Goal: Task Accomplishment & Management: Use online tool/utility

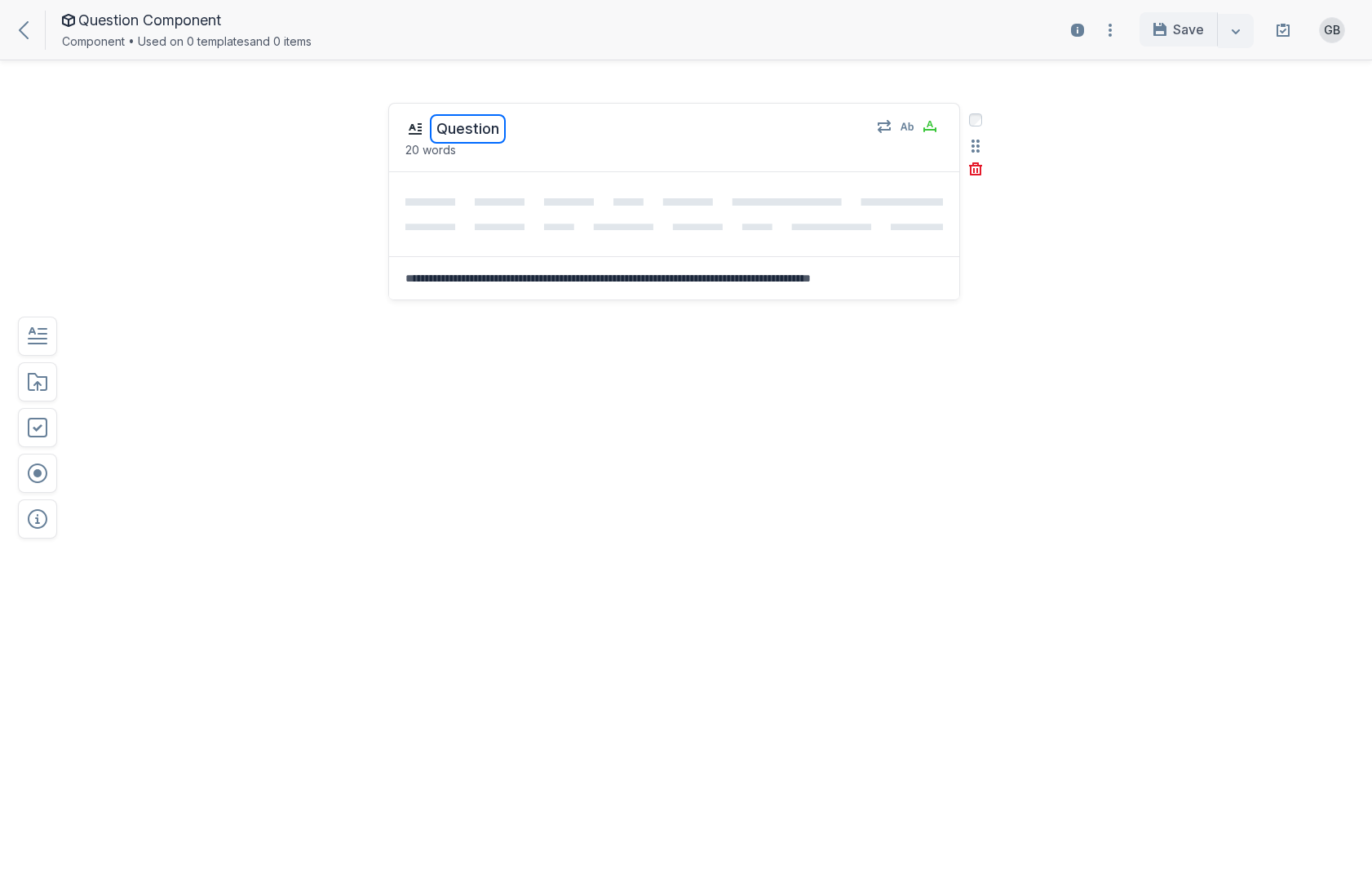
click at [484, 124] on button "Question" at bounding box center [468, 129] width 75 height 30
type textarea "********"
click at [567, 350] on div "edit field label: Question Question ******** 20 words Select field: Question Ar…" at bounding box center [674, 290] width 572 height 377
click at [39, 339] on icon "button" at bounding box center [38, 336] width 20 height 16
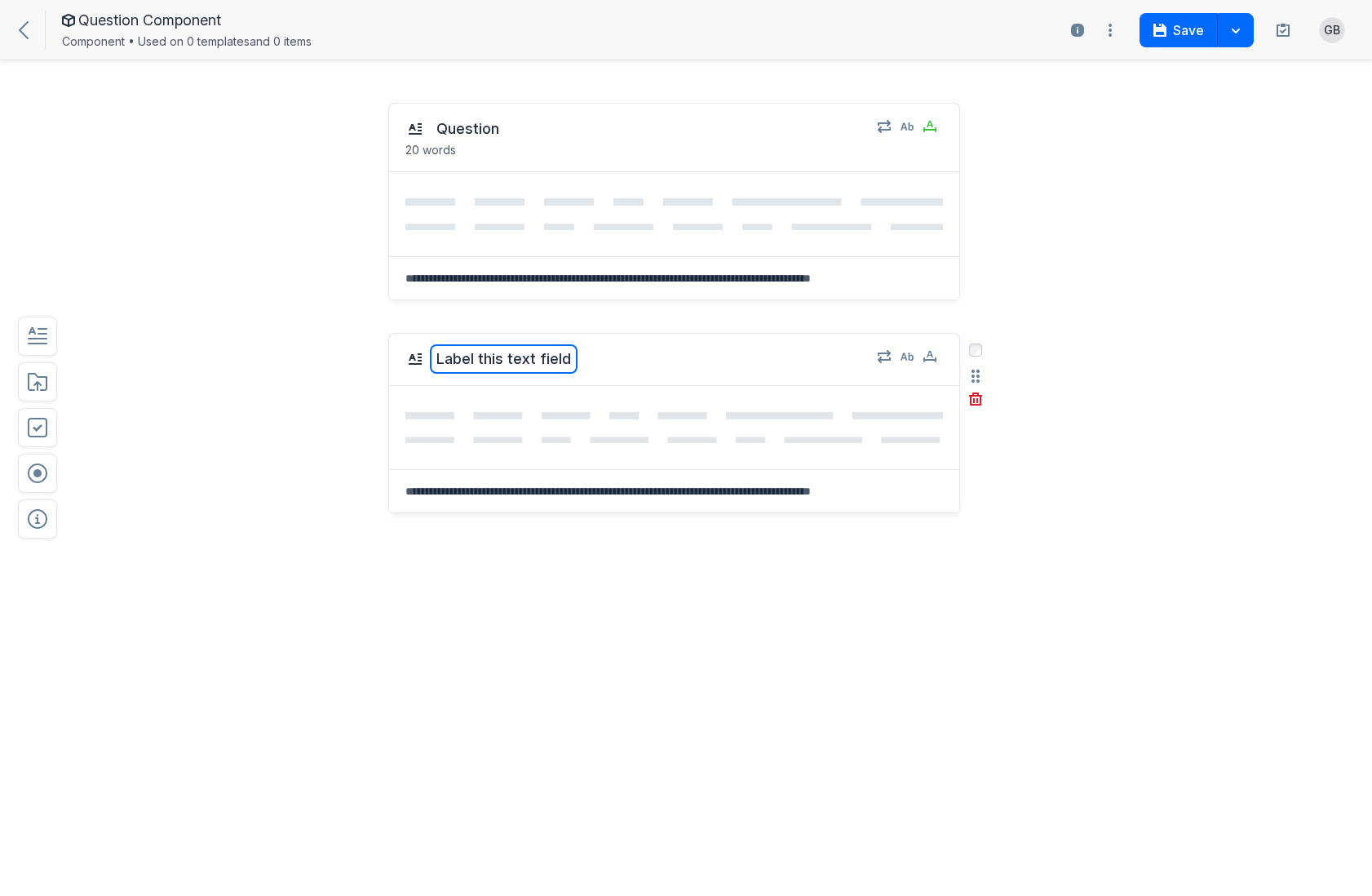
click at [510, 356] on button "Label this text field" at bounding box center [504, 359] width 148 height 30
type textarea "******"
click at [447, 566] on div "edit field label: Label this text field Answer ****** Select field: Label this …" at bounding box center [674, 513] width 572 height 360
click at [908, 361] on icon "button" at bounding box center [908, 356] width 13 height 13
click at [926, 361] on icon "button" at bounding box center [930, 356] width 13 height 13
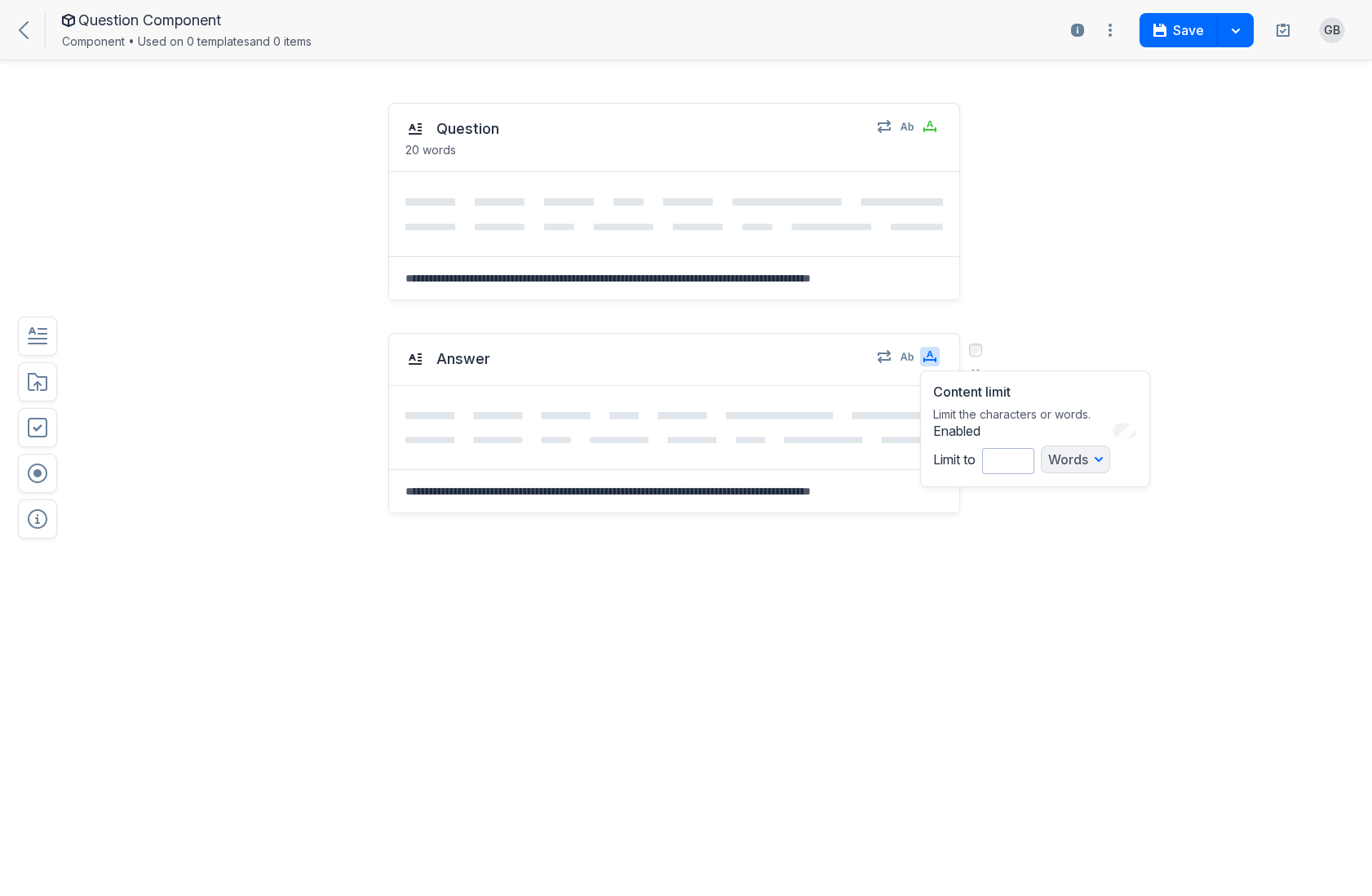
click at [1100, 461] on div "Words" at bounding box center [1076, 459] width 70 height 28
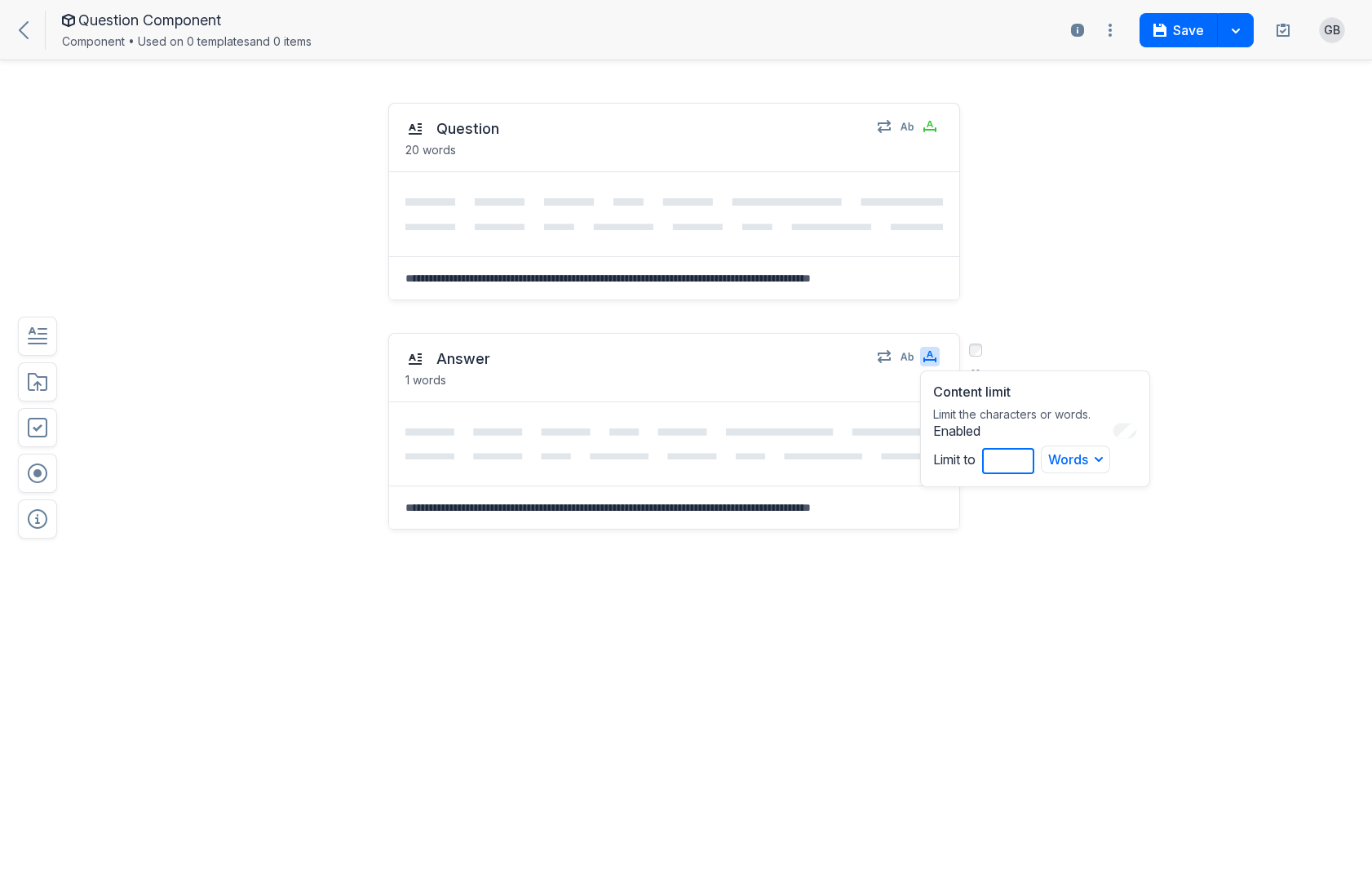
click at [1013, 464] on input "*" at bounding box center [1008, 461] width 53 height 26
click at [1003, 462] on input "*" at bounding box center [1008, 461] width 53 height 26
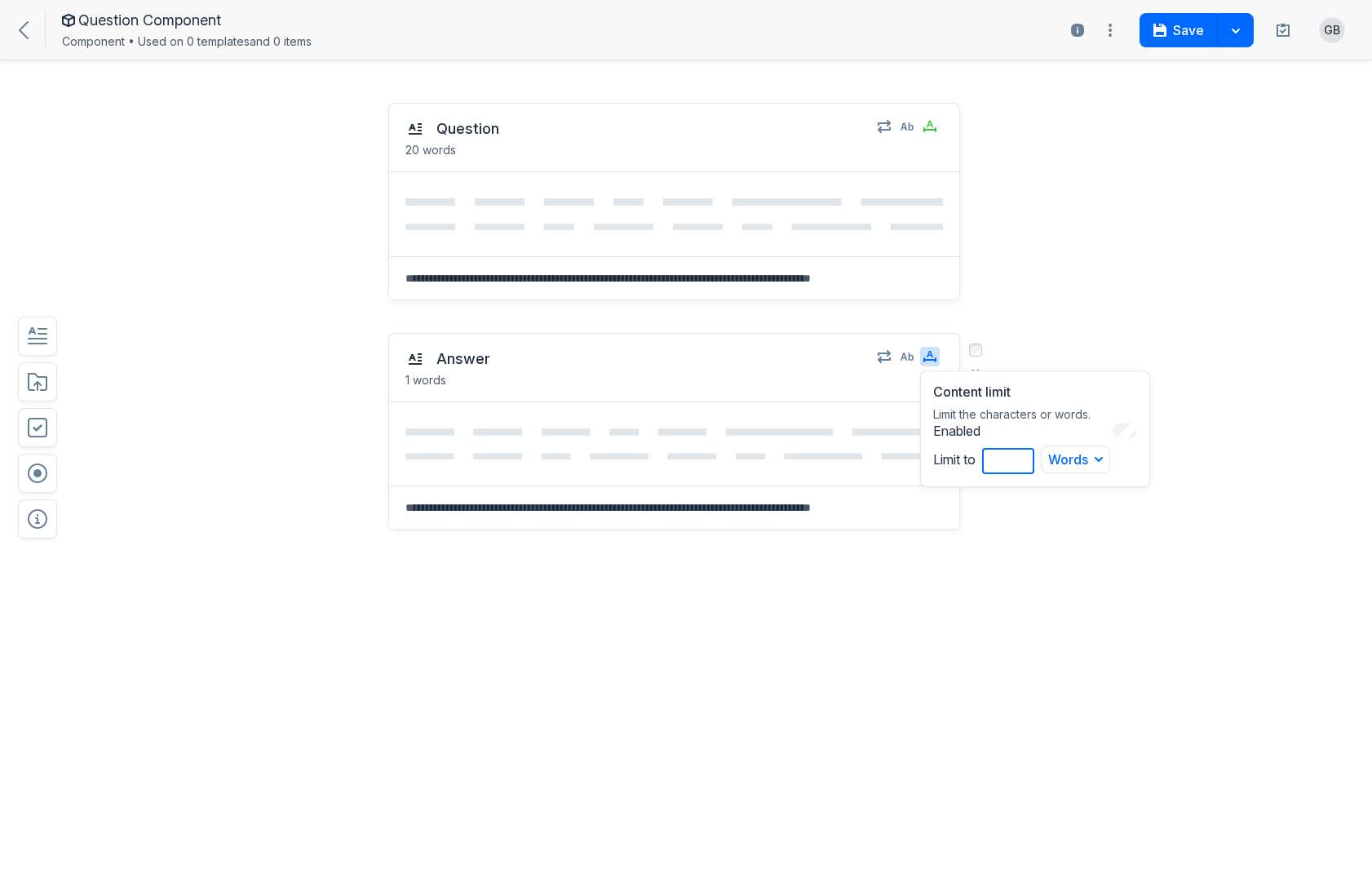
click at [993, 460] on input "*" at bounding box center [1008, 461] width 53 height 26
type input "**"
click at [1067, 589] on div "Answer 50 words Content limit Limit the characters or words. Enabled Limit to *…" at bounding box center [632, 513] width 1008 height 393
click at [1171, 26] on button "Save" at bounding box center [1178, 30] width 78 height 34
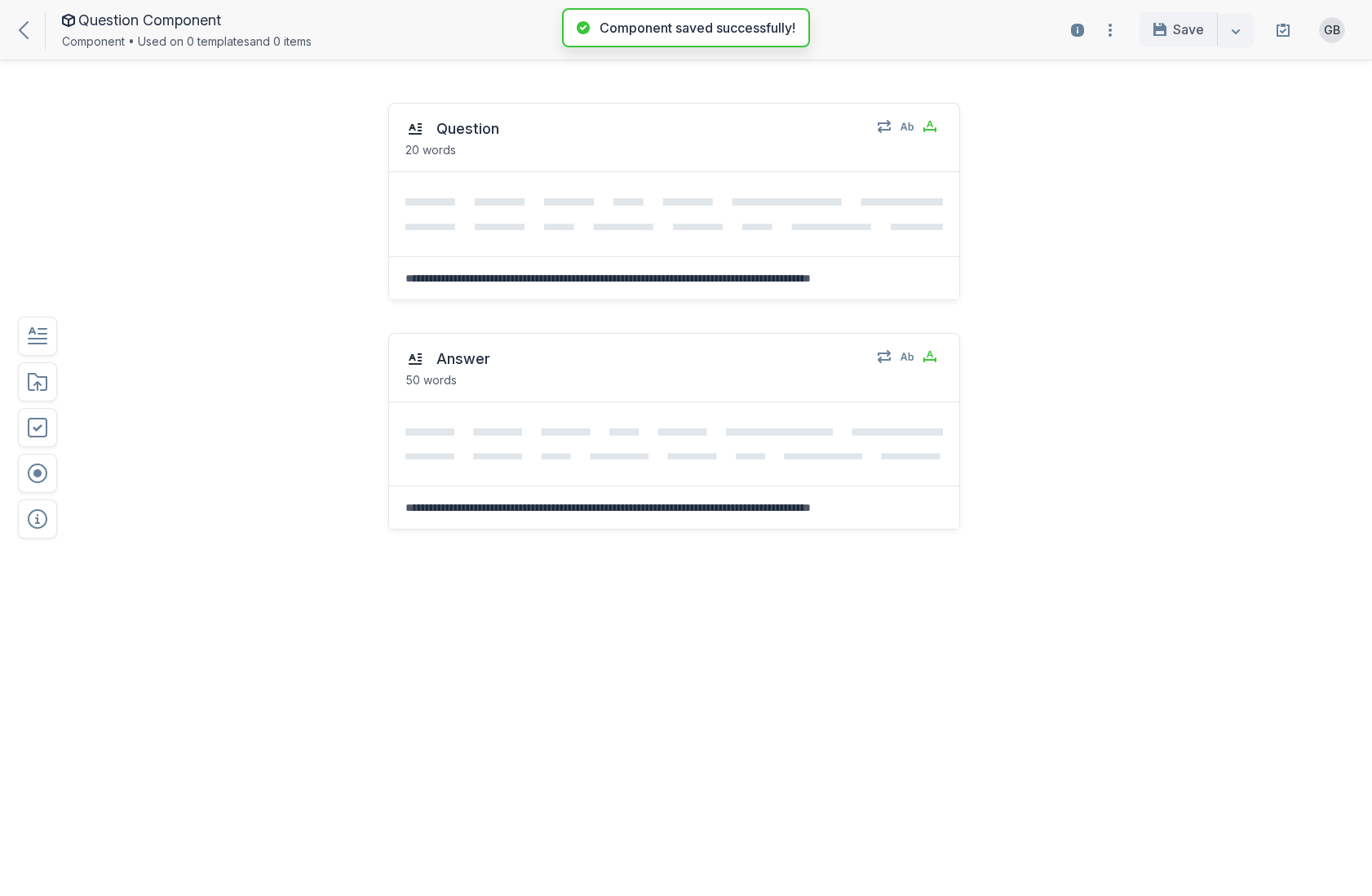
click at [29, 37] on div at bounding box center [32, 30] width 26 height 19
click at [25, 30] on icon at bounding box center [24, 30] width 10 height 18
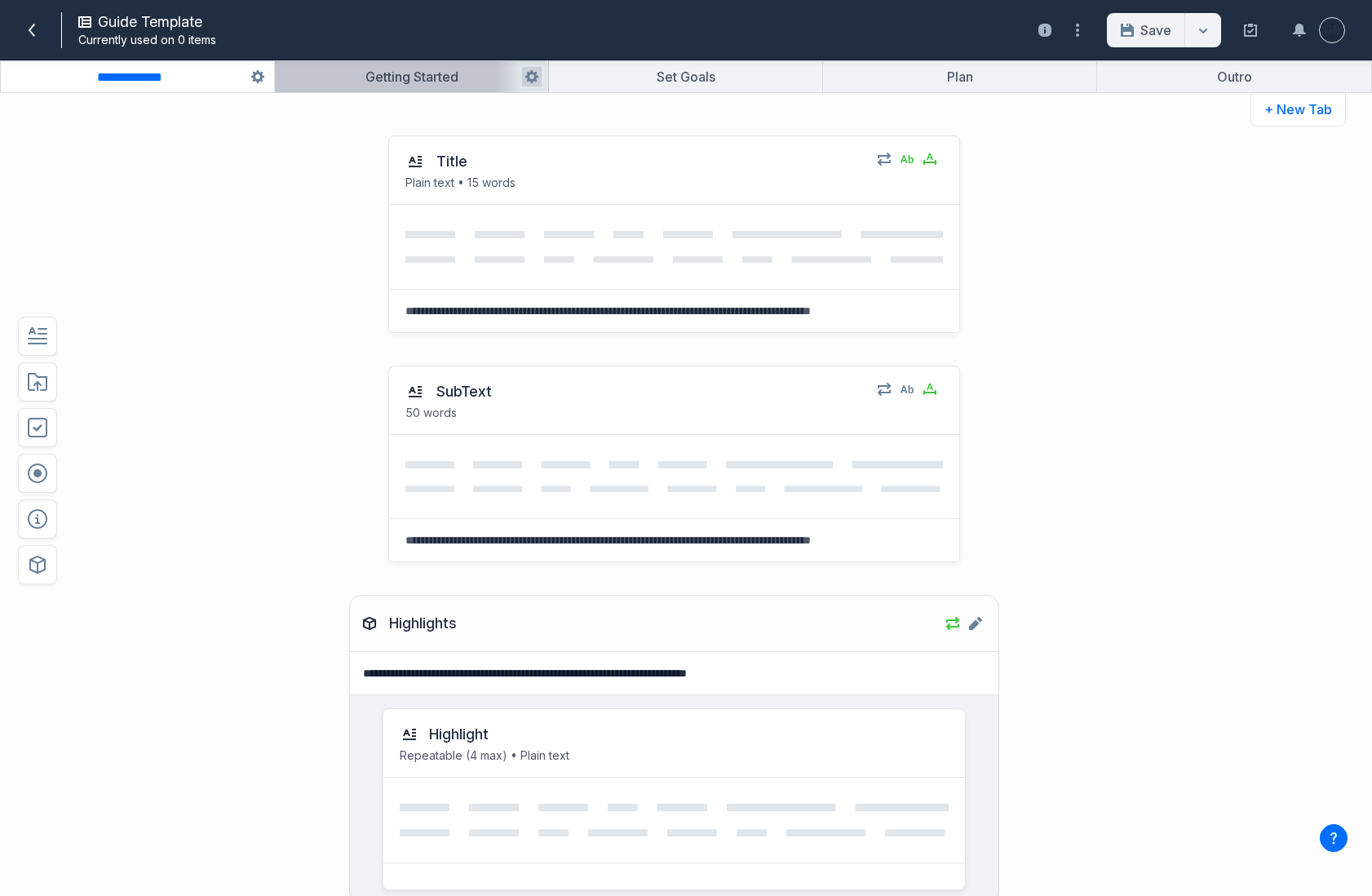
click at [459, 67] on button "button" at bounding box center [411, 77] width 273 height 31
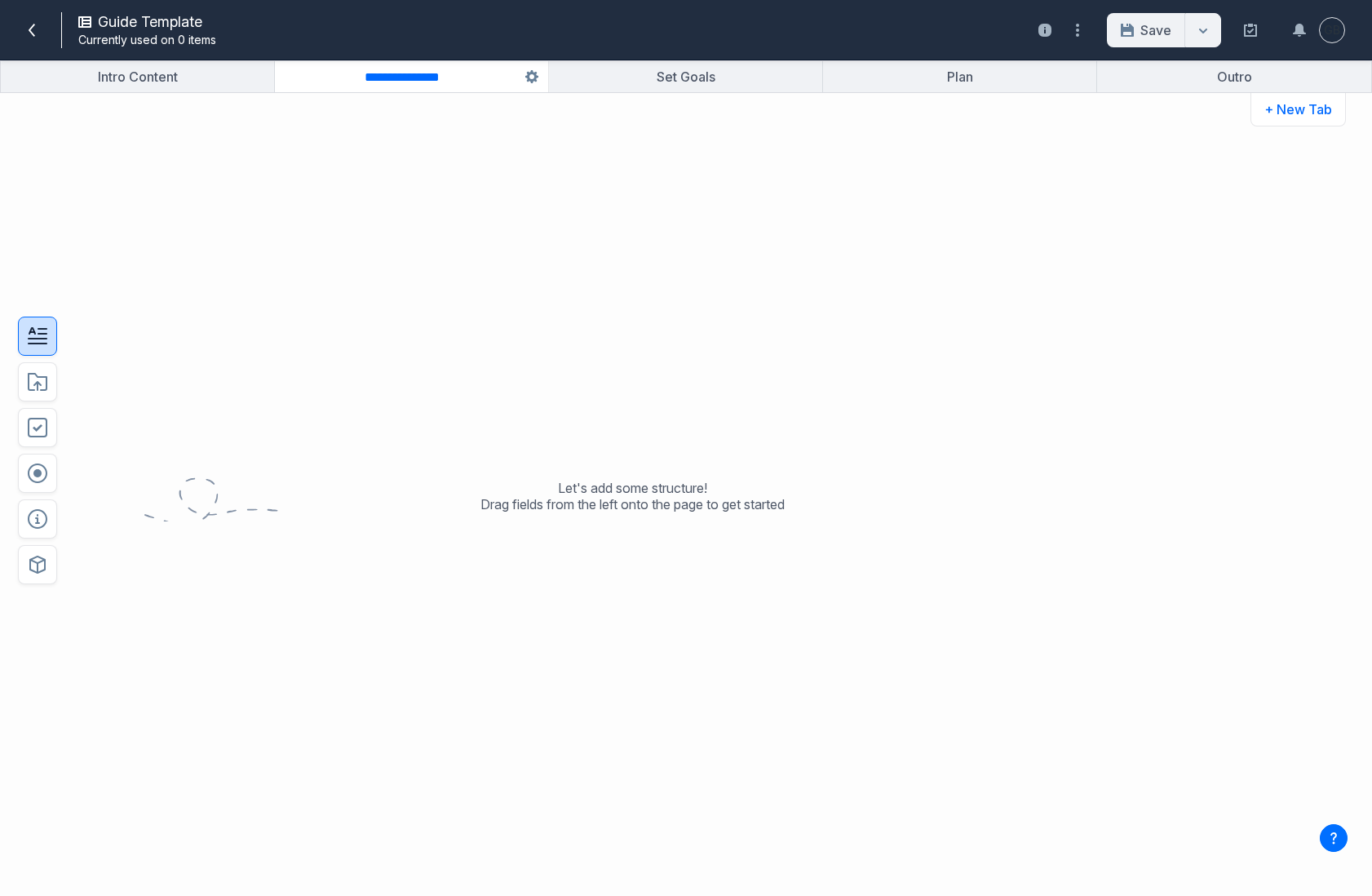
click at [43, 340] on icon "button" at bounding box center [38, 336] width 20 height 20
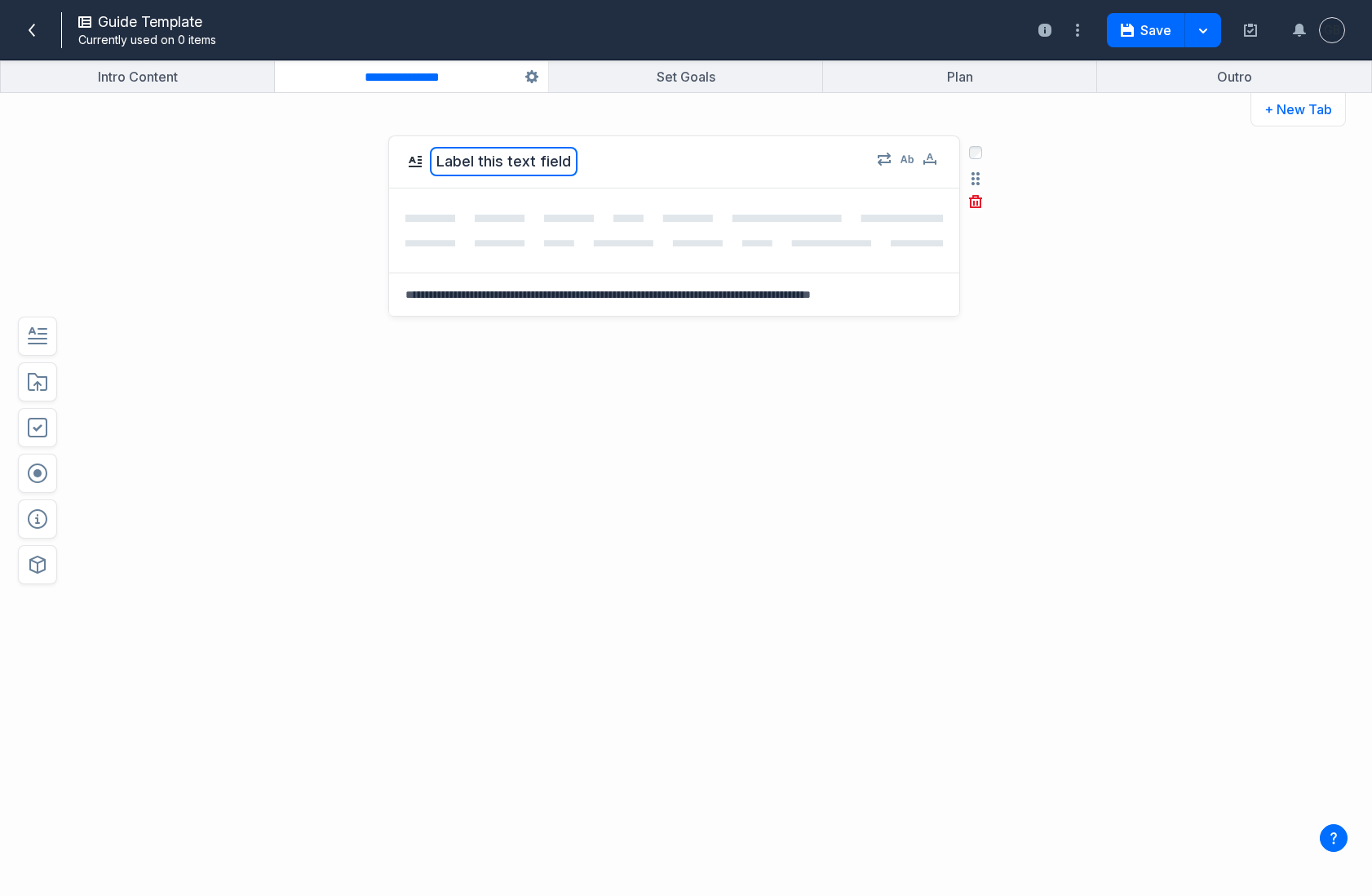
click at [528, 150] on button "Label this text field" at bounding box center [504, 162] width 148 height 30
type textarea "*"
type textarea "*****"
click at [911, 159] on icon "button" at bounding box center [908, 159] width 13 height 13
click at [922, 162] on button "button" at bounding box center [930, 159] width 20 height 20
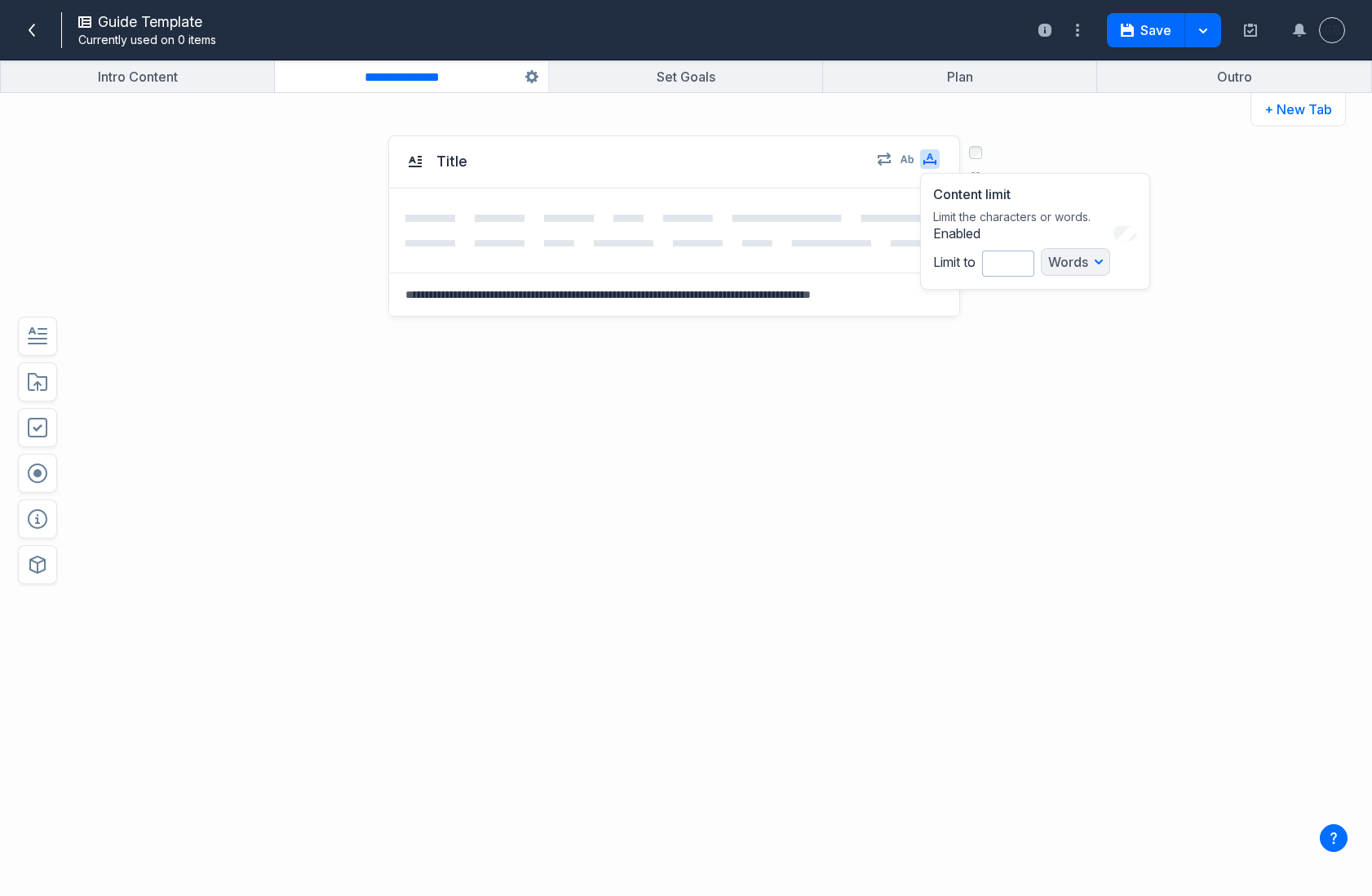
click at [1128, 241] on div "Enabled Limit to * Words Words Characters" at bounding box center [1035, 250] width 204 height 52
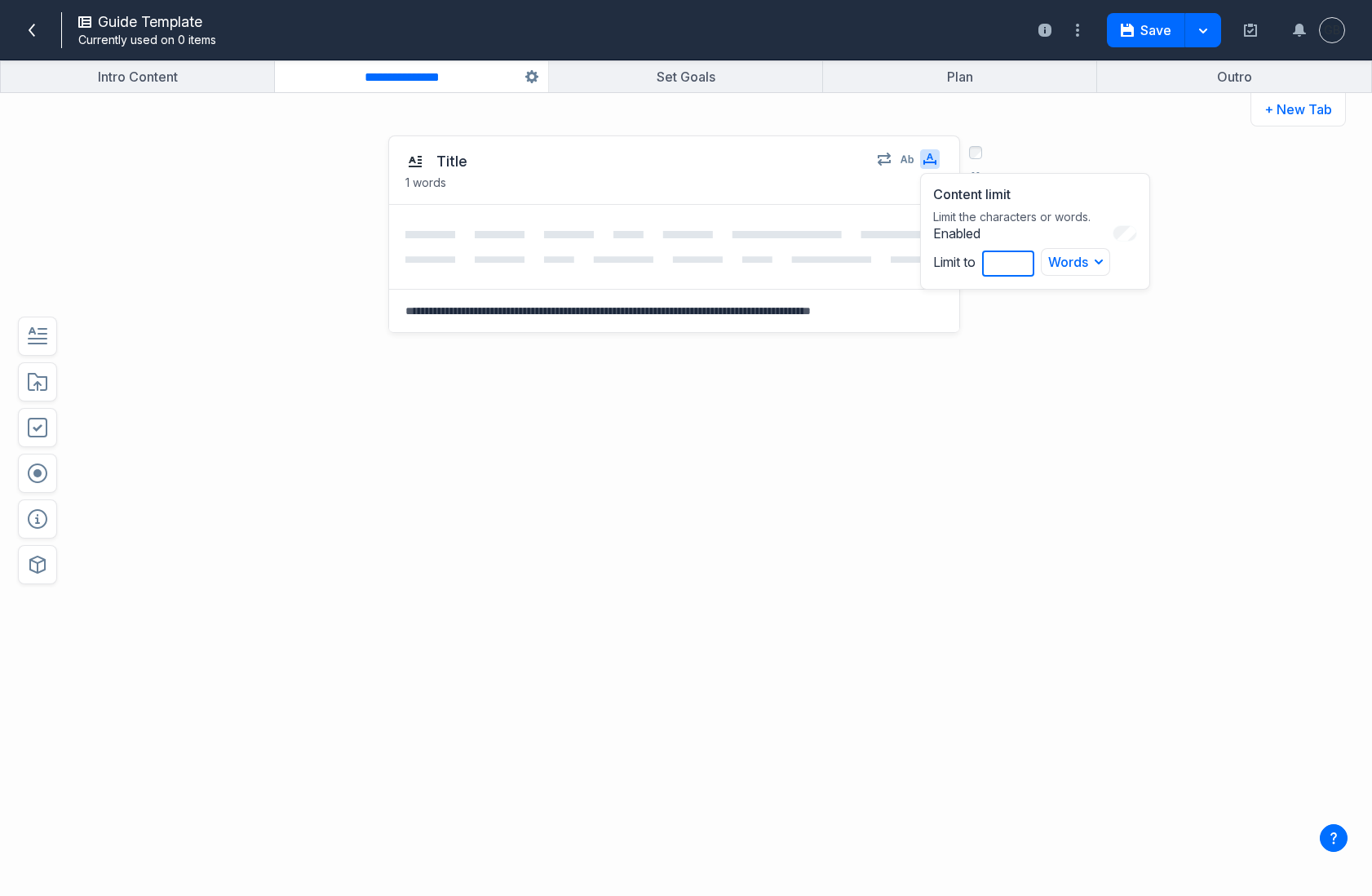
click at [1006, 261] on input "*" at bounding box center [1008, 263] width 53 height 26
type input "**"
click at [1072, 359] on div "Title 15 words Content limit Limit the characters or words. Enabled Limit to **…" at bounding box center [632, 315] width 1008 height 393
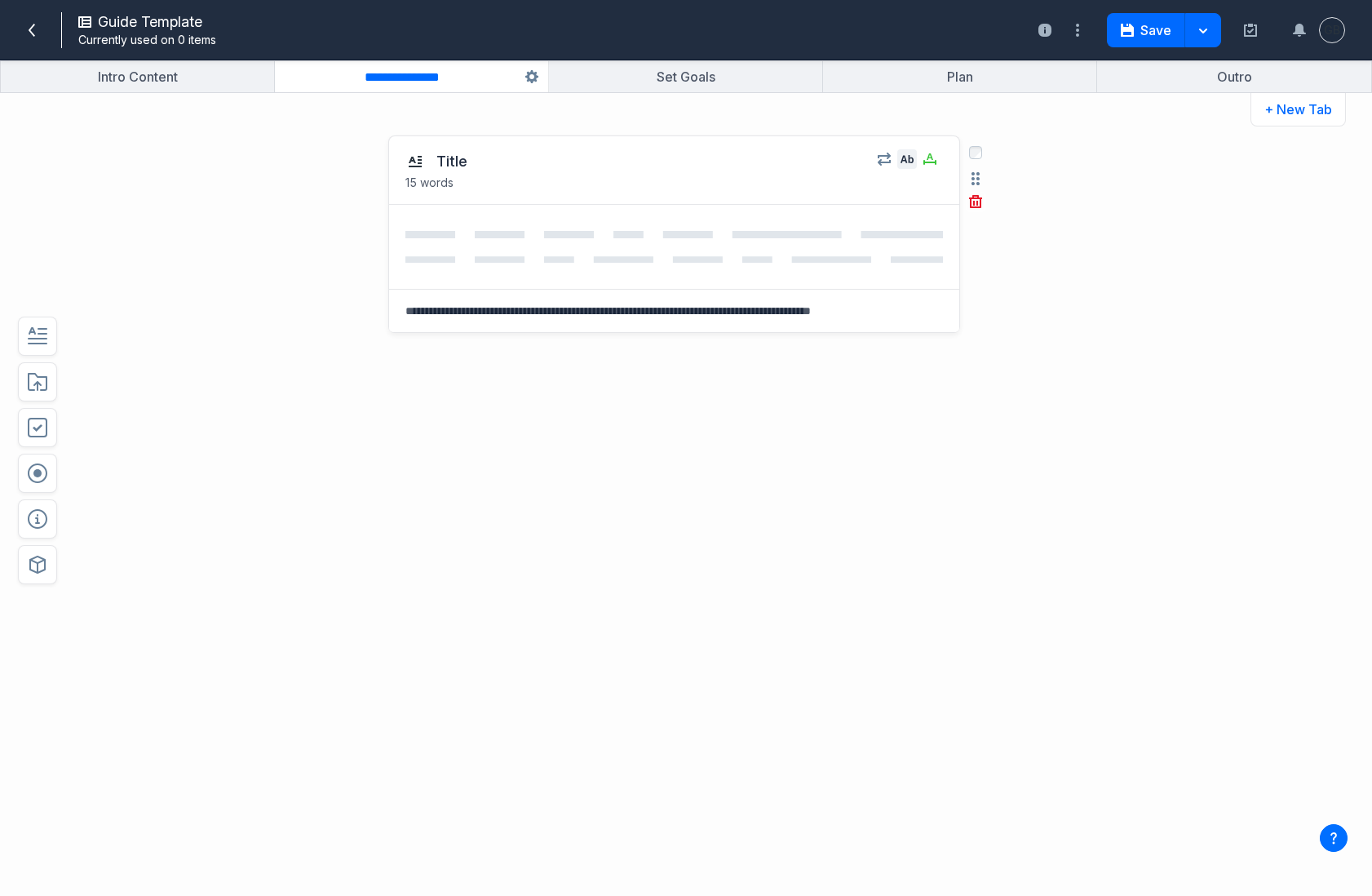
click at [910, 155] on icon "button" at bounding box center [908, 159] width 13 height 13
click at [919, 515] on div "Title Plain text • 15 words Plain text No formatting, no media, just text. Enab…" at bounding box center [632, 507] width 1008 height 776
click at [46, 343] on icon "button" at bounding box center [38, 336] width 20 height 16
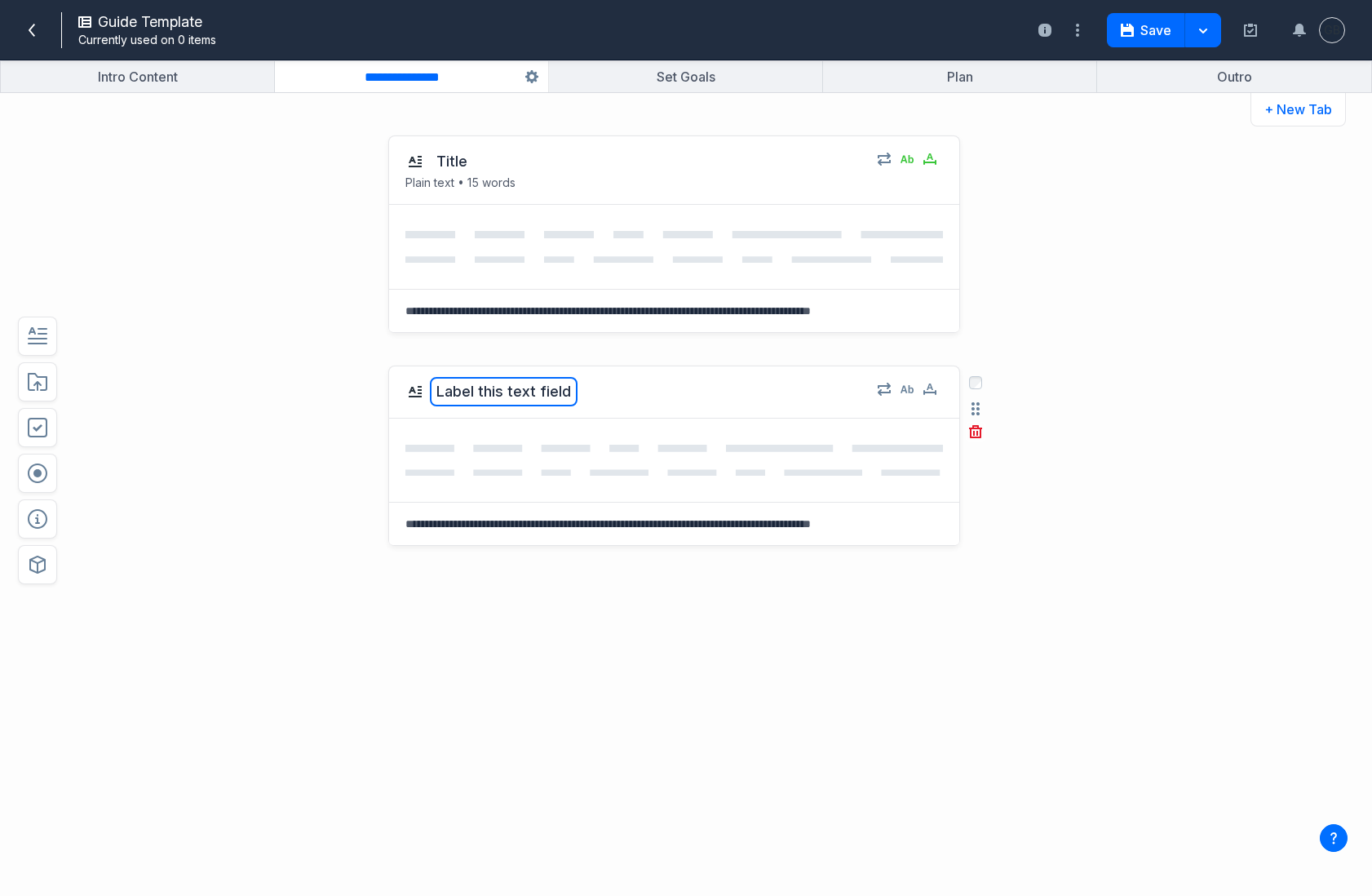
click at [516, 397] on button "Label this text field" at bounding box center [504, 391] width 148 height 30
type textarea "*******"
click at [908, 393] on icon "button" at bounding box center [908, 389] width 13 height 13
click at [933, 394] on icon "button" at bounding box center [930, 389] width 13 height 13
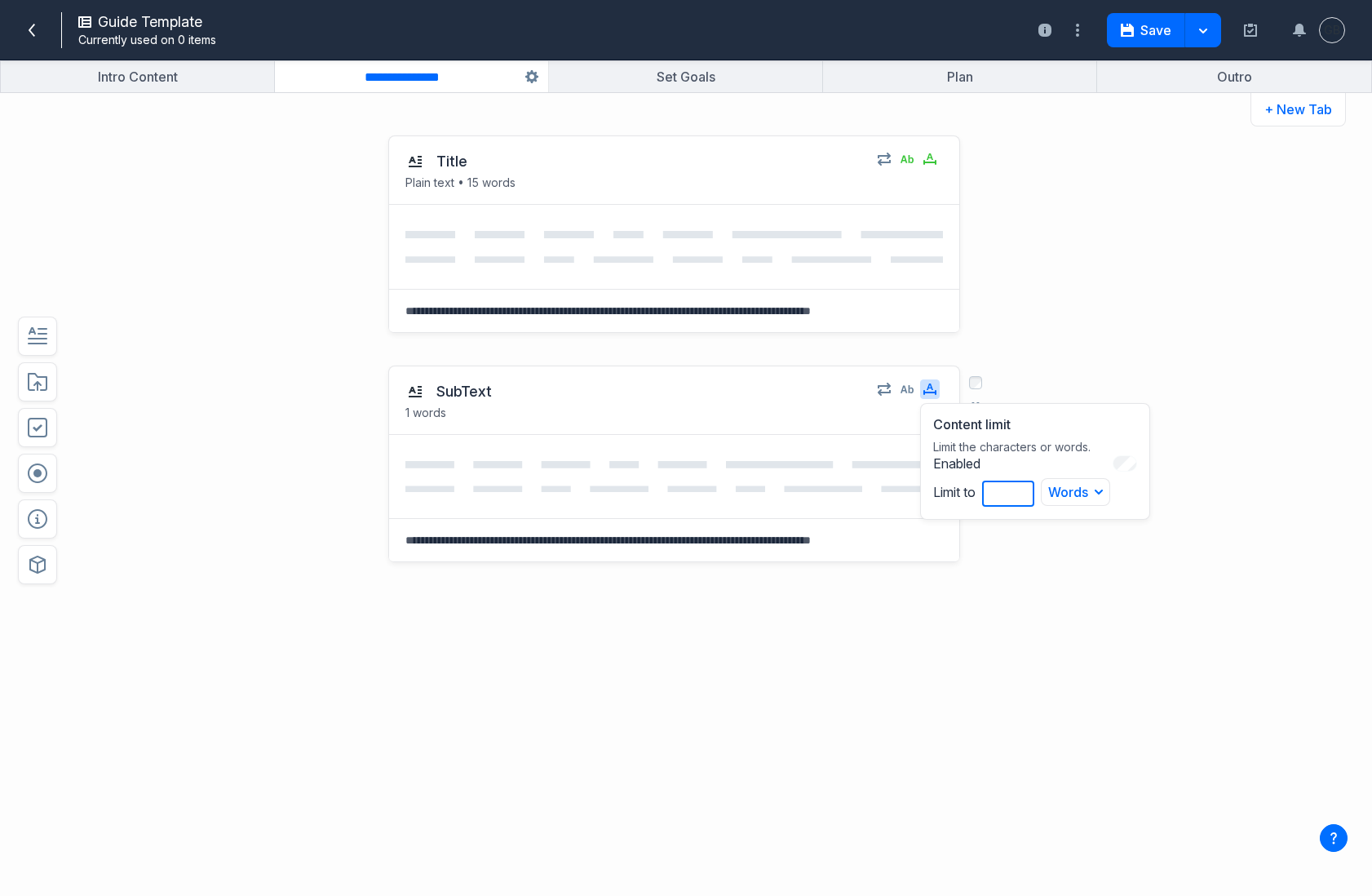
click at [990, 496] on input "*" at bounding box center [1008, 494] width 53 height 26
type input "**"
click at [1087, 379] on div "SubText 50 words Content limit Limit the characters or words. Enabled Limit to …" at bounding box center [632, 545] width 1008 height 393
click at [911, 396] on button "button" at bounding box center [908, 389] width 20 height 20
click at [917, 698] on div "SubText Plain text • 50 words Plain text No formatting, no media, just text. En…" at bounding box center [674, 553] width 572 height 377
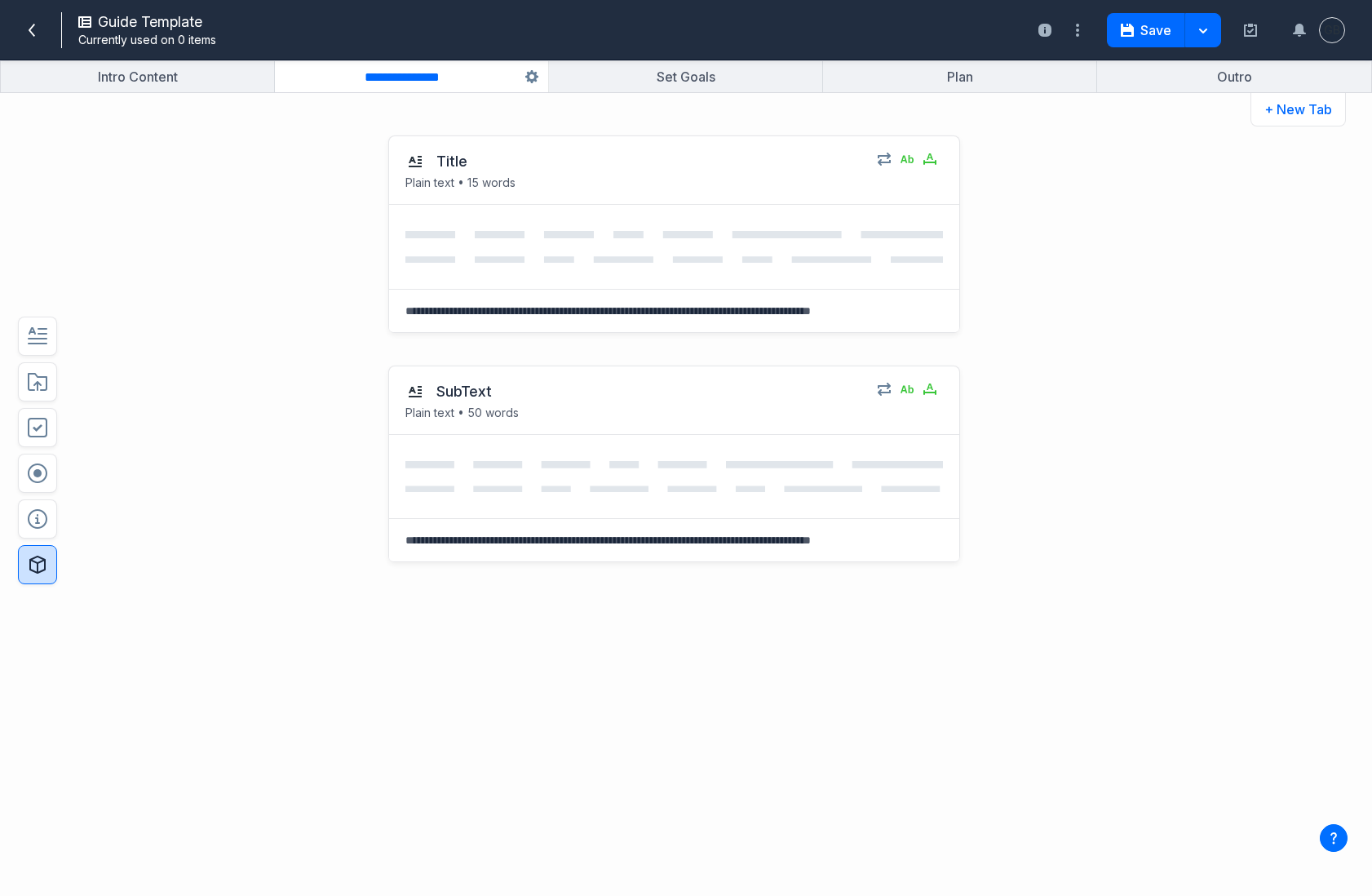
click at [43, 561] on icon "button" at bounding box center [38, 565] width 20 height 20
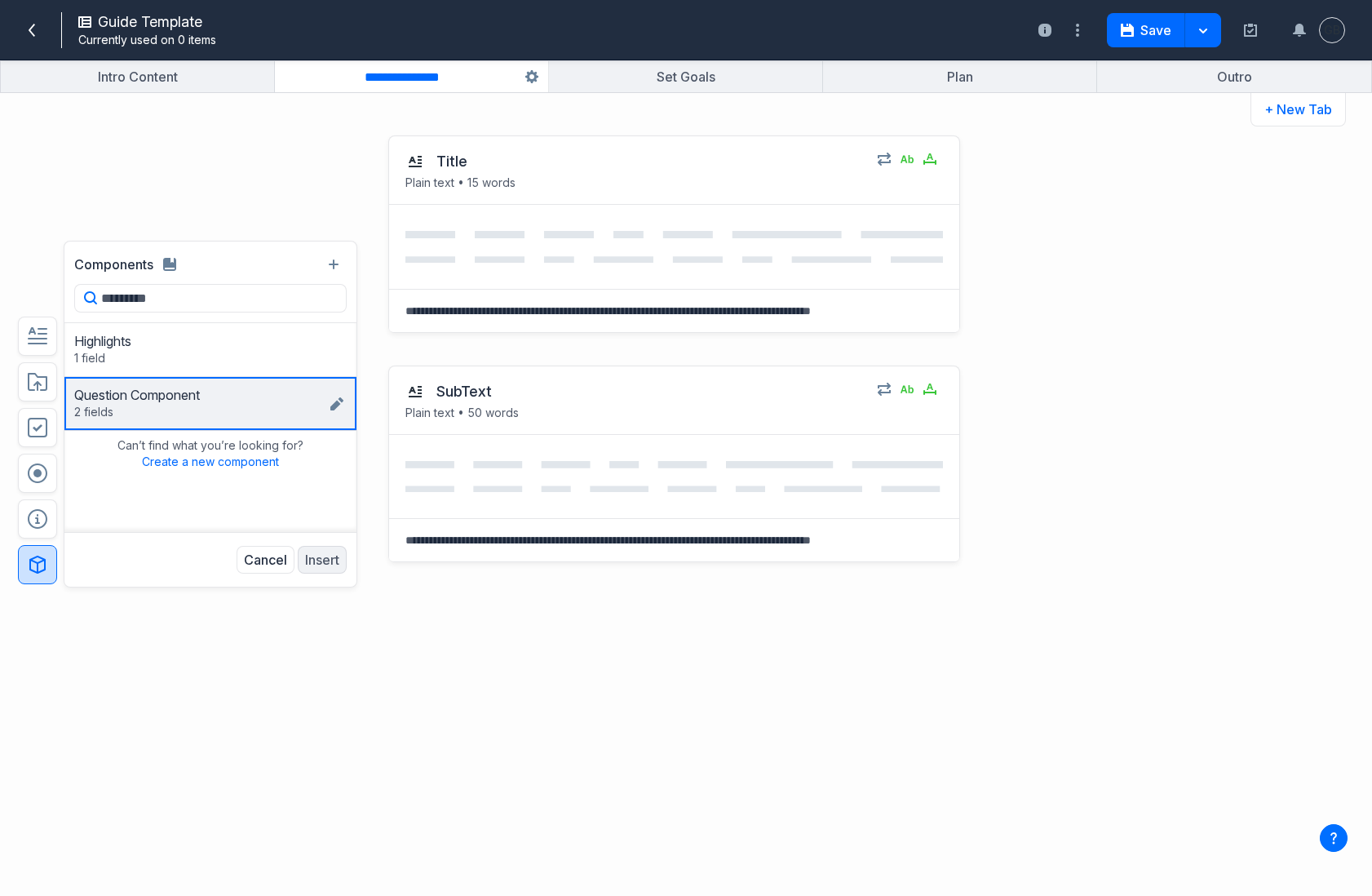
click at [195, 405] on div "Question Component 2 fields Question Answer" at bounding box center [200, 403] width 253 height 34
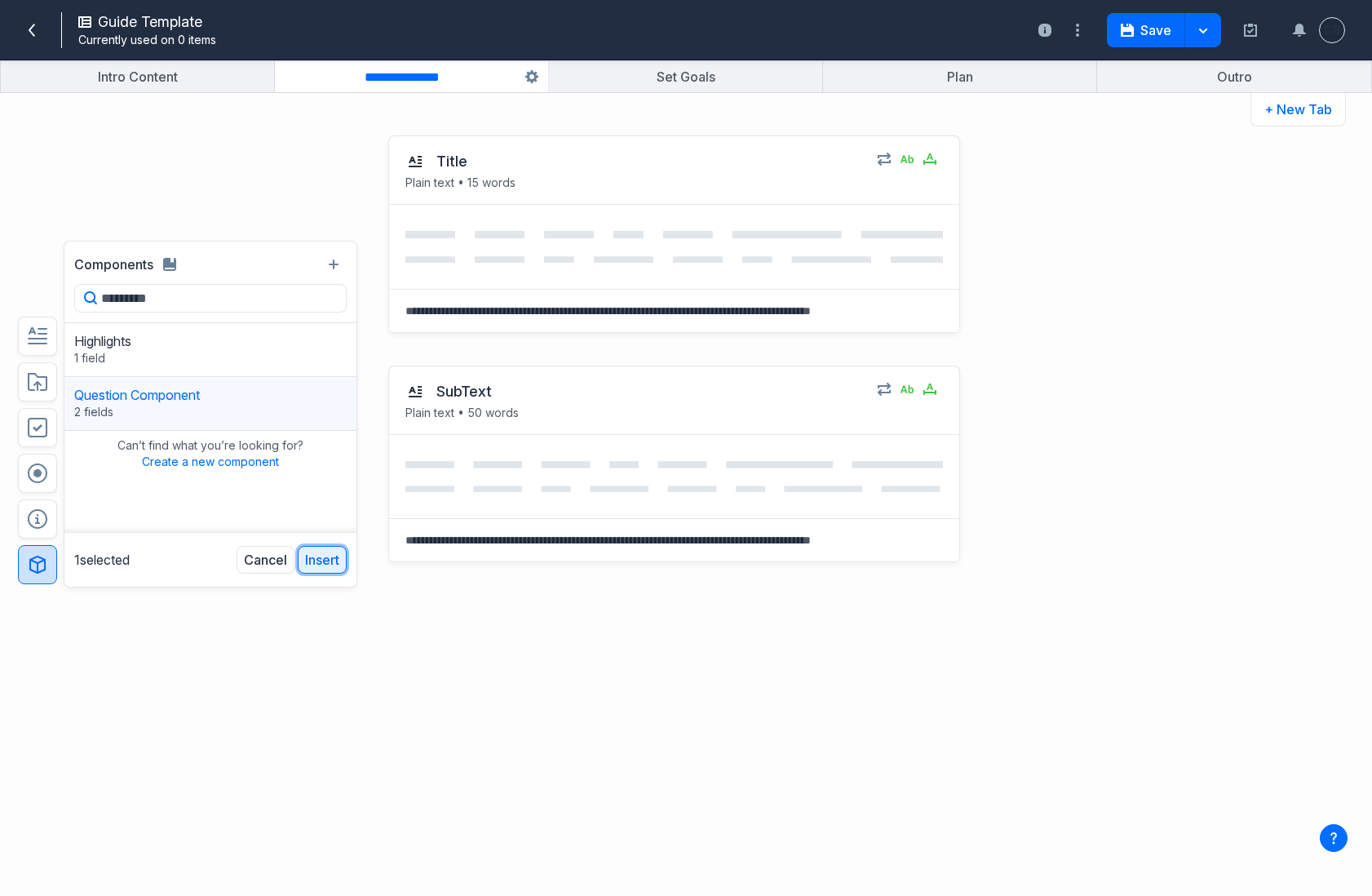
click at [332, 557] on button "Insert" at bounding box center [322, 560] width 49 height 28
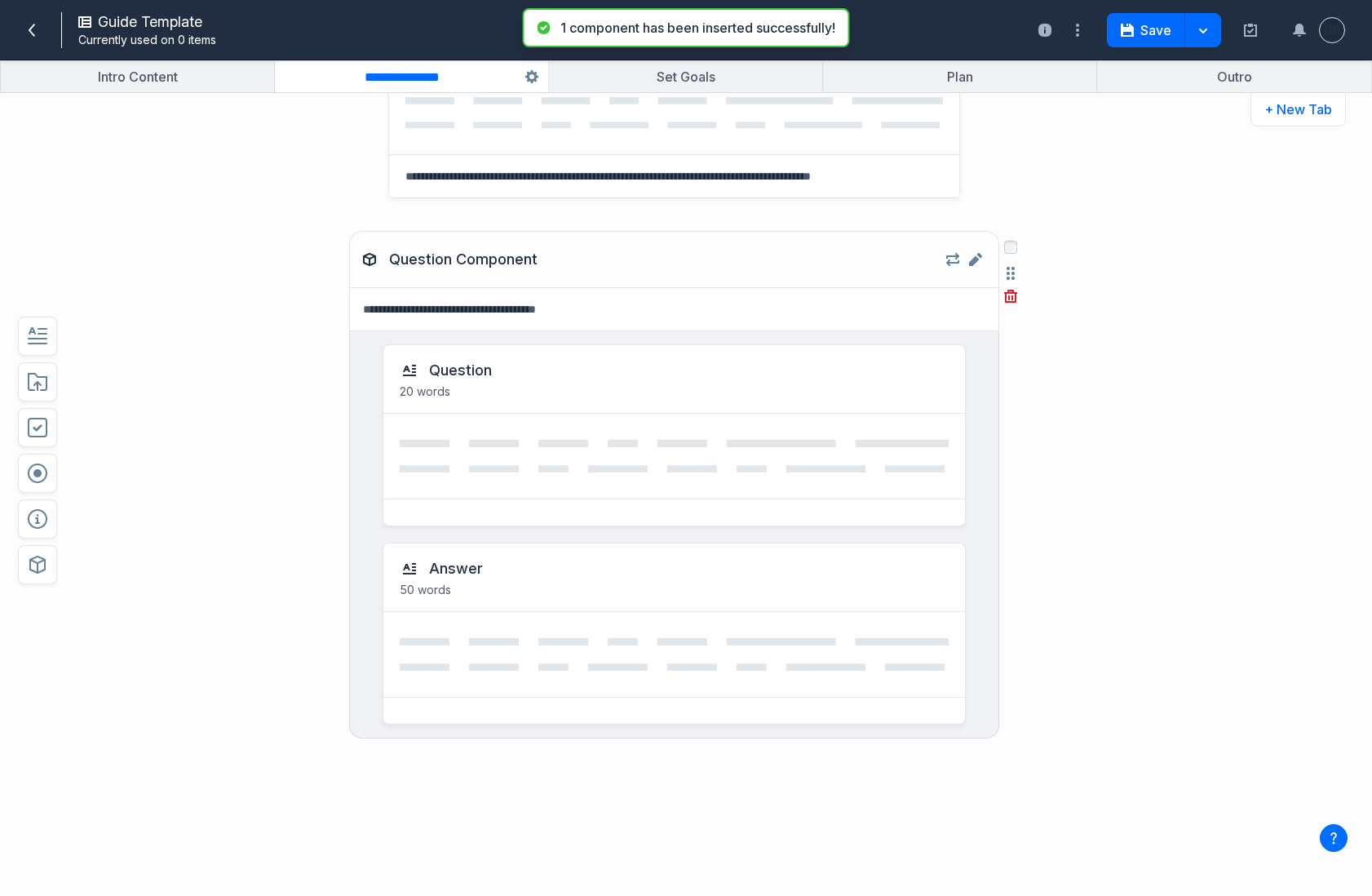
scroll to position [386, 0]
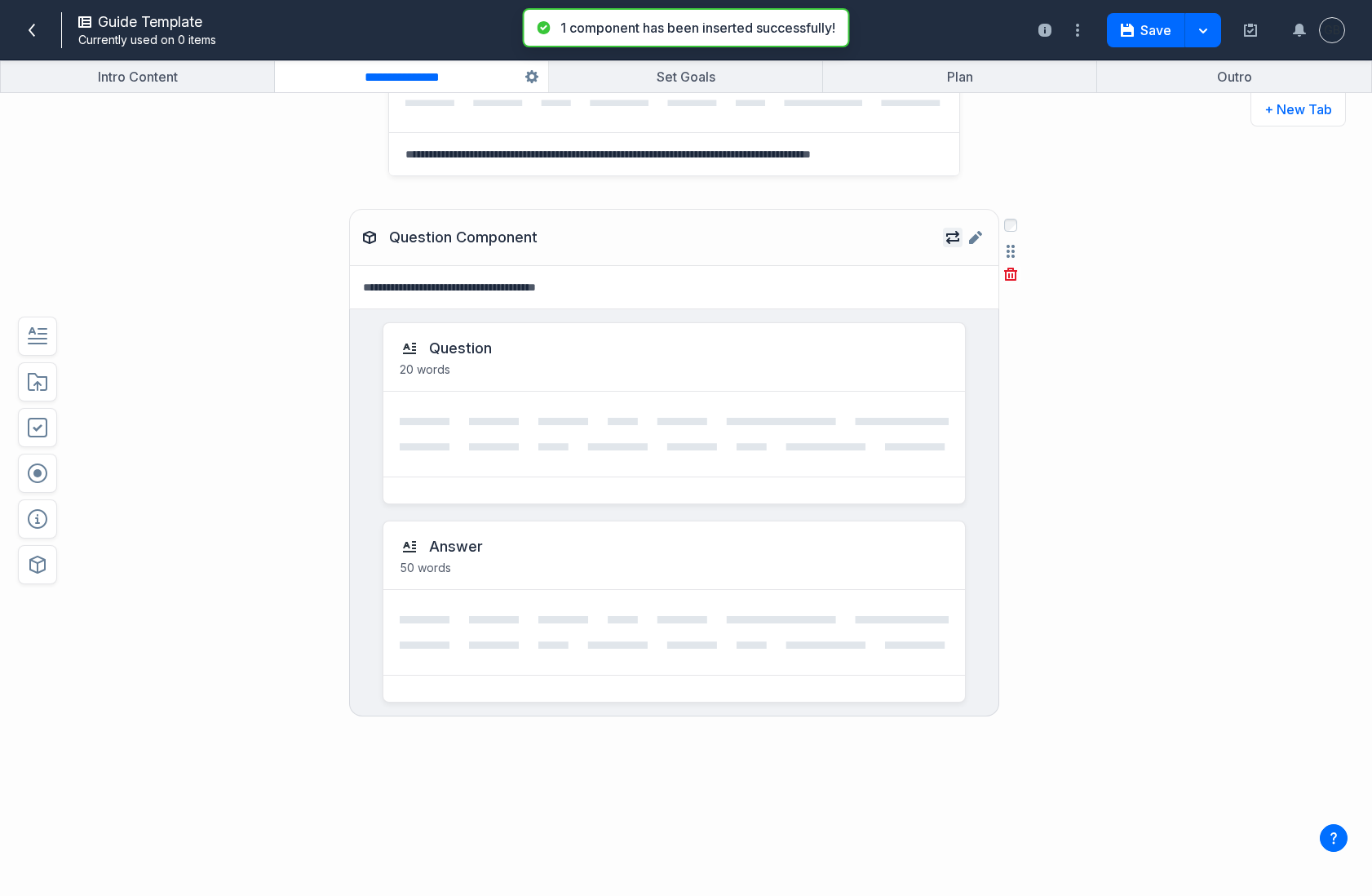
click at [952, 243] on icon "button" at bounding box center [953, 237] width 13 height 13
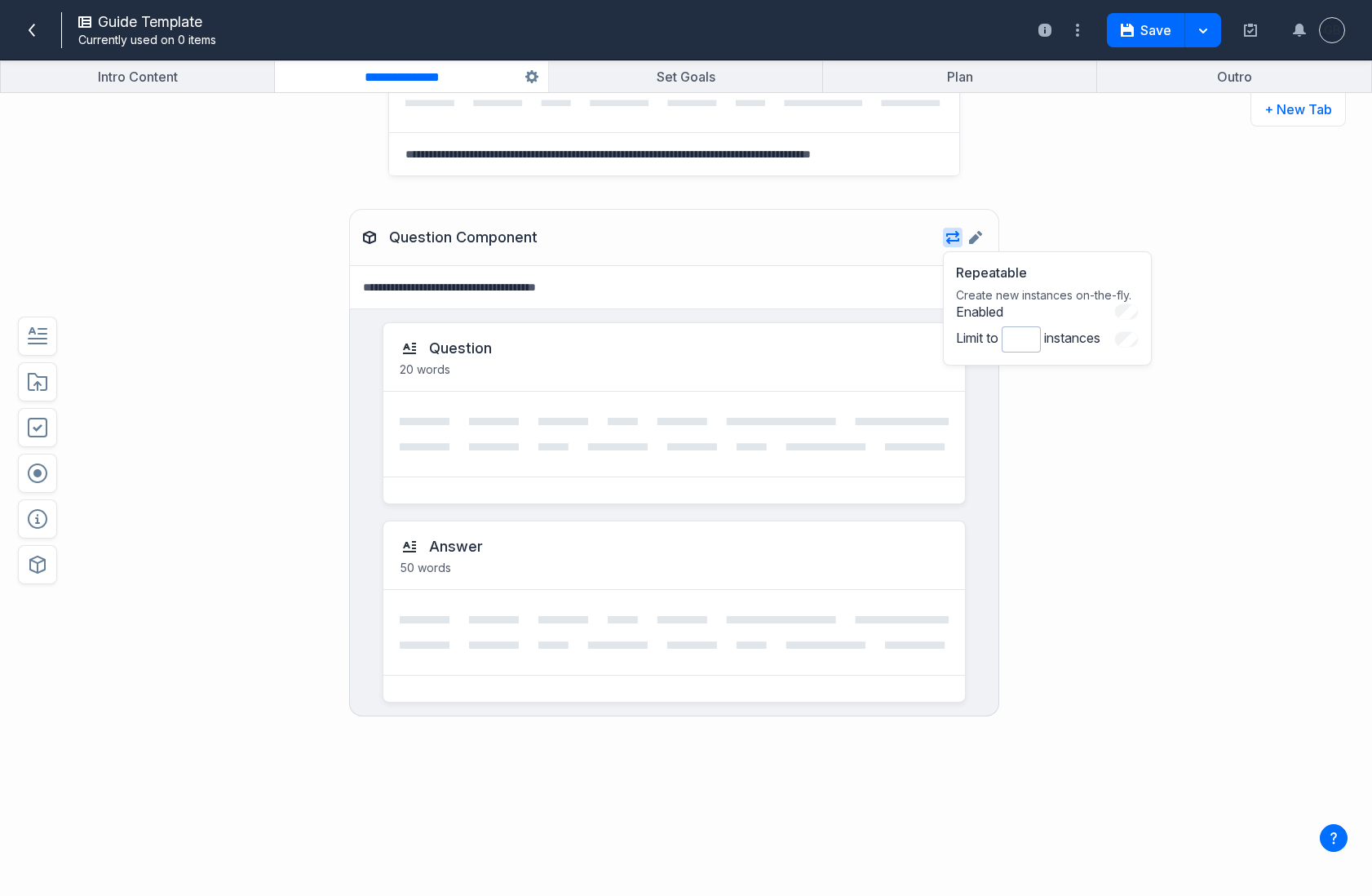
click at [1012, 464] on div "Question Component Repeatable Create new instances on-the-fly. Enabled Limit to…" at bounding box center [632, 544] width 1008 height 702
click at [519, 286] on textarea at bounding box center [674, 287] width 648 height 43
click at [535, 284] on textarea "**********" at bounding box center [674, 287] width 648 height 43
type textarea "**********"
click at [1135, 32] on button "Save" at bounding box center [1146, 30] width 78 height 34
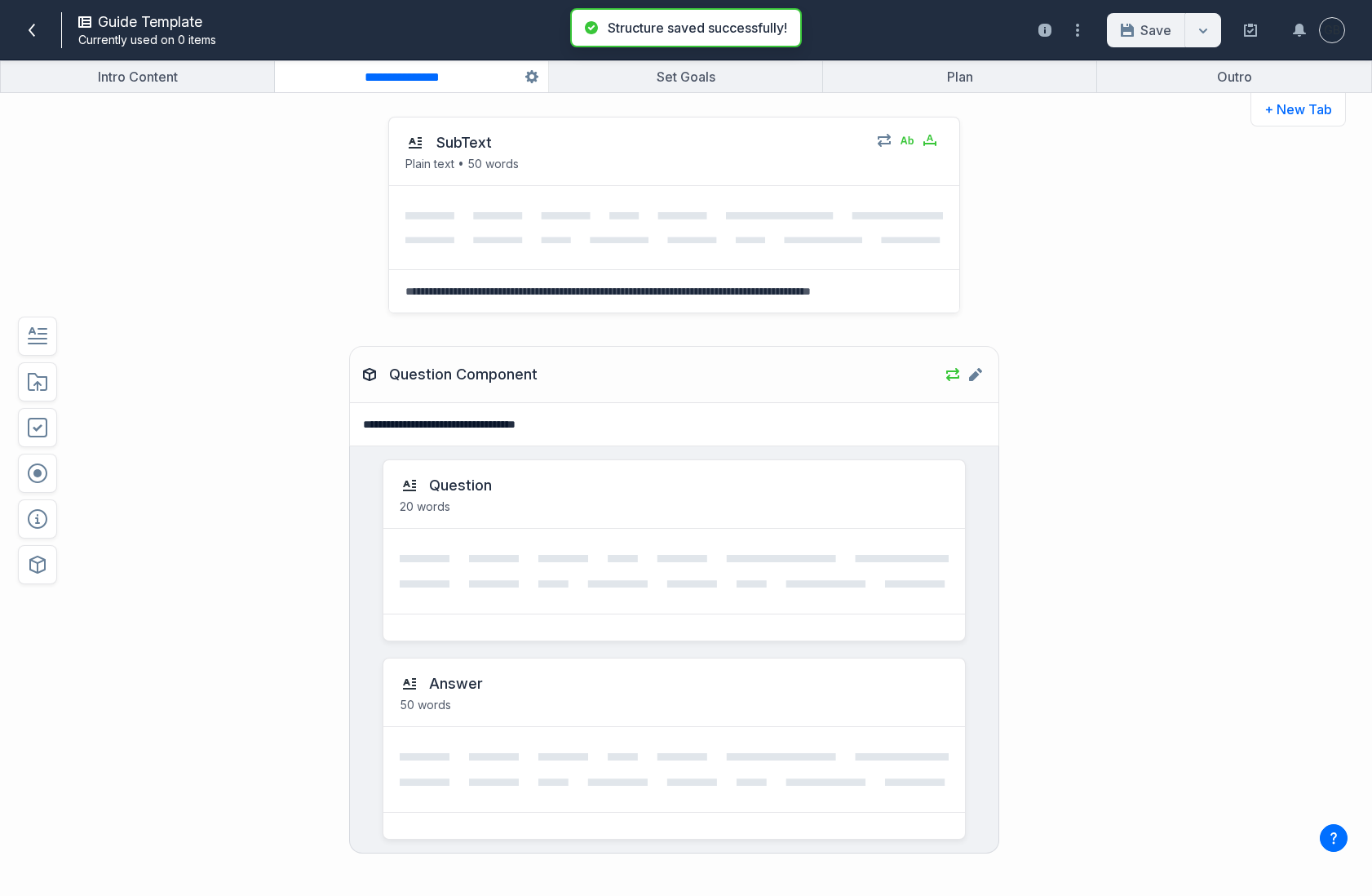
scroll to position [0, 0]
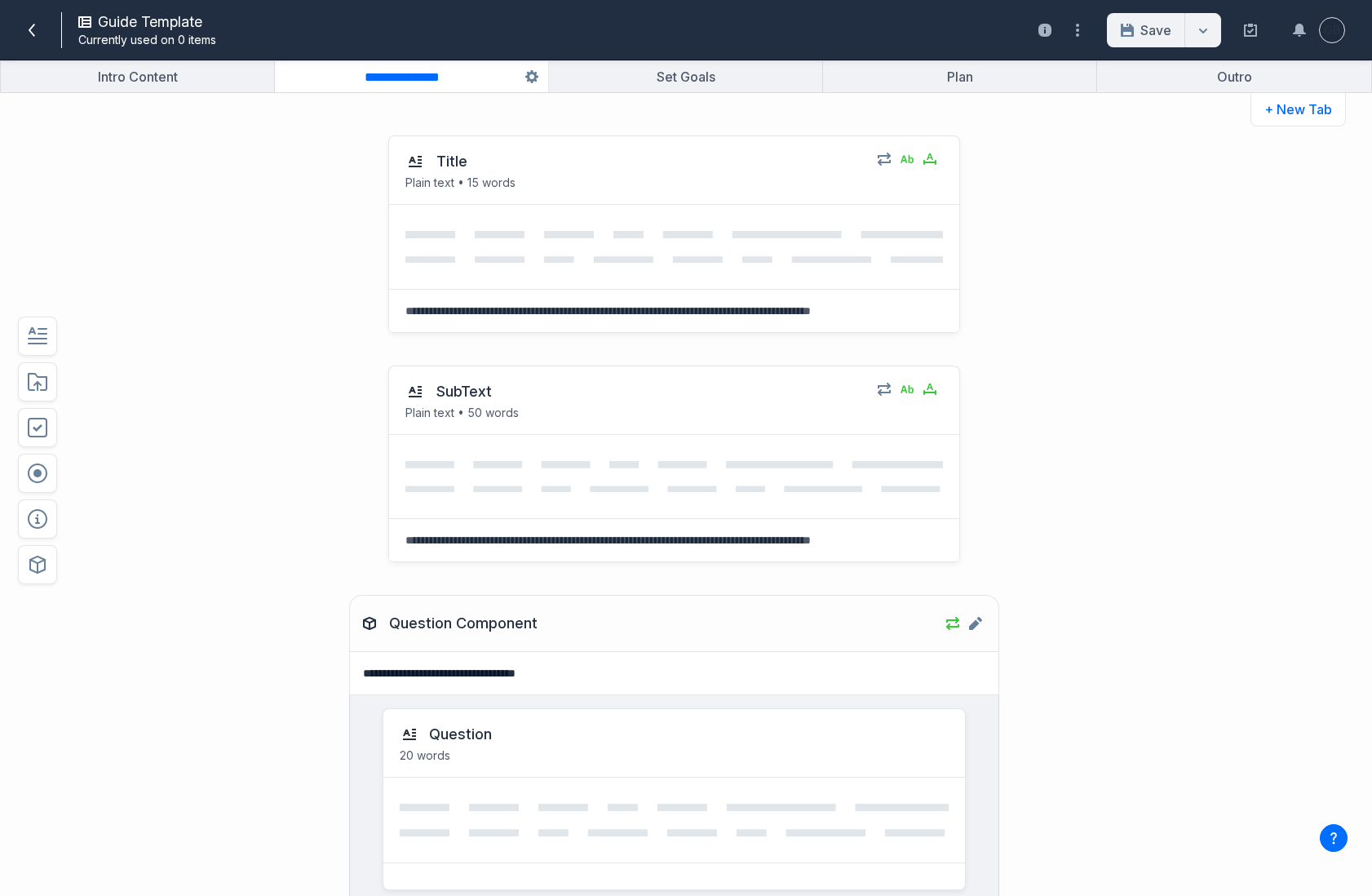
click at [268, 528] on div "SubText Plain text • 50 words Select field: SubText Are you sure you want to de…" at bounding box center [632, 464] width 1008 height 230
click at [726, 84] on button "button" at bounding box center [685, 77] width 273 height 31
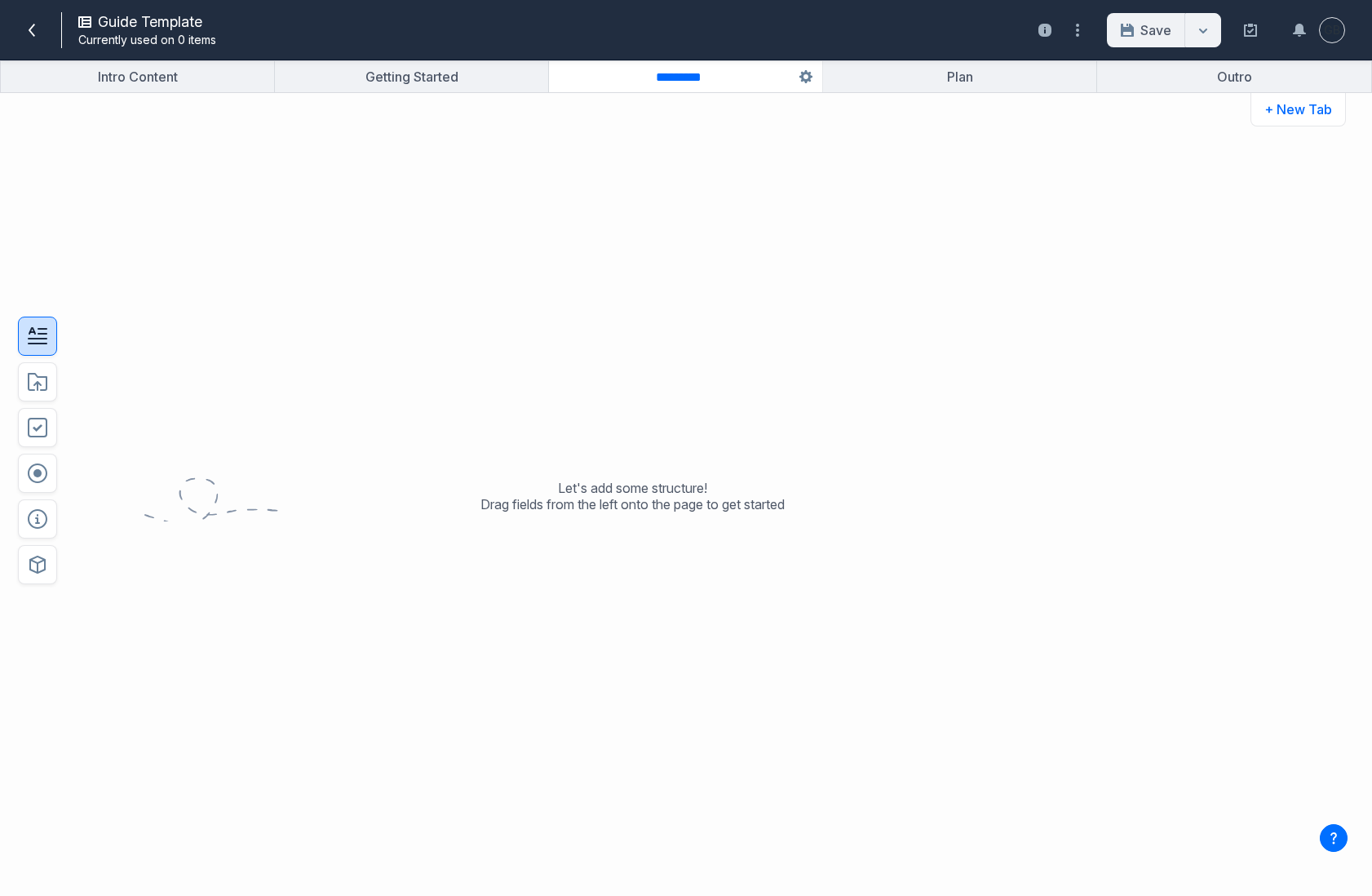
click at [52, 341] on button "button" at bounding box center [38, 336] width 39 height 39
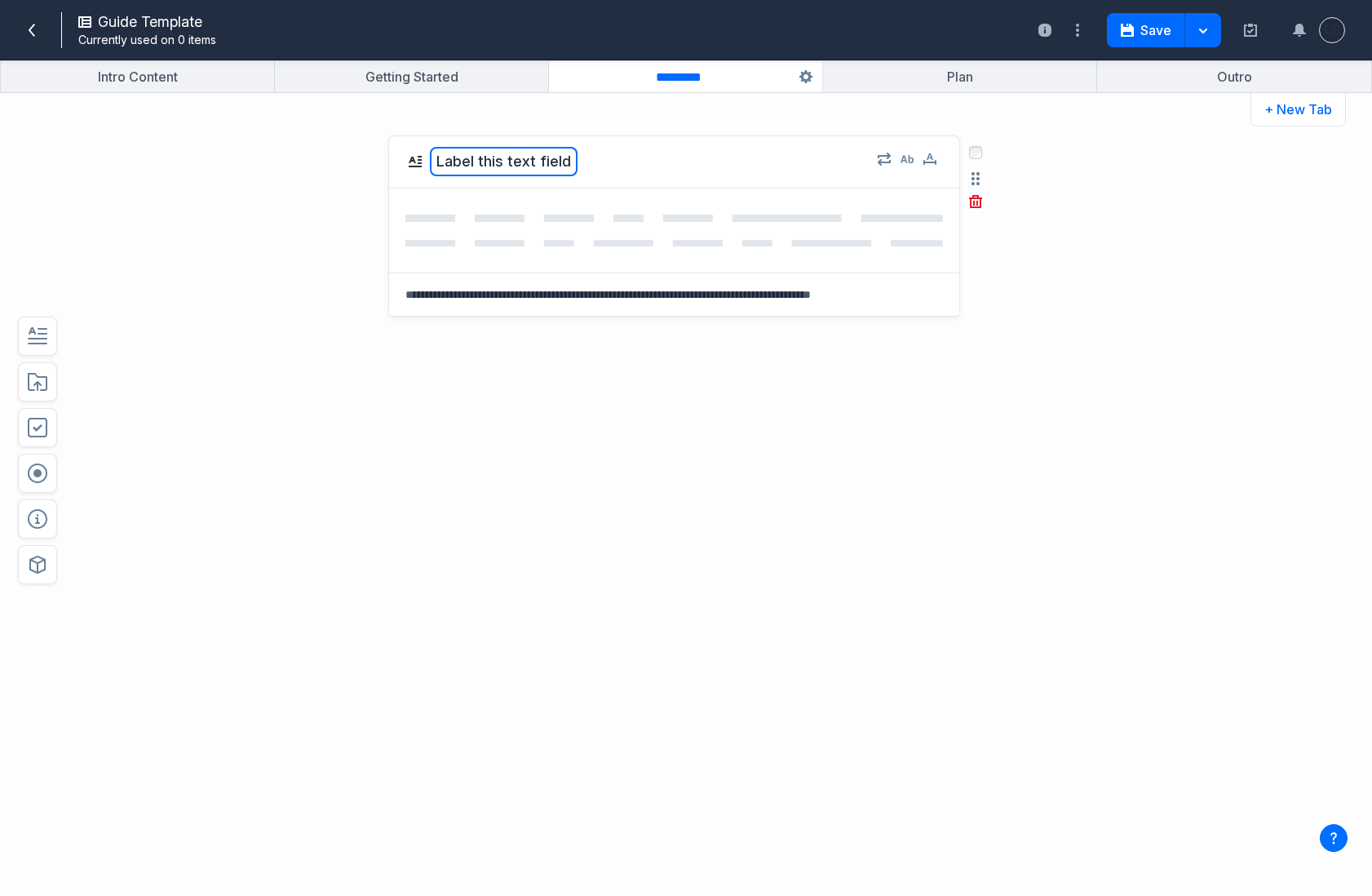
click at [514, 154] on button "Label this text field" at bounding box center [504, 162] width 148 height 30
type textarea "*****"
click at [910, 166] on button "button" at bounding box center [908, 159] width 20 height 20
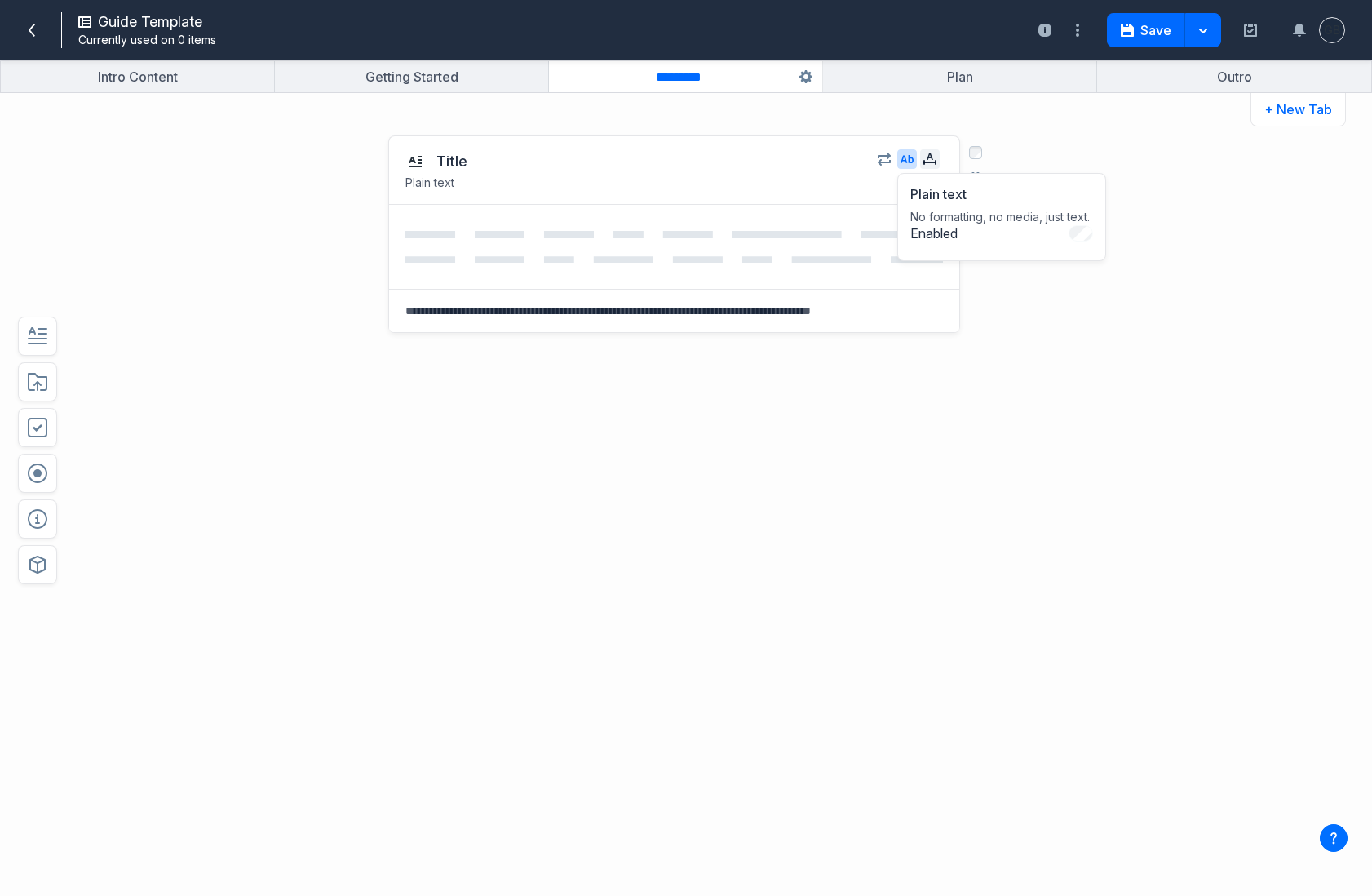
click at [938, 162] on button "button" at bounding box center [930, 159] width 20 height 20
click at [1094, 270] on div "Words" at bounding box center [1076, 262] width 70 height 28
click at [1093, 260] on div "Words" at bounding box center [1076, 262] width 70 height 28
click at [1114, 239] on span at bounding box center [1125, 233] width 25 height 16
click at [1018, 255] on input "*" at bounding box center [1008, 263] width 53 height 26
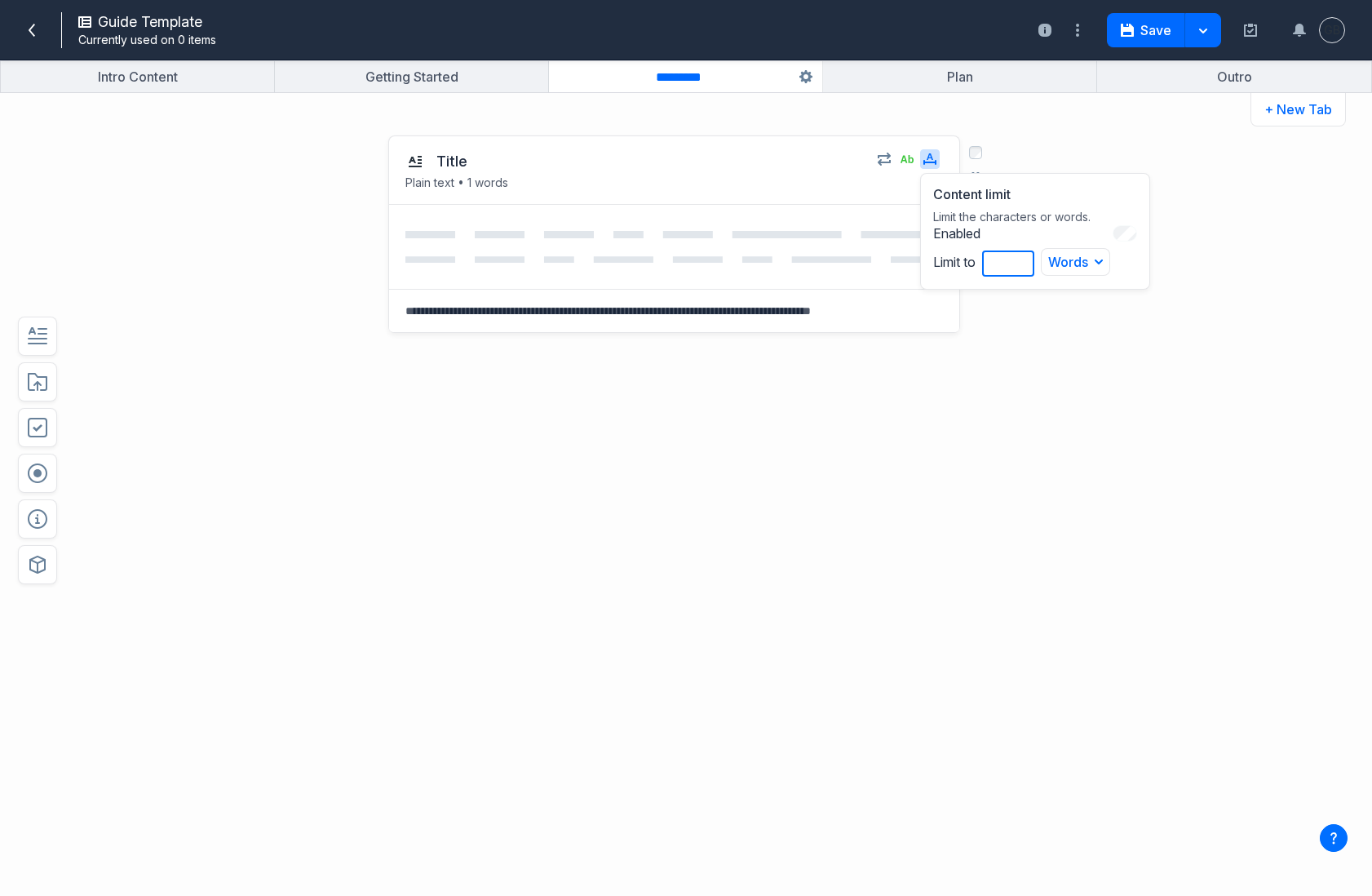
click at [989, 260] on input "*" at bounding box center [1008, 263] width 53 height 26
type input "**"
click at [1096, 405] on div "Title Plain text • 10 words Content limit Limit the characters or words. Enable…" at bounding box center [632, 315] width 1008 height 393
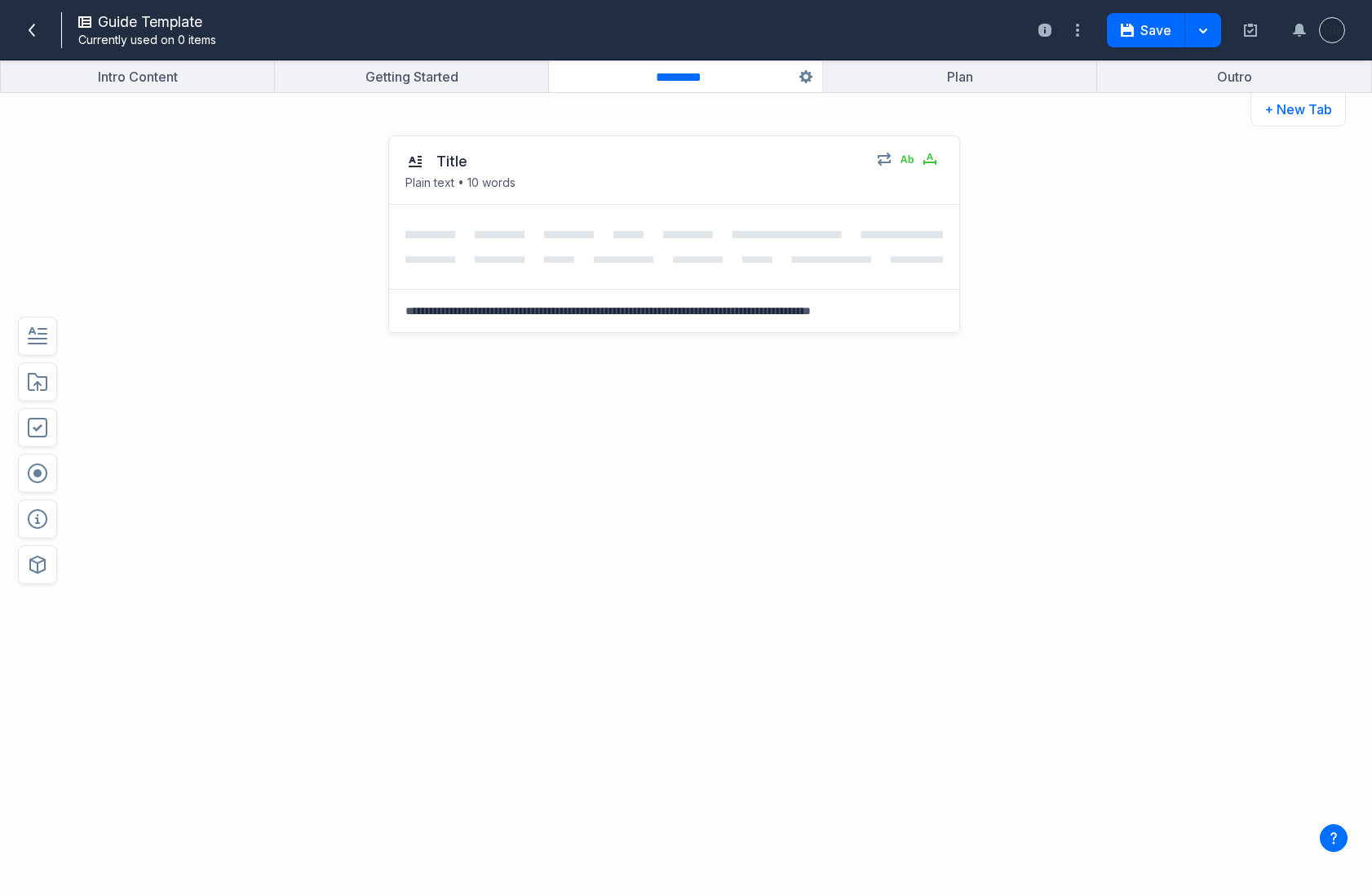
click at [1147, 13] on div "Save Save & close" at bounding box center [1172, 30] width 130 height 34
click at [1151, 26] on button "Save" at bounding box center [1146, 30] width 78 height 34
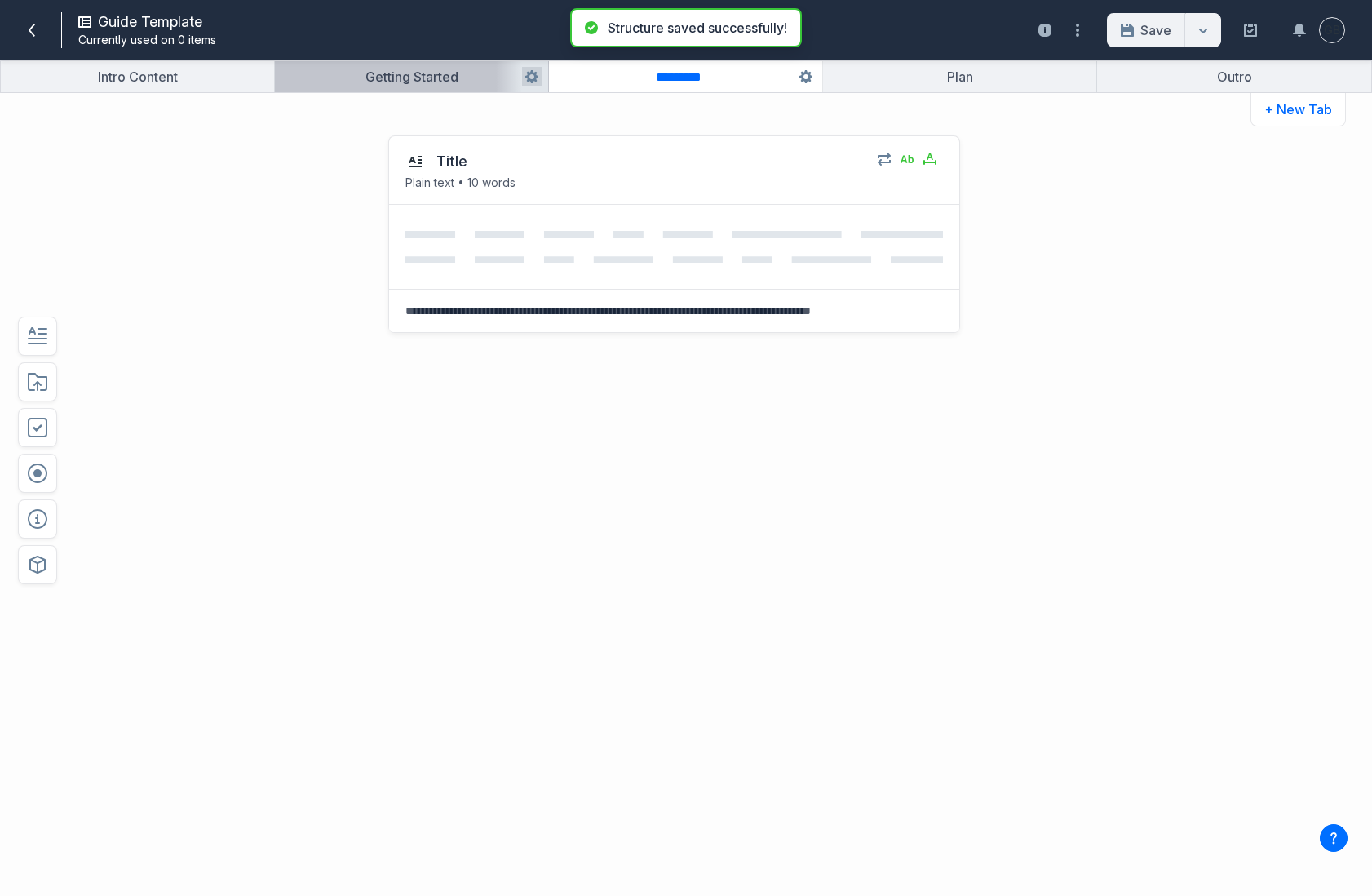
click at [435, 82] on button "button" at bounding box center [411, 77] width 273 height 31
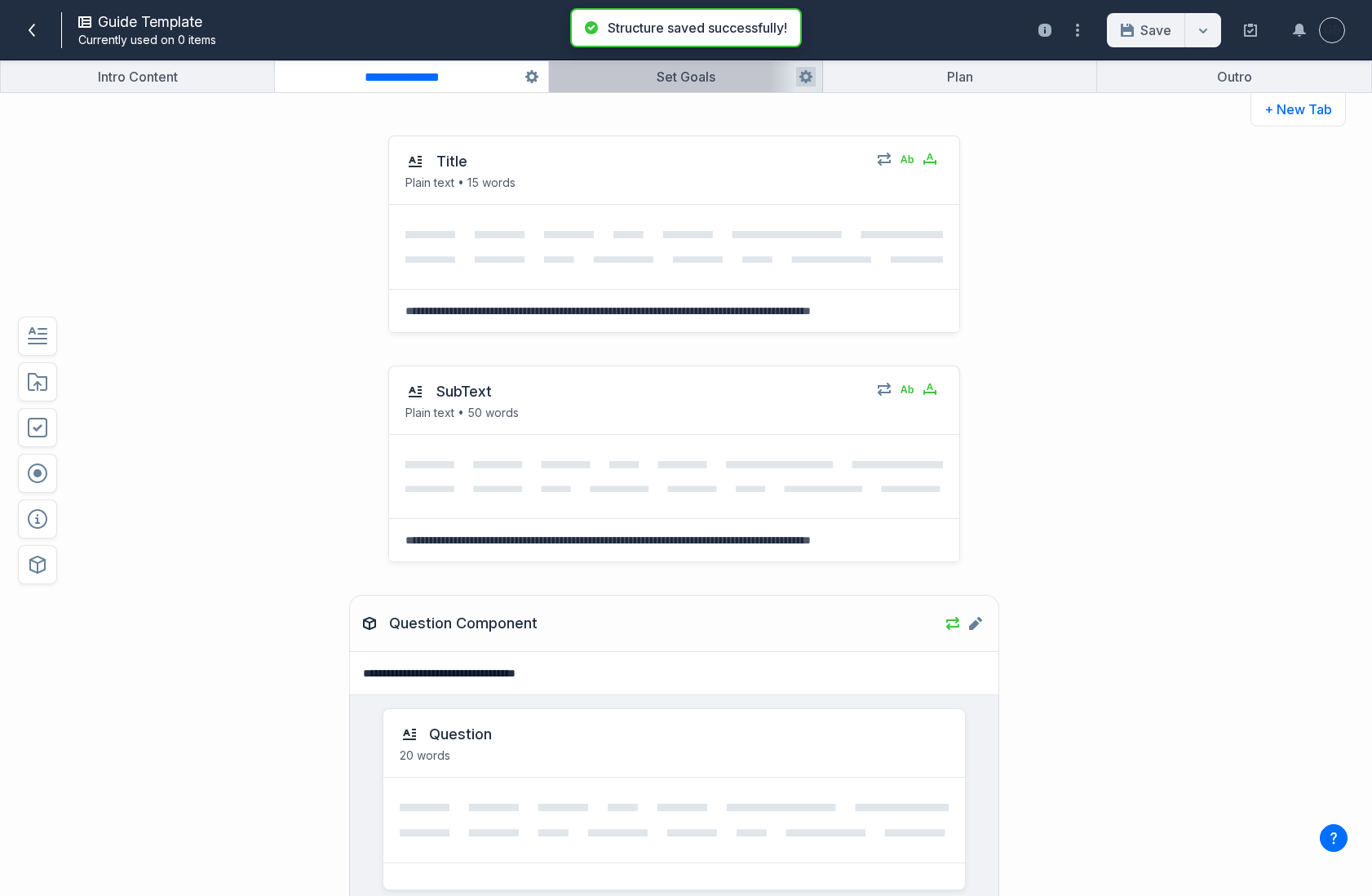
click at [627, 80] on button "button" at bounding box center [685, 77] width 273 height 31
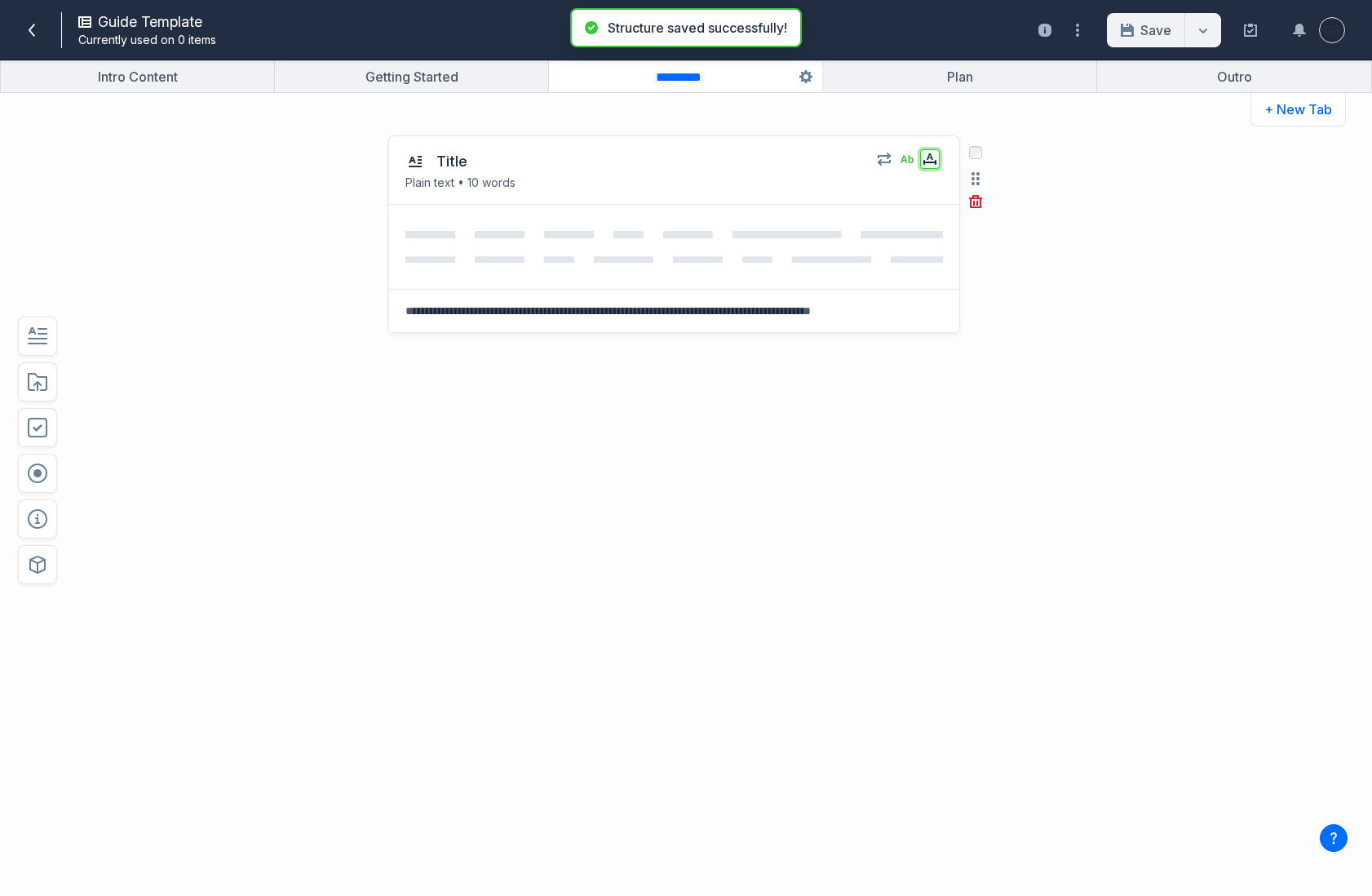
click at [928, 164] on icon "button" at bounding box center [930, 159] width 13 height 13
drag, startPoint x: 1012, startPoint y: 264, endPoint x: 997, endPoint y: 264, distance: 15.0
click at [997, 264] on input "**" at bounding box center [1008, 263] width 53 height 26
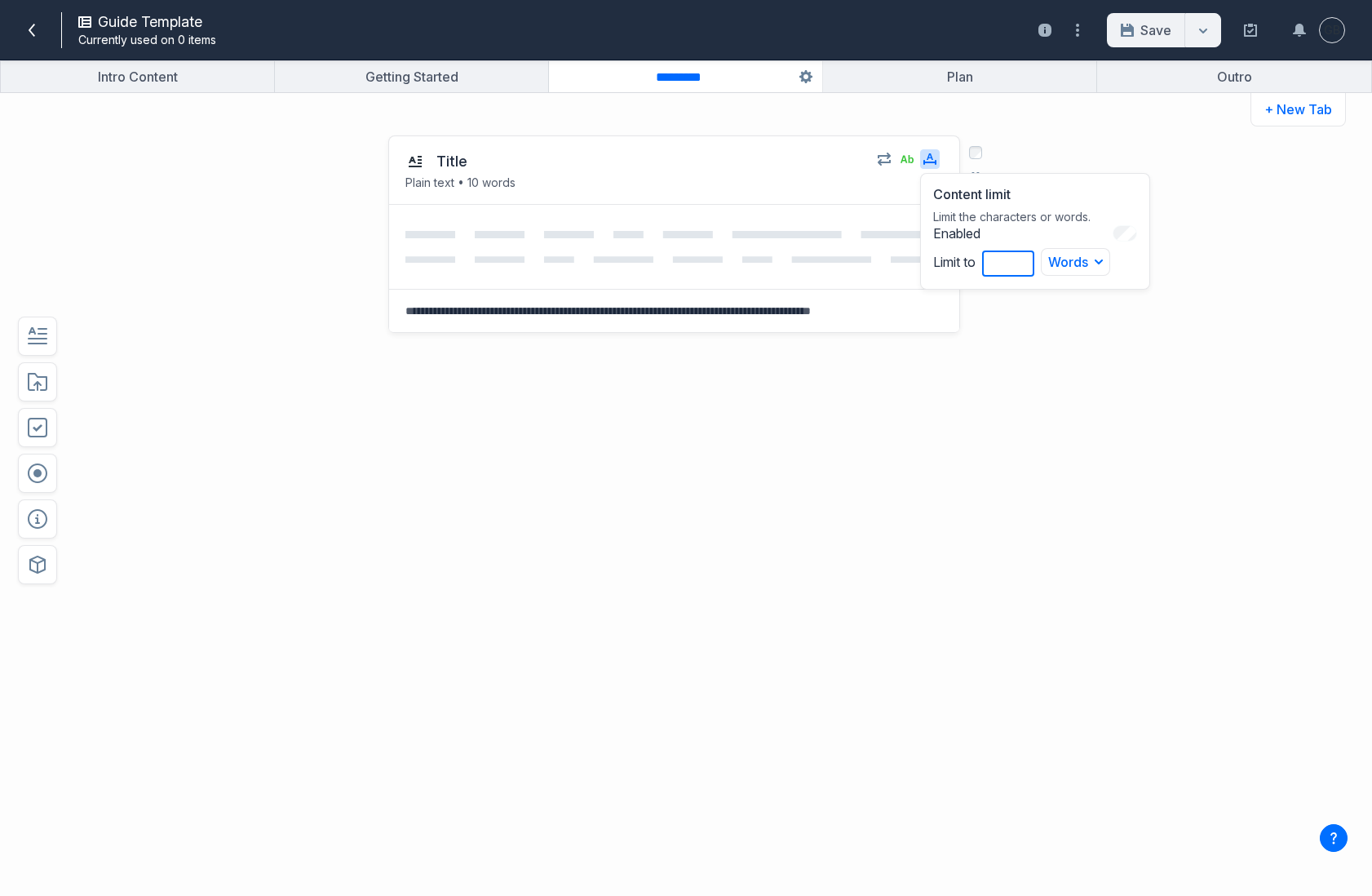
type input "**"
click at [1130, 418] on div "Title Plain text • 15 words Content limit Limit the characters or words. Enable…" at bounding box center [632, 315] width 1008 height 393
click at [1151, 25] on button "Save" at bounding box center [1146, 30] width 78 height 34
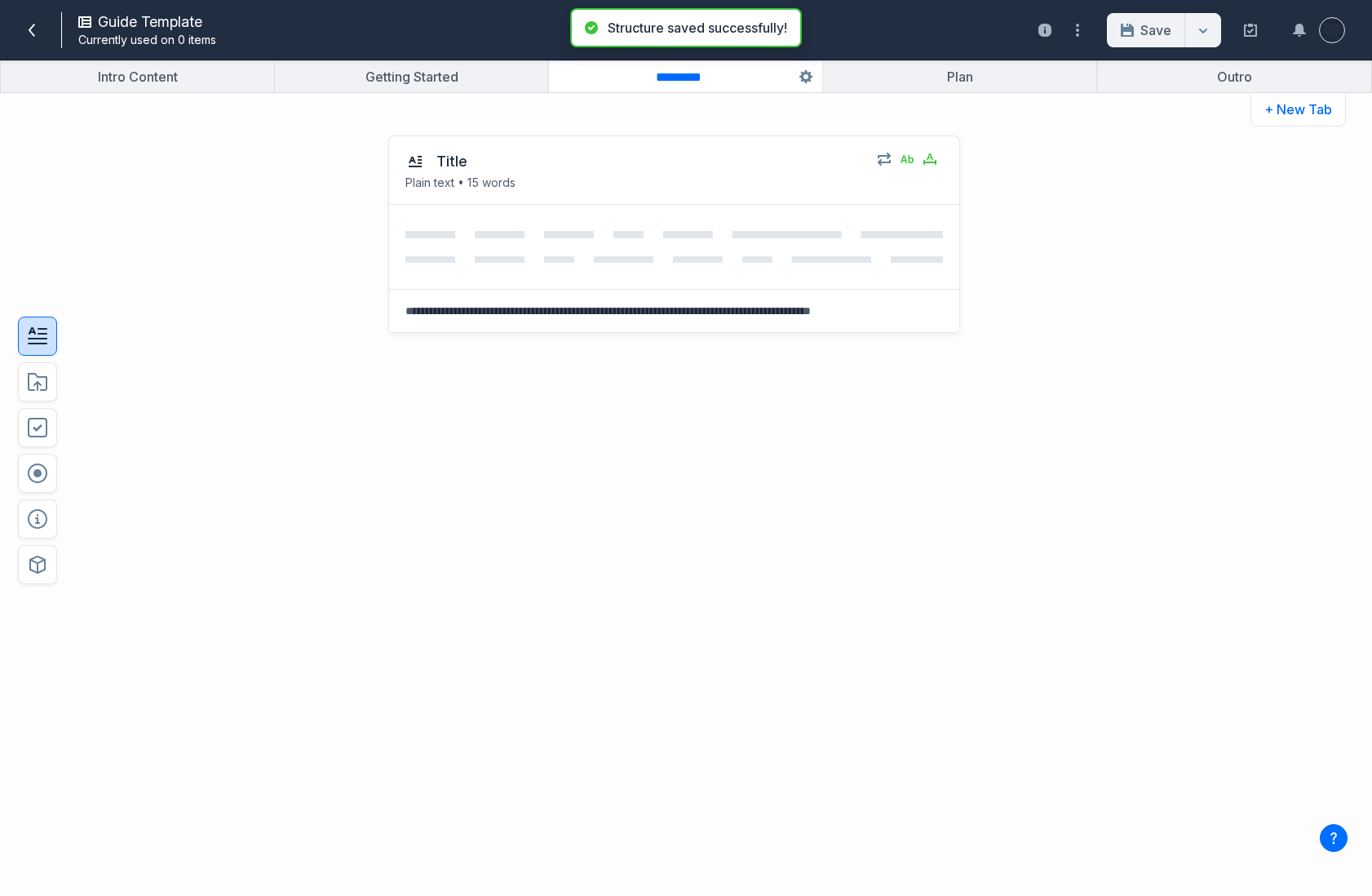
click at [48, 340] on button "button" at bounding box center [38, 336] width 39 height 39
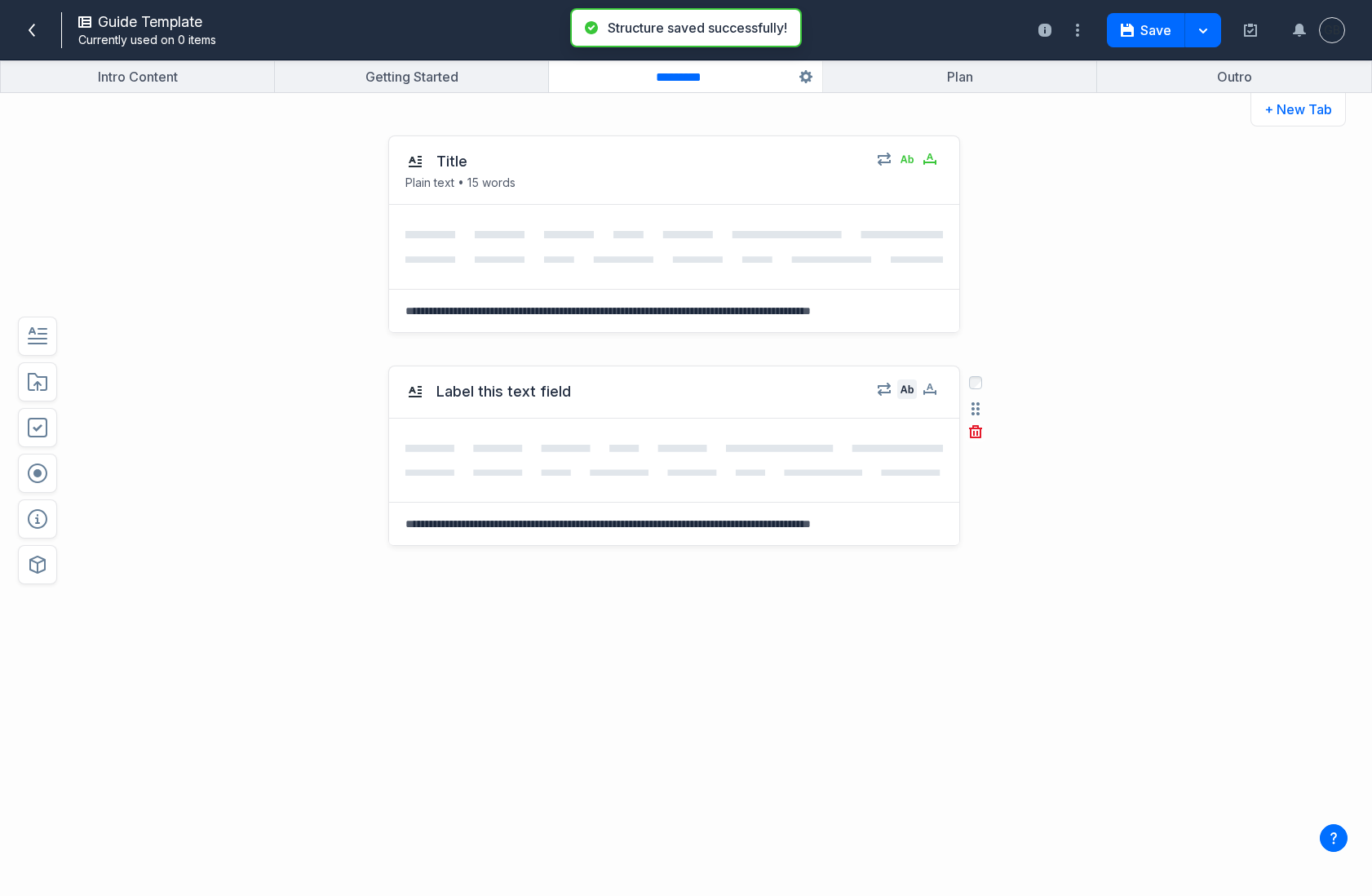
click at [908, 386] on icon "button" at bounding box center [908, 389] width 13 height 13
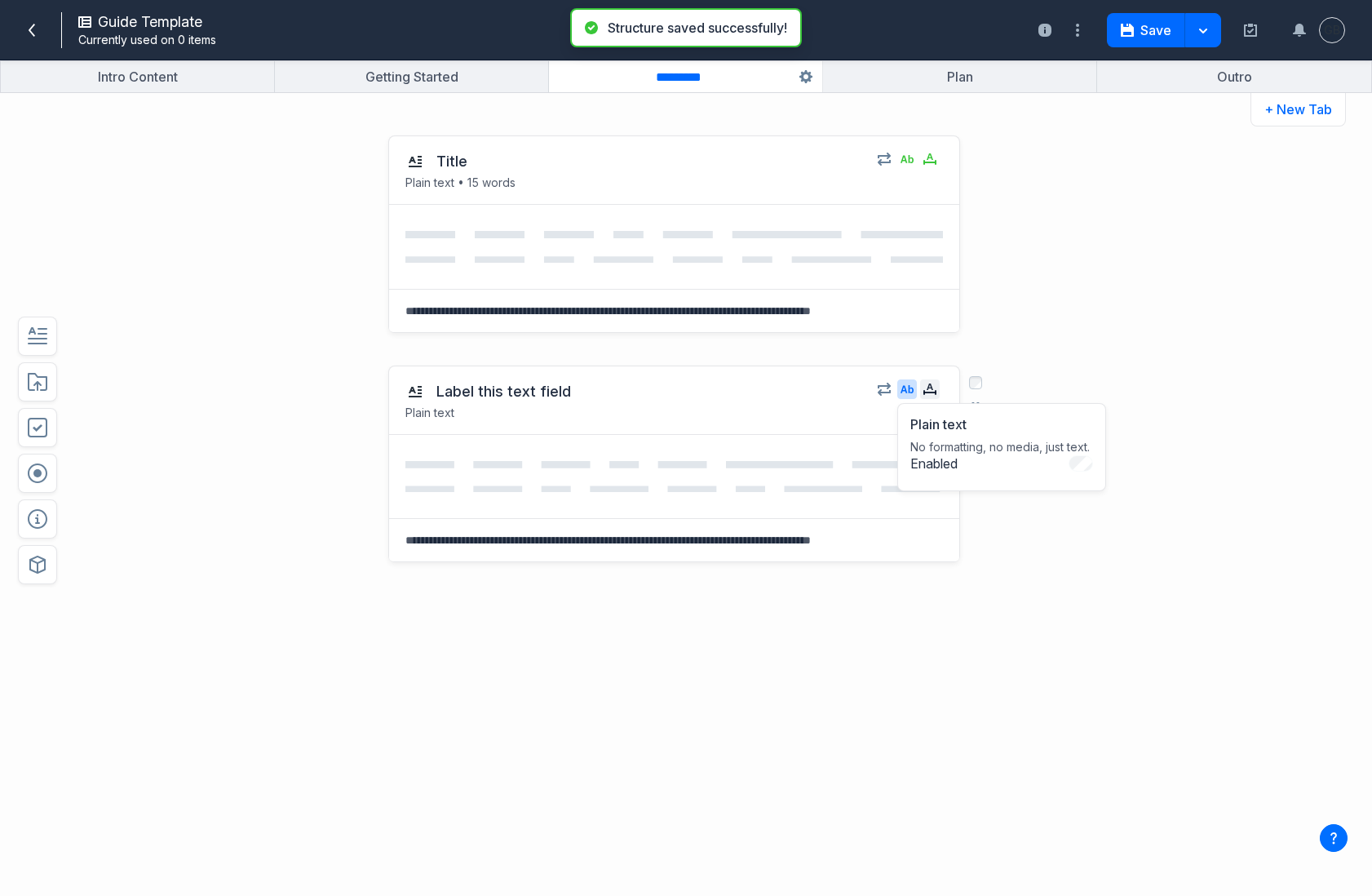
click at [935, 388] on icon "button" at bounding box center [930, 389] width 13 height 13
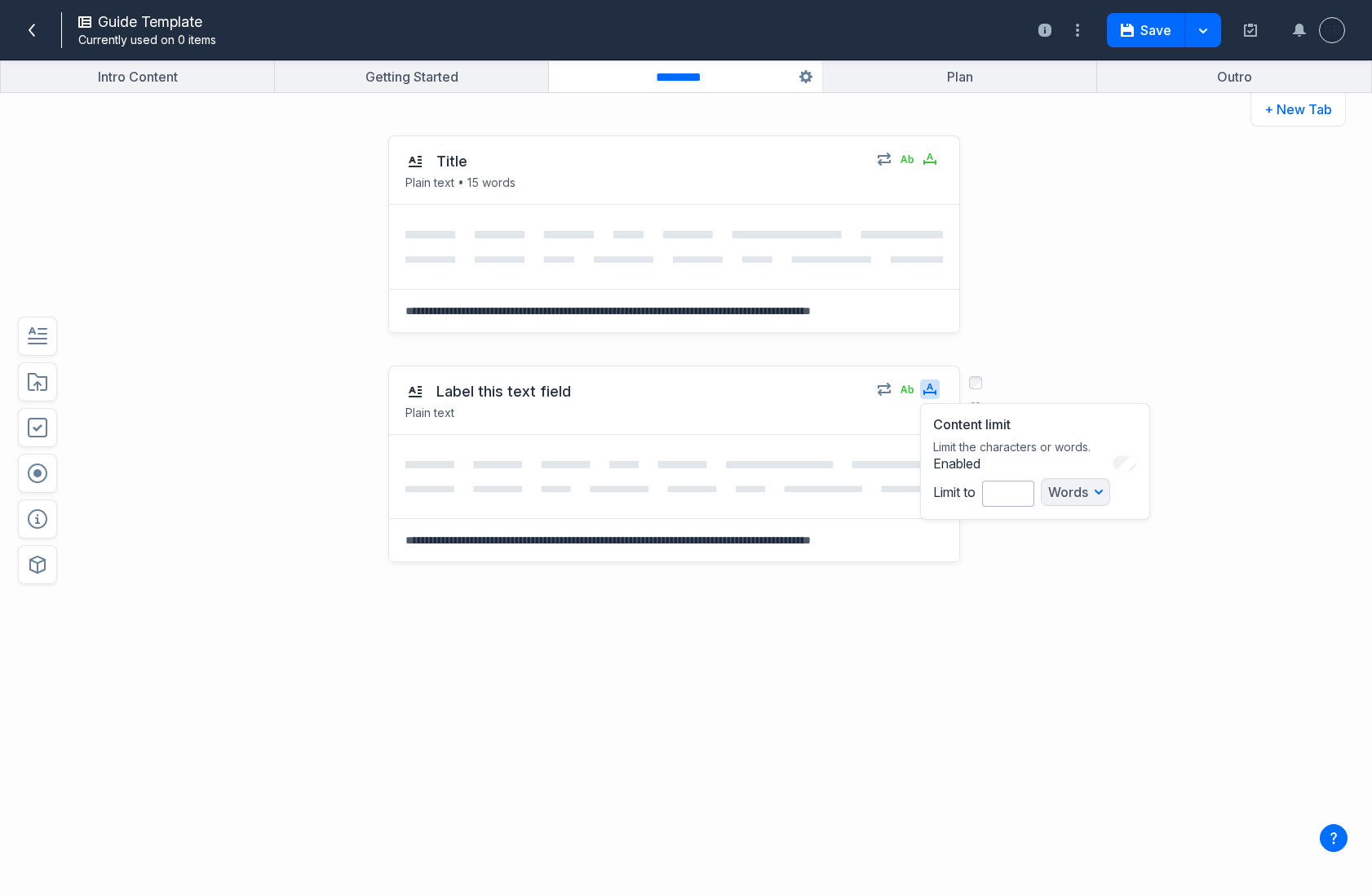
click at [1080, 490] on div "Words" at bounding box center [1076, 492] width 70 height 28
click at [991, 491] on input "*" at bounding box center [1008, 494] width 53 height 26
type input "**"
click at [1044, 612] on div "Label this text field Plain text • 50 words Content limit Limit the characters …" at bounding box center [632, 545] width 1008 height 393
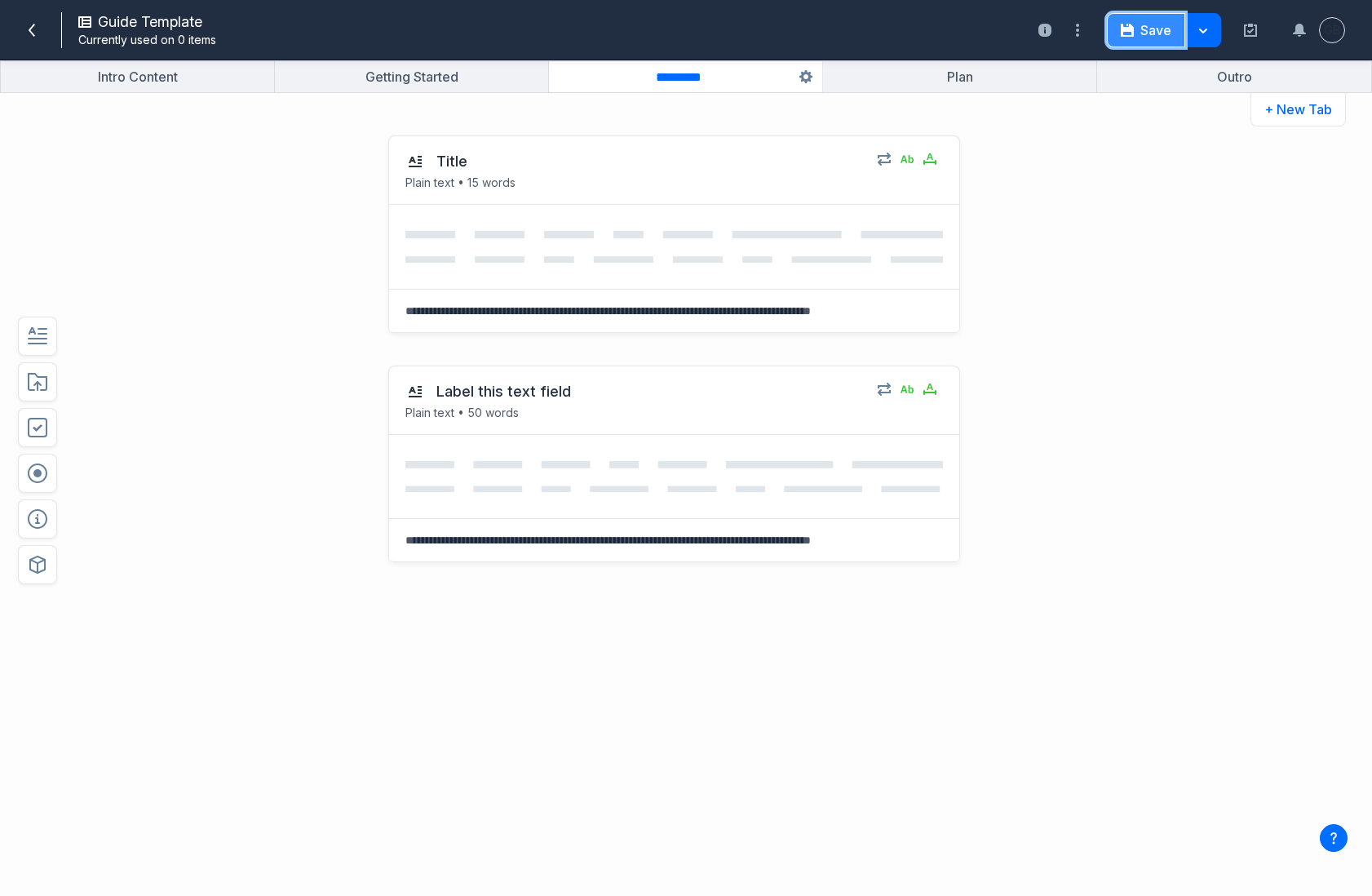
click at [1156, 43] on button "Save" at bounding box center [1146, 30] width 78 height 34
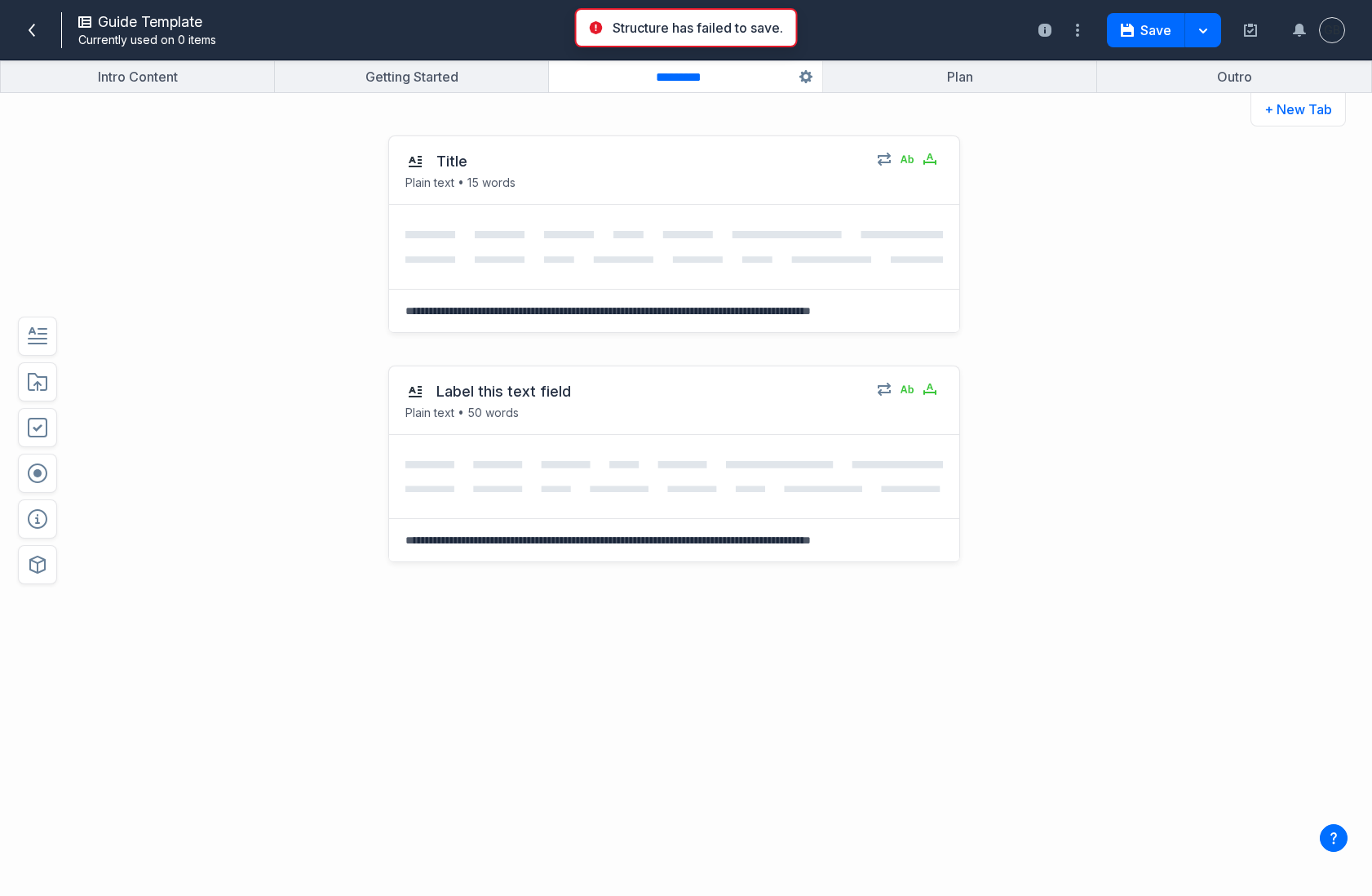
click at [1053, 235] on div "Title Plain text • 15 words Select field: Title Are you sure you want to delete…" at bounding box center [632, 234] width 1008 height 230
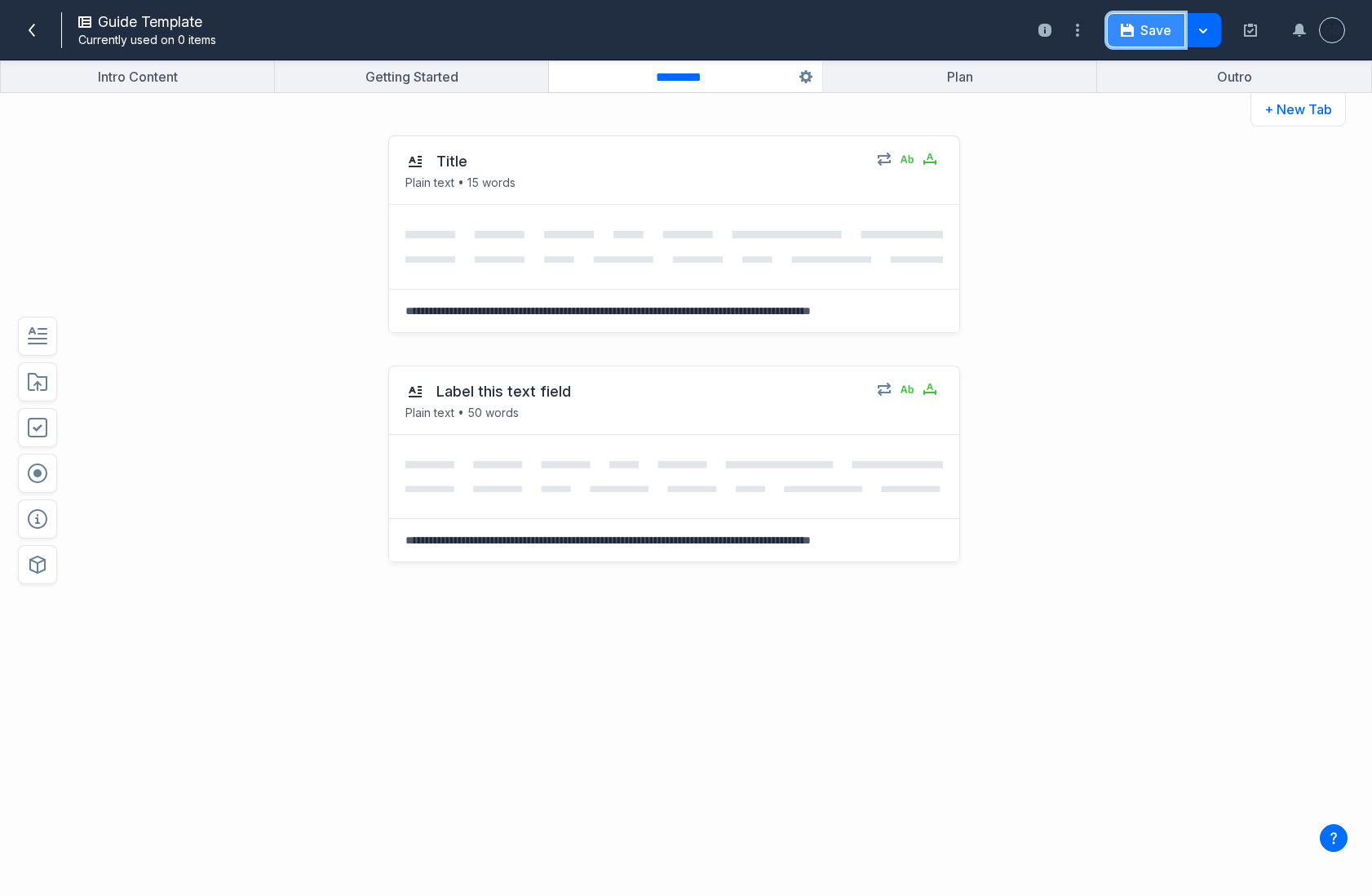
click at [1144, 42] on button "Save" at bounding box center [1146, 30] width 78 height 34
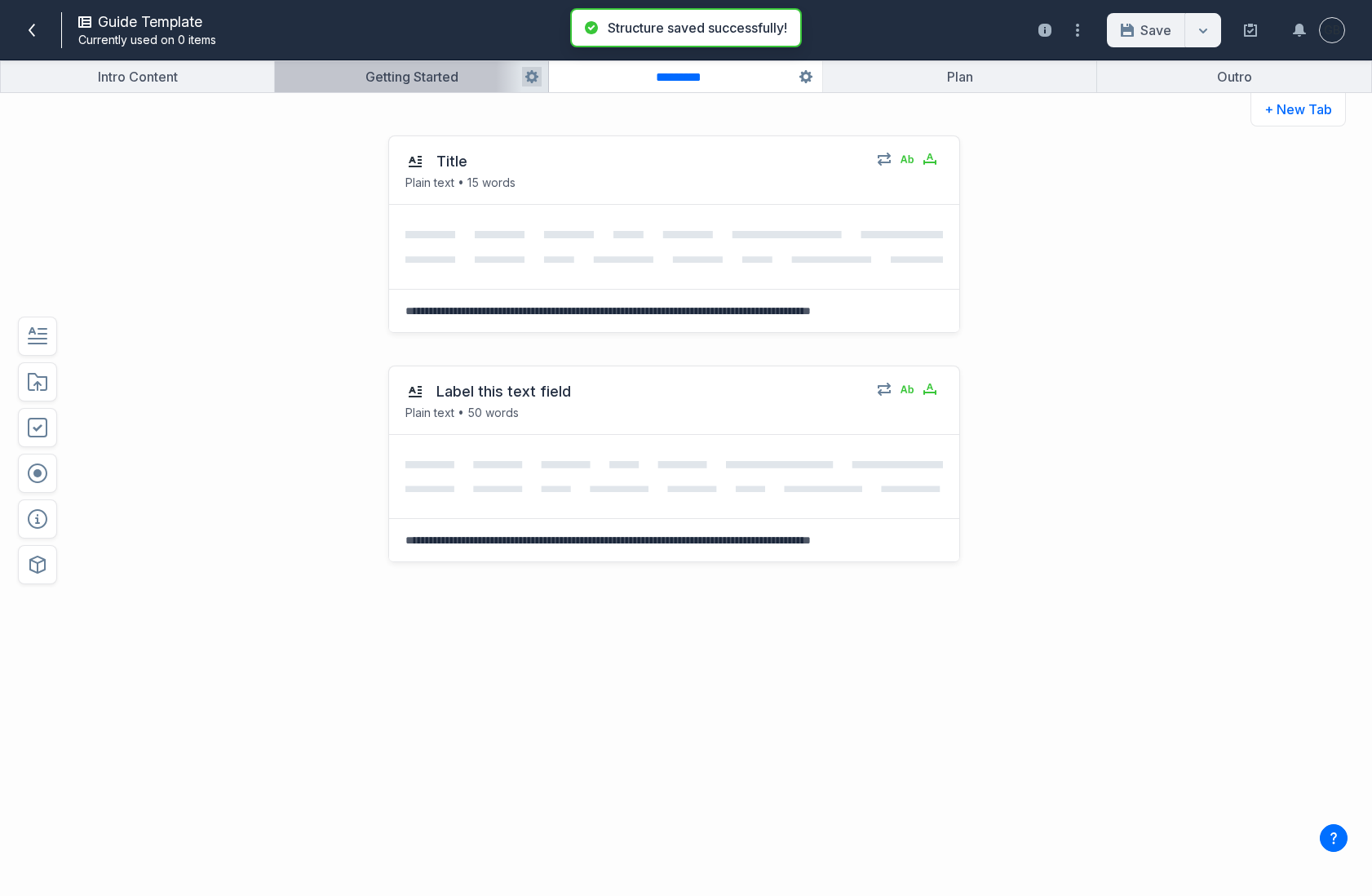
click at [440, 75] on button "button" at bounding box center [411, 77] width 273 height 31
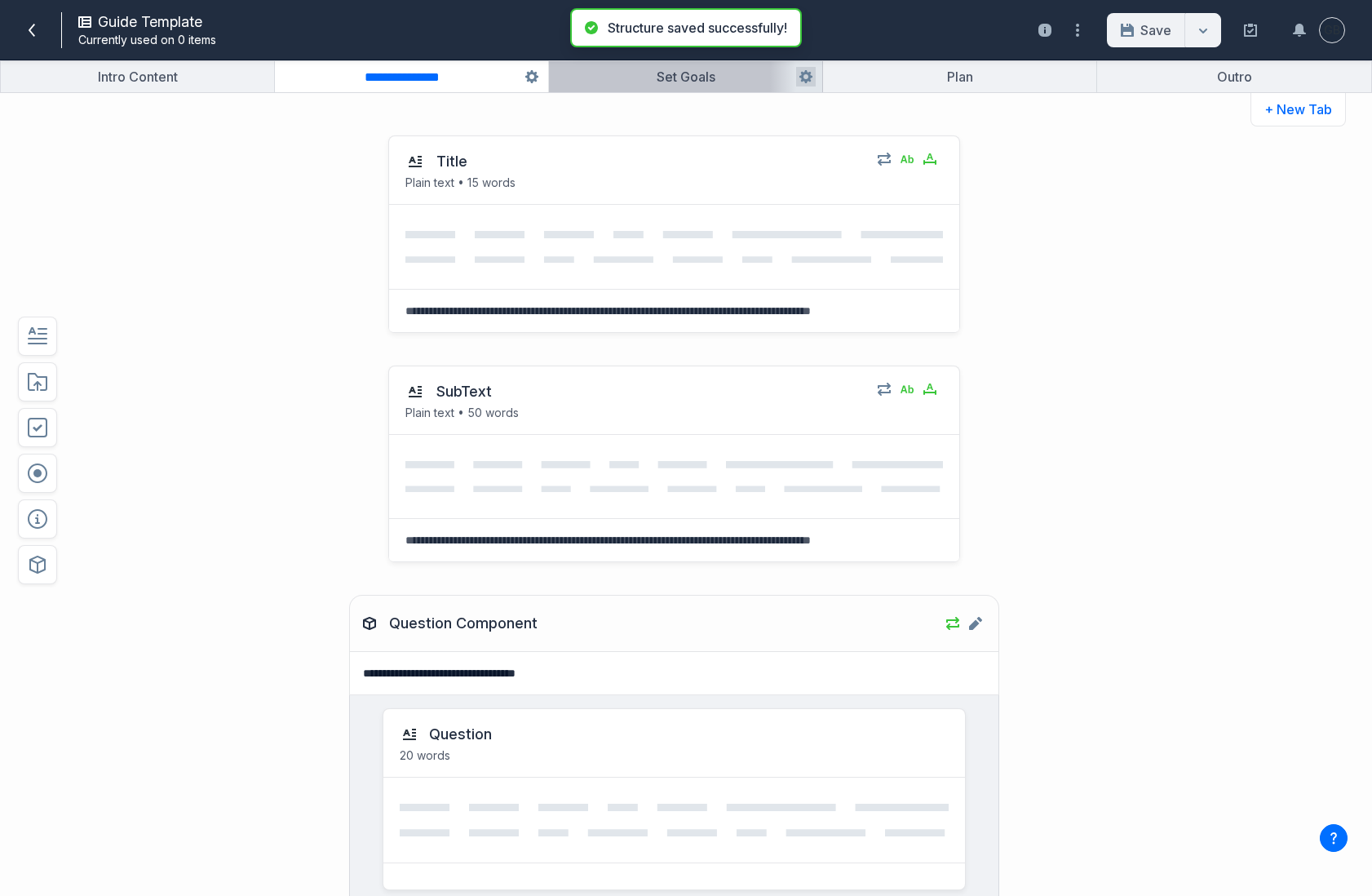
click at [685, 76] on button "button" at bounding box center [685, 77] width 273 height 31
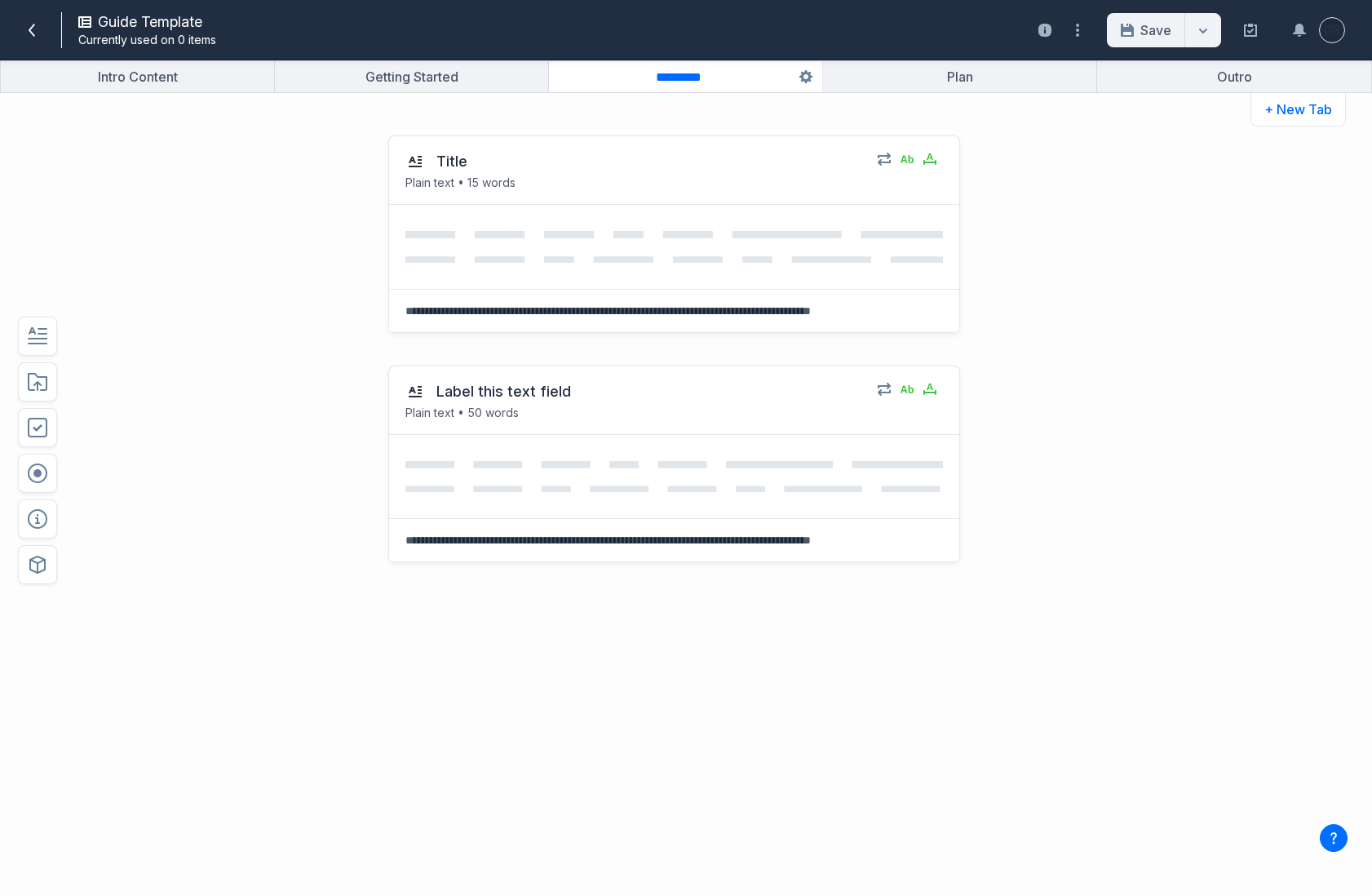
click at [40, 586] on div at bounding box center [38, 565] width 46 height 46
click at [39, 574] on icon "button" at bounding box center [38, 565] width 20 height 20
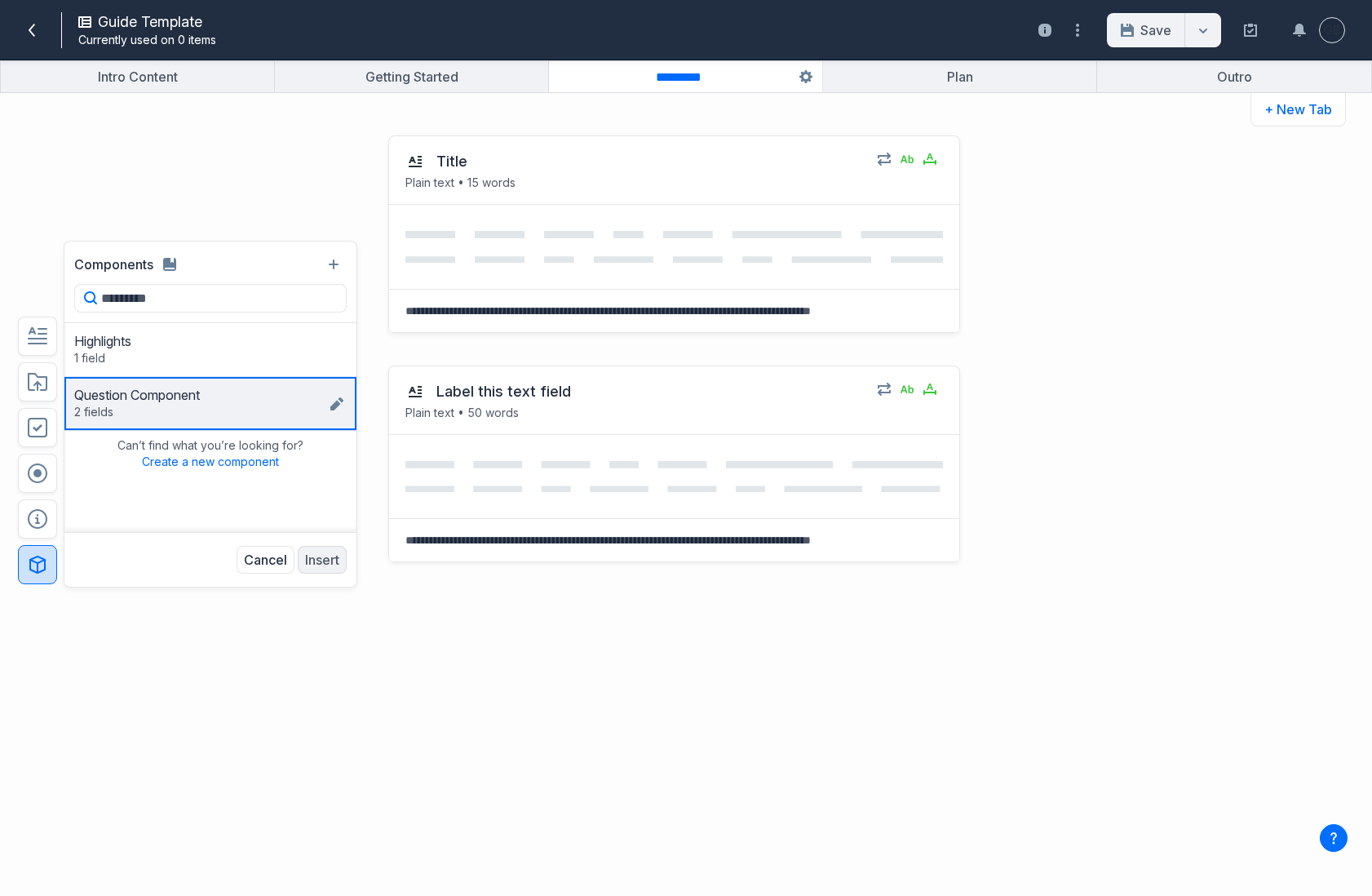
click at [159, 409] on div "Question Component 2 fields Question Answer" at bounding box center [200, 403] width 253 height 34
click at [271, 405] on div "Question Component 2 fields Question Answer" at bounding box center [200, 403] width 253 height 34
click at [236, 407] on div "Question Component 2 fields Question Answer" at bounding box center [200, 403] width 253 height 34
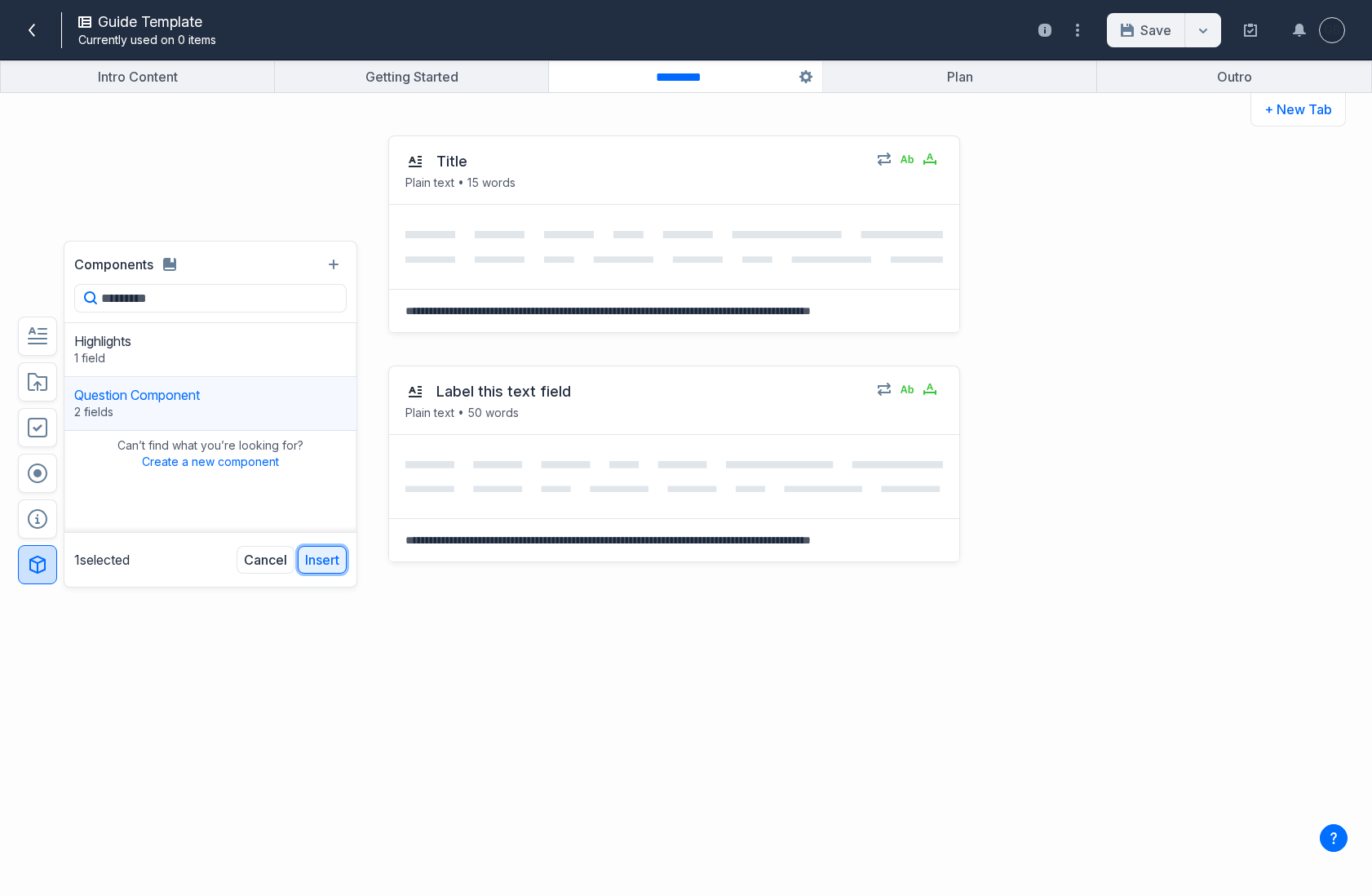
click at [335, 555] on button "Insert" at bounding box center [322, 560] width 49 height 28
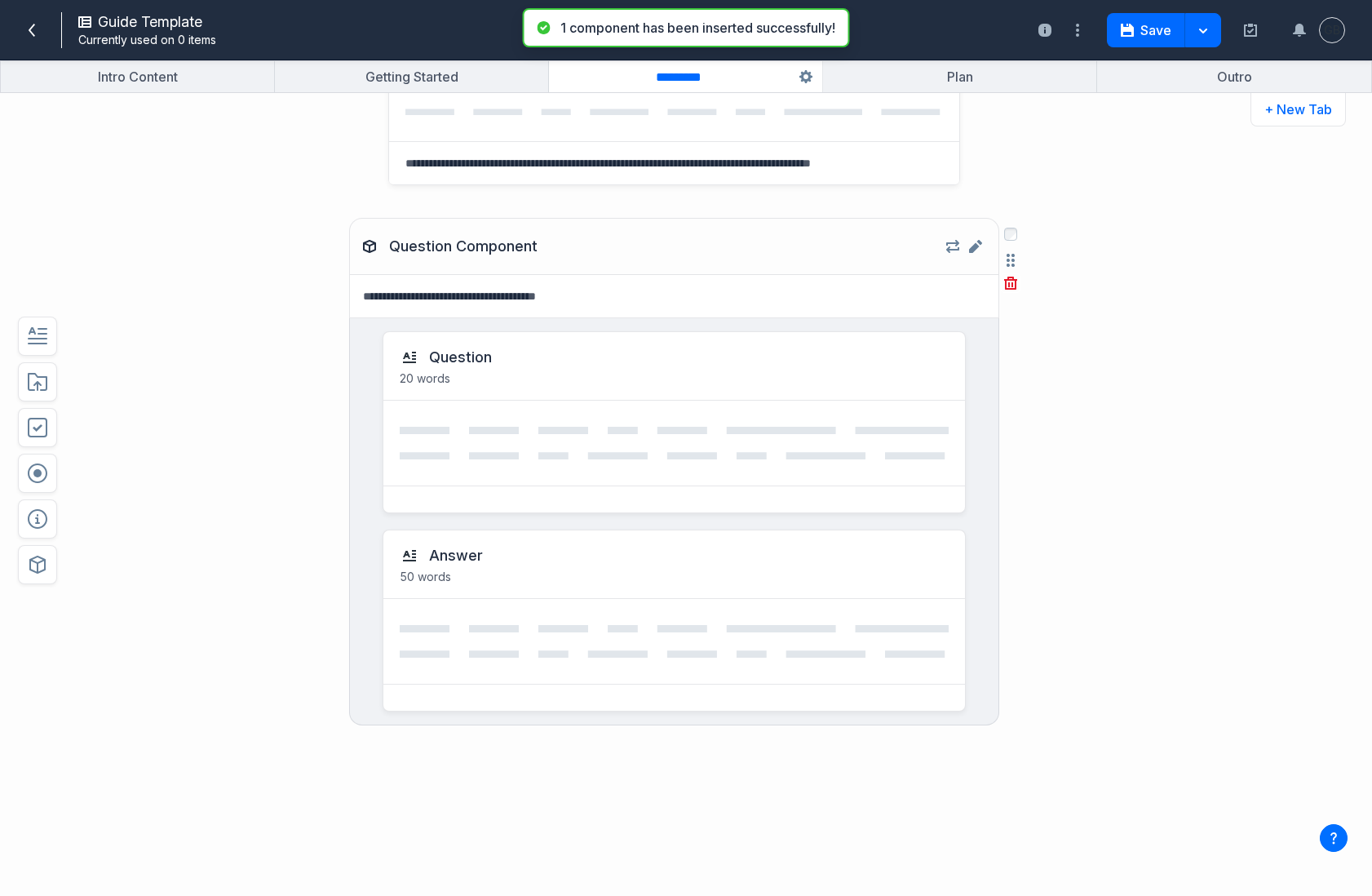
scroll to position [386, 0]
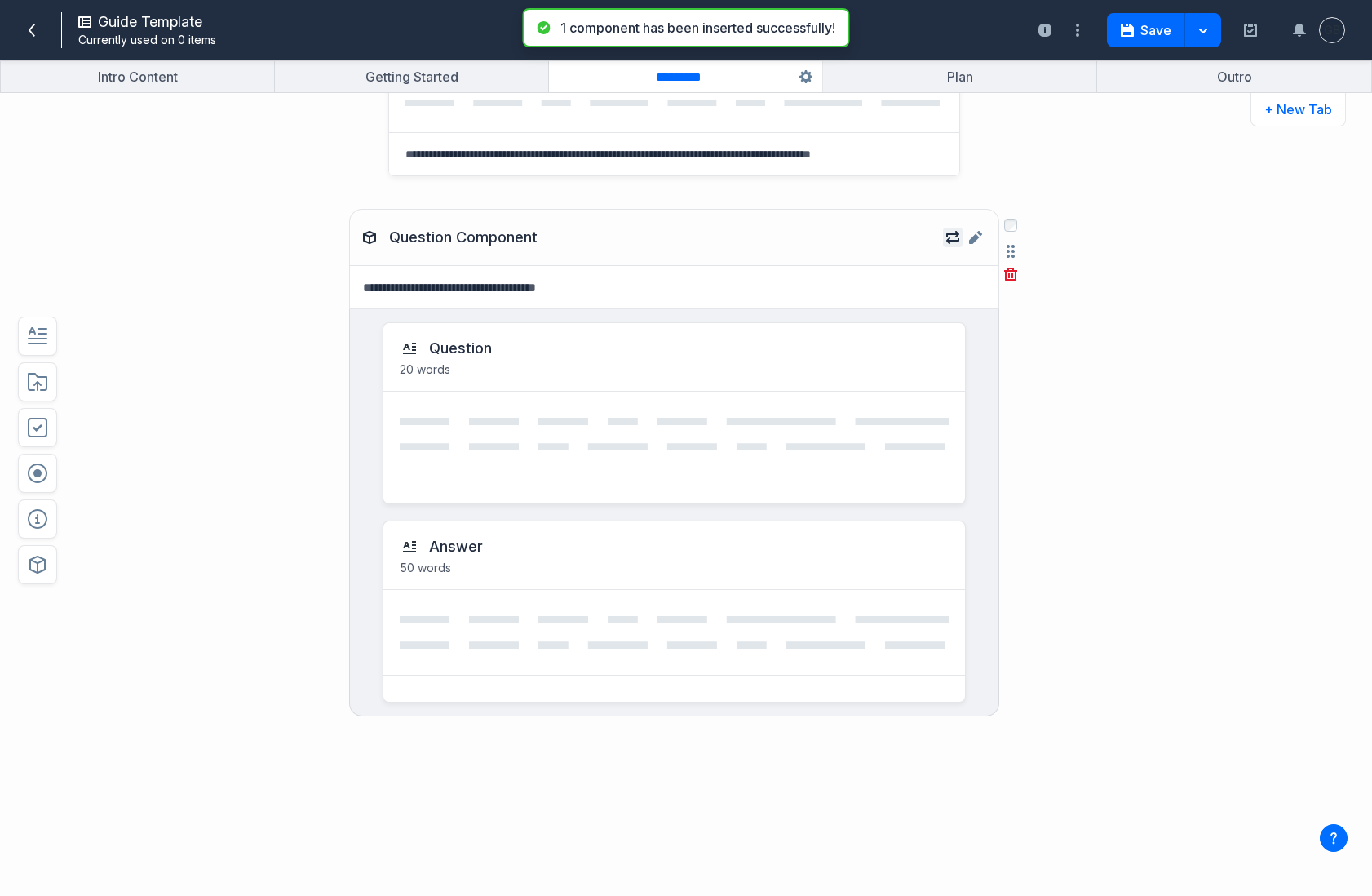
click at [957, 243] on icon "button" at bounding box center [953, 237] width 13 height 13
click at [1134, 460] on div "Question Component Repeatable Create new instances on-the-fly. Enabled Limit to…" at bounding box center [632, 544] width 1008 height 702
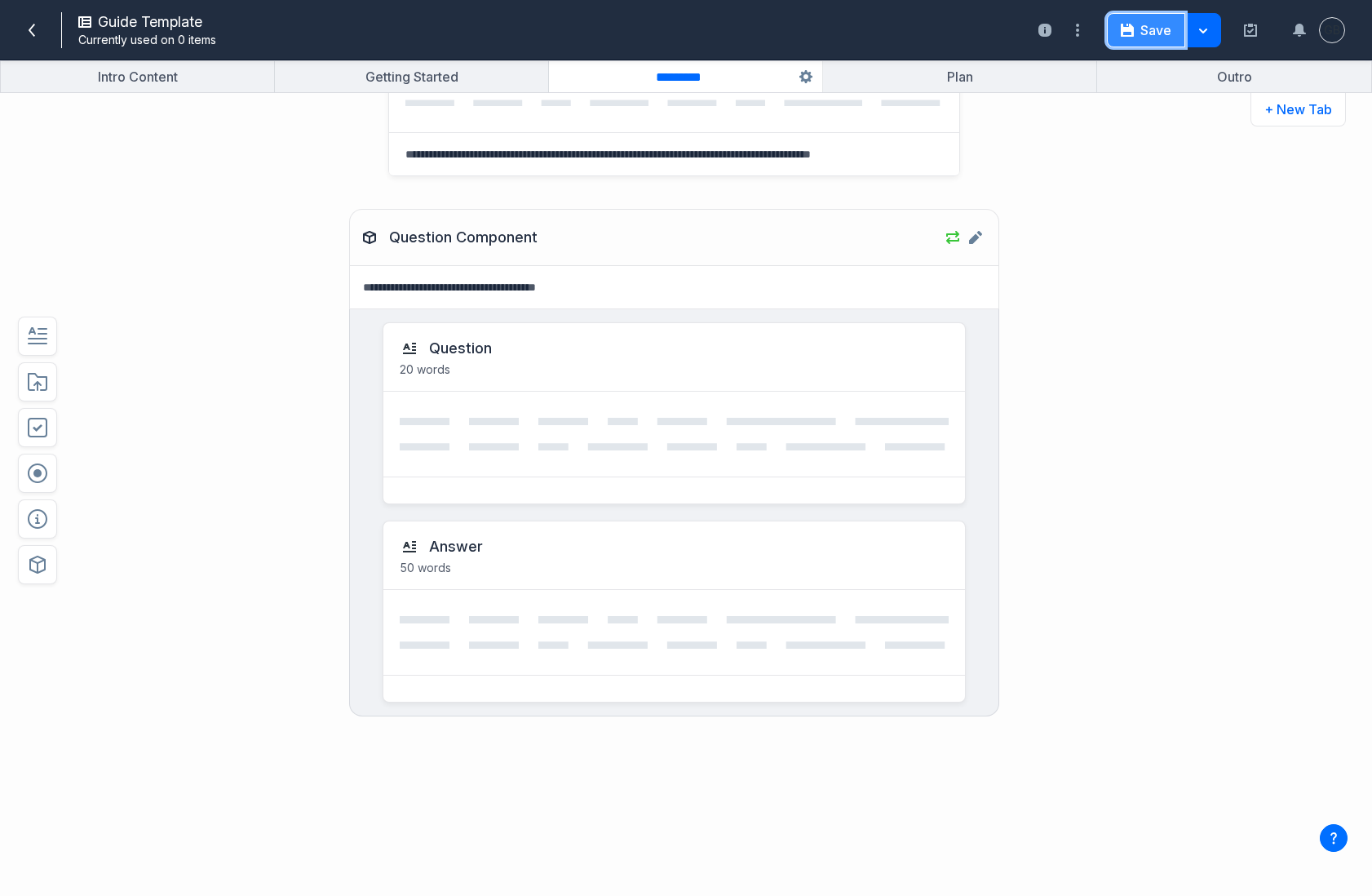
click at [1154, 30] on button "Save" at bounding box center [1146, 30] width 78 height 34
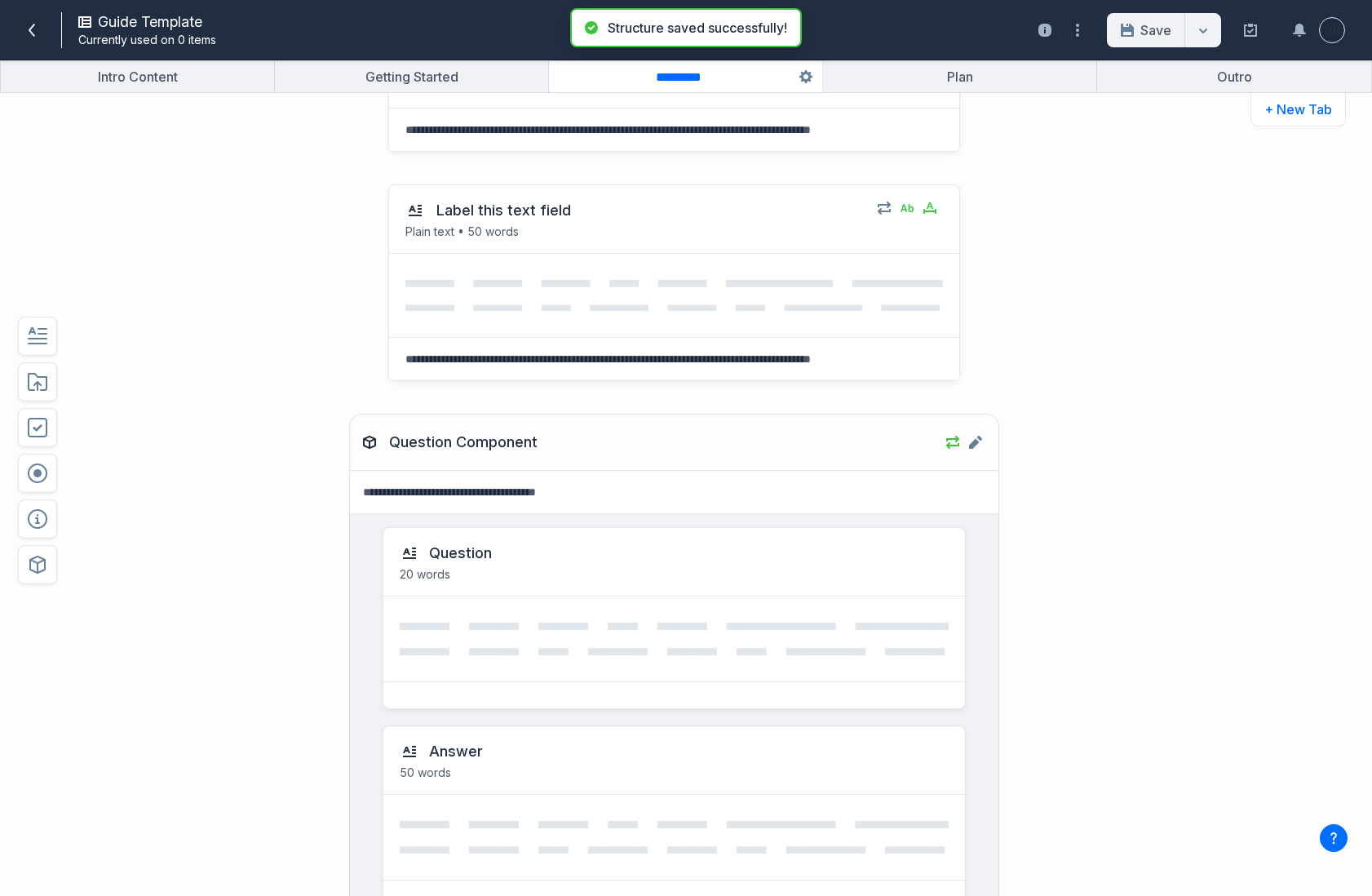
scroll to position [0, 0]
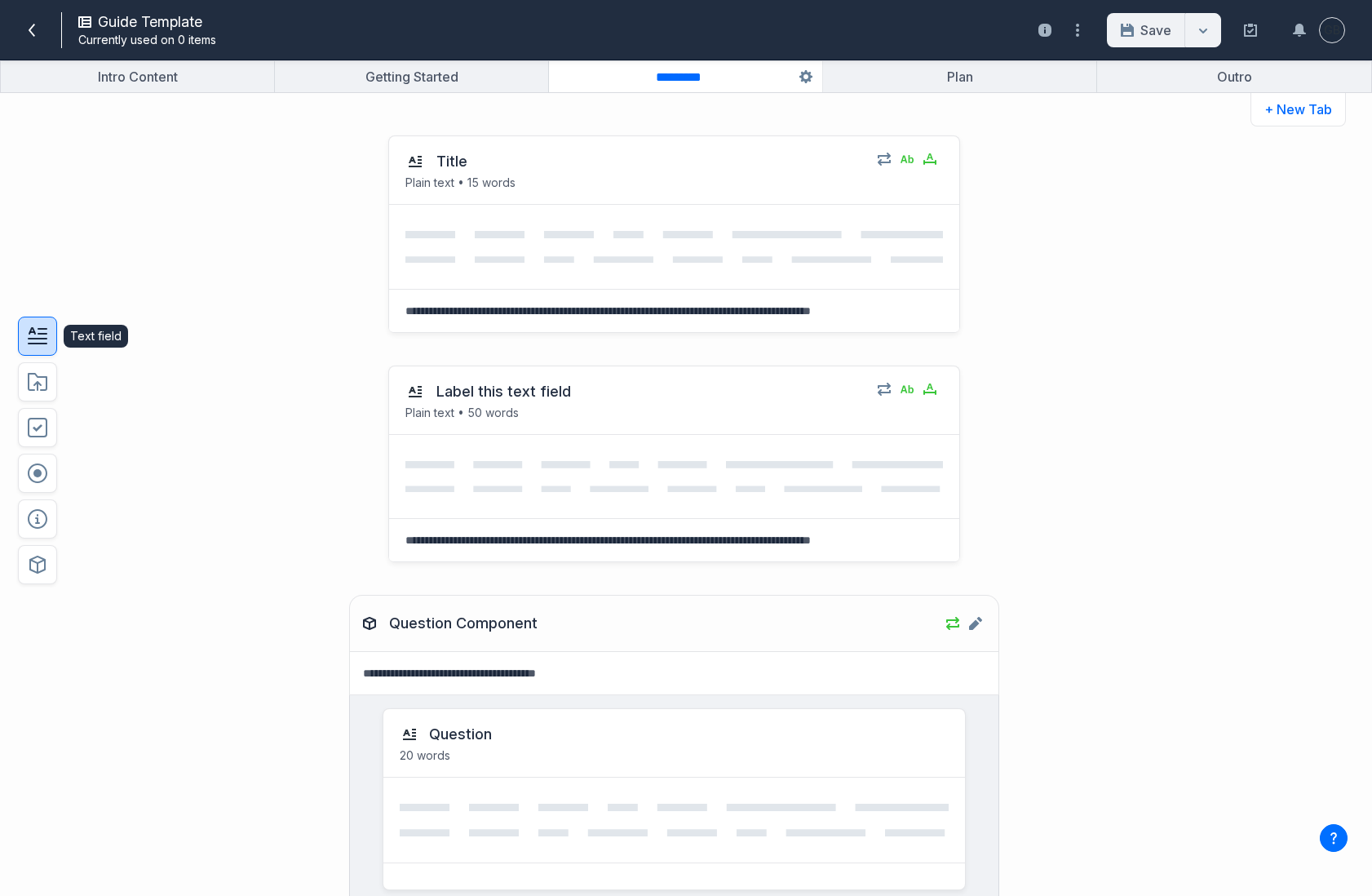
click at [36, 330] on icon "button" at bounding box center [38, 336] width 20 height 20
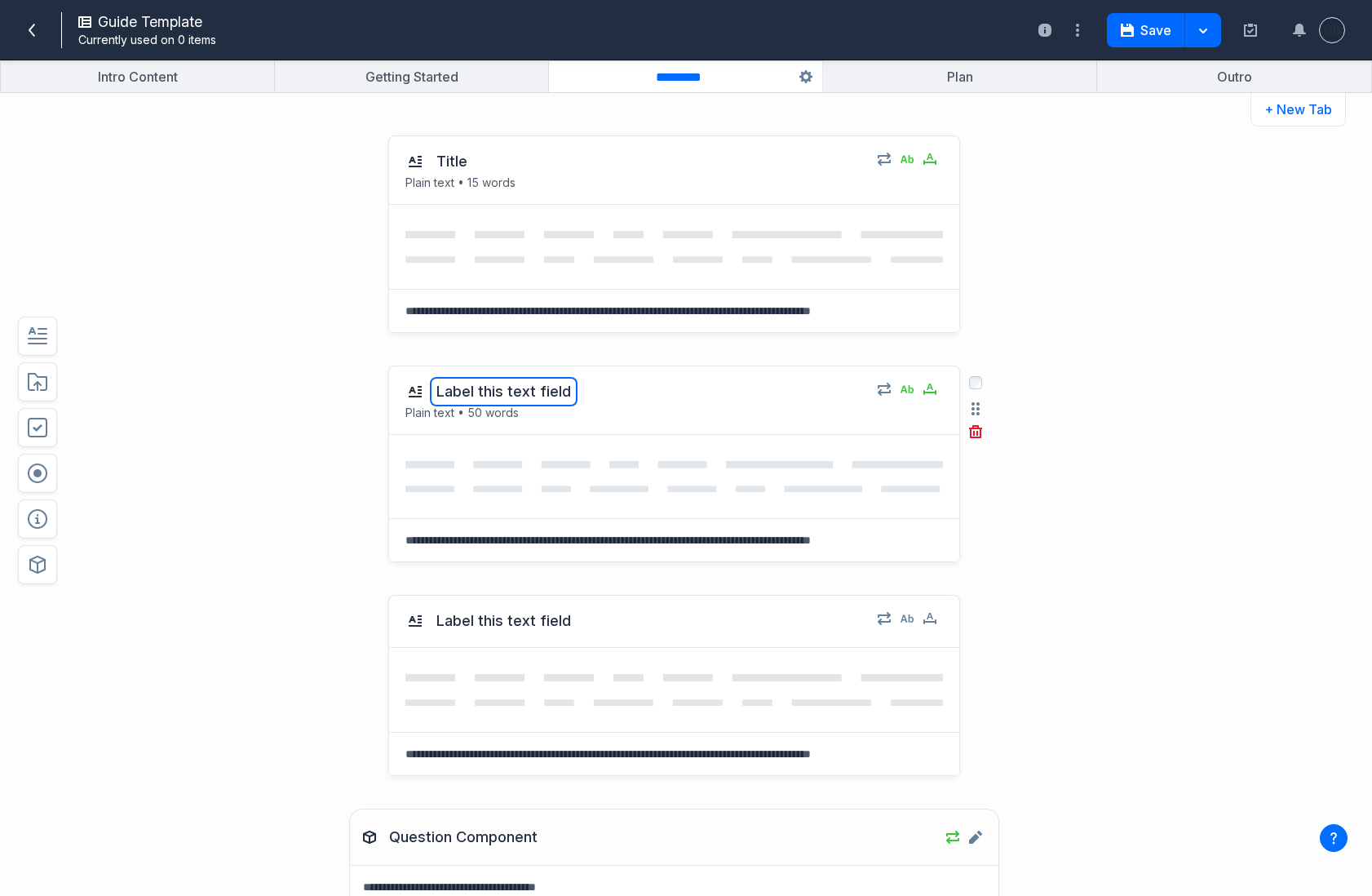
click at [490, 392] on button "Label this text field" at bounding box center [504, 391] width 148 height 30
type textarea "*******"
click at [309, 495] on div "edit field label: Label this text field SubText ******* Plain text • 50 words S…" at bounding box center [632, 464] width 1008 height 230
click at [497, 624] on button "Label this text field" at bounding box center [504, 621] width 148 height 30
type textarea "*"
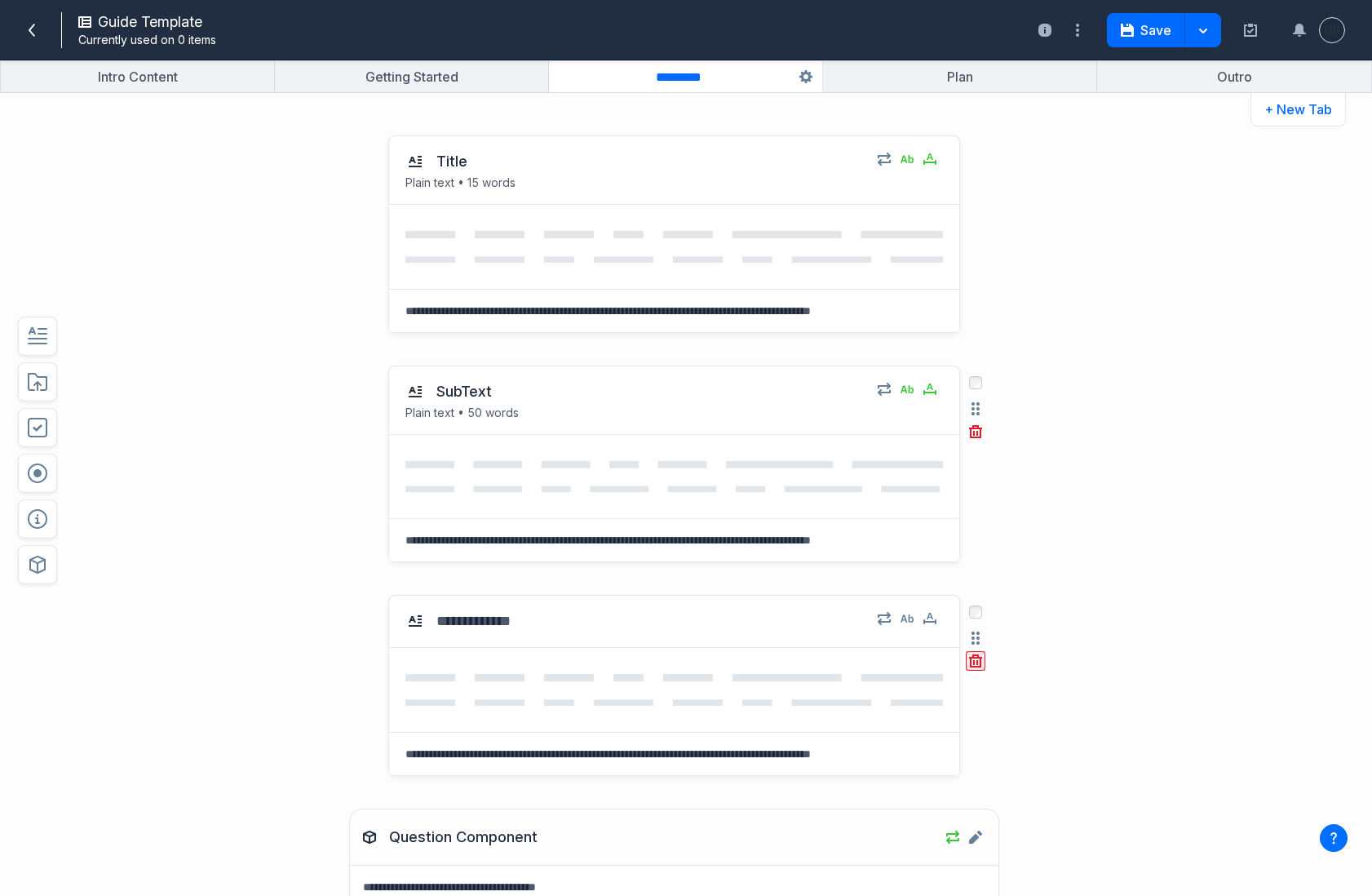
click at [972, 666] on icon "button" at bounding box center [976, 661] width 13 height 13
click at [1011, 731] on button "Delete" at bounding box center [1007, 733] width 53 height 25
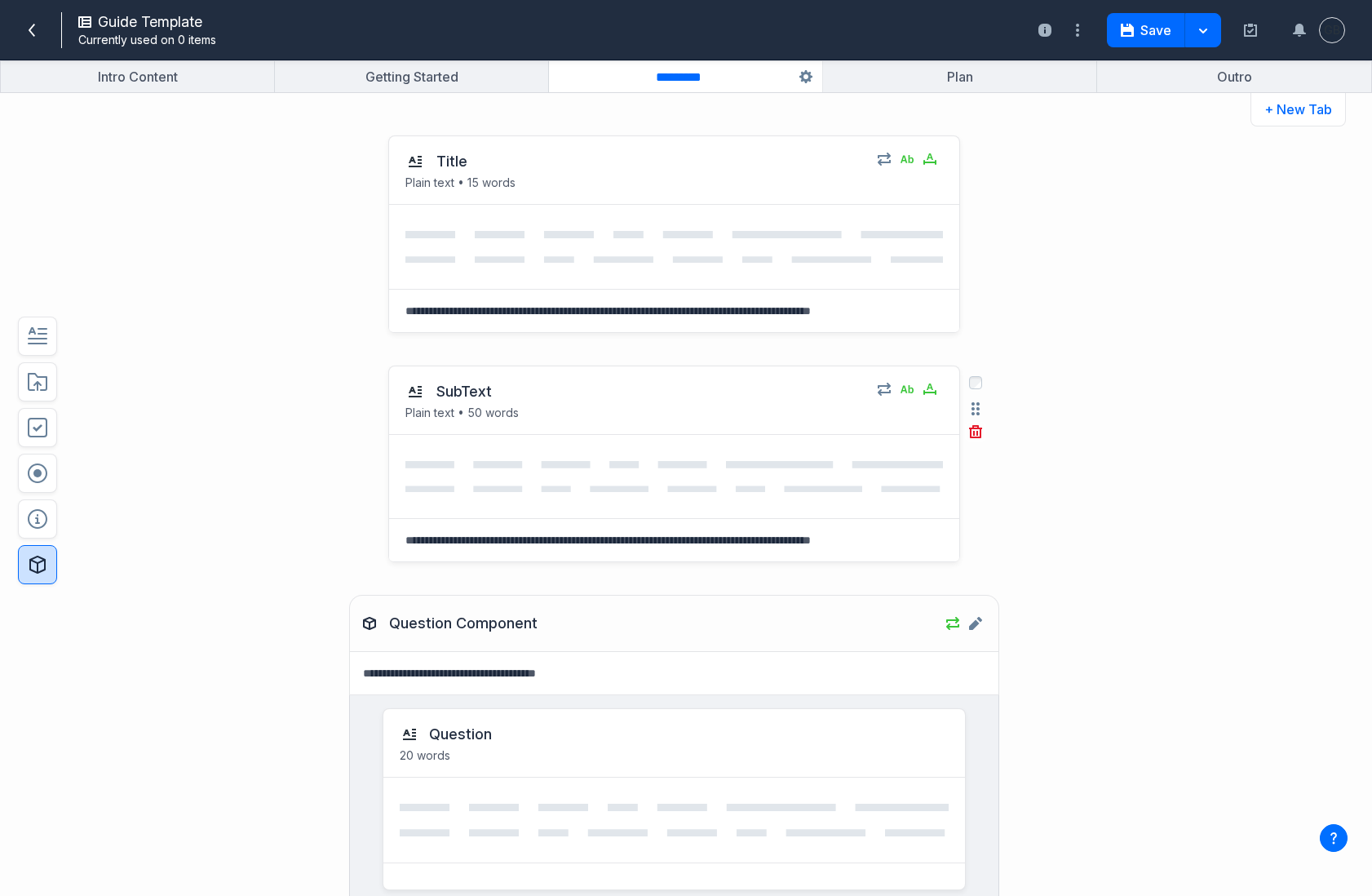
click at [40, 566] on icon "button" at bounding box center [38, 565] width 20 height 20
click at [236, 466] on button "Create a new component" at bounding box center [210, 462] width 137 height 16
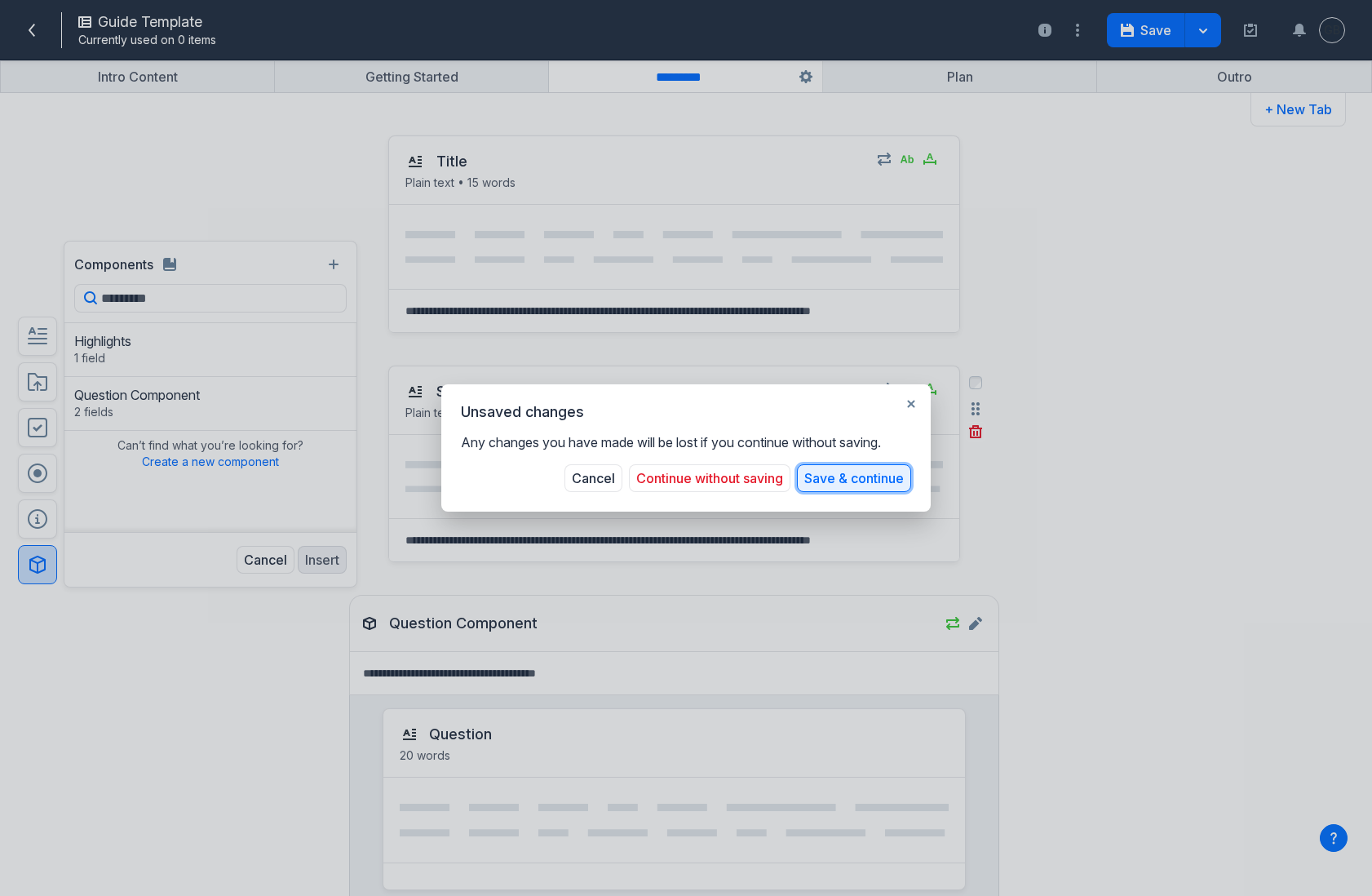
click at [863, 482] on button "Save & continue" at bounding box center [853, 478] width 114 height 28
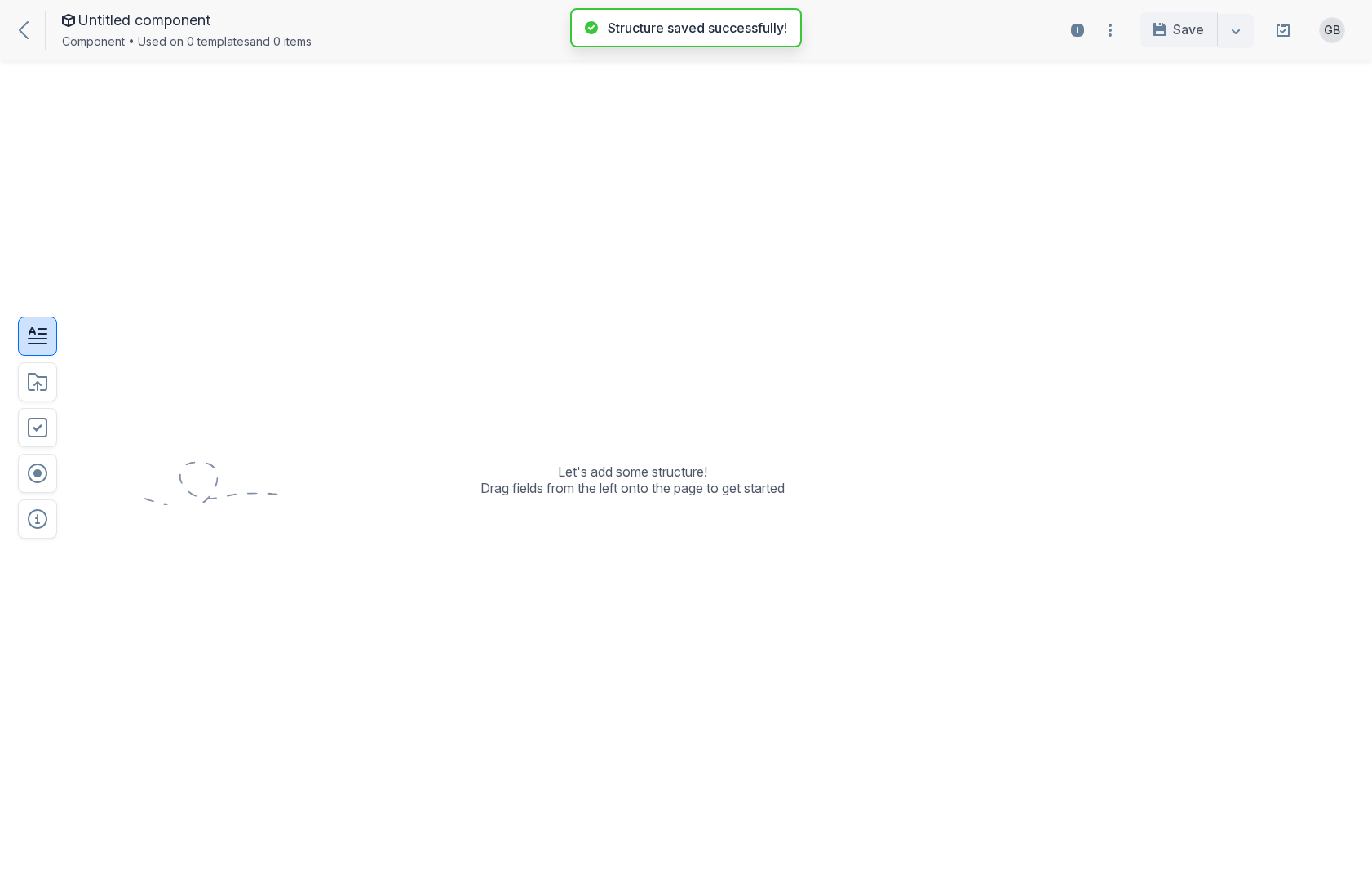
click at [45, 335] on icon "button" at bounding box center [38, 336] width 20 height 20
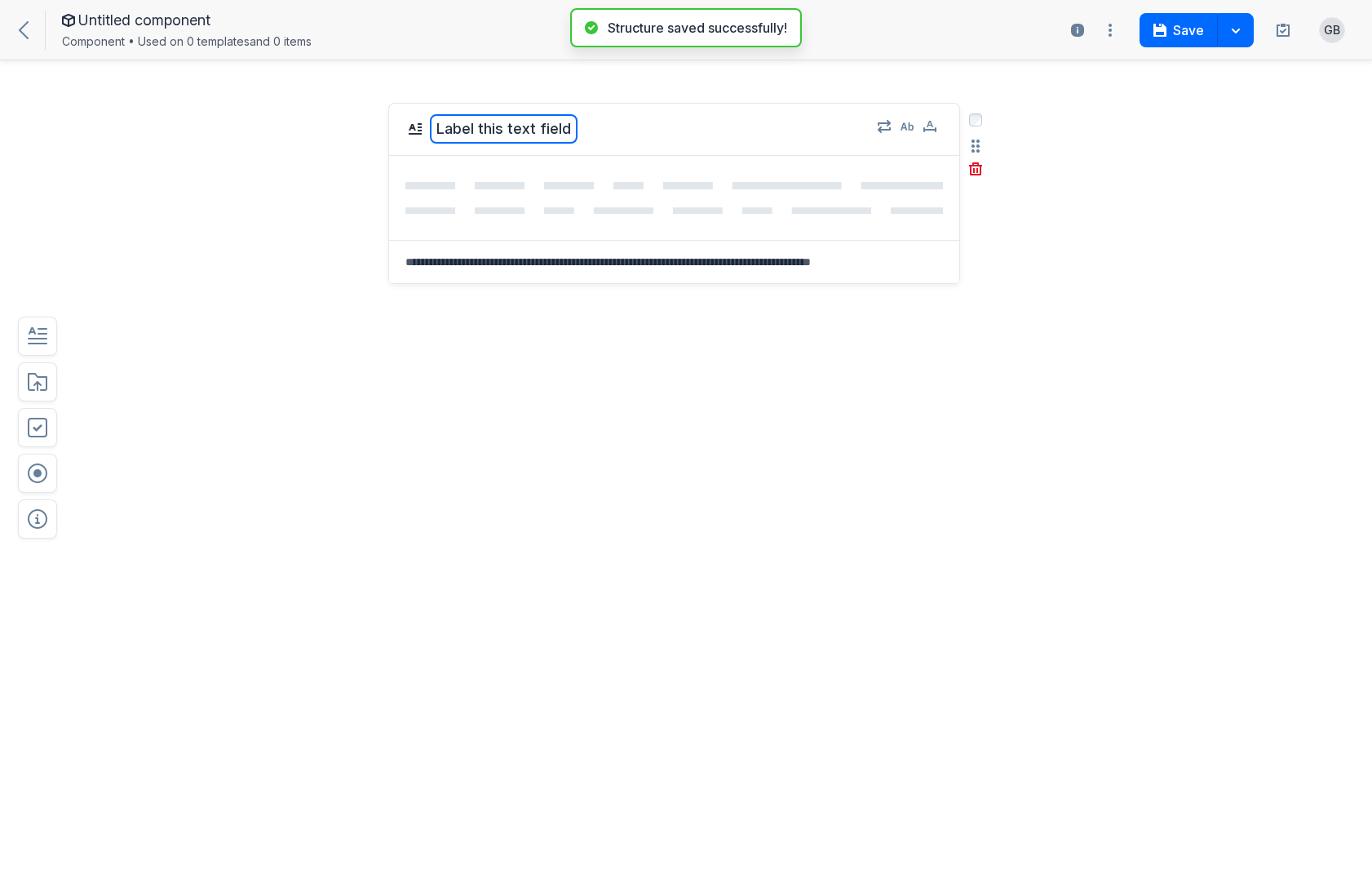
click at [569, 130] on button "Label this text field" at bounding box center [504, 129] width 148 height 30
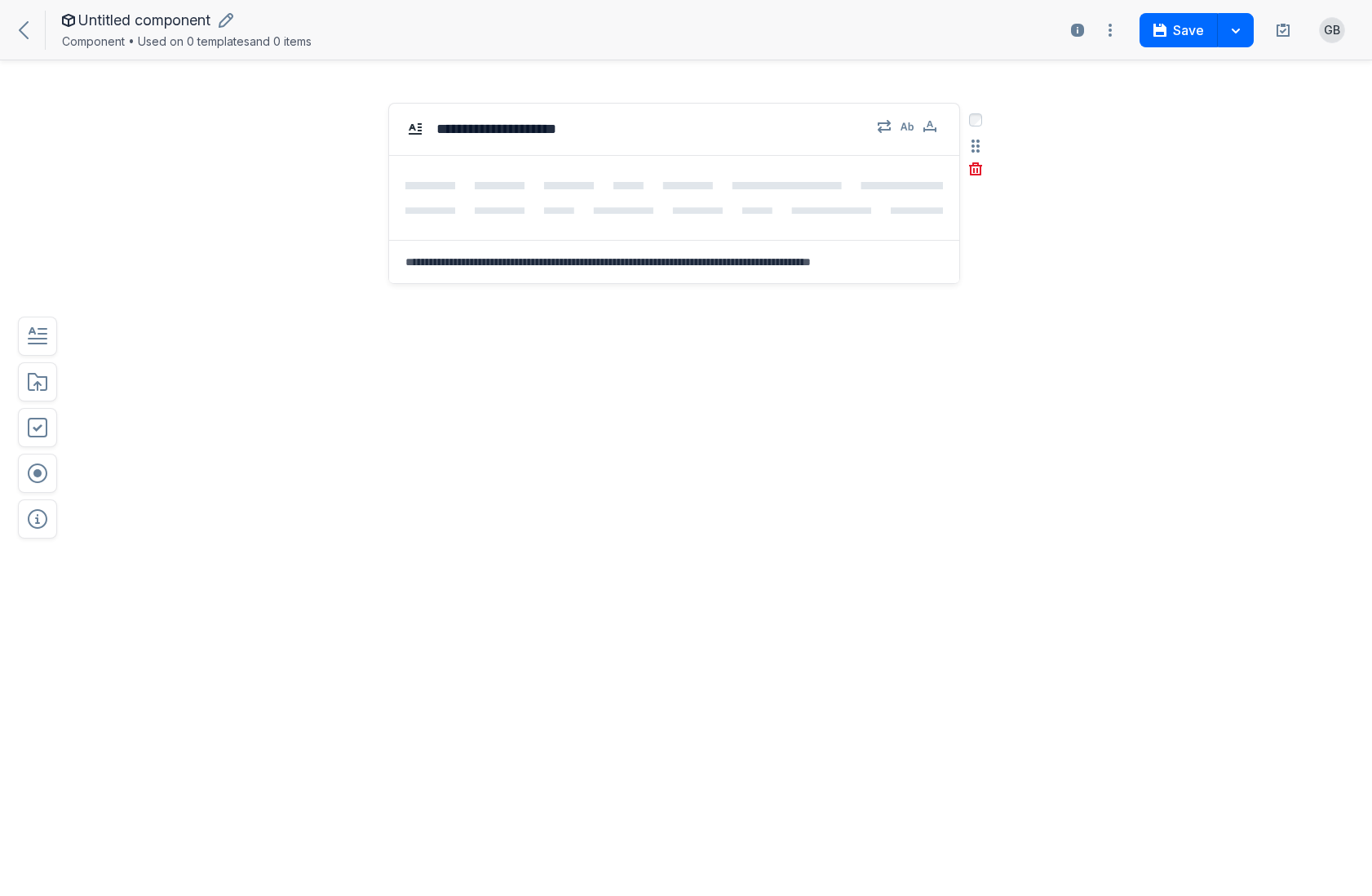
click at [169, 20] on span "Untitled component" at bounding box center [144, 21] width 132 height 16
type input "**********"
click at [194, 153] on div "Label this text field Select field: Label this text field Are you sure you want…" at bounding box center [632, 274] width 1008 height 377
click at [542, 123] on button "Label this text field" at bounding box center [504, 129] width 148 height 30
type textarea "**********"
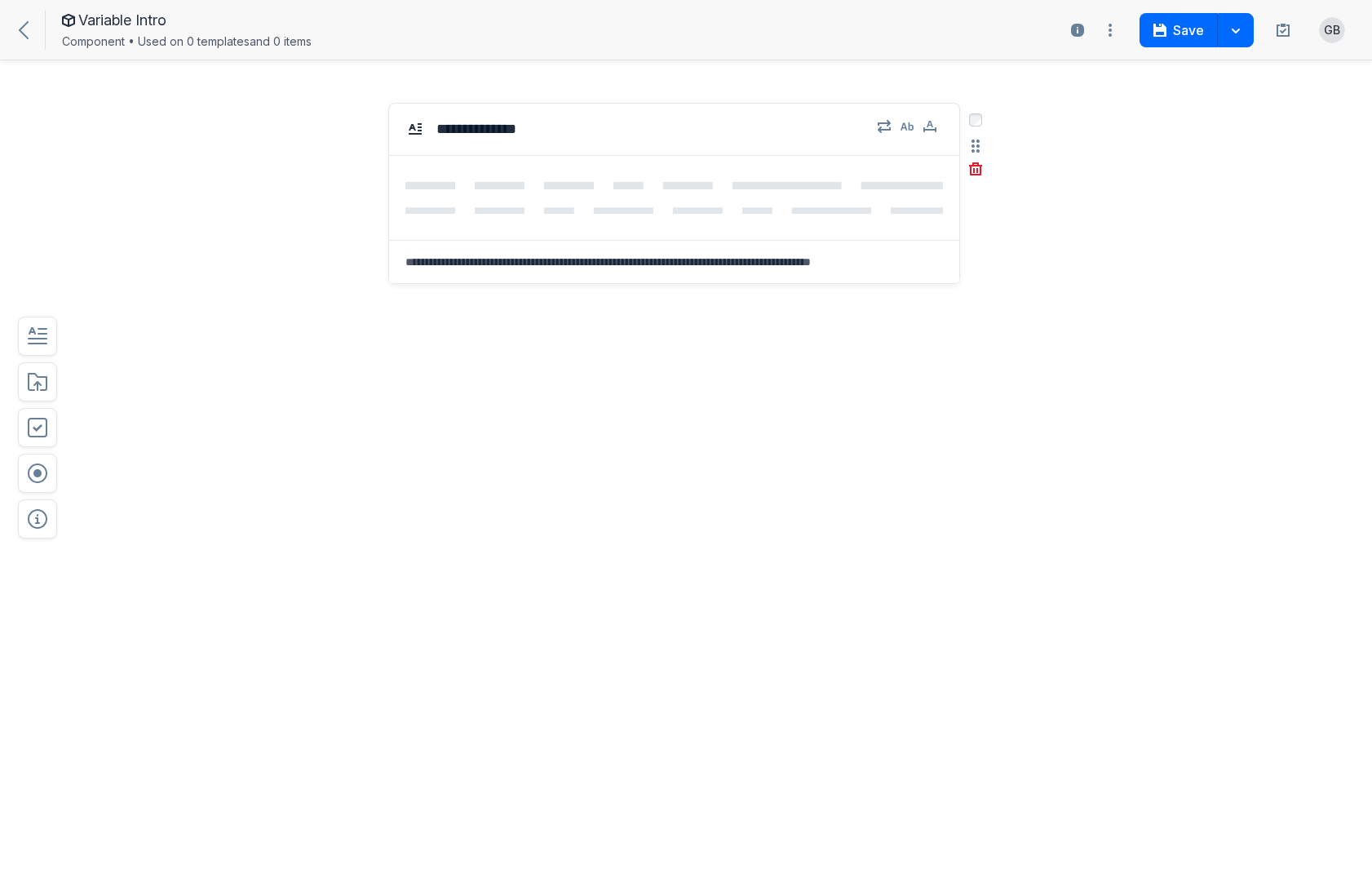
click at [714, 350] on div "**********" at bounding box center [674, 282] width 572 height 360
click at [714, 350] on div "Variable Intro Select field: Variable Intro Are you sure you want to delete thi…" at bounding box center [674, 282] width 572 height 360
click at [655, 143] on div "Variable Intro" at bounding box center [674, 130] width 570 height 53
click at [693, 86] on div "Variable Intro Select field: Variable Intro Are you sure you want to delete thi…" at bounding box center [674, 274] width 588 height 377
click at [908, 126] on icon "button" at bounding box center [908, 126] width 13 height 8
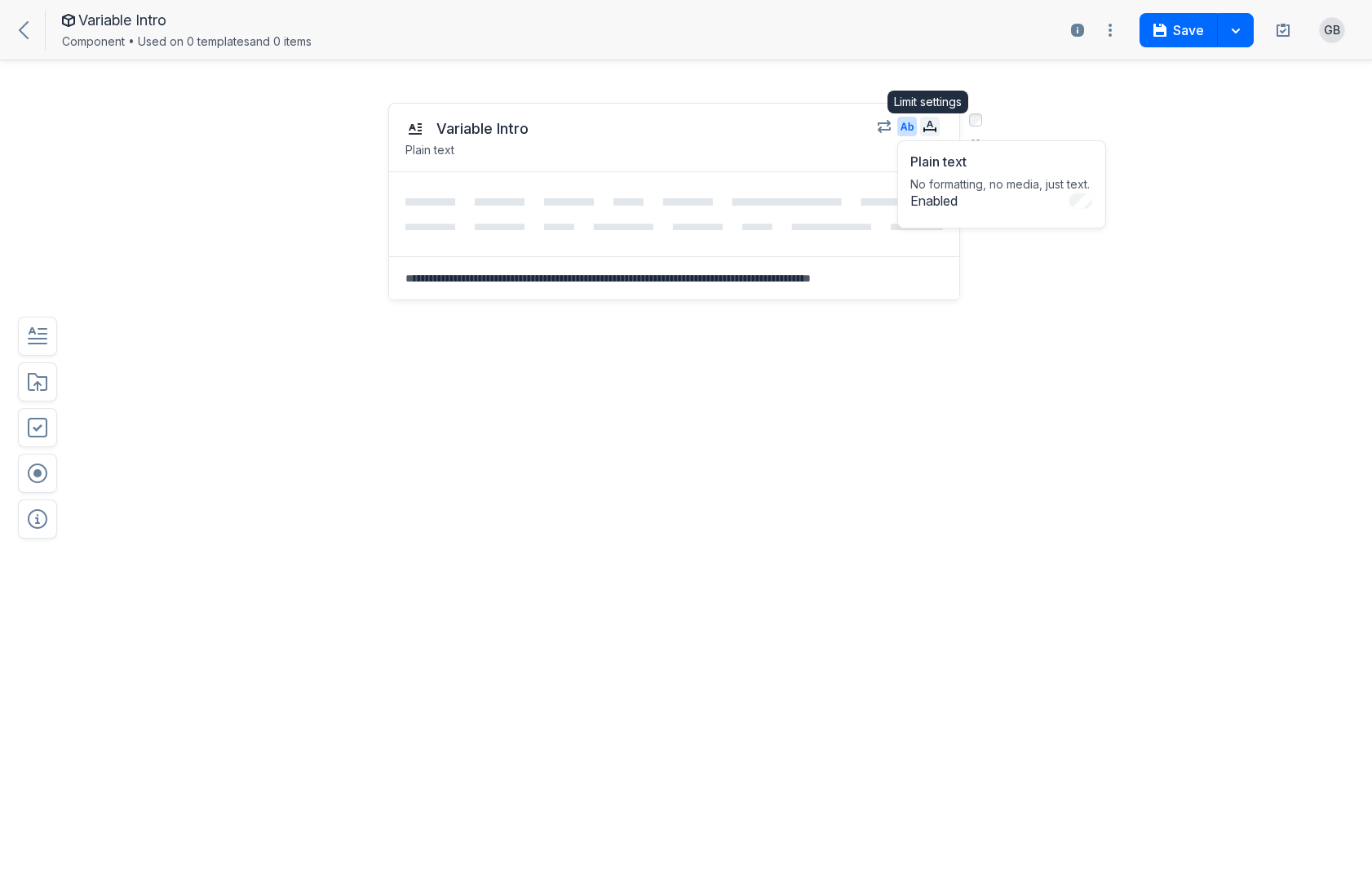
click at [930, 129] on icon "button" at bounding box center [930, 126] width 13 height 10
click at [1082, 218] on div "Words" at bounding box center [1076, 229] width 70 height 28
click at [1011, 234] on input "*" at bounding box center [1008, 231] width 53 height 26
click at [1088, 119] on div "Variable Intro Plain text Content limit Limit the characters or words. Enabled …" at bounding box center [632, 282] width 1008 height 393
click at [933, 127] on icon "button" at bounding box center [930, 126] width 13 height 13
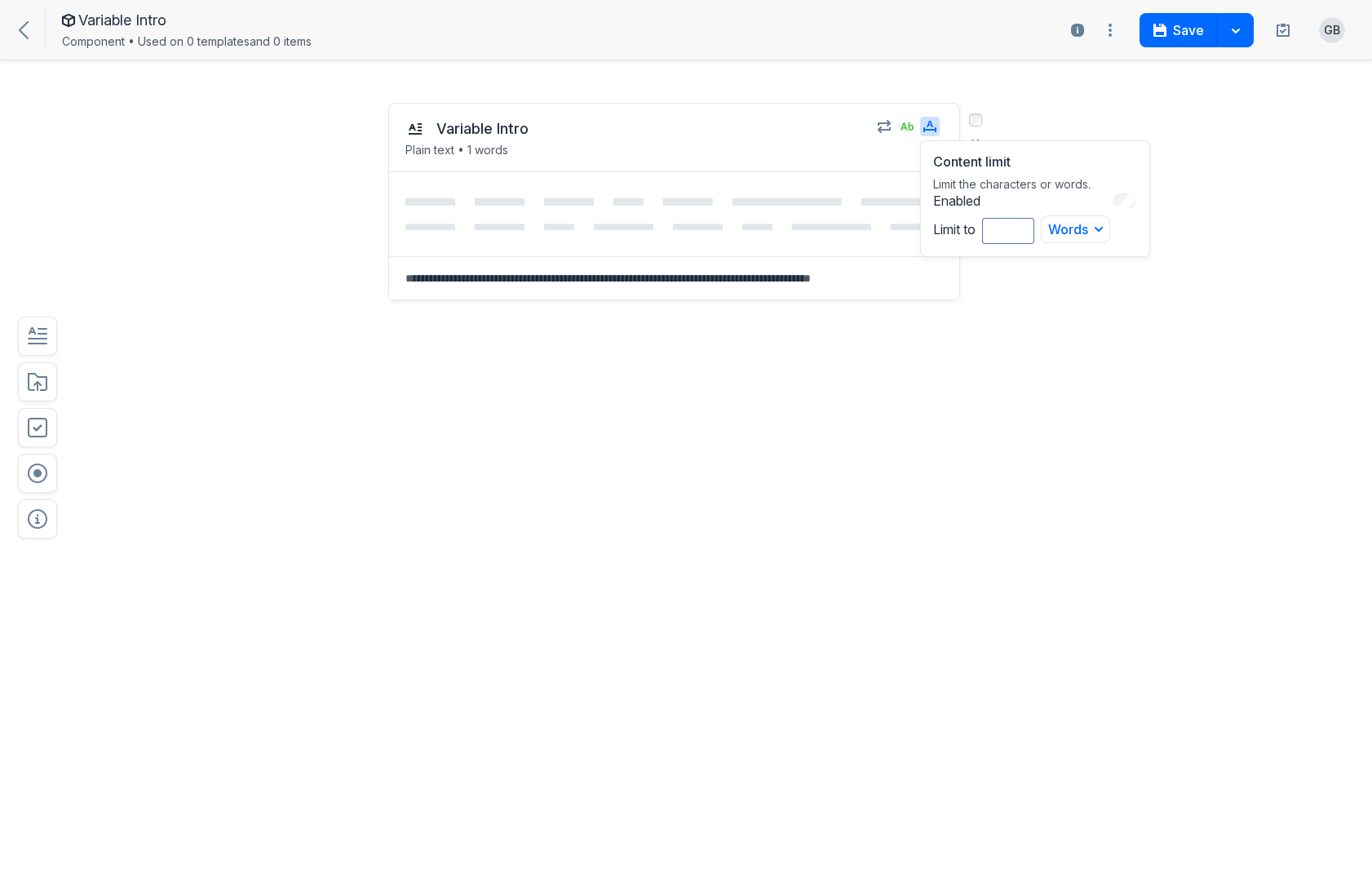
click at [986, 245] on div "Content limit Limit the characters or words. Enabled Limit to * Words Words Cha…" at bounding box center [1035, 199] width 230 height 117
click at [999, 229] on input "*" at bounding box center [1008, 231] width 53 height 26
type input "***"
click at [1034, 351] on div "Variable Intro Plain text • 200 words Content limit Limit the characters or wor…" at bounding box center [632, 282] width 1008 height 393
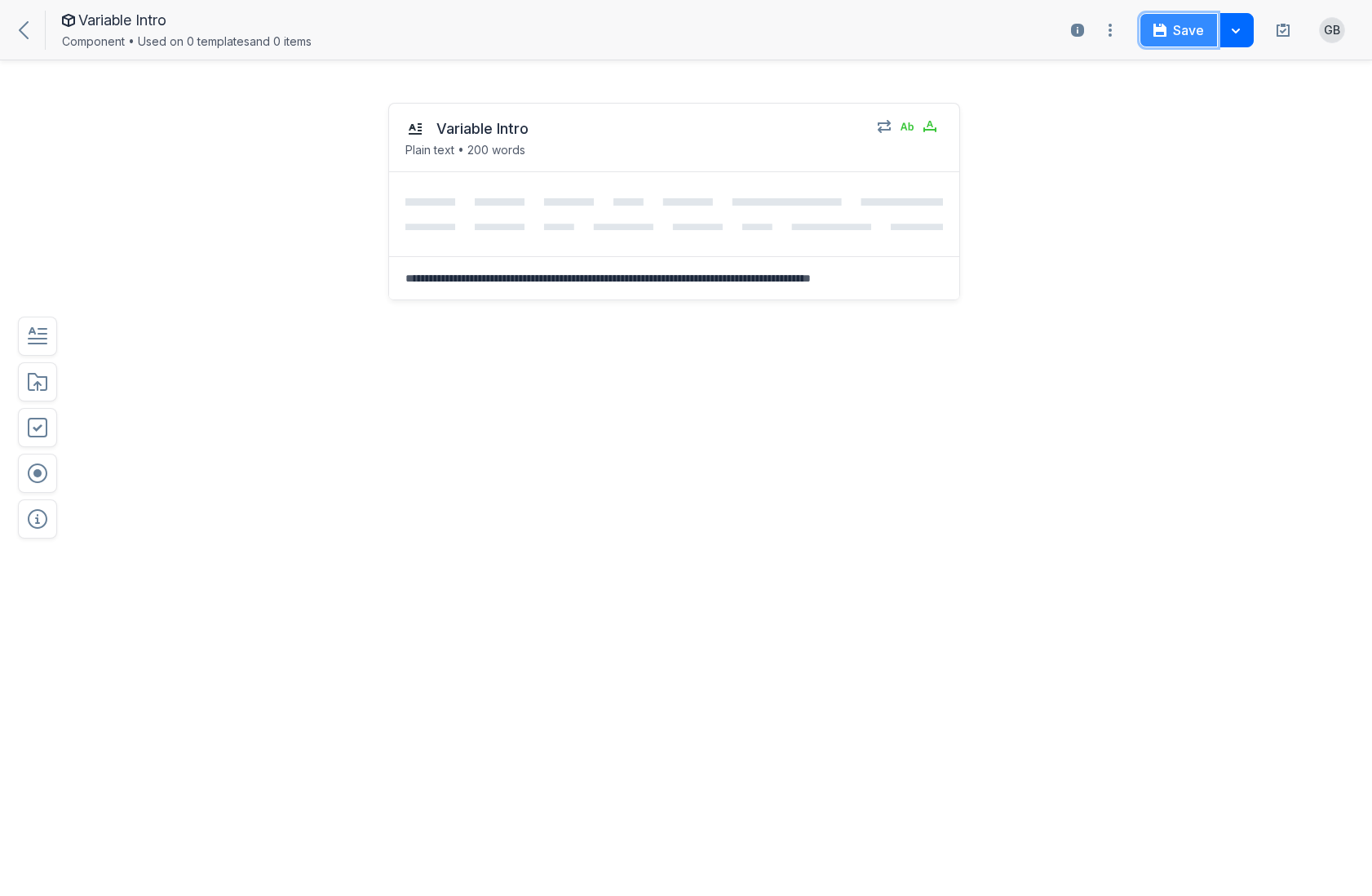
drag, startPoint x: 1207, startPoint y: 16, endPoint x: 1198, endPoint y: 20, distance: 9.8
click at [1202, 18] on button "Save" at bounding box center [1178, 30] width 78 height 34
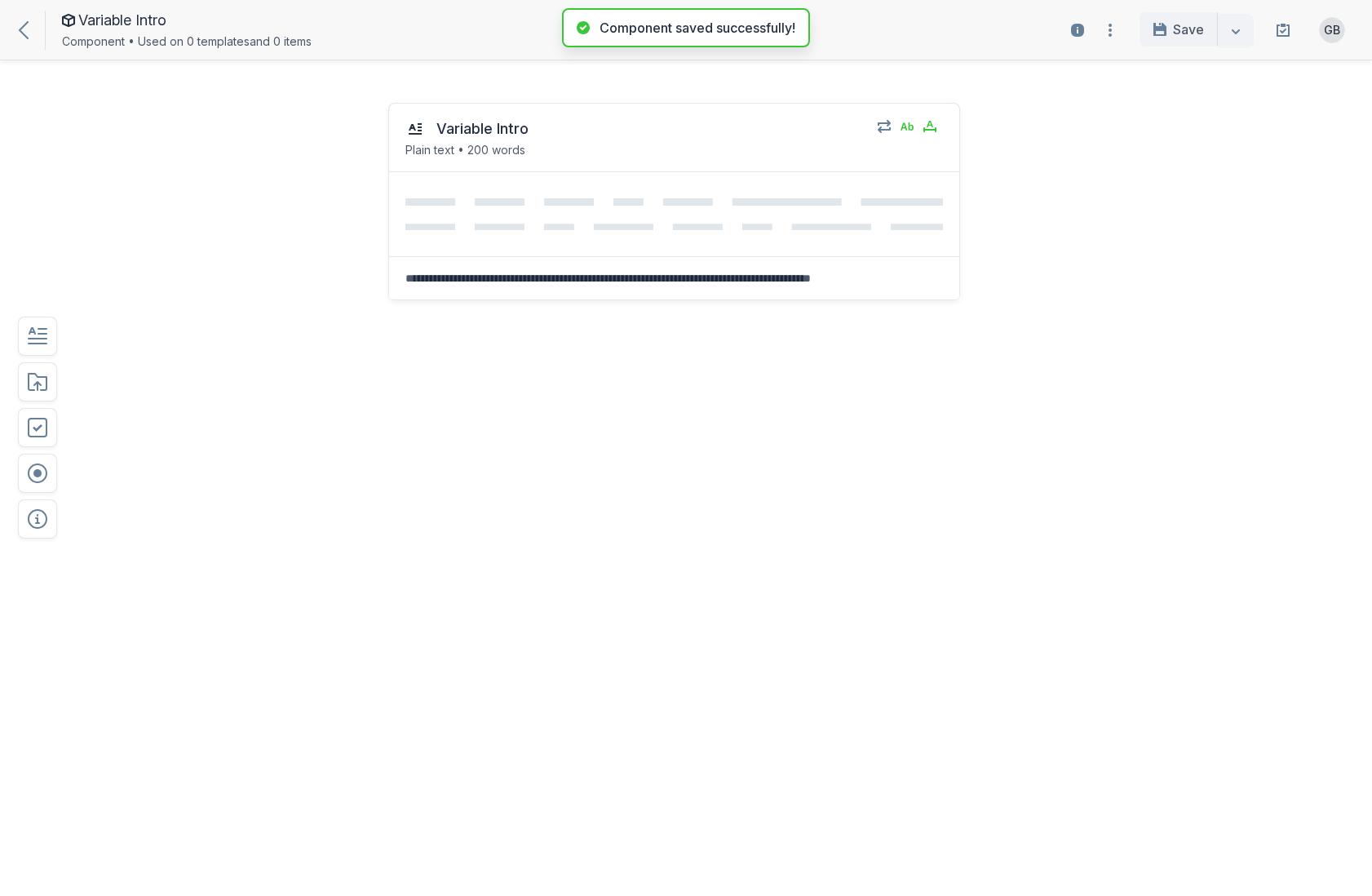
click at [24, 30] on icon at bounding box center [24, 30] width 10 height 18
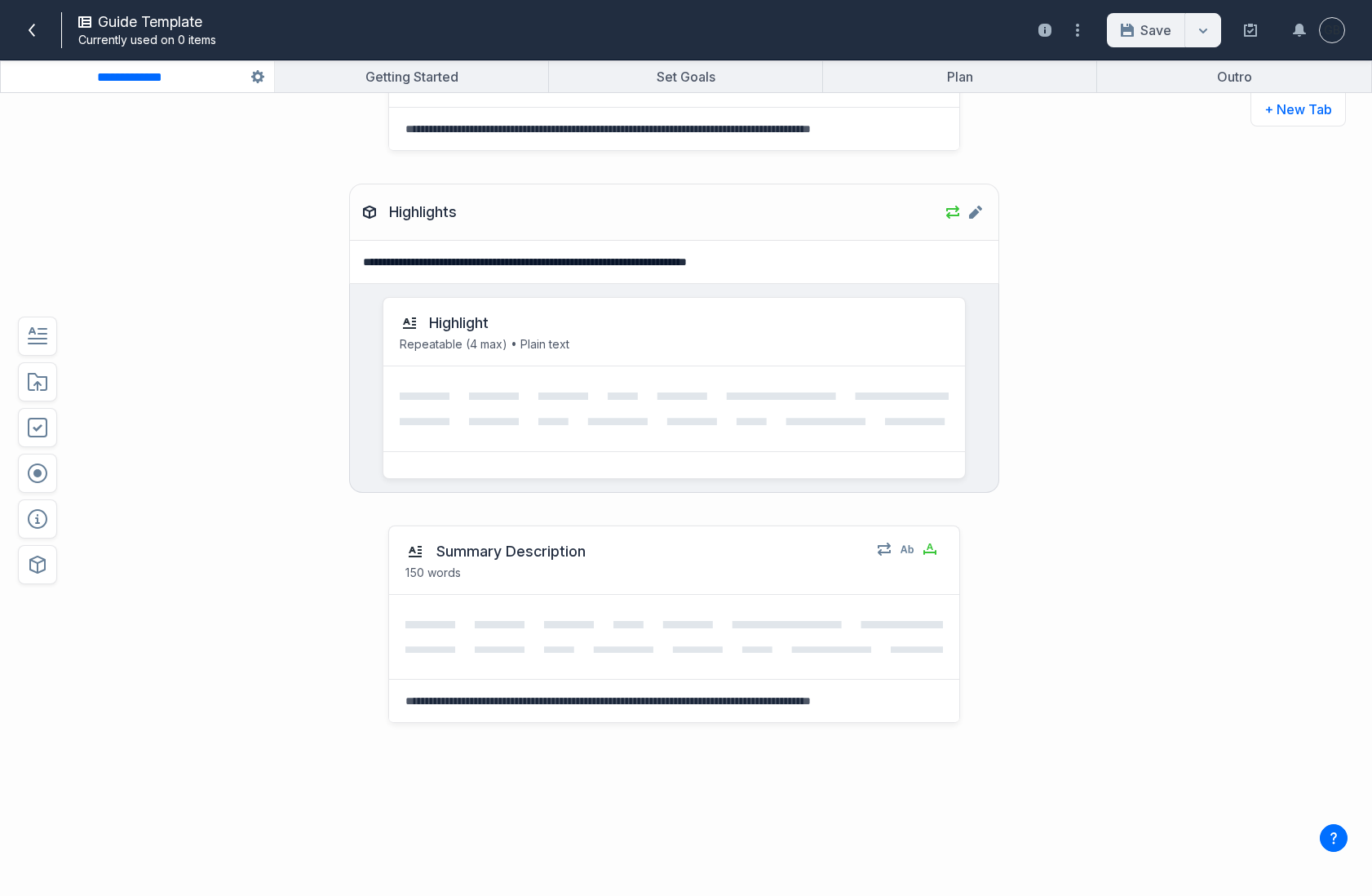
scroll to position [418, 0]
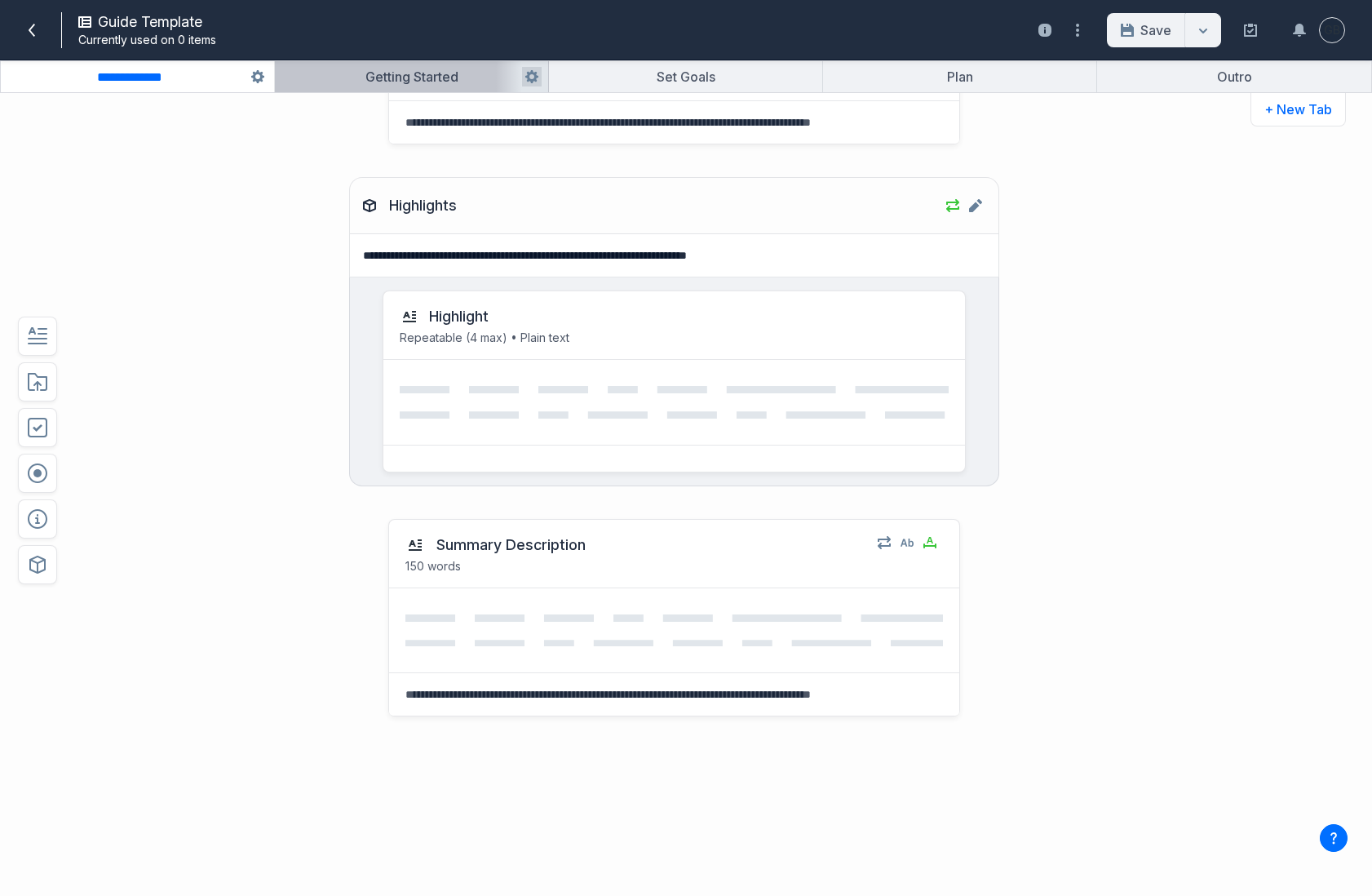
click at [469, 76] on button "button" at bounding box center [411, 77] width 273 height 31
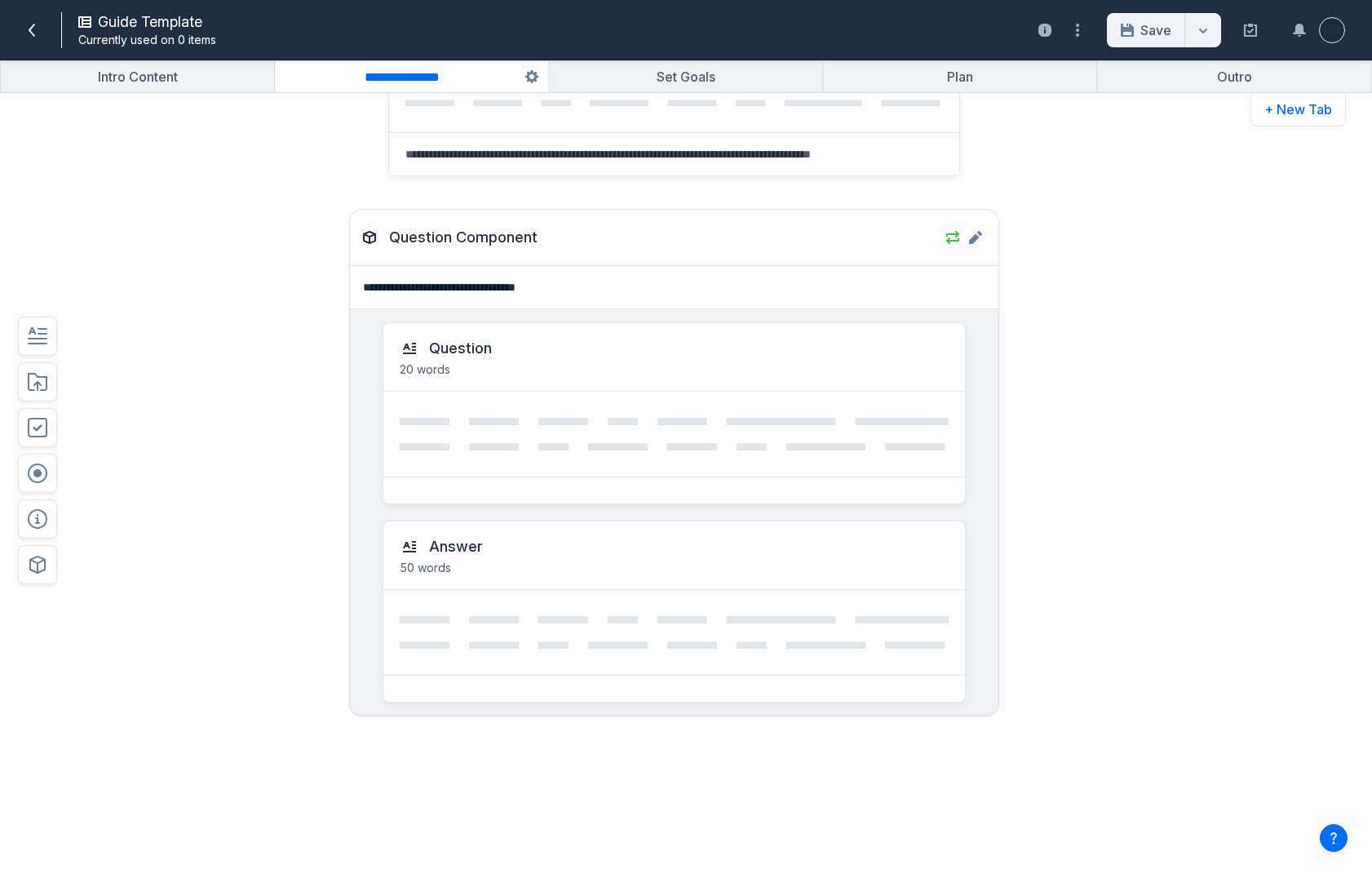
scroll to position [386, 0]
click at [717, 71] on button "button" at bounding box center [685, 77] width 273 height 31
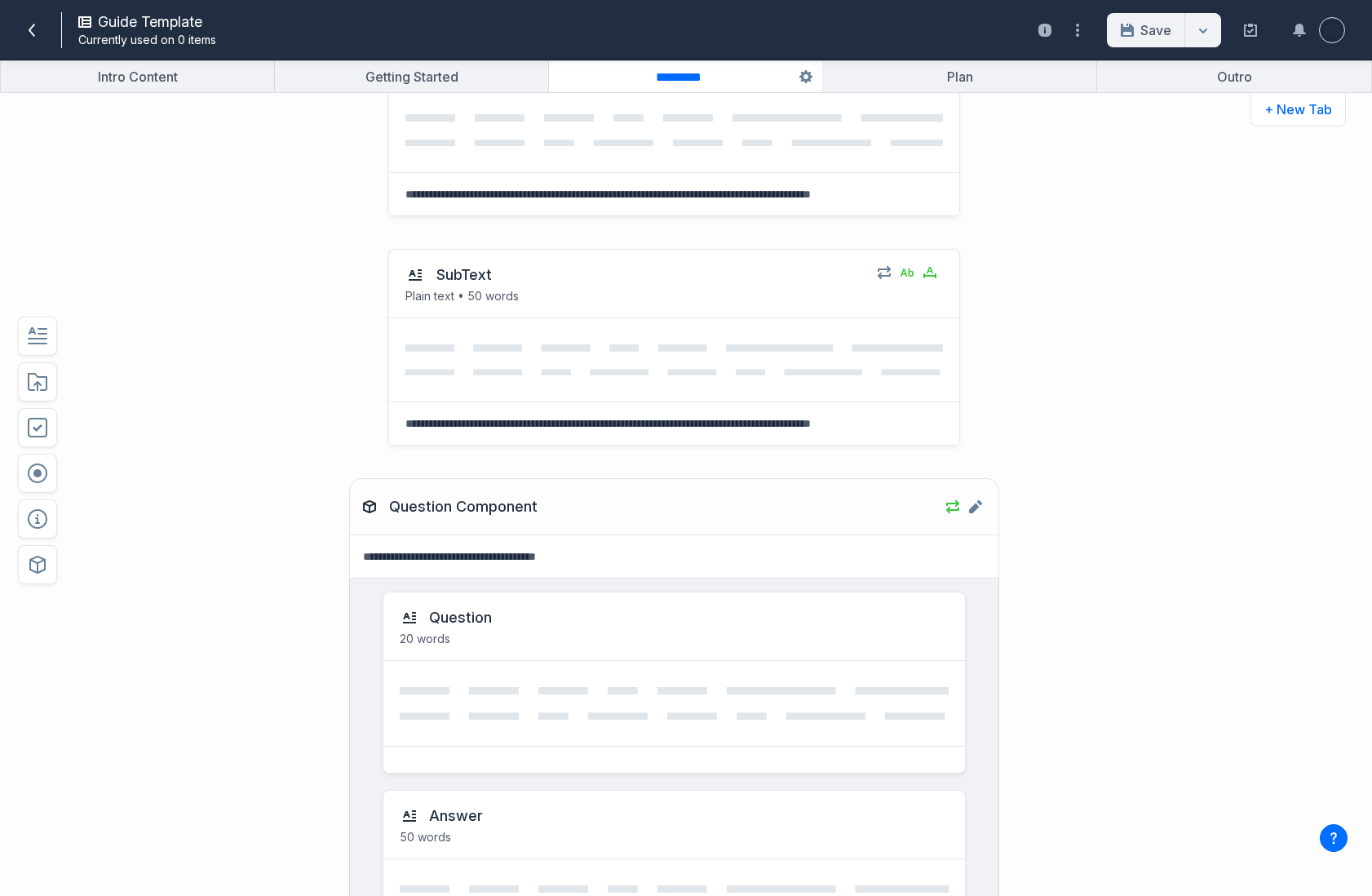
scroll to position [164, 0]
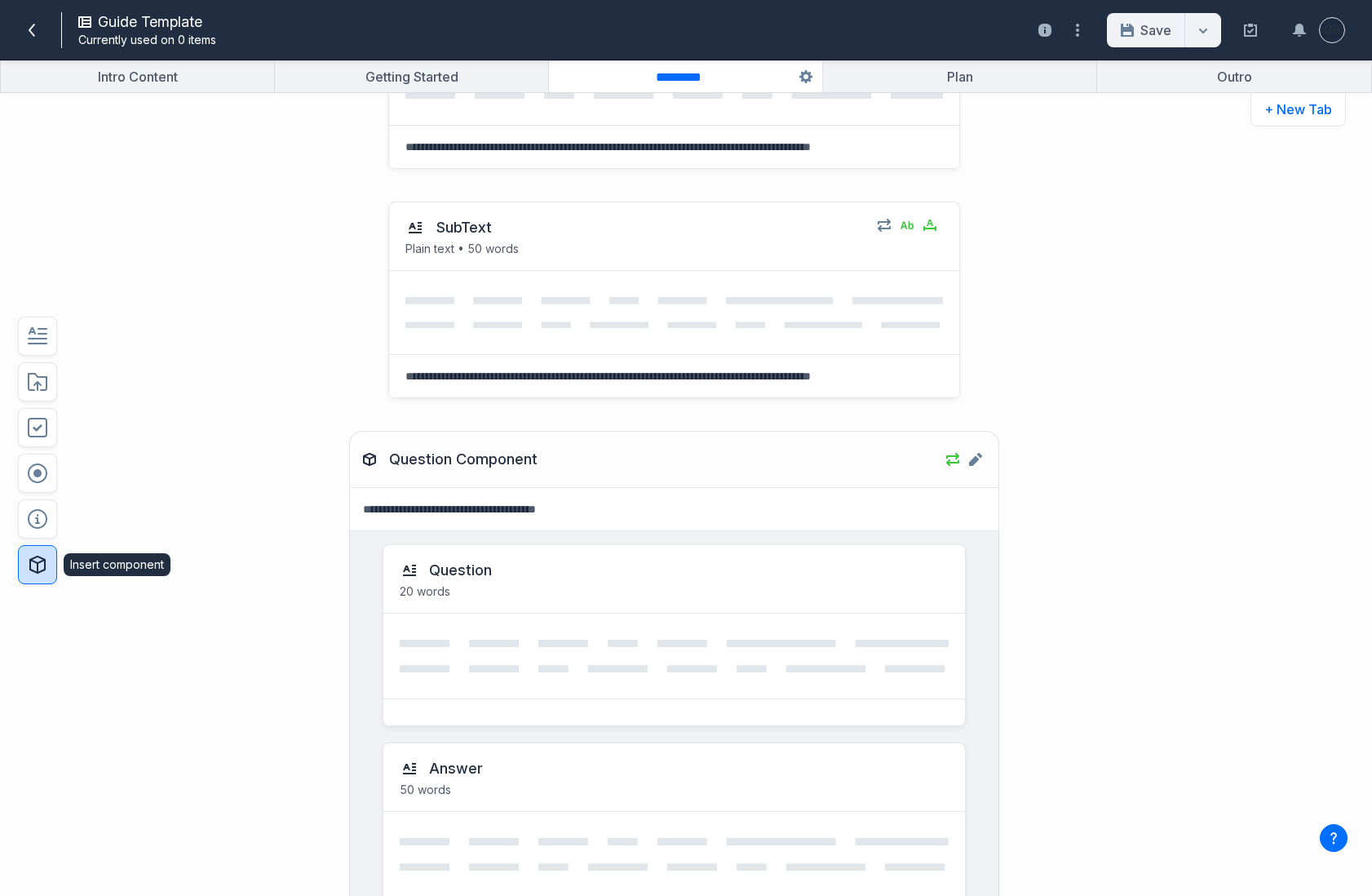
click at [43, 573] on icon "button" at bounding box center [38, 565] width 20 height 20
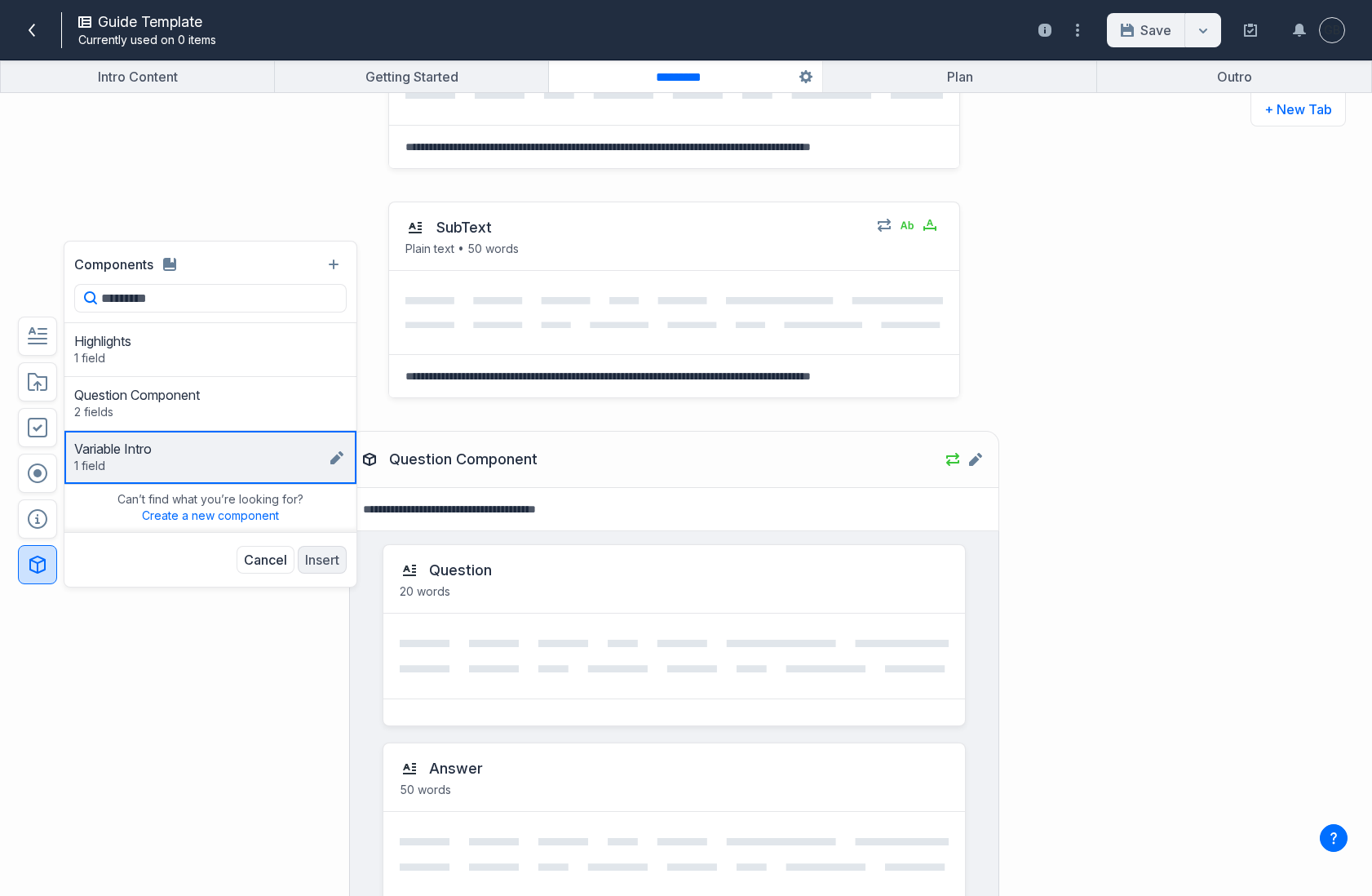
click at [220, 461] on div "Variable Intro 1 field Variable Intro" at bounding box center [200, 457] width 253 height 34
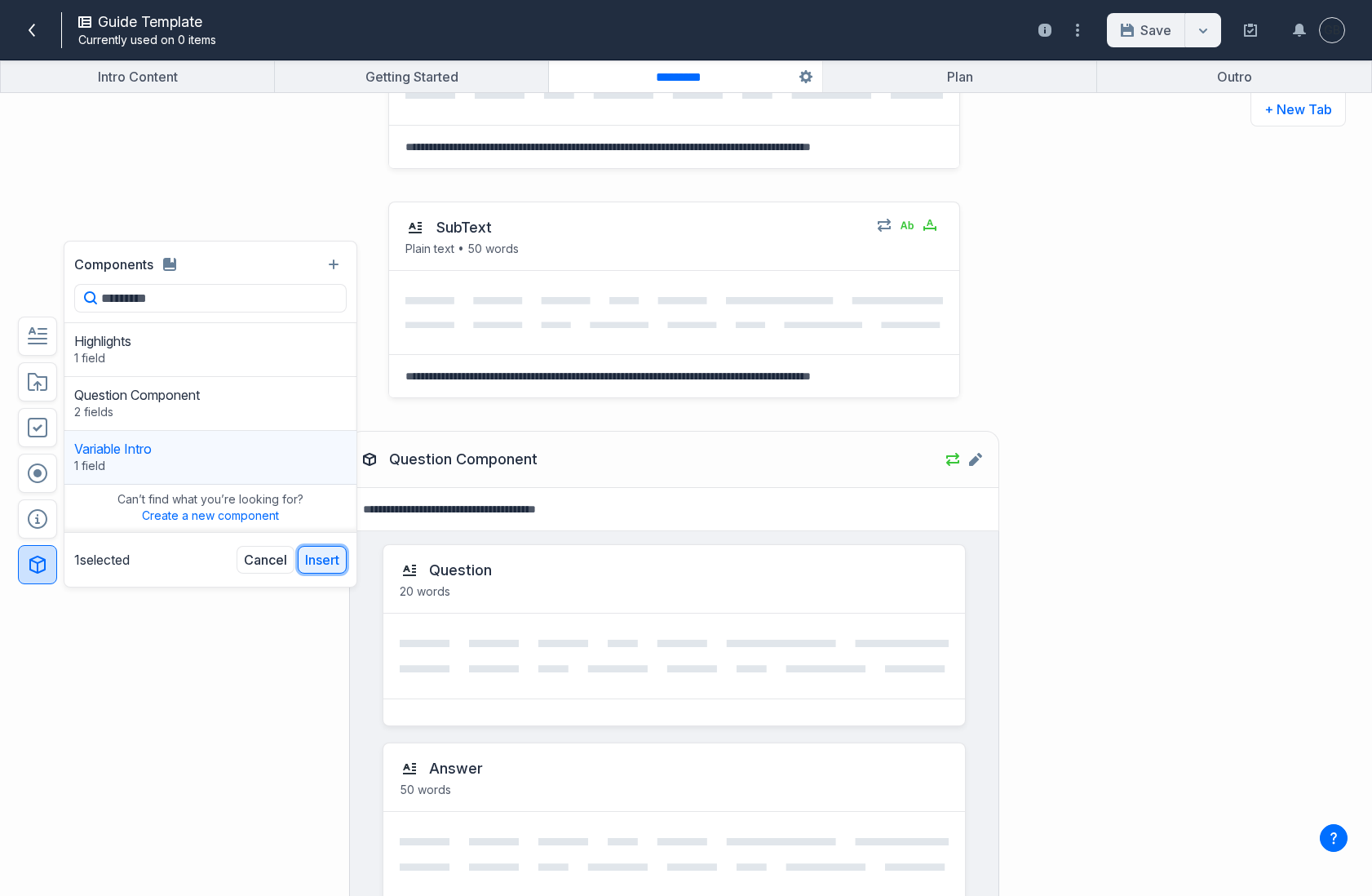
click at [336, 556] on button "Insert" at bounding box center [322, 560] width 49 height 28
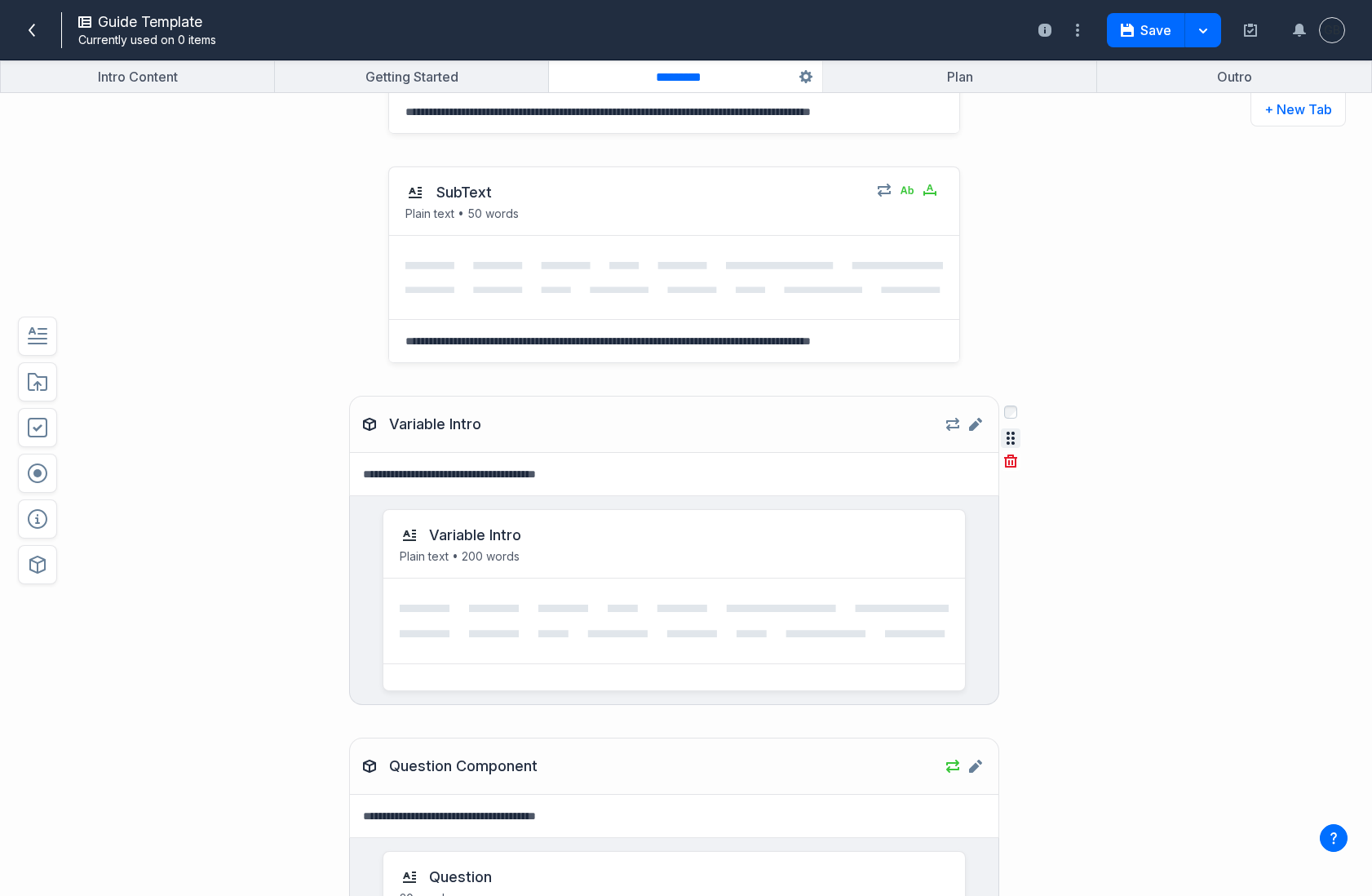
scroll to position [165, 0]
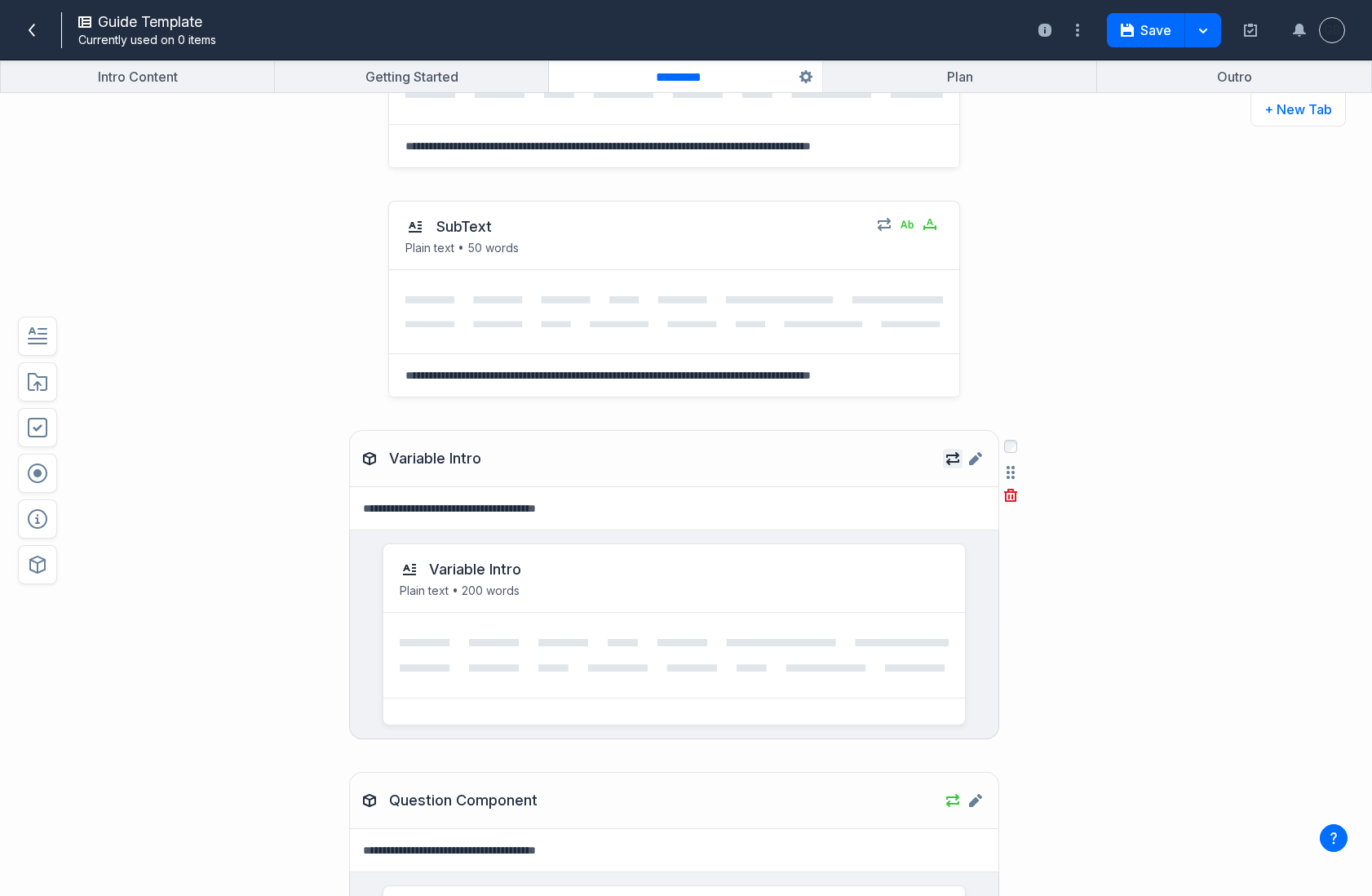
click at [951, 459] on icon "button" at bounding box center [953, 459] width 13 height 13
click at [1138, 527] on span at bounding box center [1127, 533] width 25 height 16
click at [1127, 702] on div "Variable Intro Repeatable Create new instances on-the-fly. Enabled Limit to * i…" at bounding box center [632, 584] width 1008 height 342
click at [482, 505] on textarea at bounding box center [674, 509] width 648 height 43
click at [274, 566] on div "Variable Intro Edit component Variable Intro Variable Intro Plain text • 200 wo…" at bounding box center [632, 584] width 1008 height 342
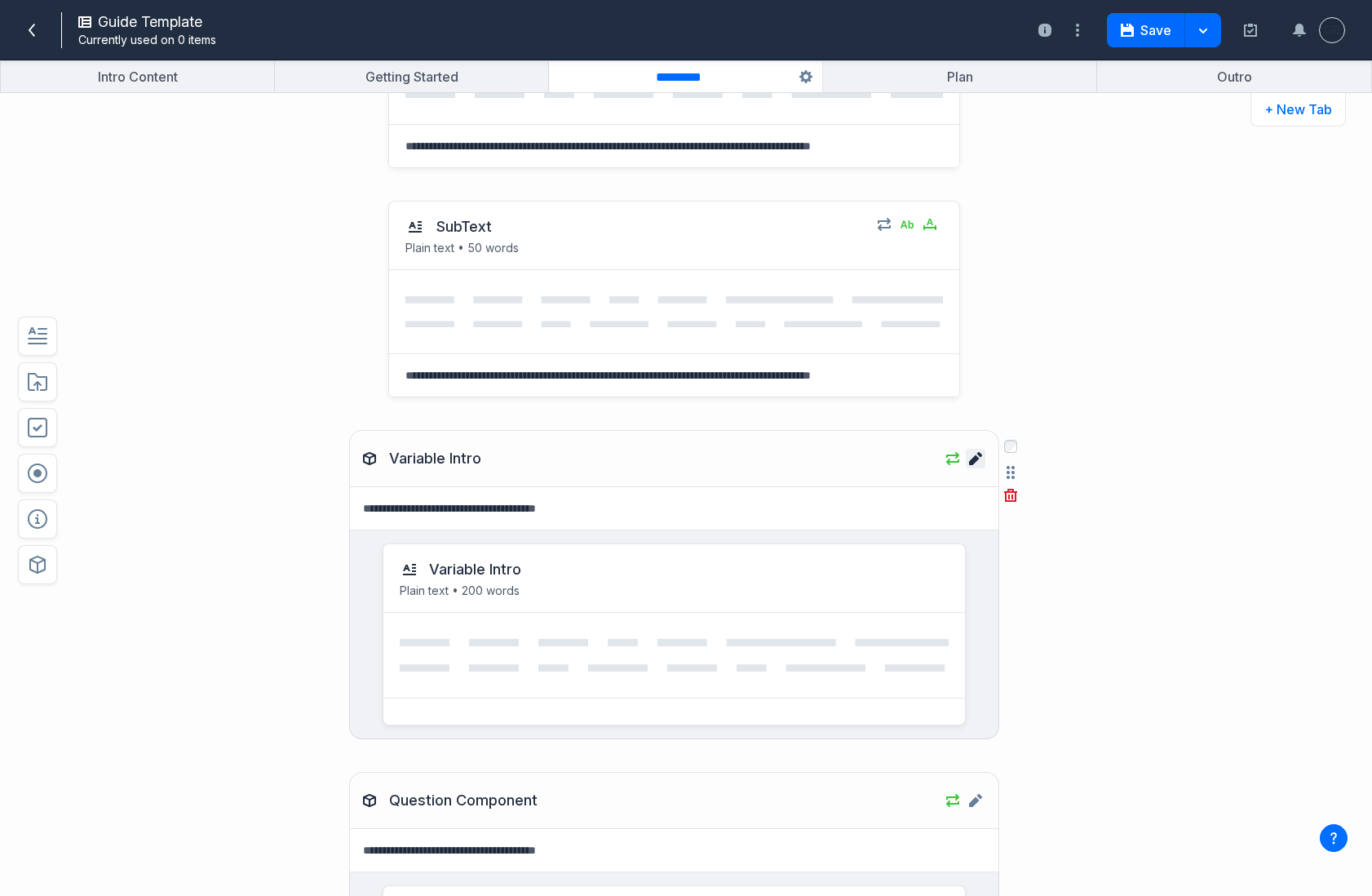
click at [983, 459] on link "Edit component Variable Intro" at bounding box center [976, 459] width 20 height 20
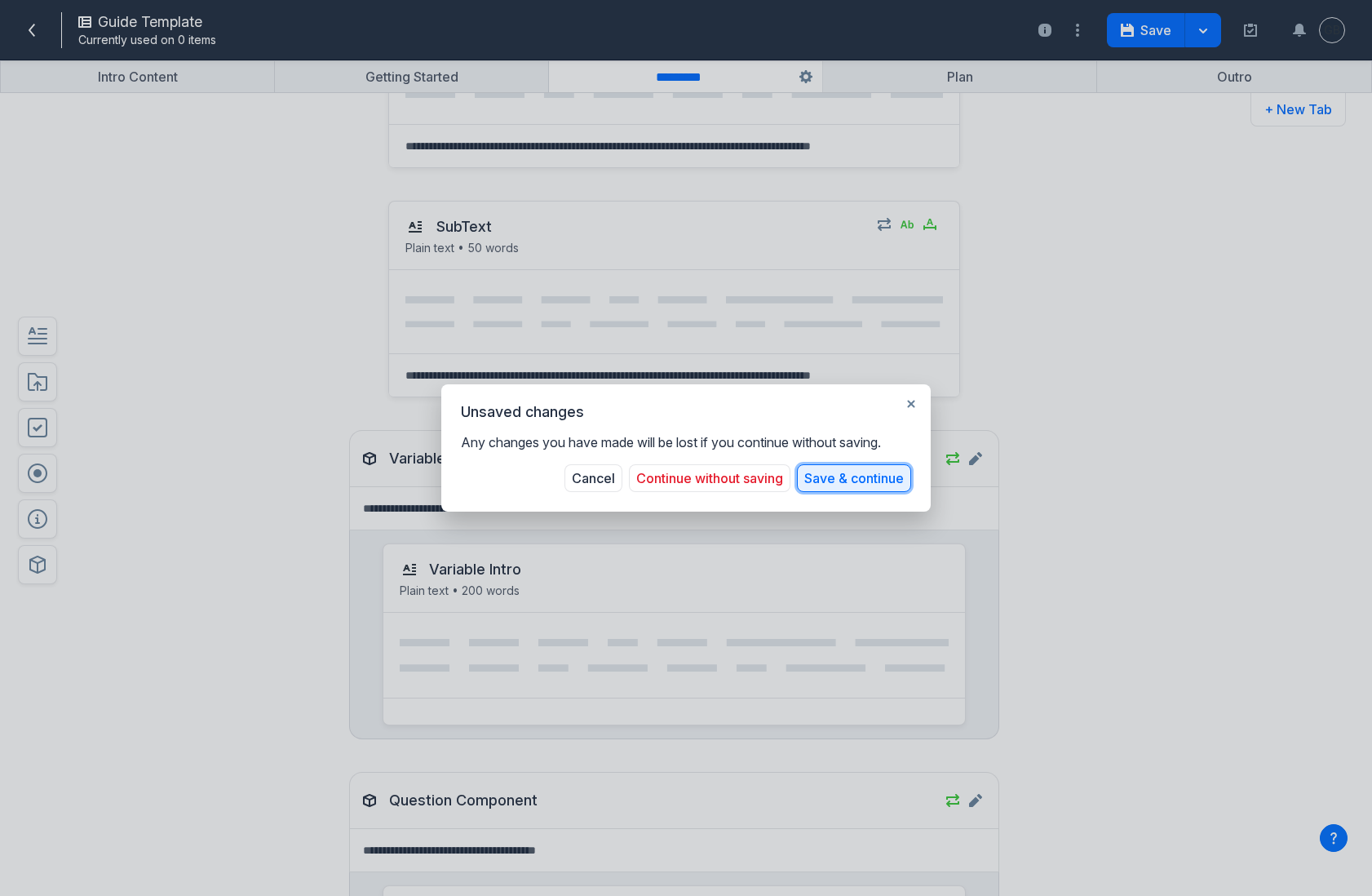
click at [848, 475] on button "Save & continue" at bounding box center [853, 478] width 114 height 28
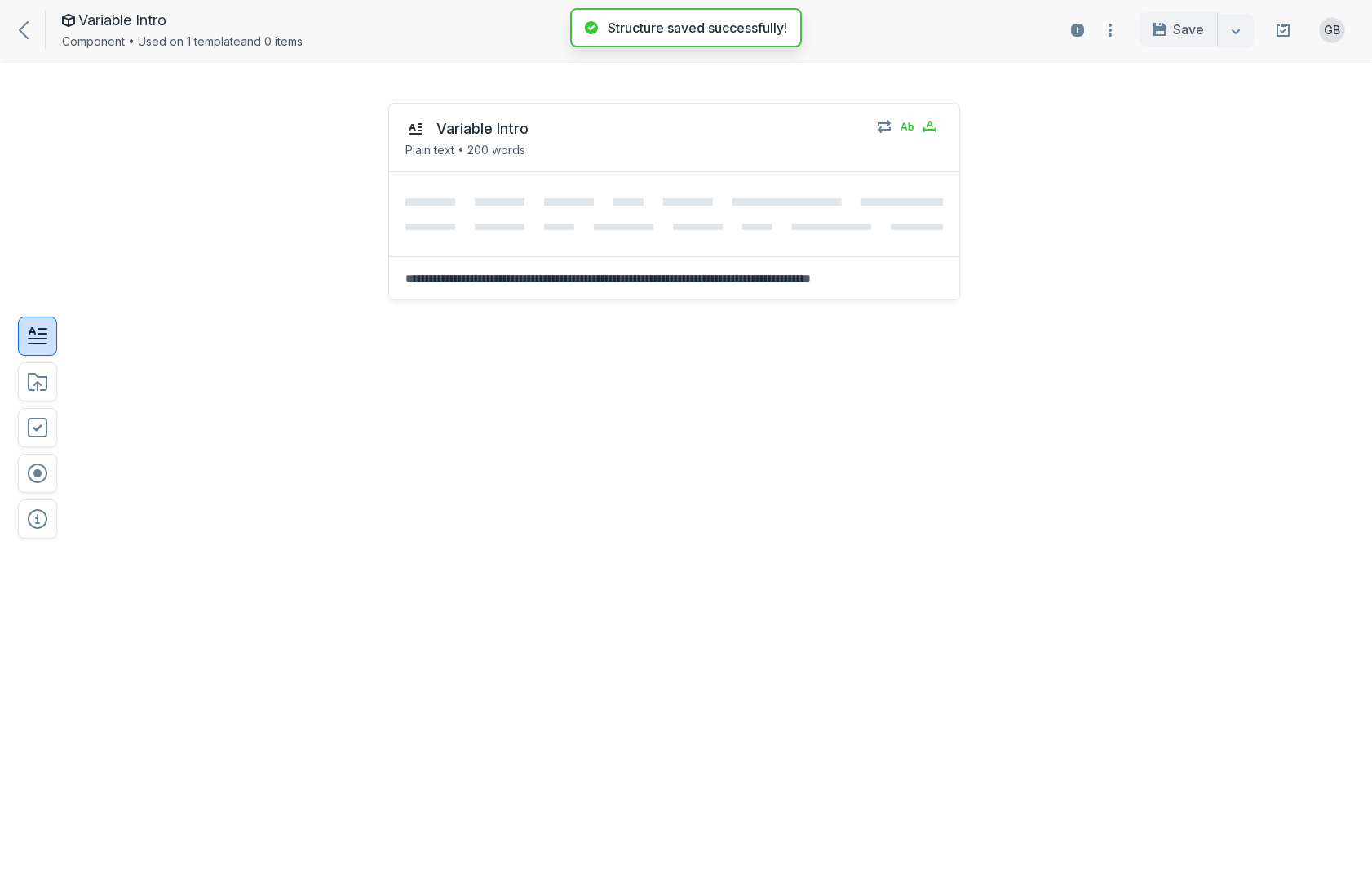
click at [48, 341] on button "button" at bounding box center [38, 336] width 39 height 39
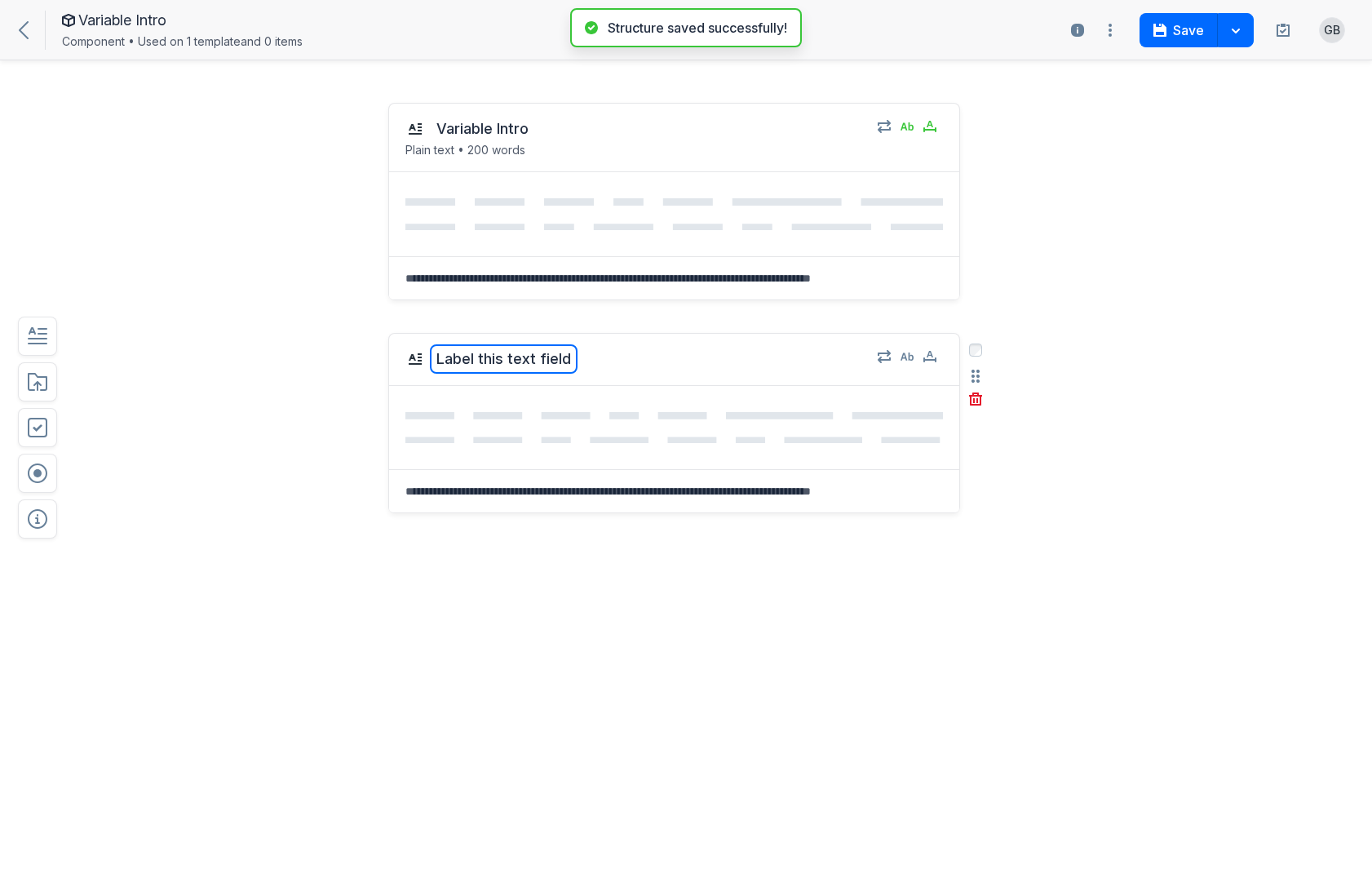
click at [488, 349] on button "Label this text field" at bounding box center [504, 359] width 148 height 30
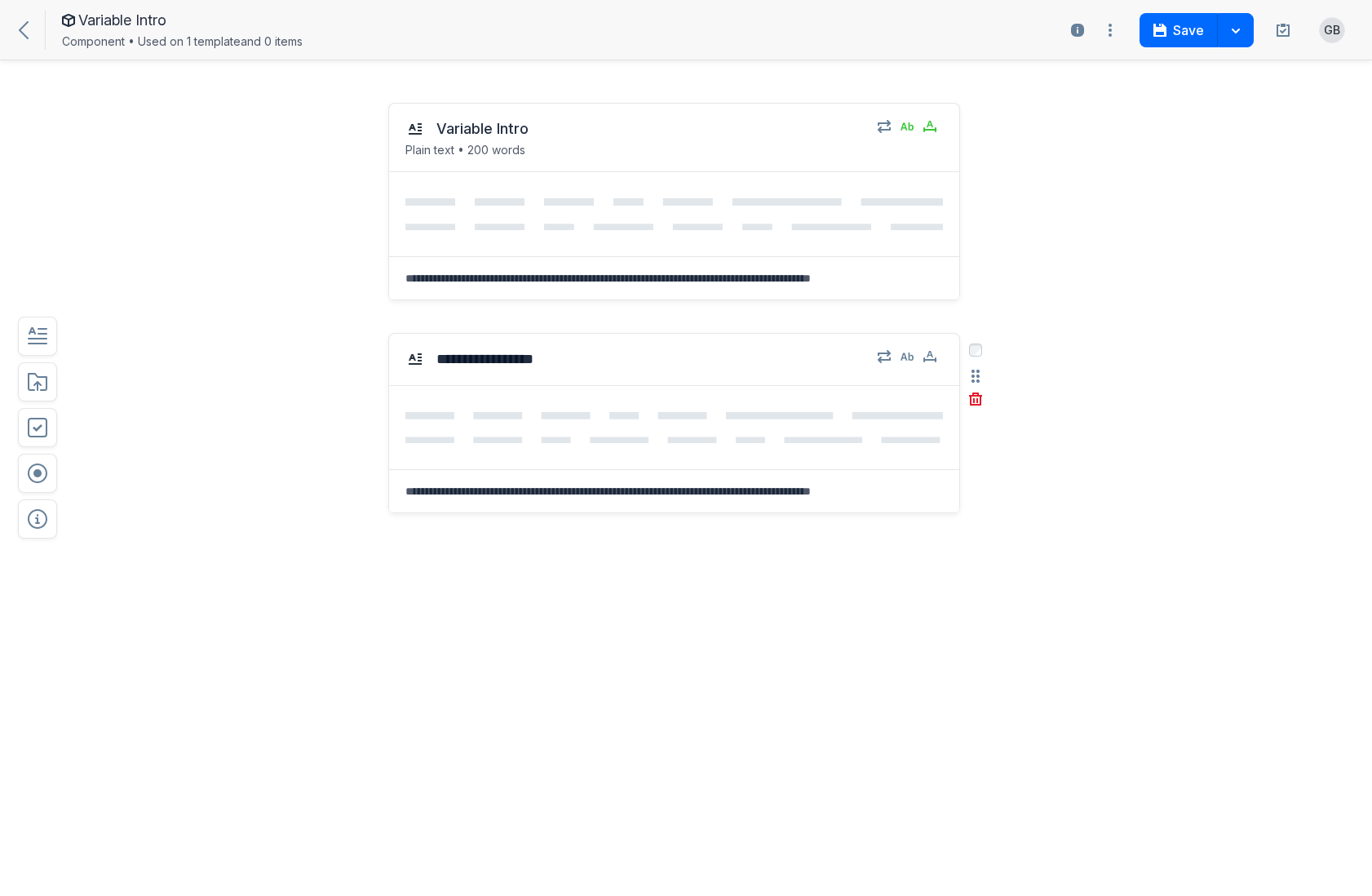
type textarea "**********"
click at [574, 606] on div "**********" at bounding box center [674, 513] width 572 height 360
click at [905, 357] on icon "button" at bounding box center [908, 356] width 13 height 8
click at [1094, 425] on div "Plain text No formatting, no media, just text. Enabled" at bounding box center [1002, 414] width 209 height 88
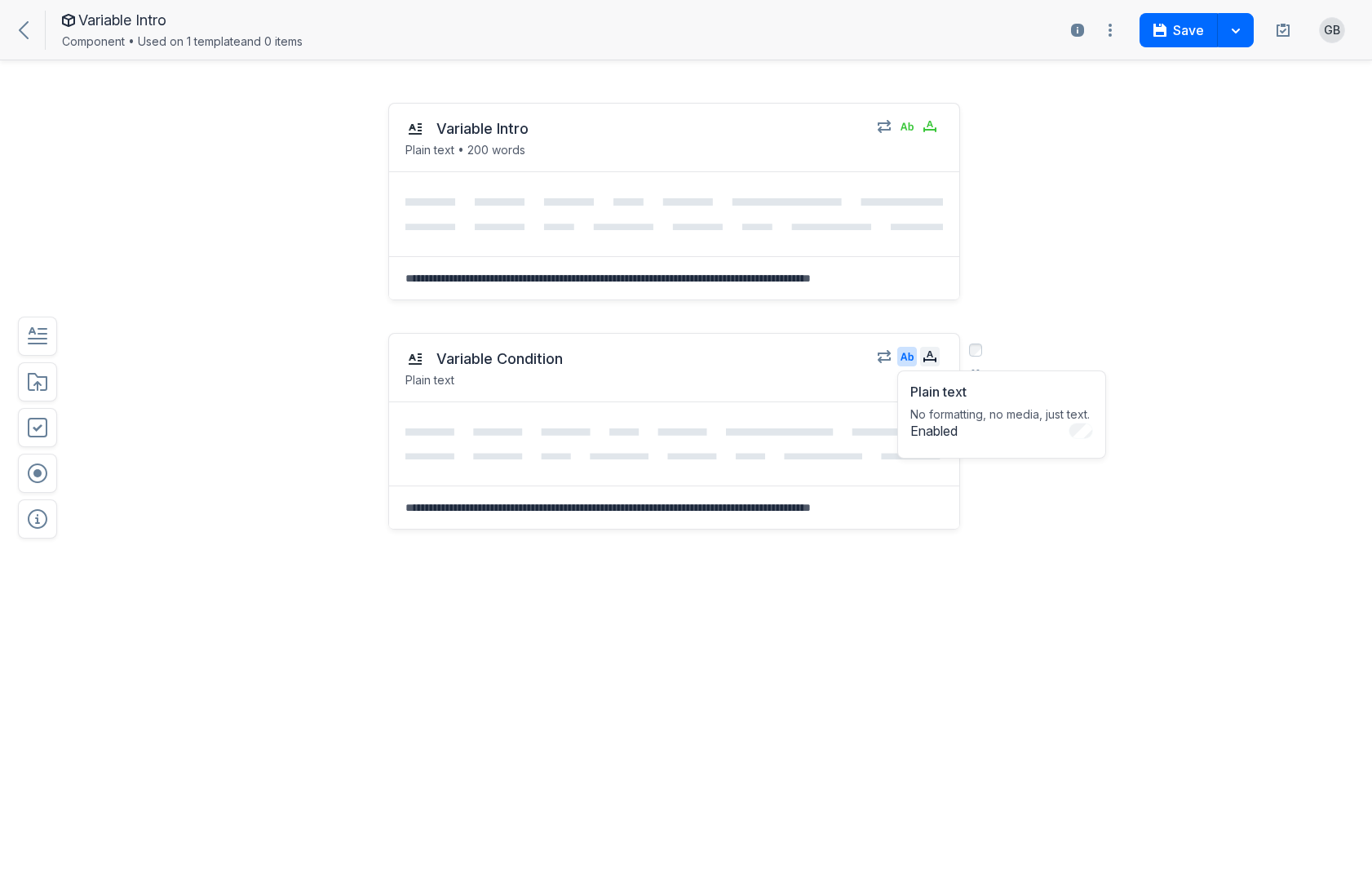
click at [932, 350] on icon "button" at bounding box center [930, 356] width 13 height 13
click at [1000, 465] on input "*" at bounding box center [1008, 461] width 53 height 26
type input "*"
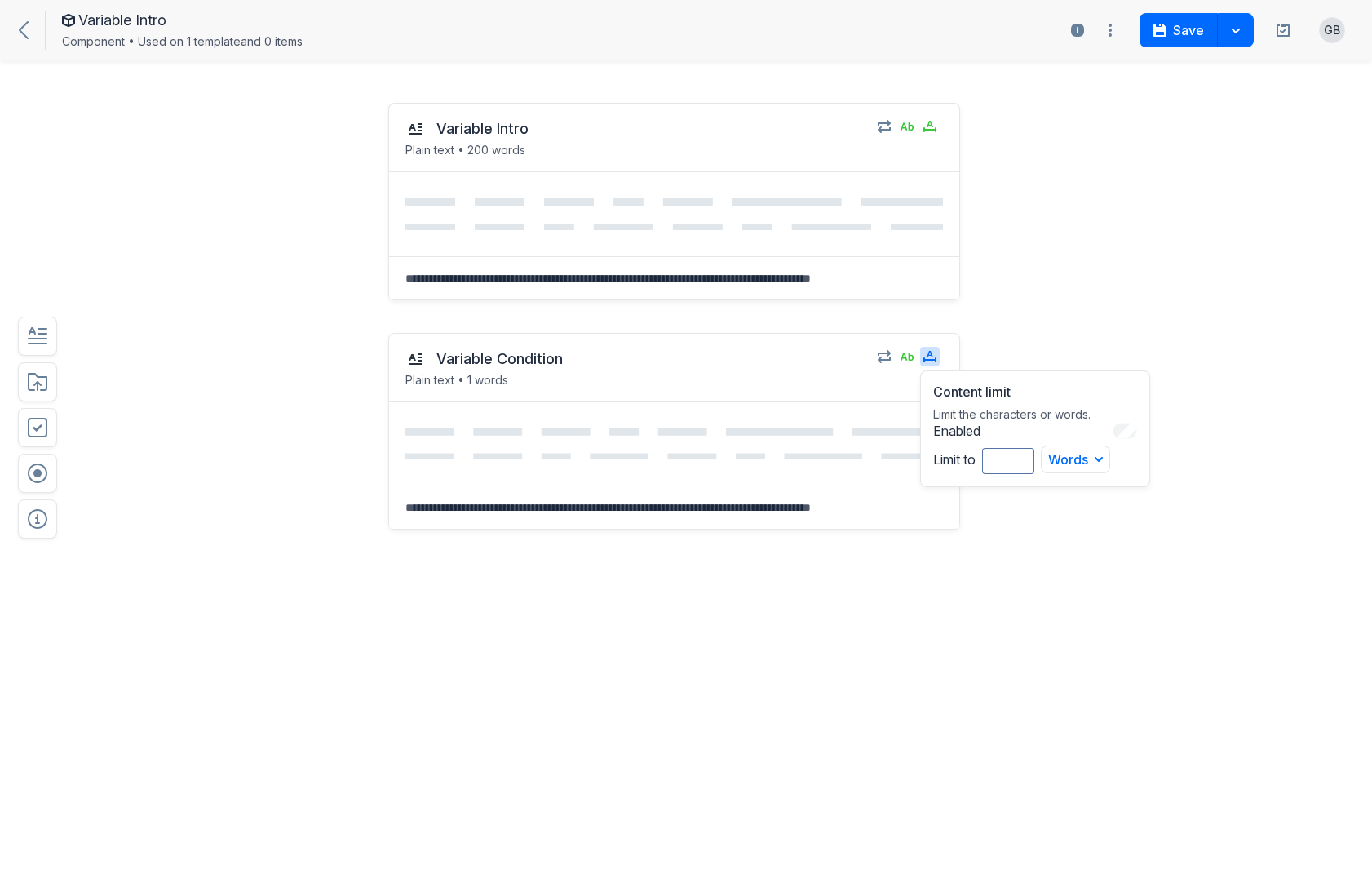
click at [1014, 533] on div "Variable Condition Plain text • 1 words Content limit Limit the characters or w…" at bounding box center [632, 513] width 1008 height 393
click at [687, 514] on textarea at bounding box center [674, 508] width 570 height 43
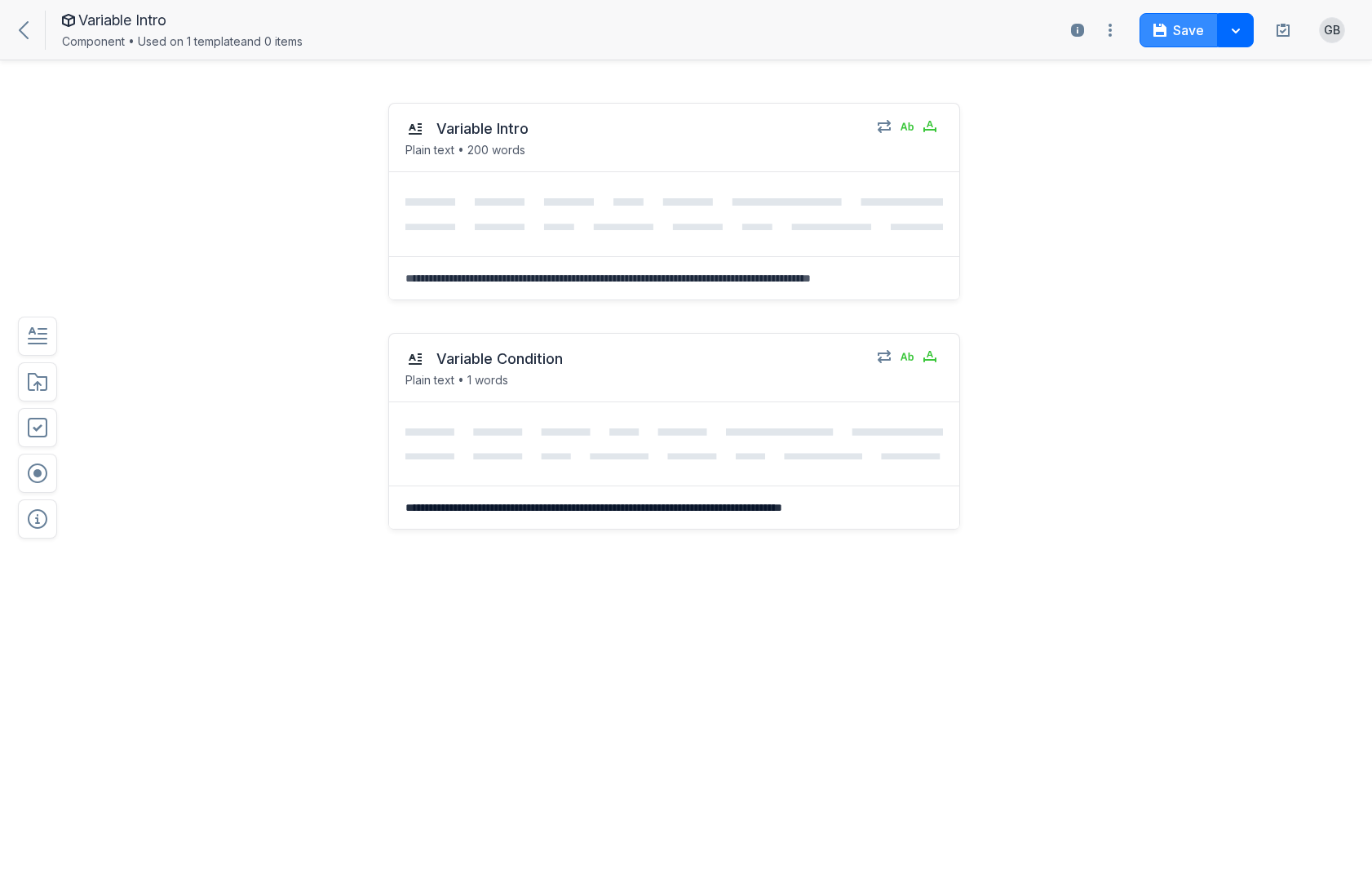
type textarea "**********"
click at [1185, 33] on button "Save" at bounding box center [1178, 30] width 78 height 34
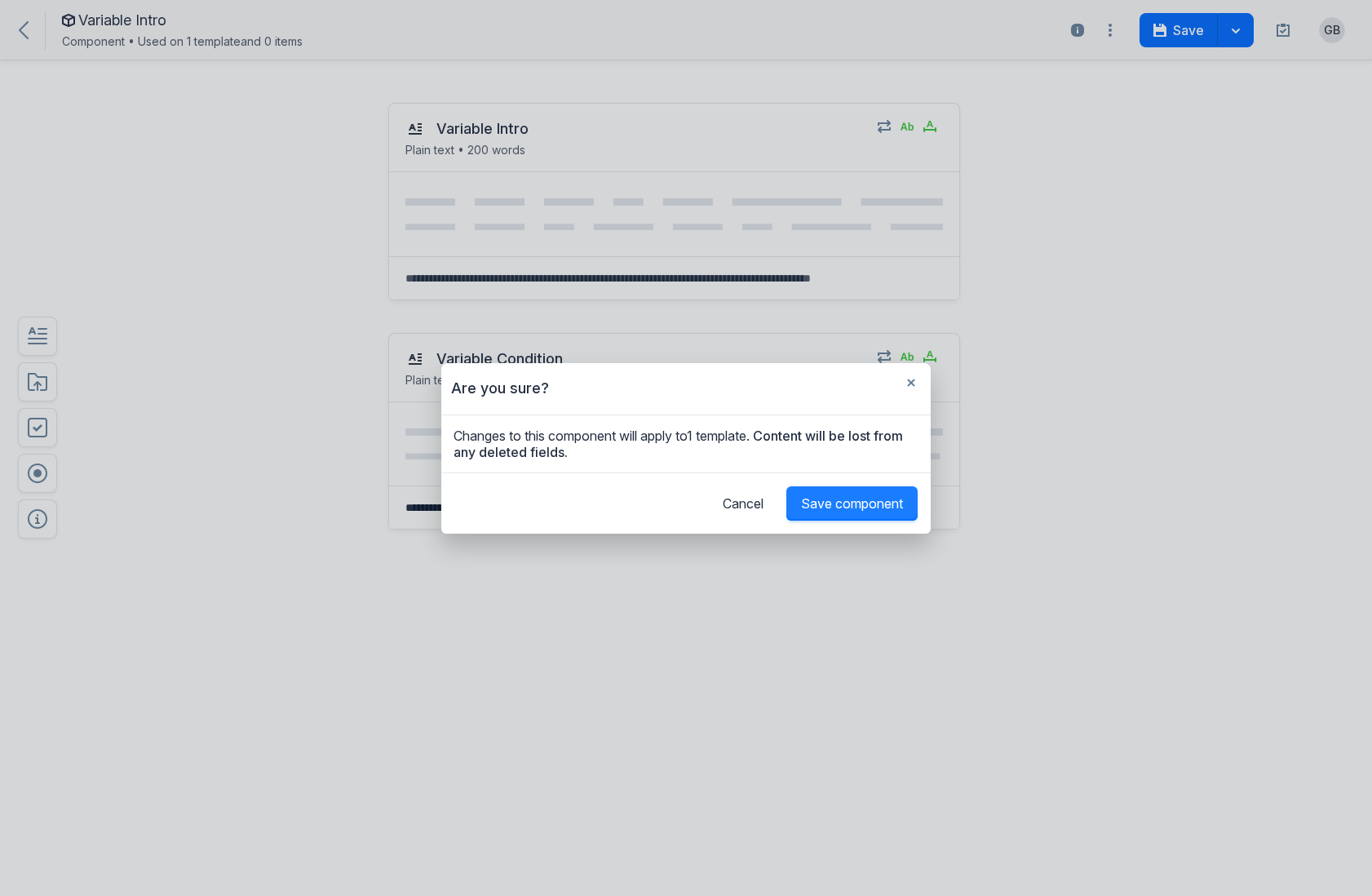
click at [876, 503] on span "Save component" at bounding box center [852, 503] width 102 height 16
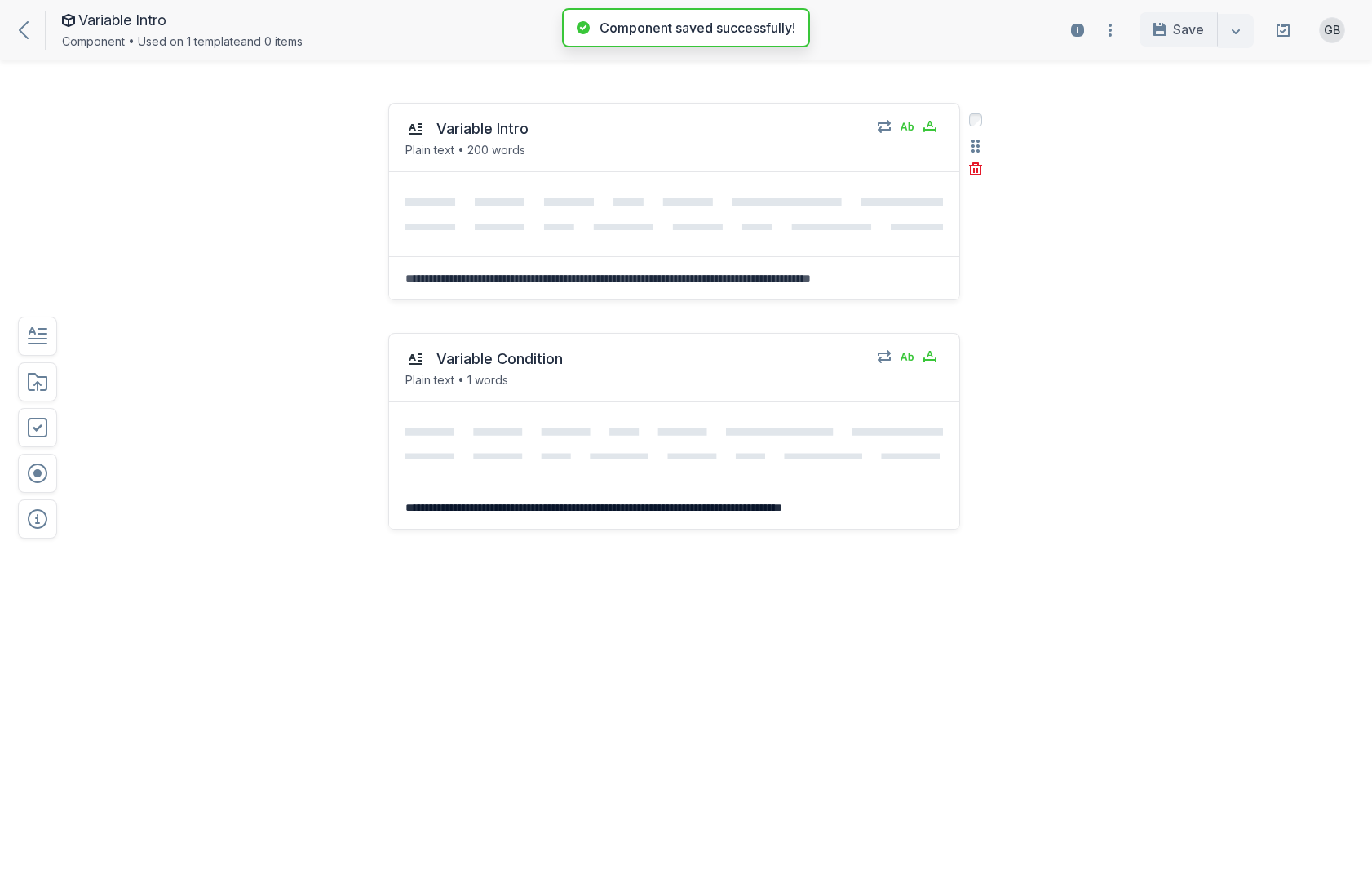
click at [608, 290] on textarea at bounding box center [674, 278] width 570 height 43
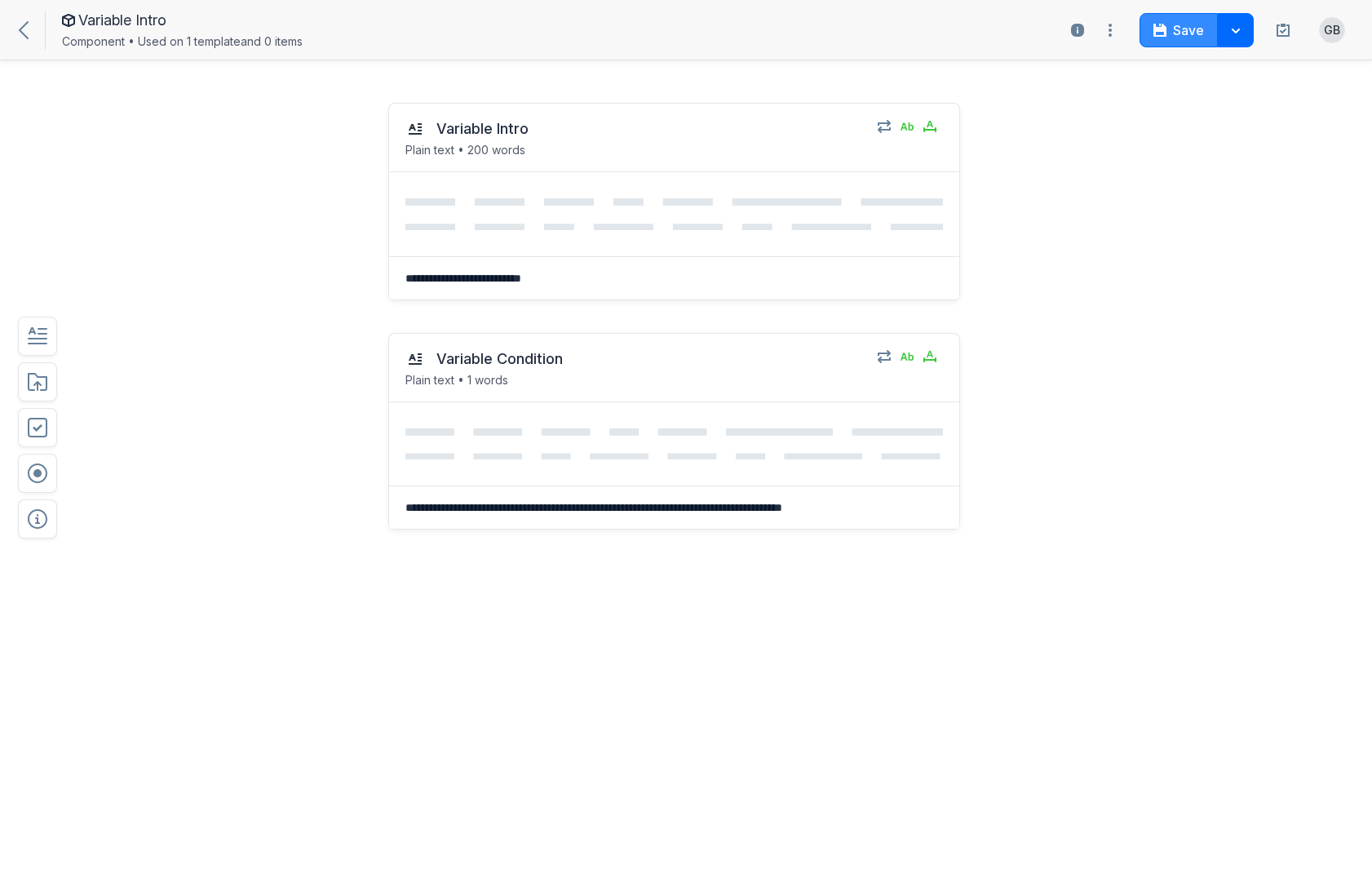
type textarea "**********"
click at [1182, 38] on button "Save" at bounding box center [1178, 30] width 78 height 34
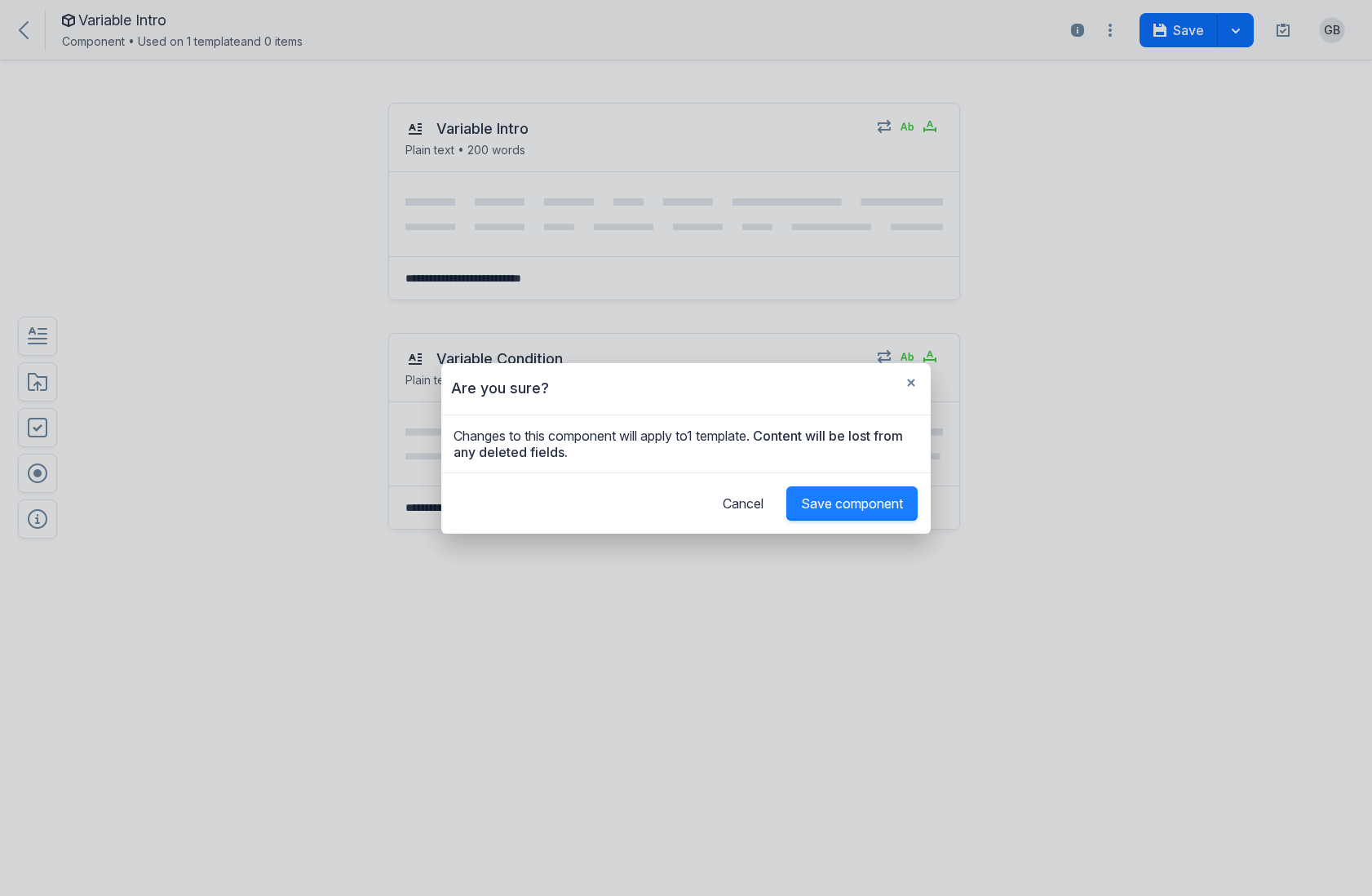
click at [876, 489] on button "Save component" at bounding box center [852, 504] width 131 height 34
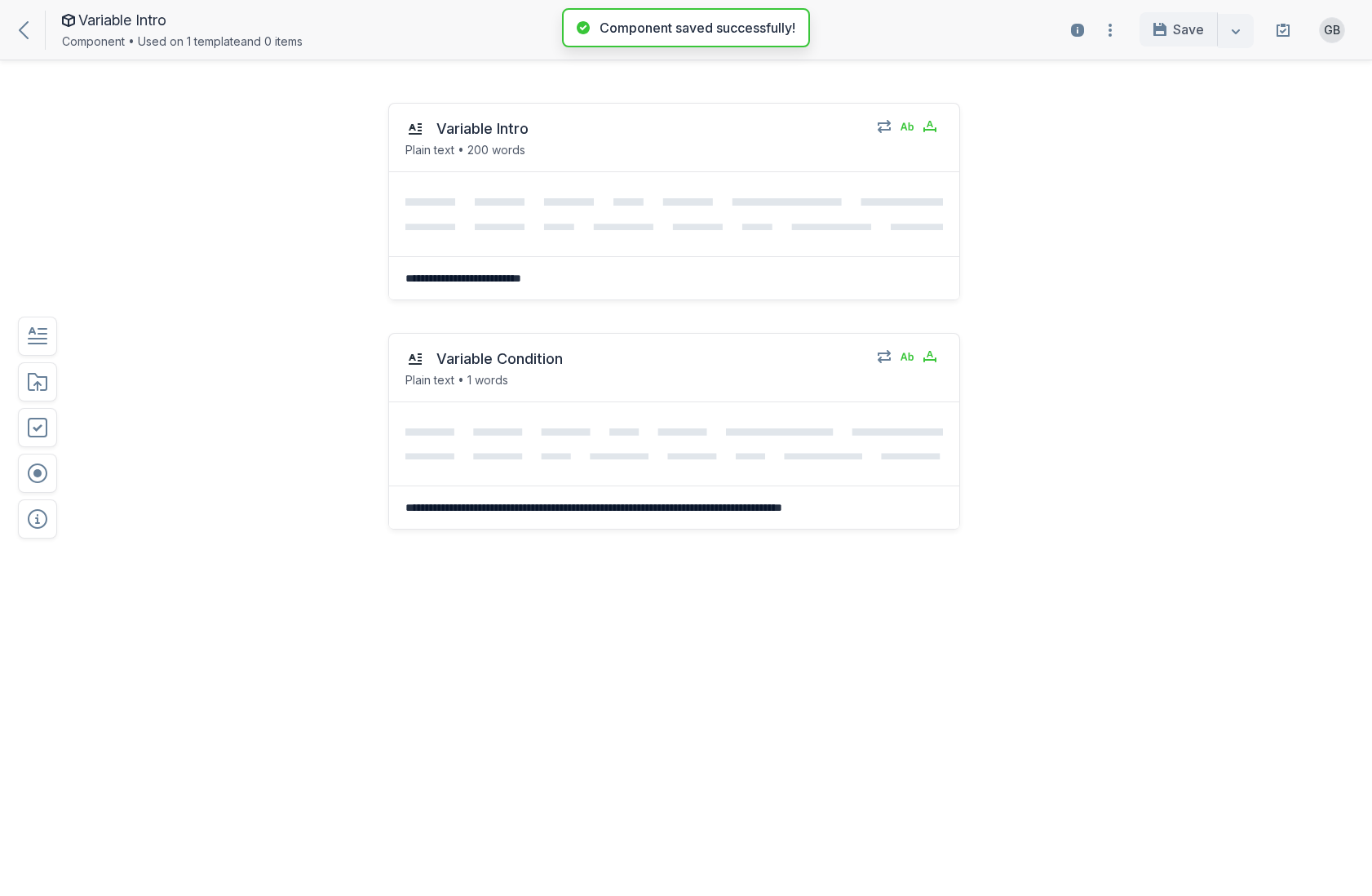
click at [28, 32] on icon at bounding box center [24, 30] width 10 height 18
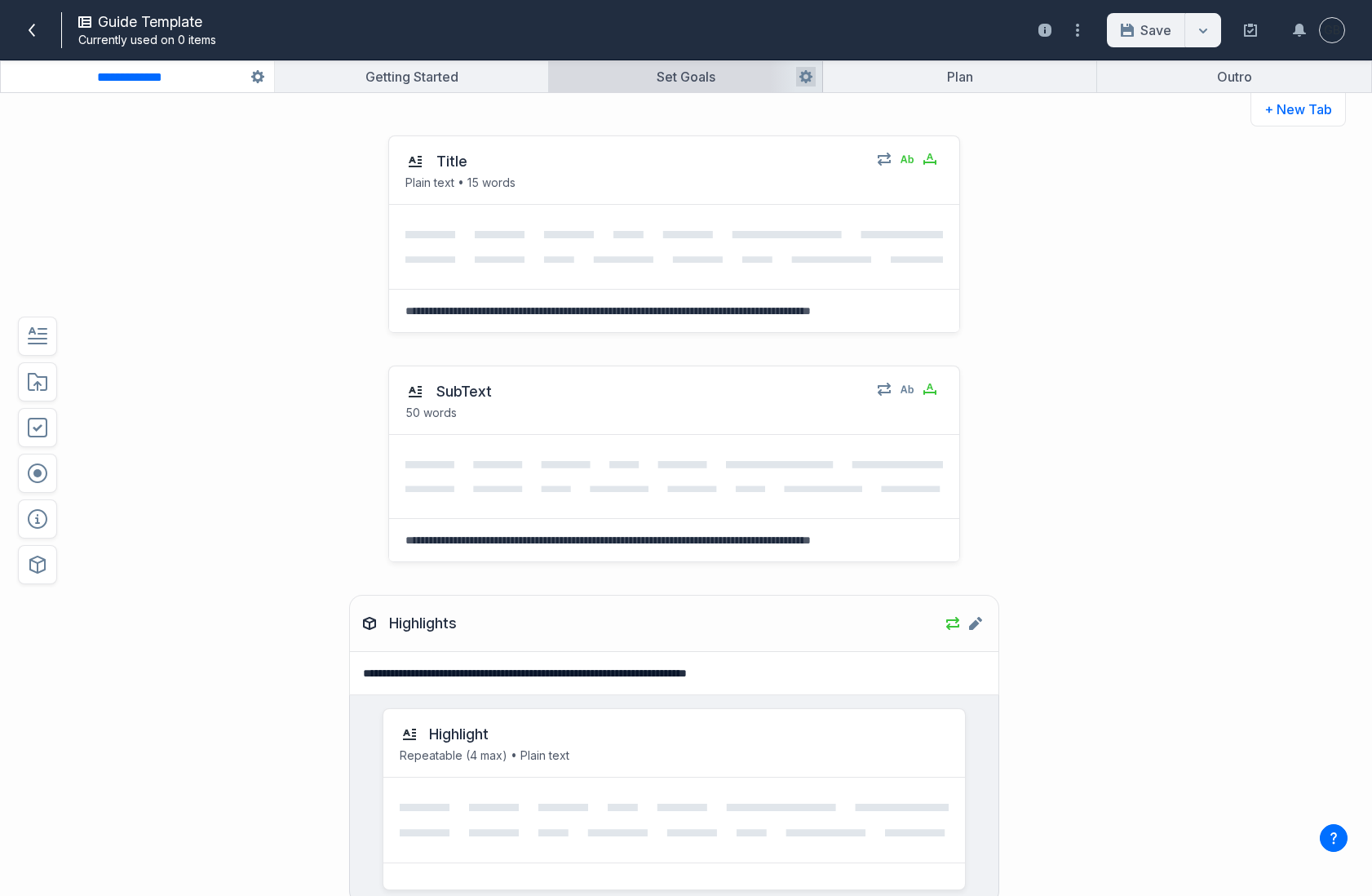
click at [662, 67] on button "button" at bounding box center [685, 77] width 273 height 31
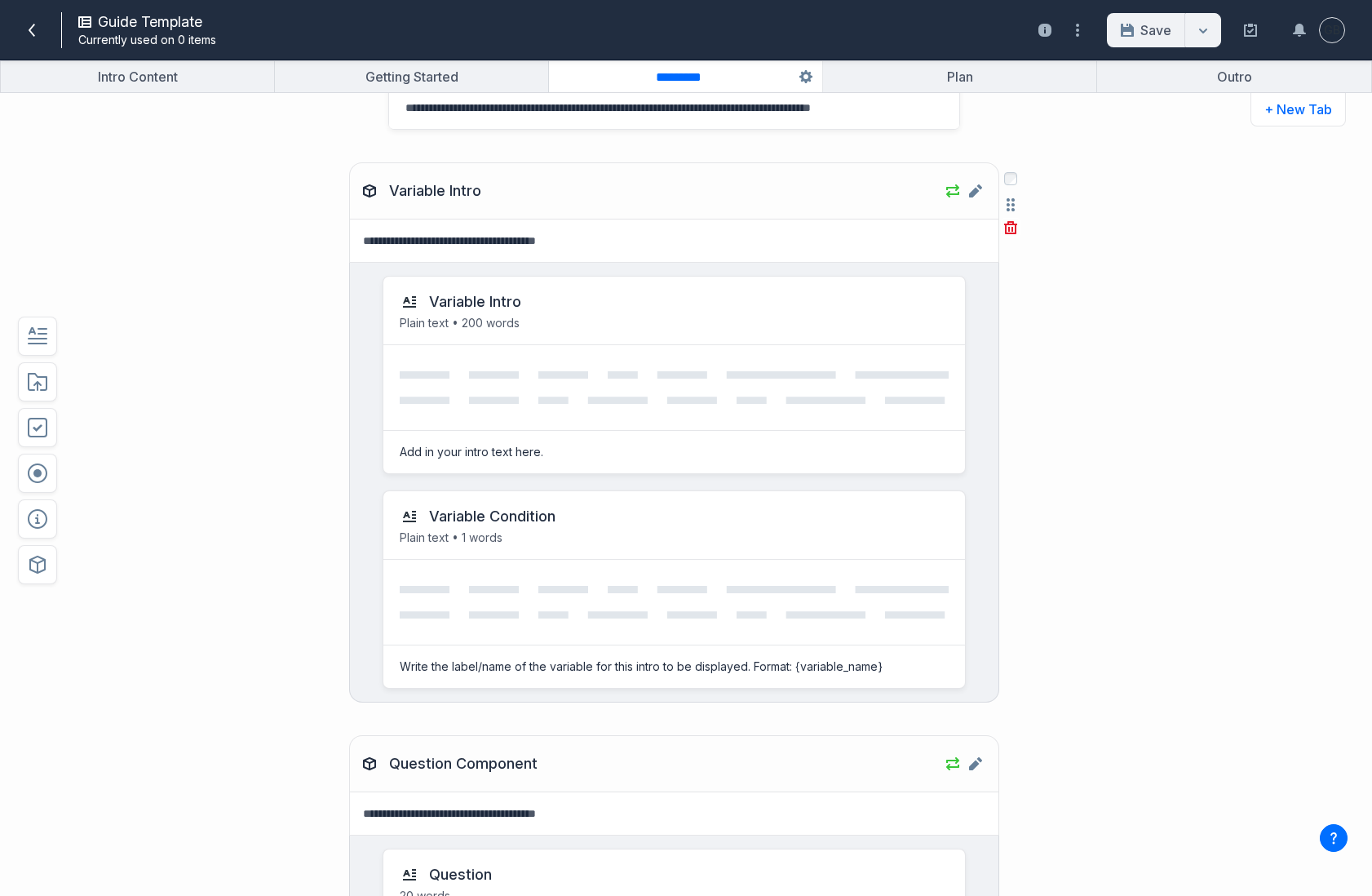
scroll to position [383, 0]
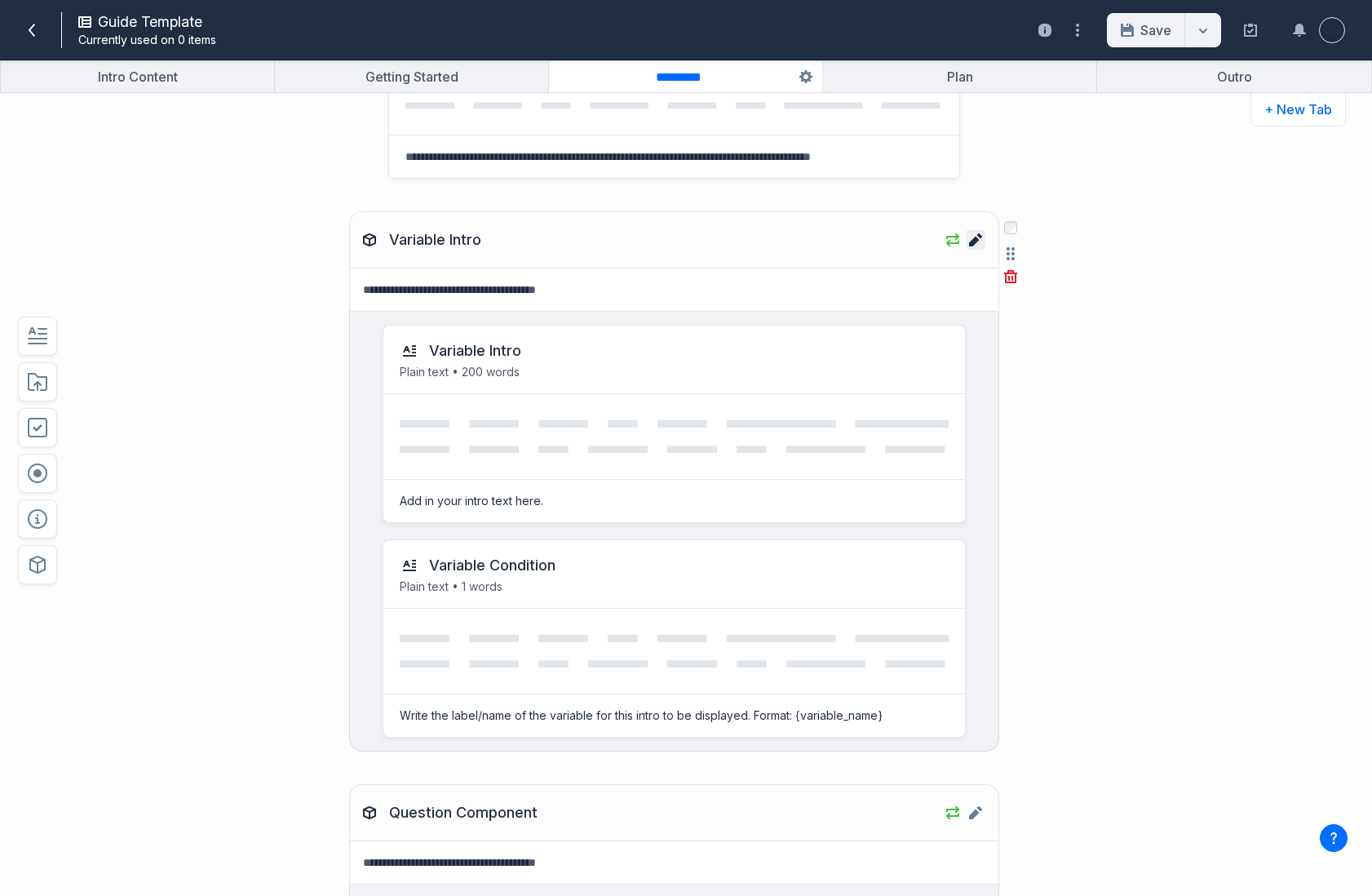
click at [981, 241] on icon "Edit component Variable Intro" at bounding box center [976, 240] width 13 height 13
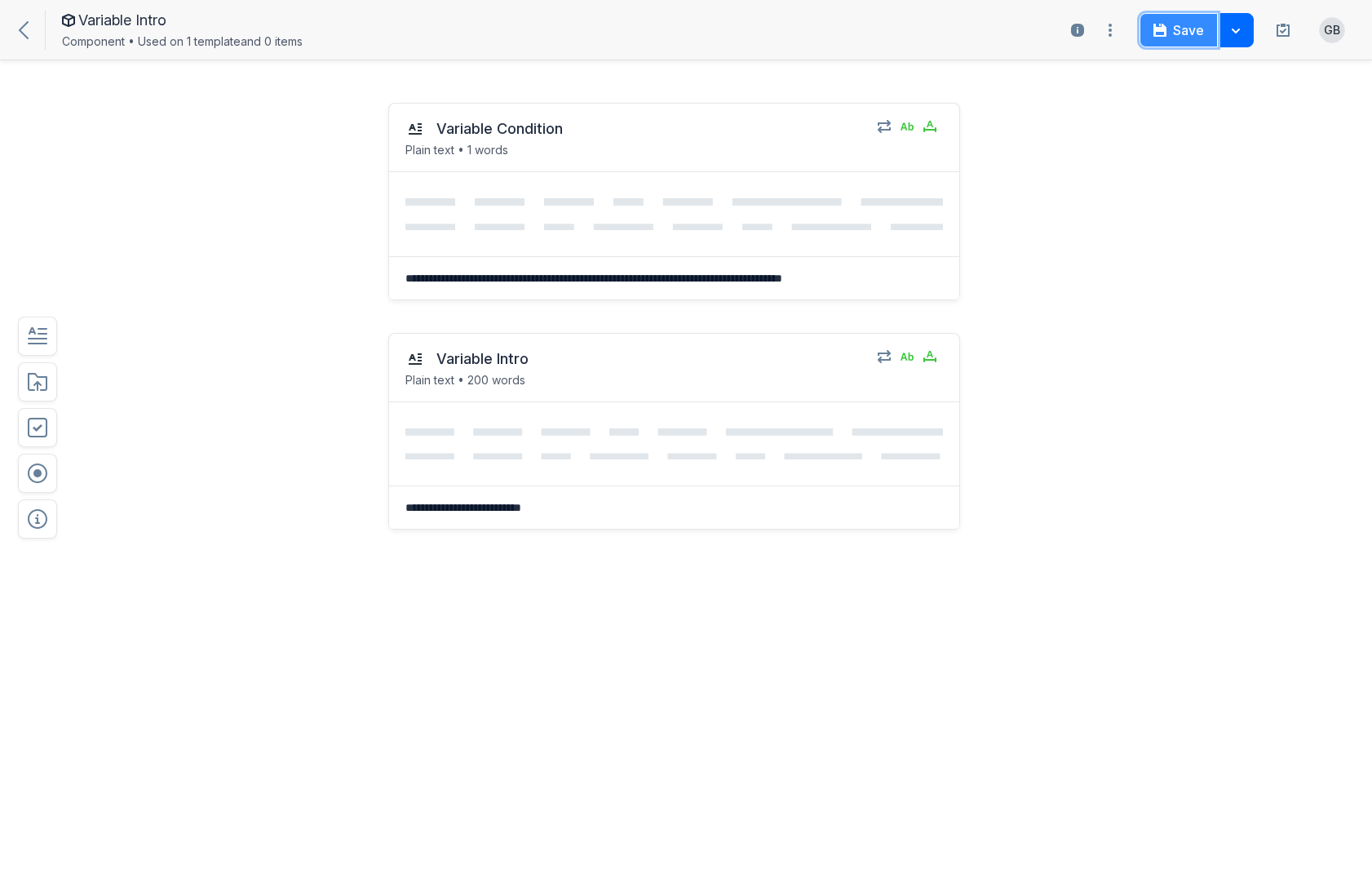
click at [1176, 38] on button "Save" at bounding box center [1178, 30] width 78 height 34
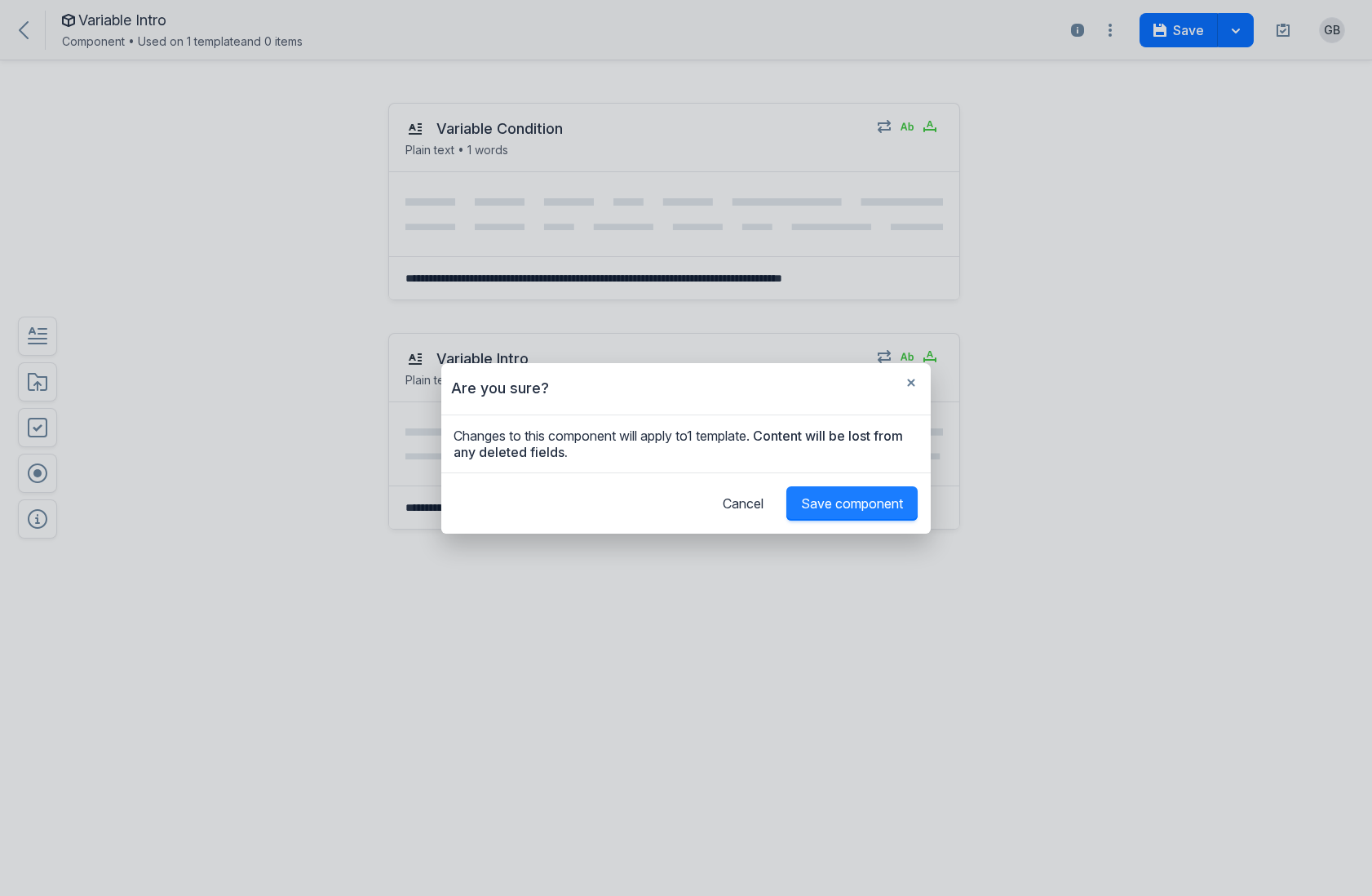
click at [862, 510] on span "Save component" at bounding box center [852, 503] width 102 height 16
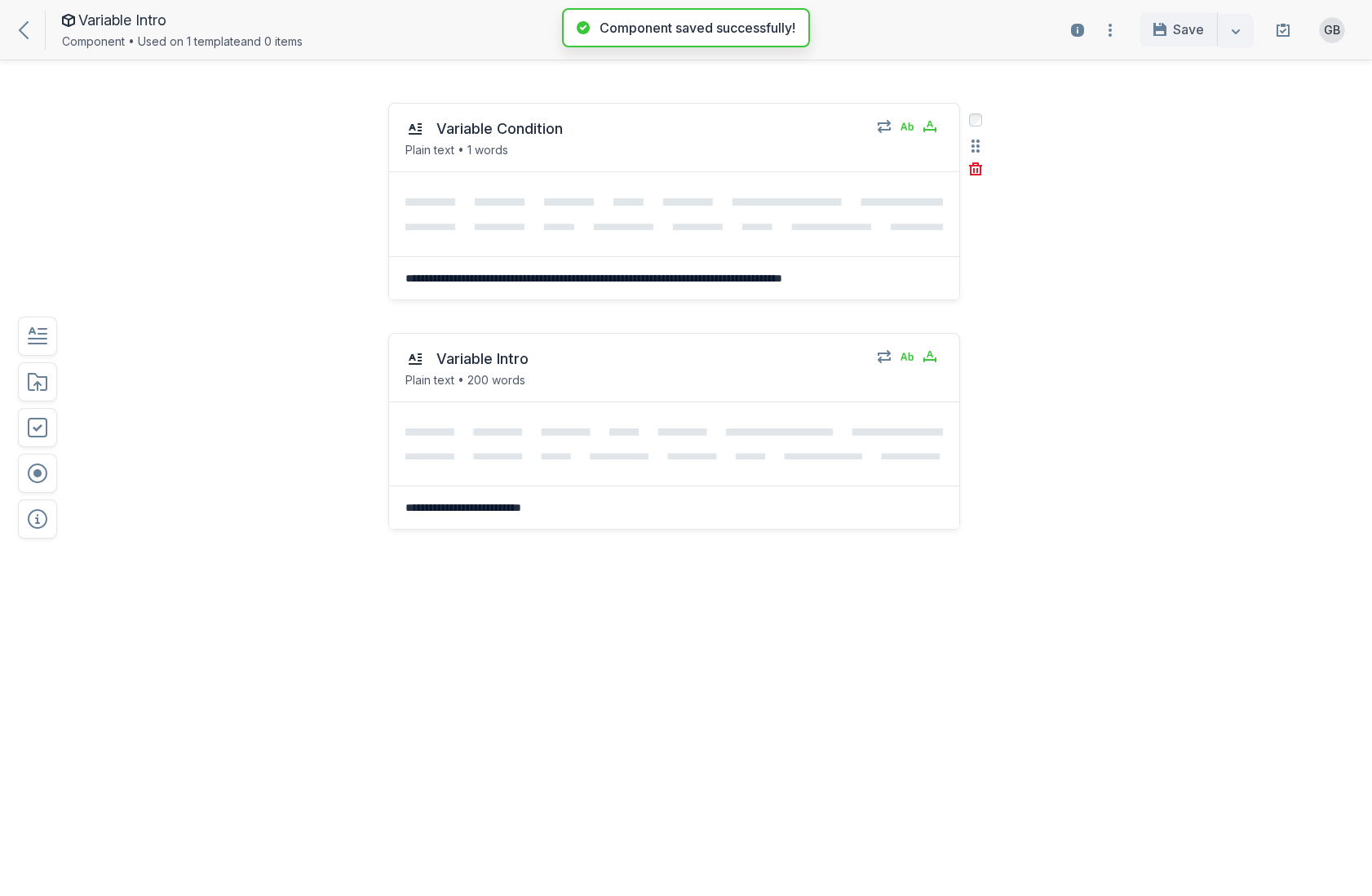
click at [917, 281] on textarea "**********" at bounding box center [674, 278] width 570 height 43
click at [753, 277] on textarea "**********" at bounding box center [674, 278] width 570 height 43
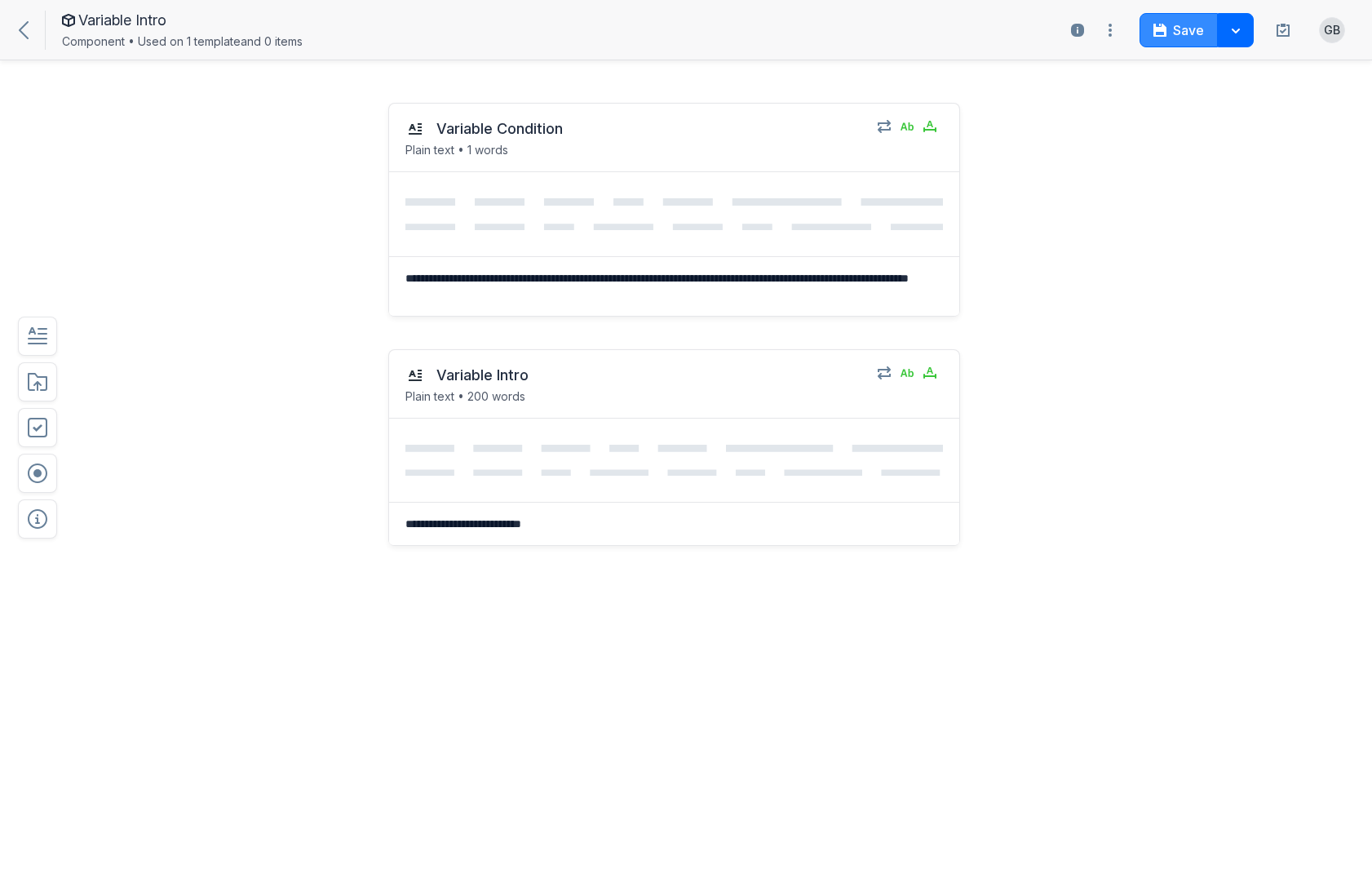
type textarea "**********"
click at [1164, 24] on icon "button" at bounding box center [1160, 30] width 13 height 13
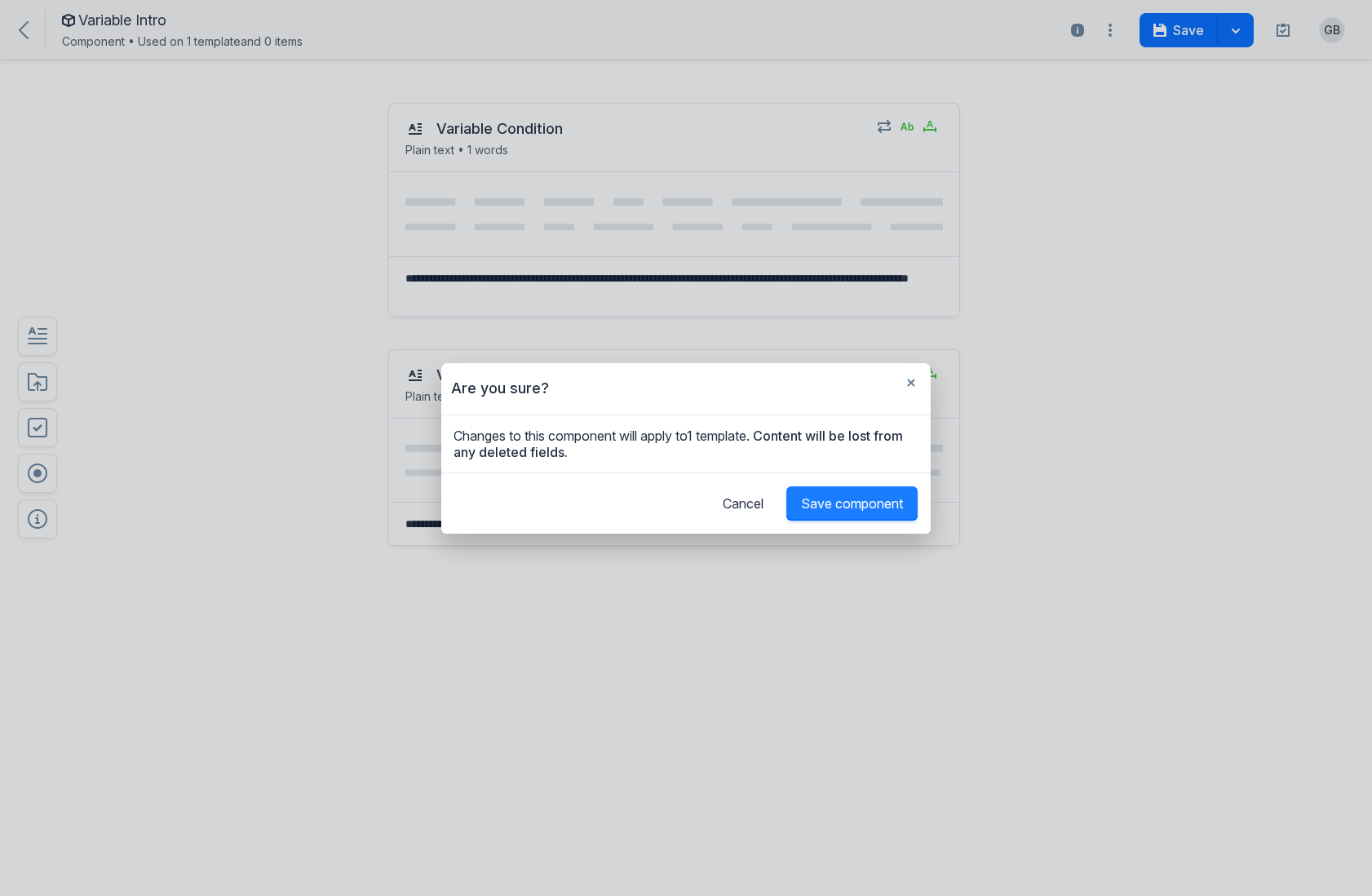
click at [893, 497] on span "Save component" at bounding box center [852, 503] width 102 height 16
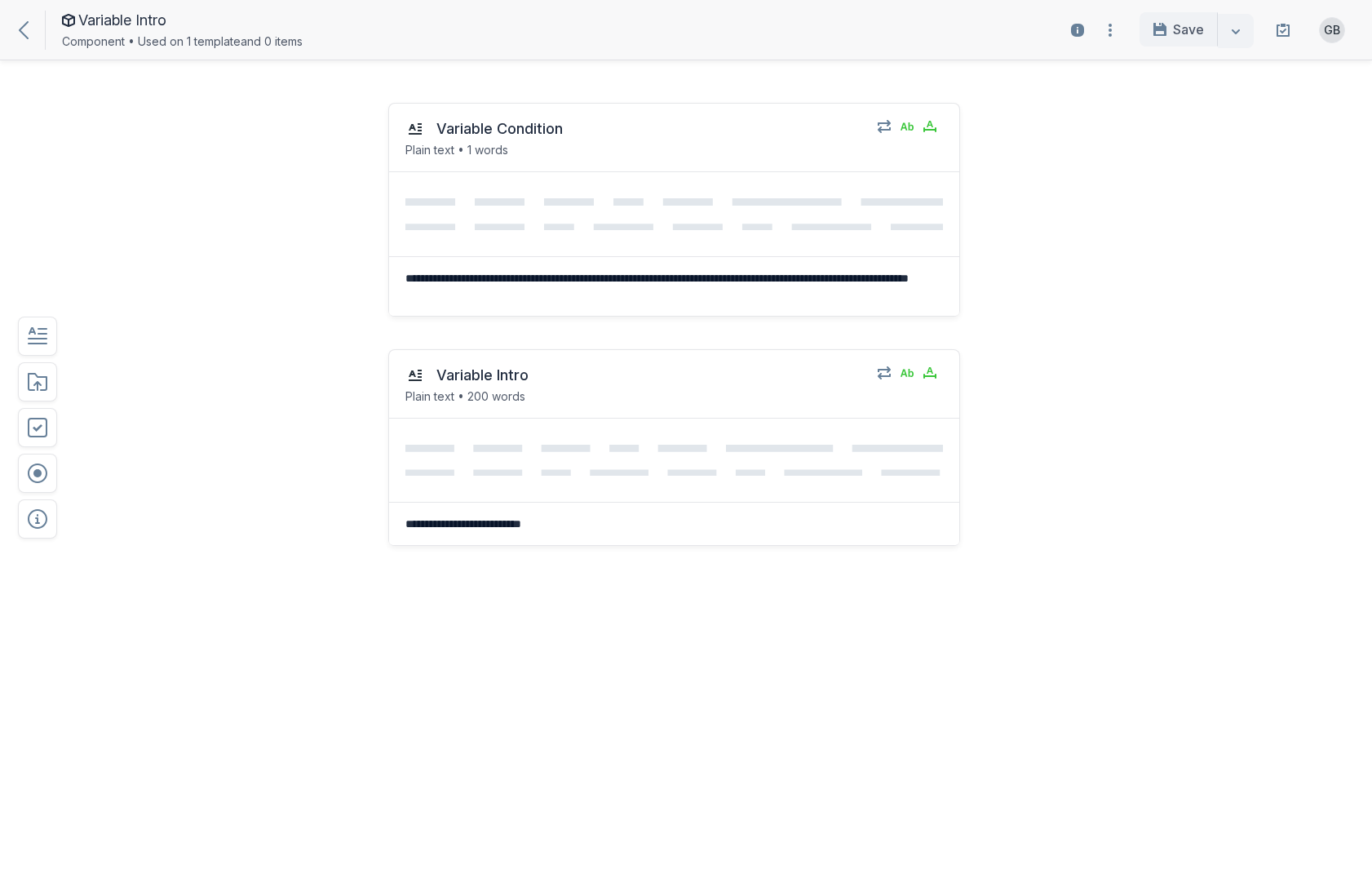
click at [30, 30] on div at bounding box center [32, 30] width 26 height 19
click at [23, 34] on icon at bounding box center [24, 30] width 10 height 18
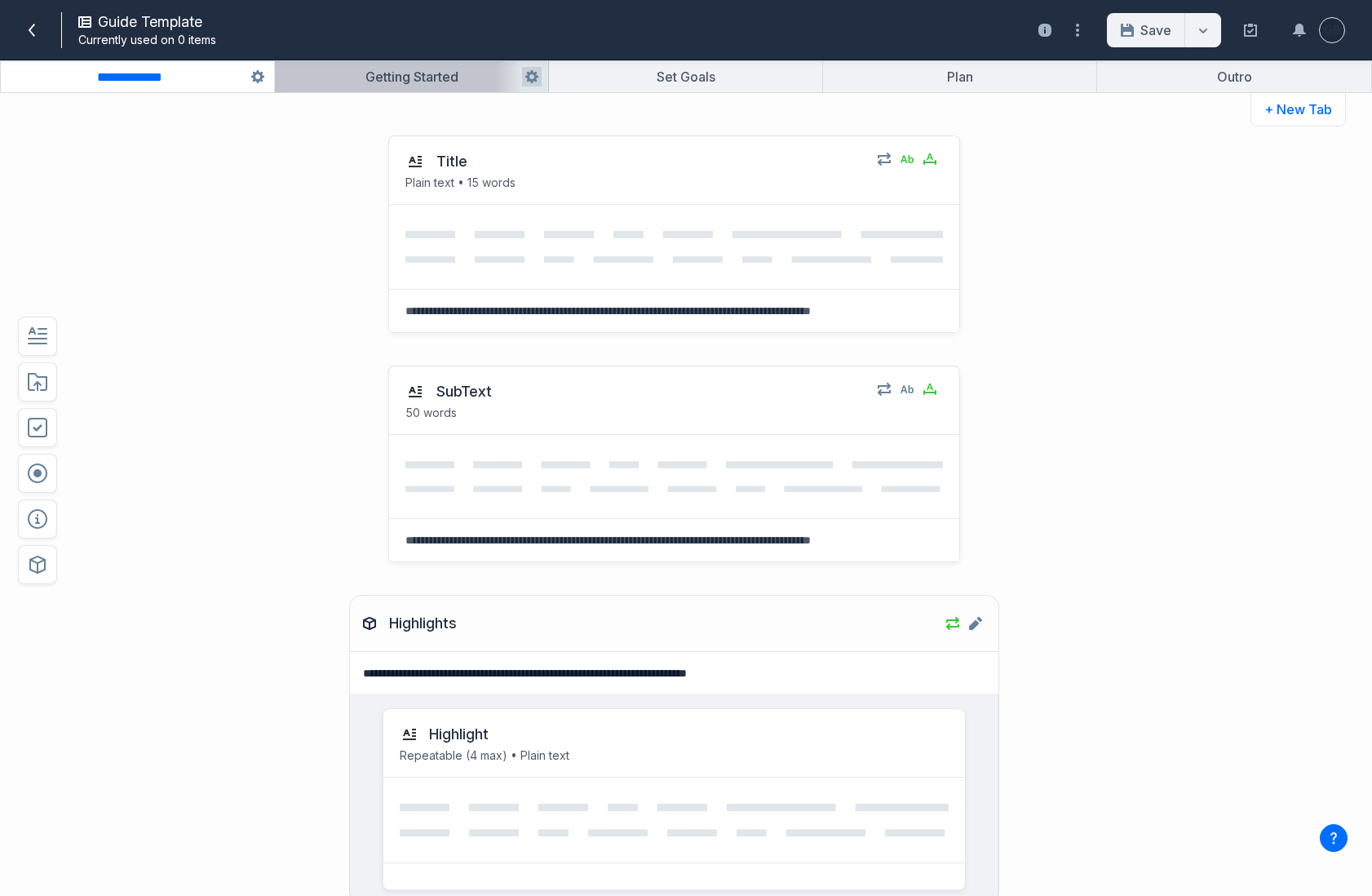
click at [488, 77] on button "button" at bounding box center [411, 77] width 273 height 31
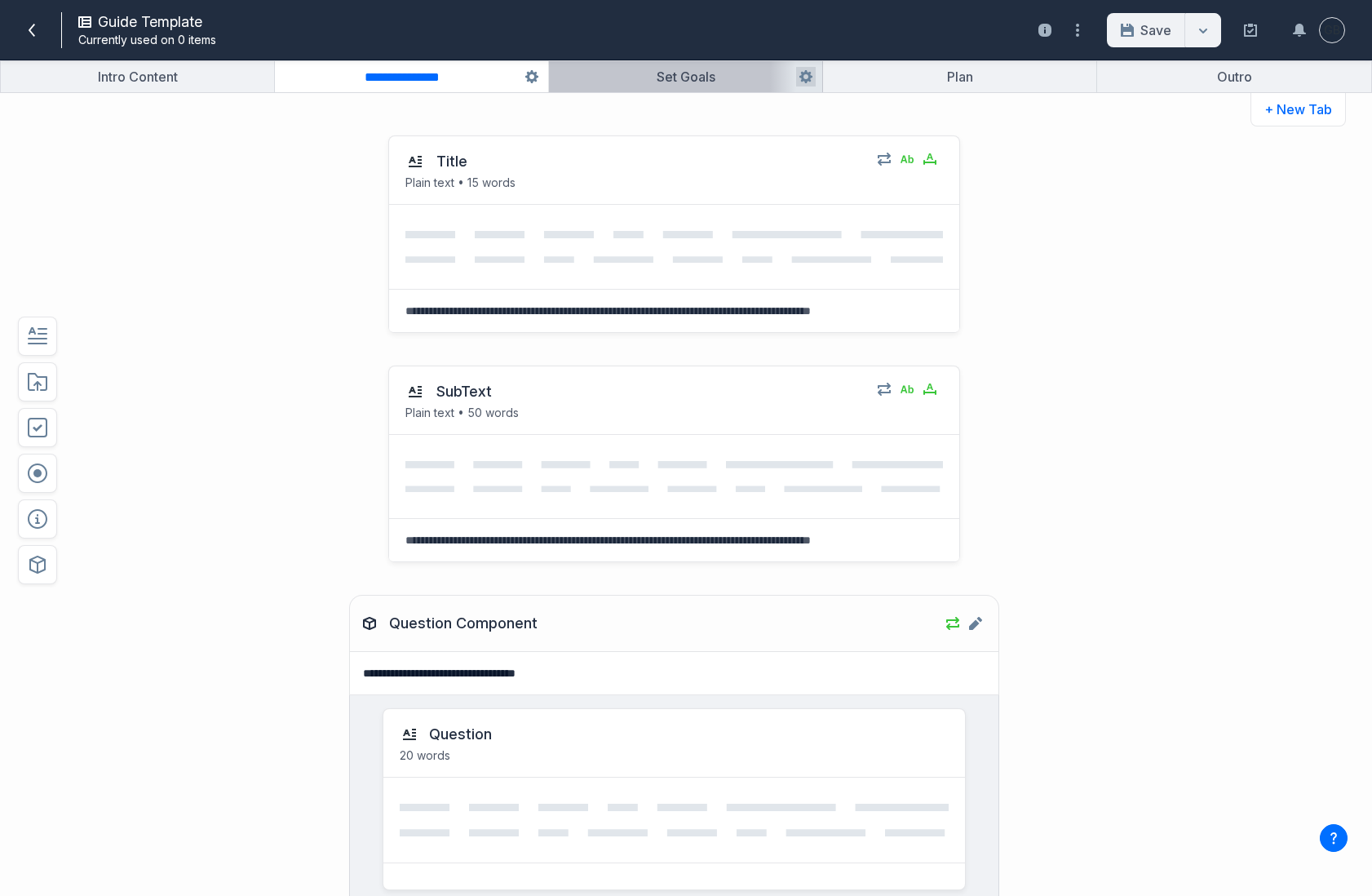
click at [718, 77] on button "button" at bounding box center [685, 77] width 273 height 31
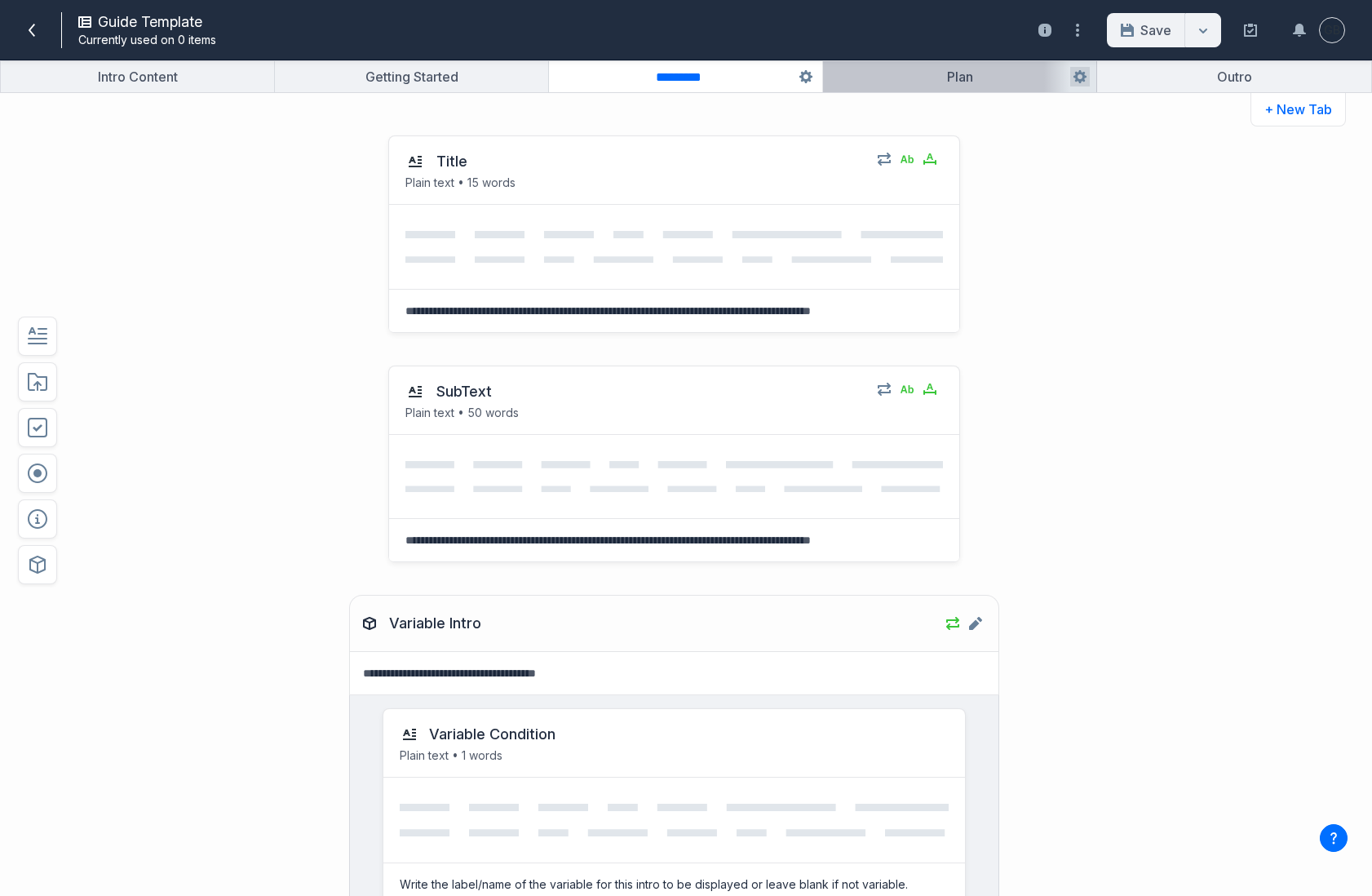
click at [983, 82] on button "button" at bounding box center [959, 77] width 273 height 31
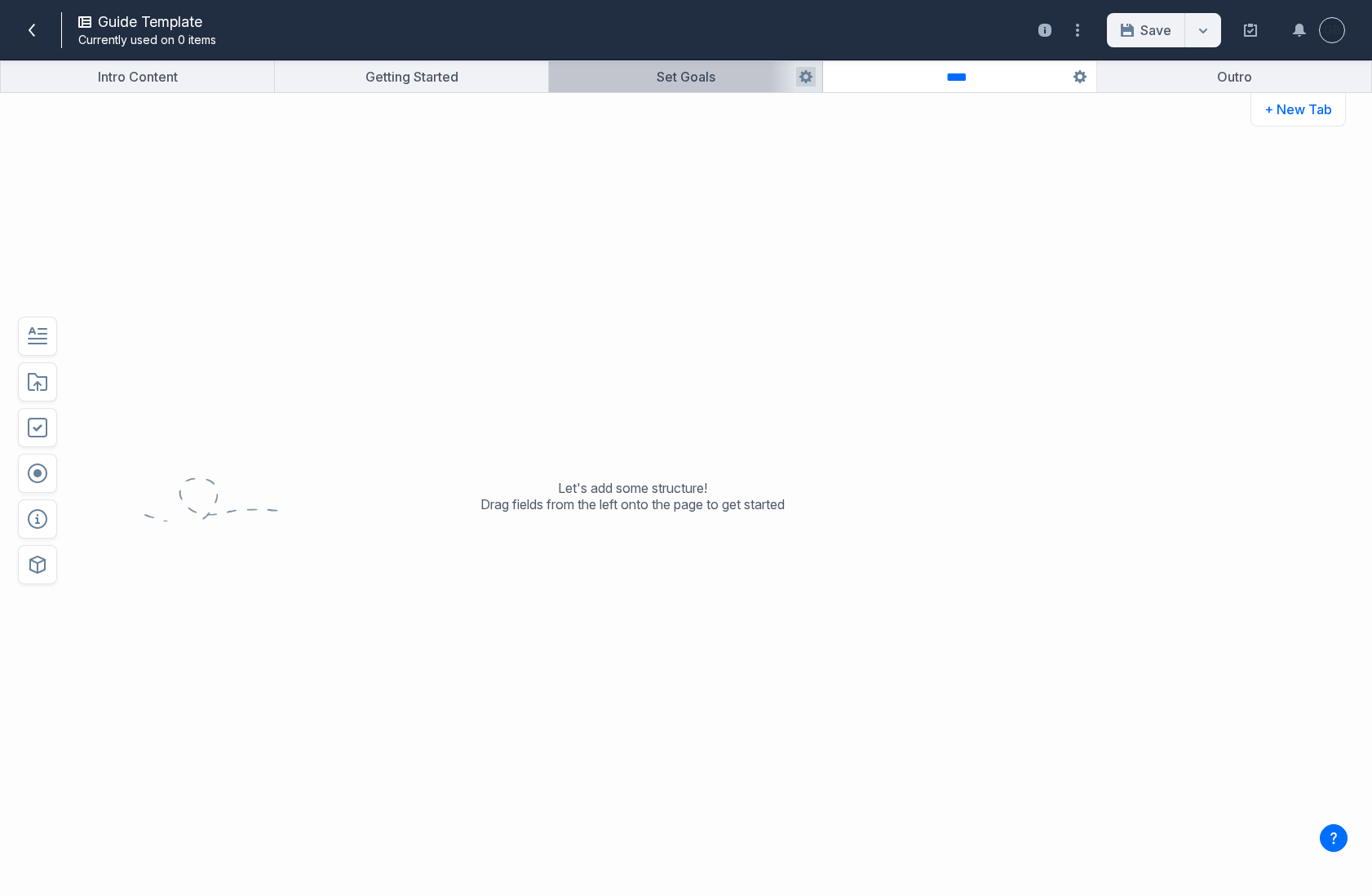
click at [671, 85] on button "button" at bounding box center [685, 77] width 273 height 31
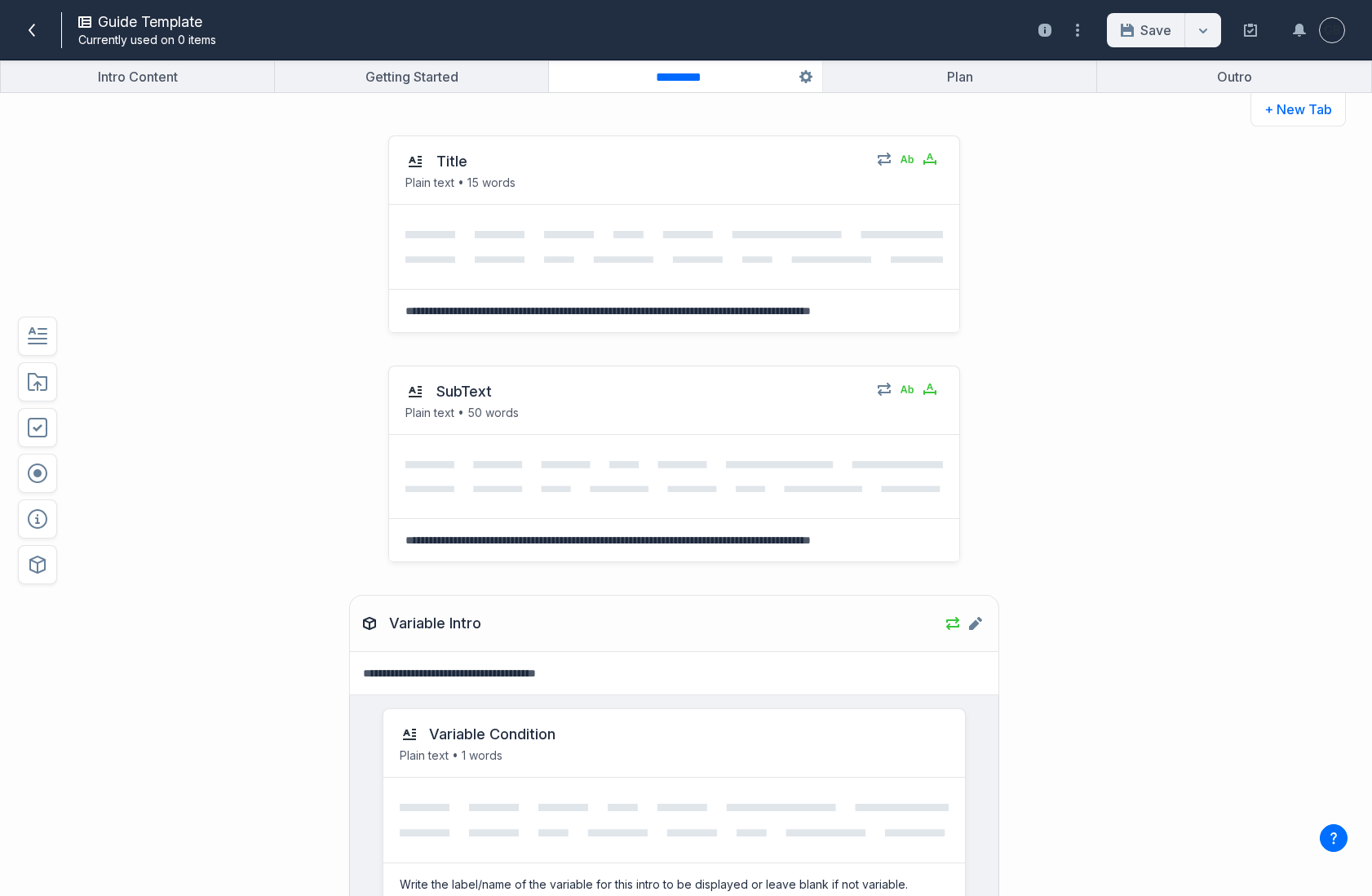
click at [245, 307] on div "Title Plain text • 15 words Select field: Title Are you sure you want to delete…" at bounding box center [632, 234] width 1008 height 230
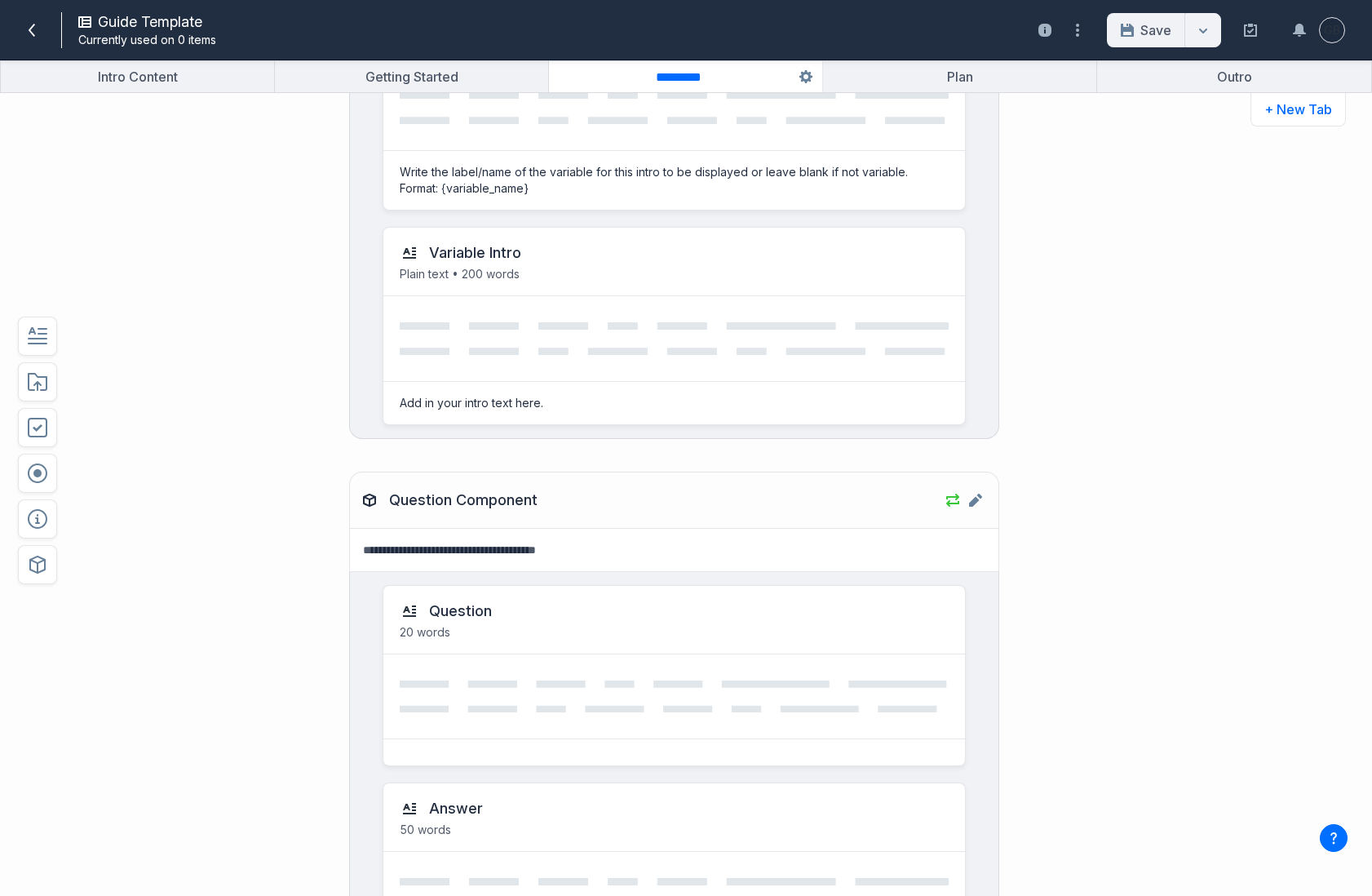
scroll to position [974, 0]
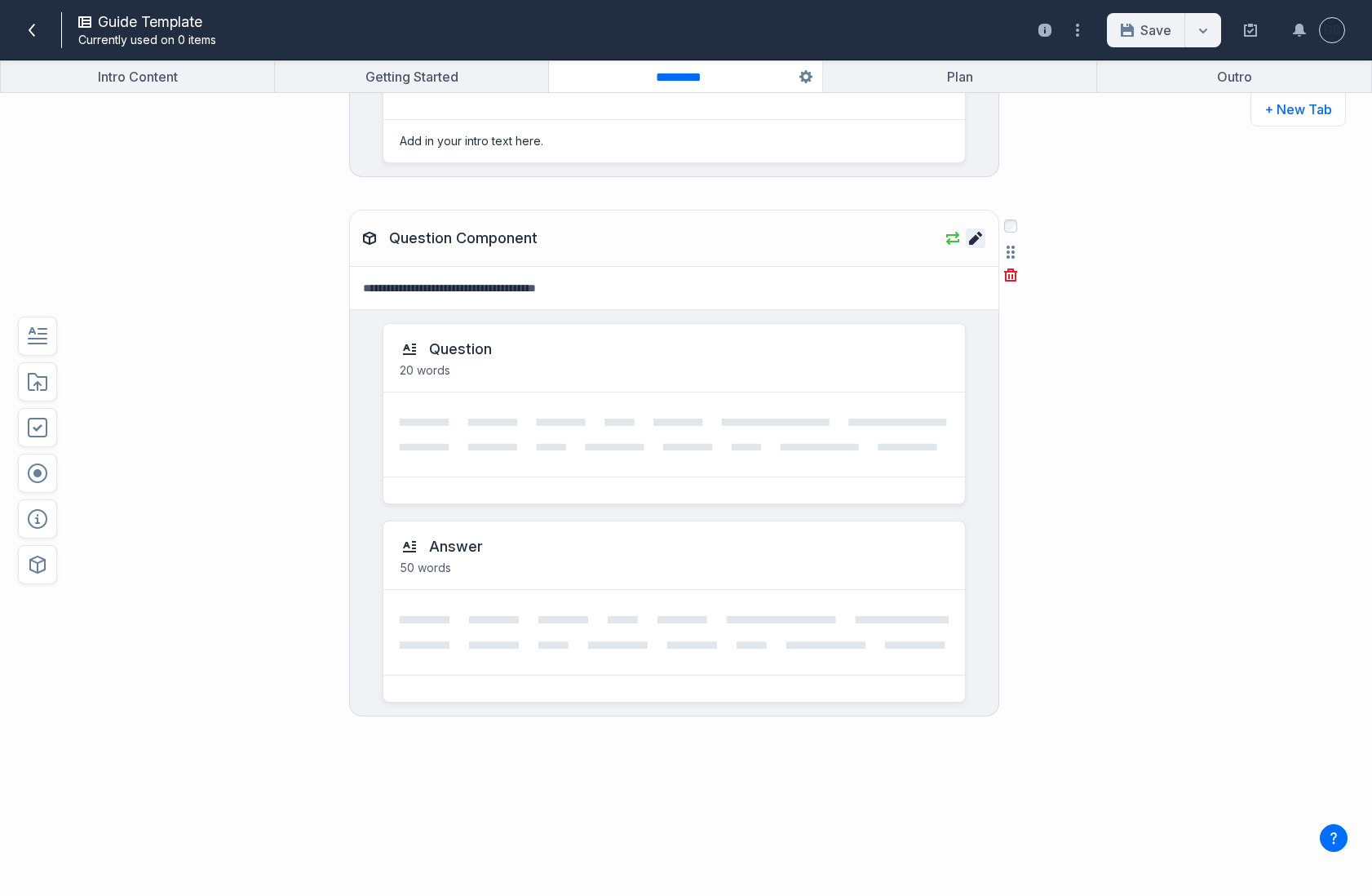
click at [975, 242] on icon "Edit component Question Component" at bounding box center [976, 238] width 13 height 13
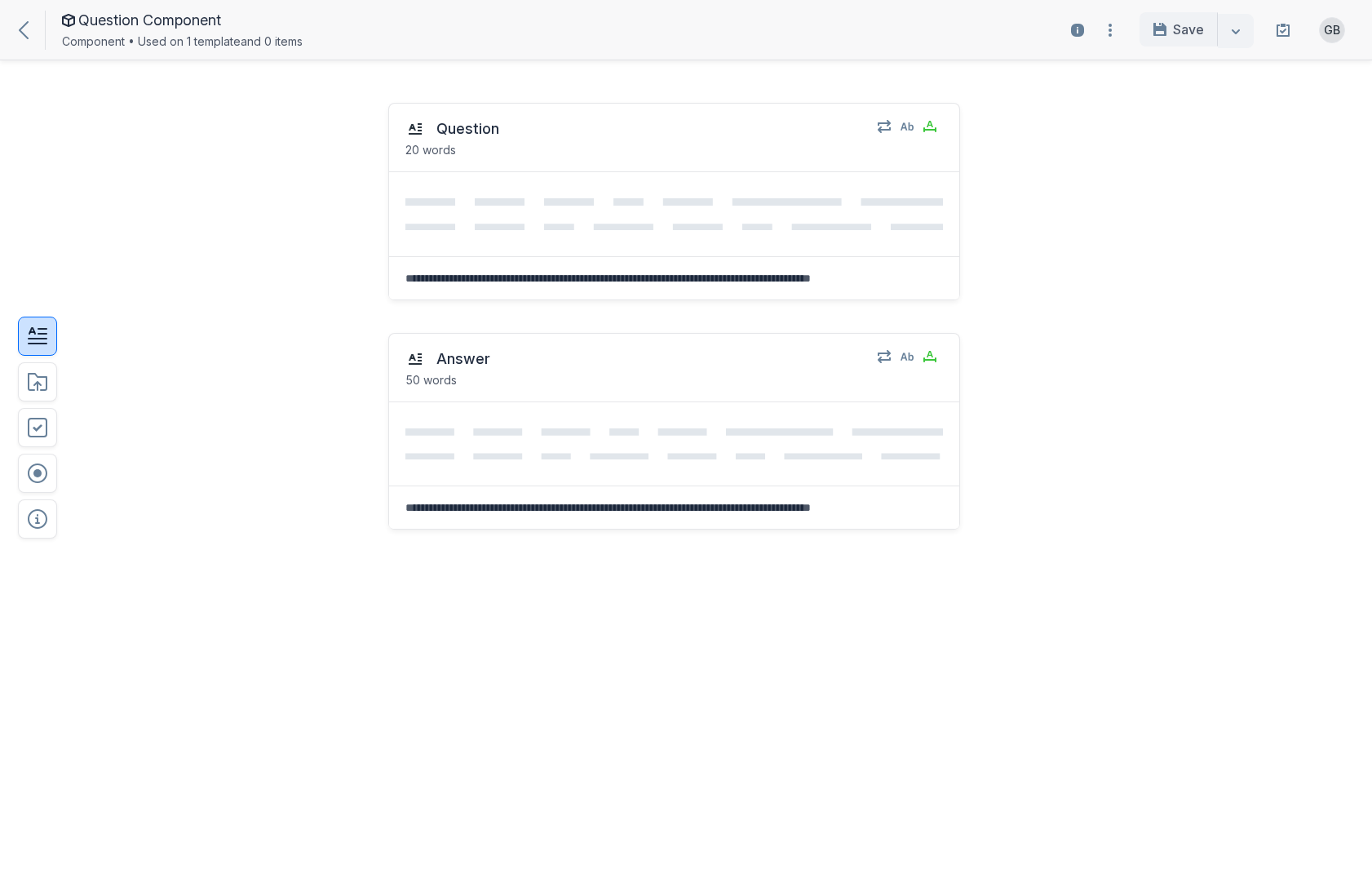
click at [46, 331] on icon "button" at bounding box center [38, 336] width 20 height 20
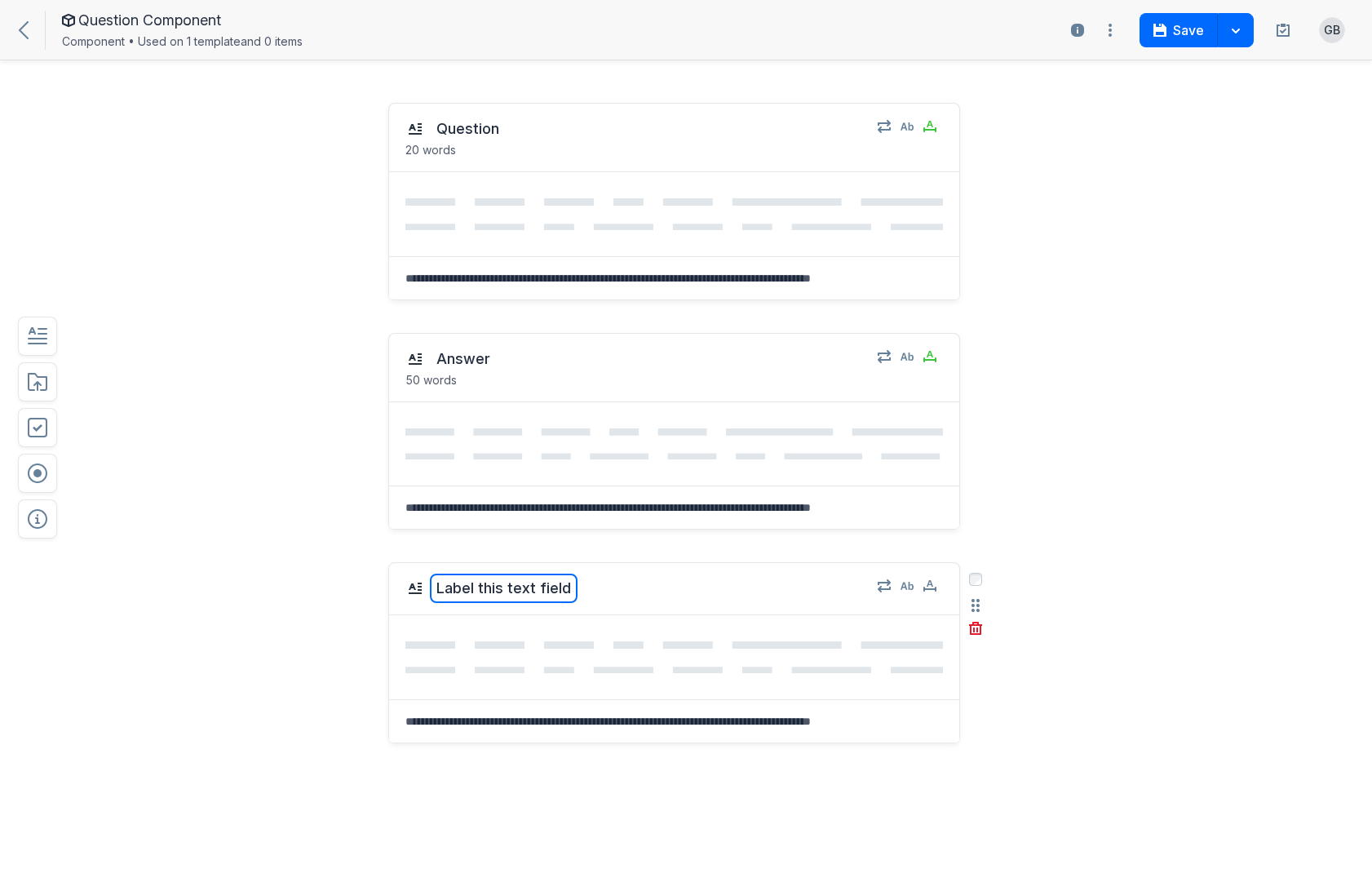
click at [511, 587] on button "Label this text field" at bounding box center [504, 588] width 148 height 30
type textarea "**********"
click at [908, 592] on icon "button" at bounding box center [908, 586] width 13 height 13
click at [1092, 656] on span at bounding box center [1081, 660] width 25 height 16
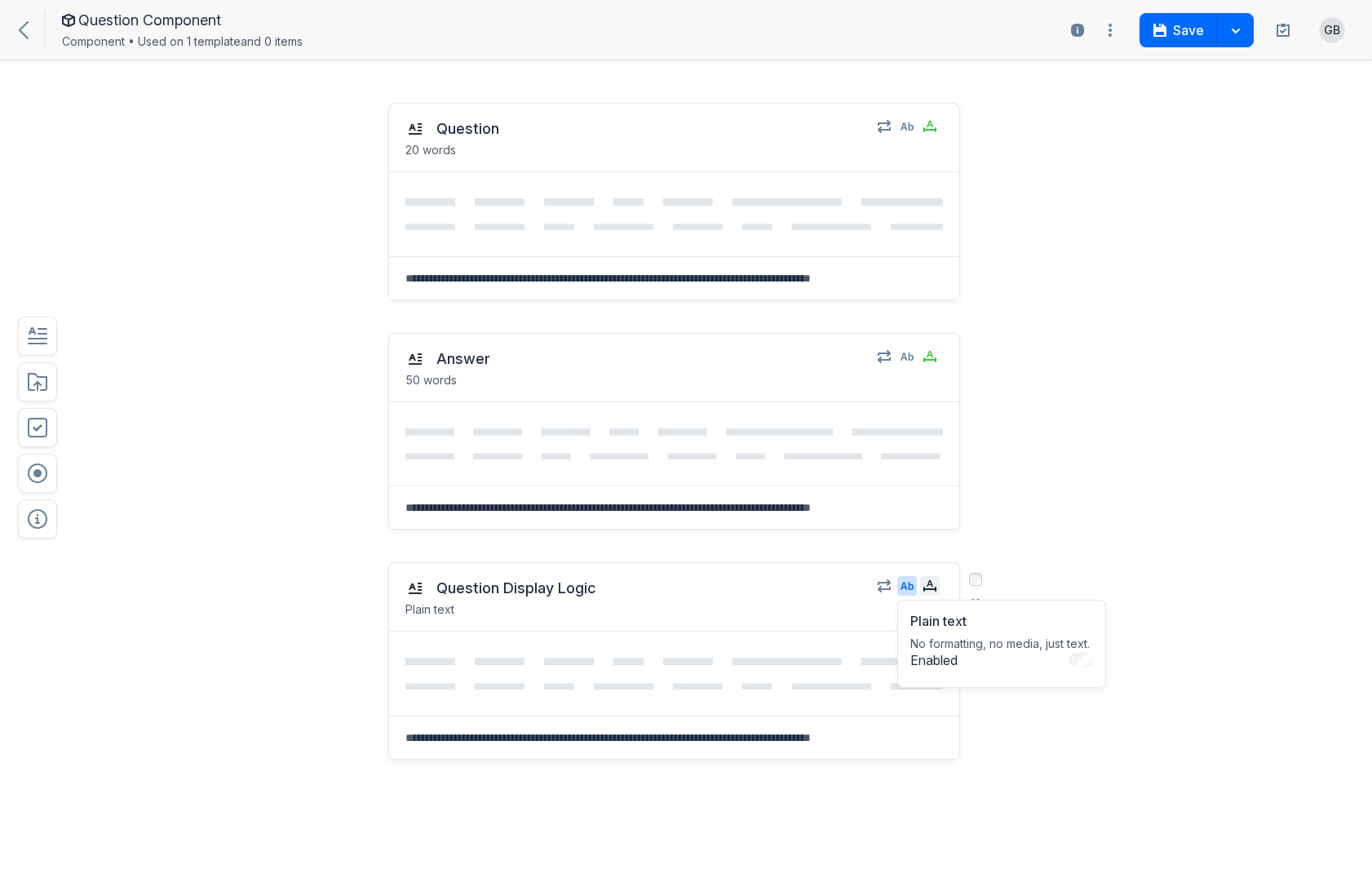
click at [932, 589] on icon "button" at bounding box center [930, 585] width 13 height 10
click at [1140, 650] on div "Content limit Limit the characters or words. Enabled Limit to * Words Words Cha…" at bounding box center [1035, 658] width 230 height 117
click at [1018, 691] on input "*" at bounding box center [1008, 690] width 53 height 26
type input "*"
click at [1030, 681] on input "*" at bounding box center [1008, 690] width 53 height 26
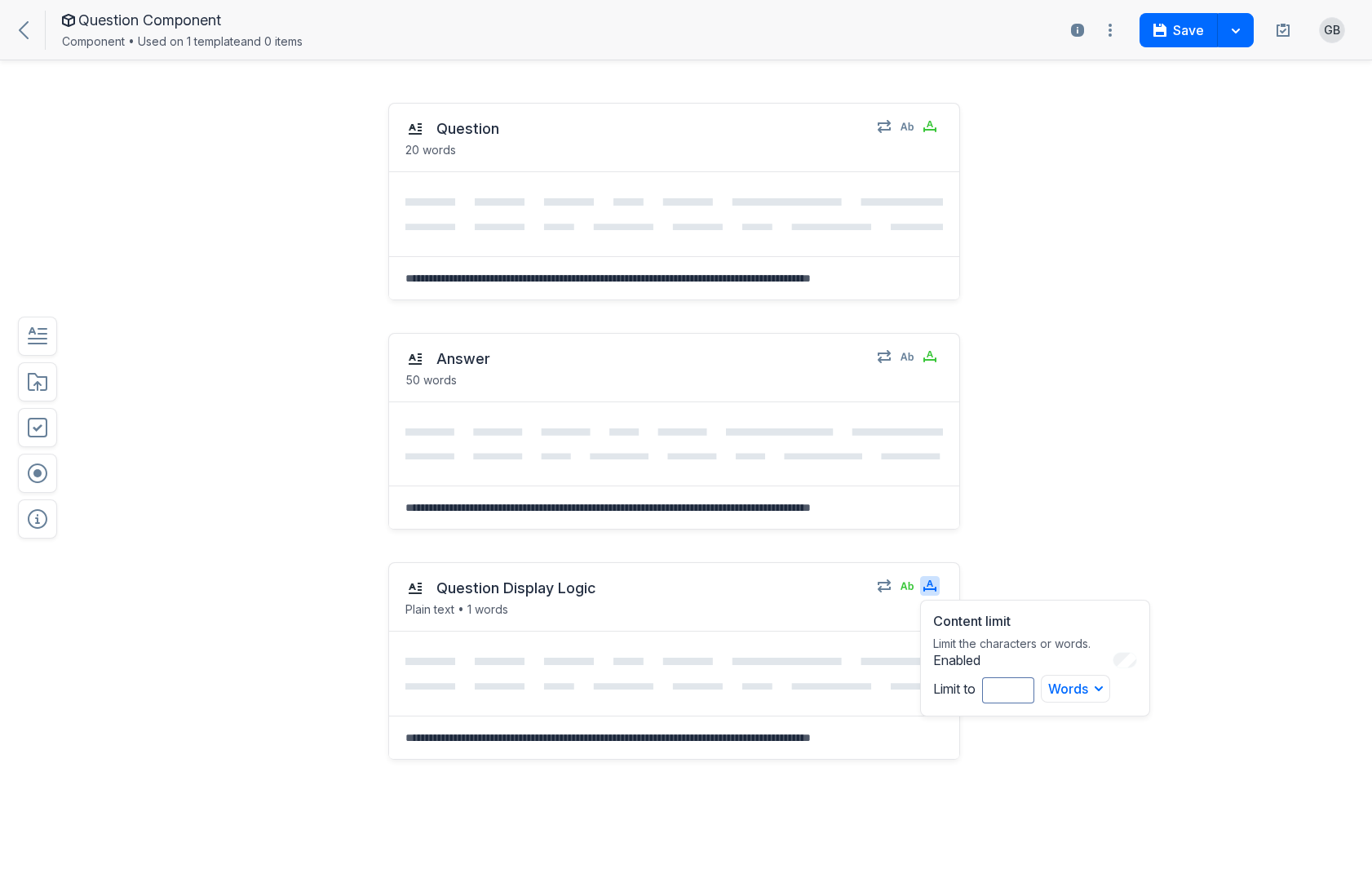
click at [1093, 472] on div "Answer 50 words Select field: Answer Are you sure you want to delete this field…" at bounding box center [632, 432] width 1008 height 230
click at [307, 328] on div "Question 20 words Select field: Question Are you sure you want to delete this f…" at bounding box center [632, 432] width 1008 height 230
click at [574, 270] on textarea at bounding box center [674, 278] width 570 height 43
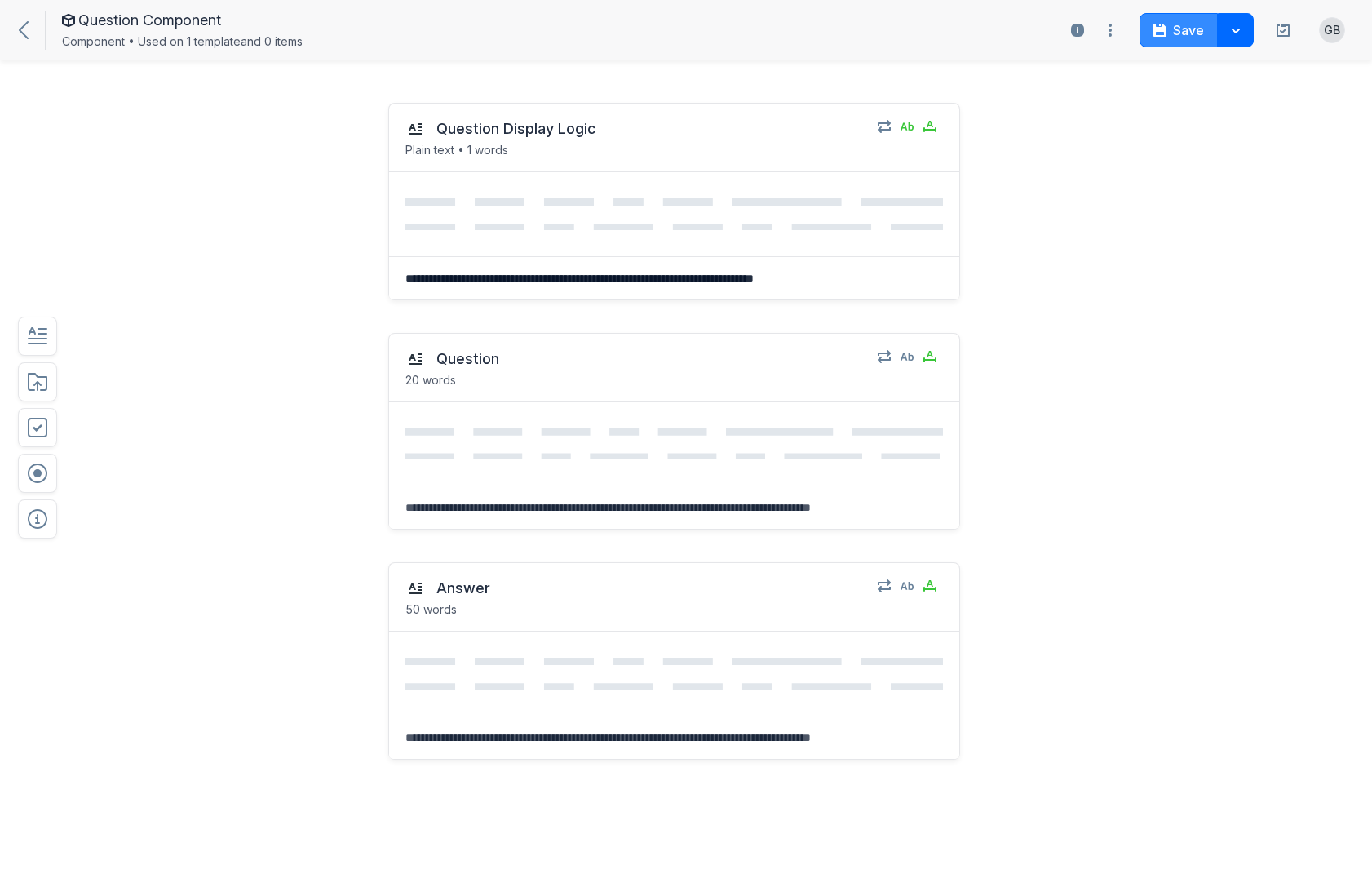
type textarea "**********"
click at [1171, 39] on button "Save" at bounding box center [1178, 30] width 78 height 34
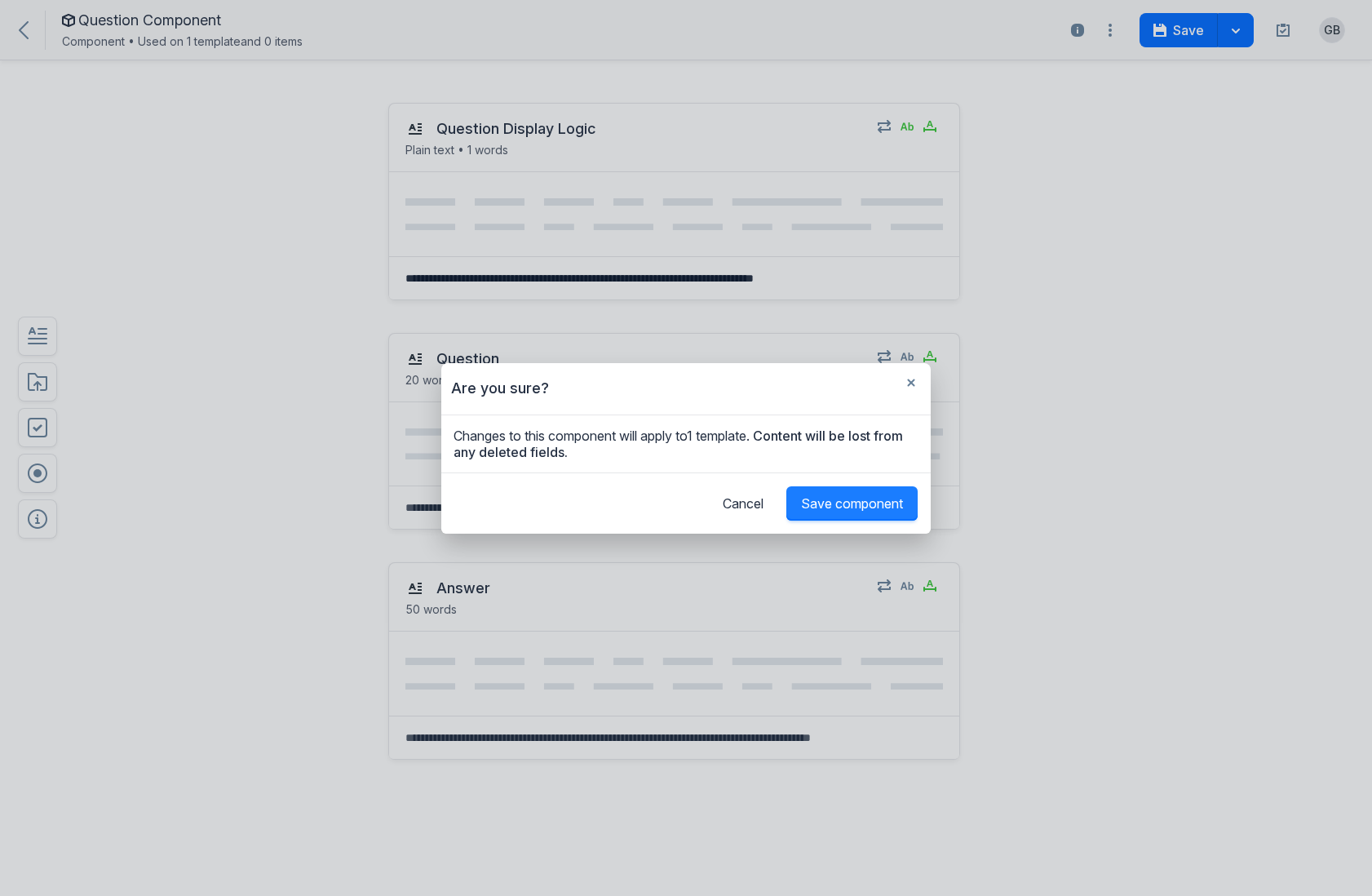
click at [848, 509] on span "Save component" at bounding box center [852, 503] width 102 height 16
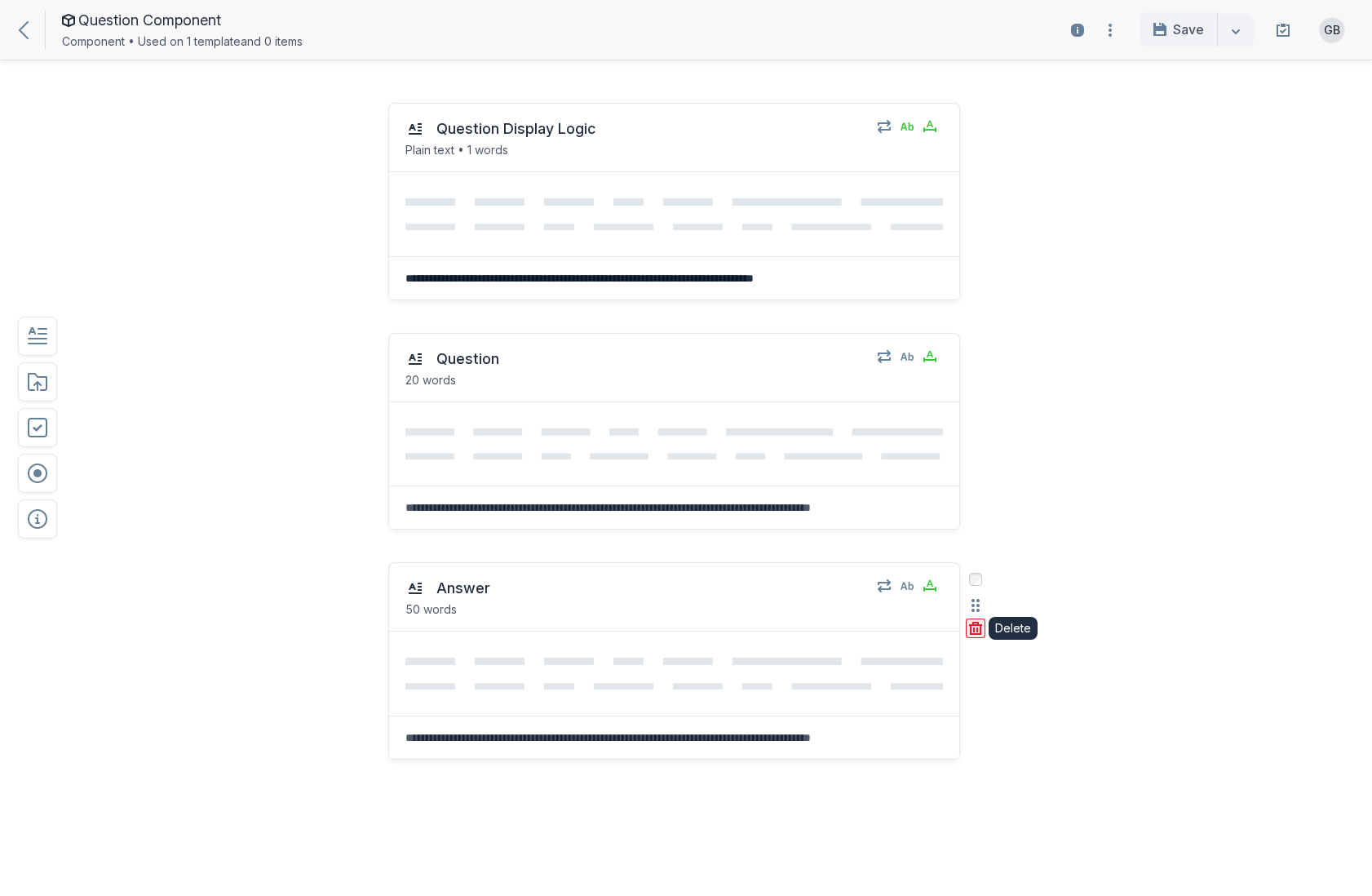
click at [977, 628] on icon "button" at bounding box center [977, 630] width 2 height 5
click at [1005, 695] on button "Delete" at bounding box center [1007, 700] width 53 height 25
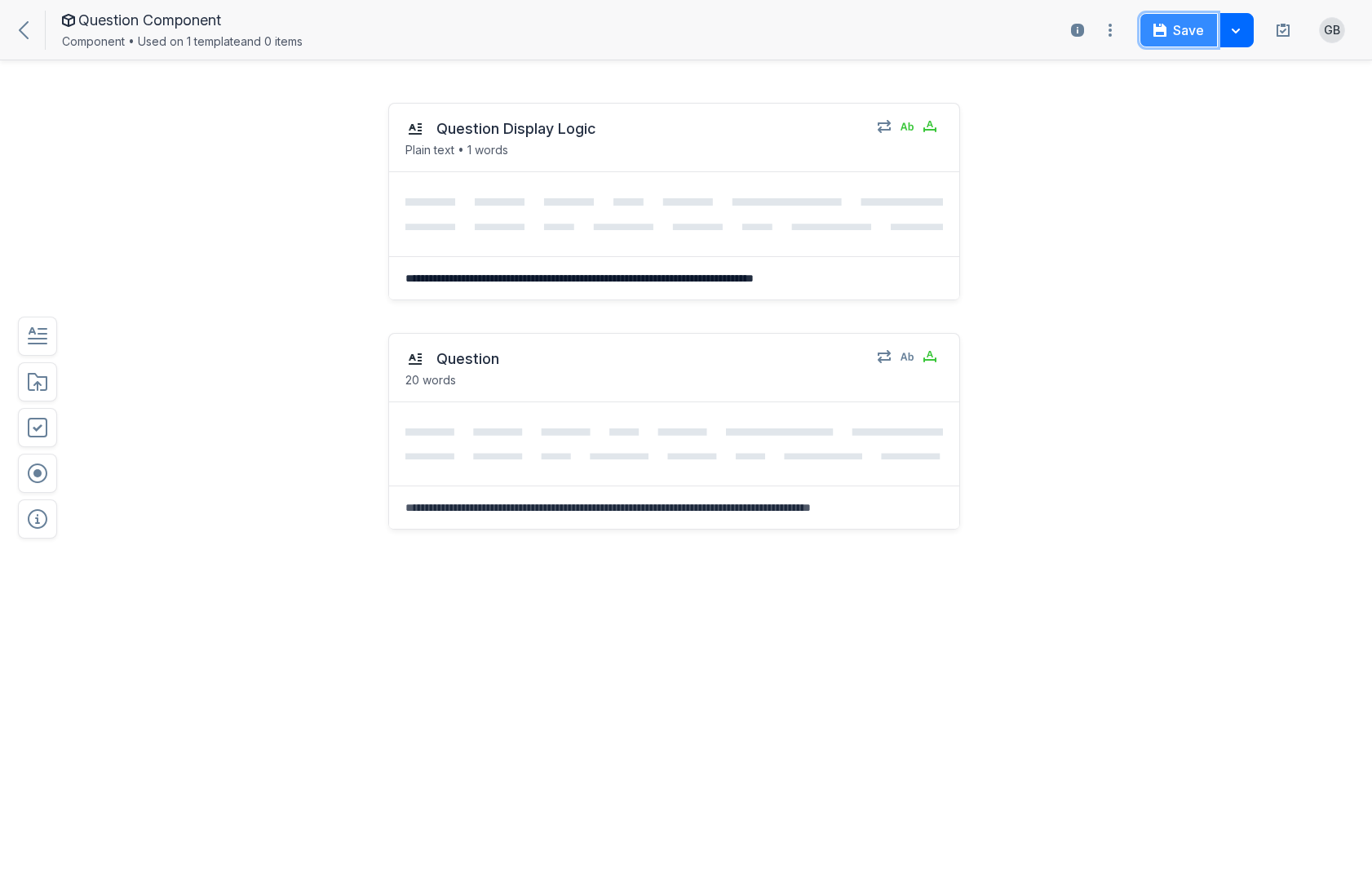
click at [1186, 43] on button "Save" at bounding box center [1178, 30] width 78 height 34
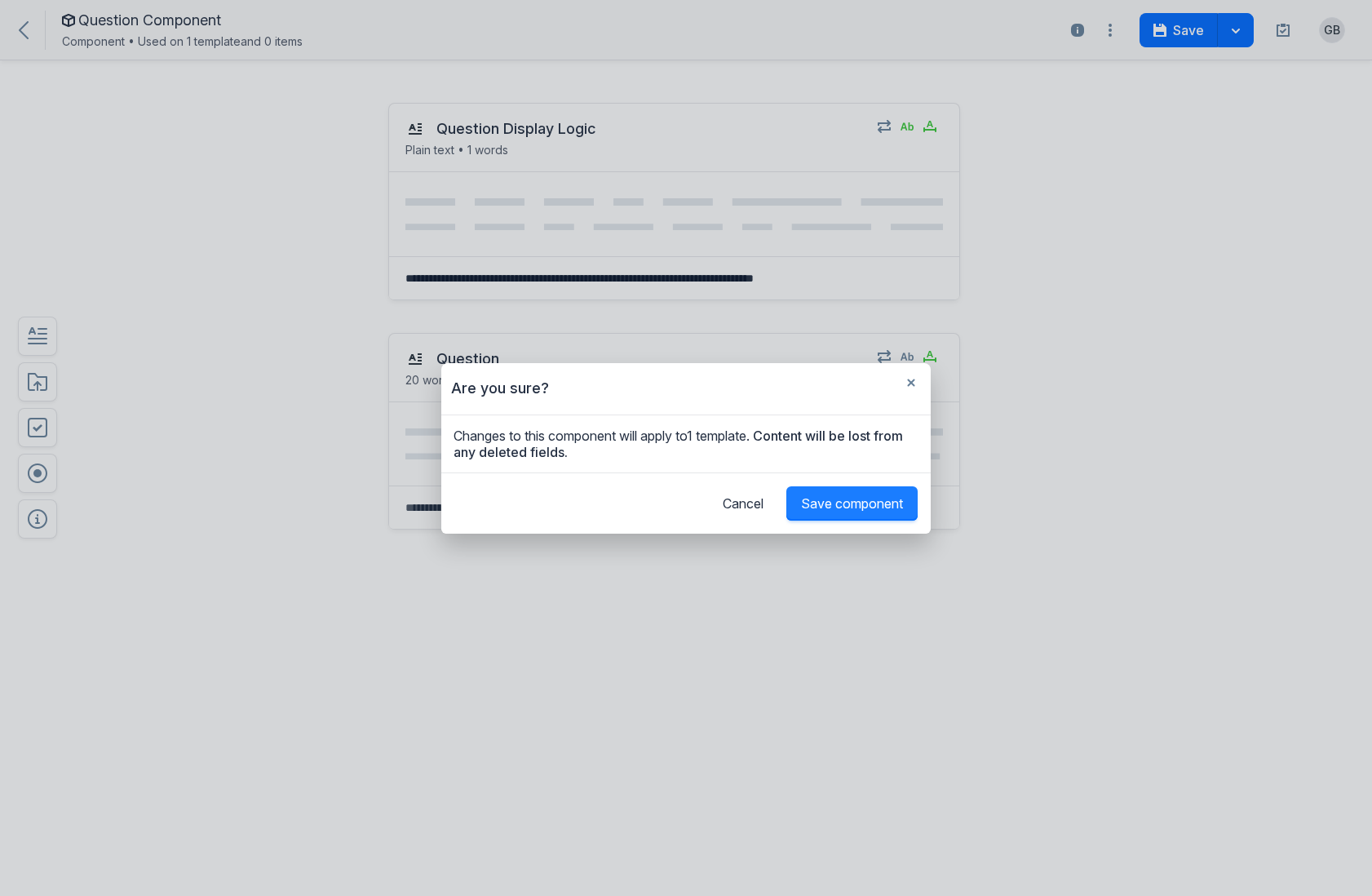
click at [860, 499] on span "Save component" at bounding box center [852, 503] width 102 height 16
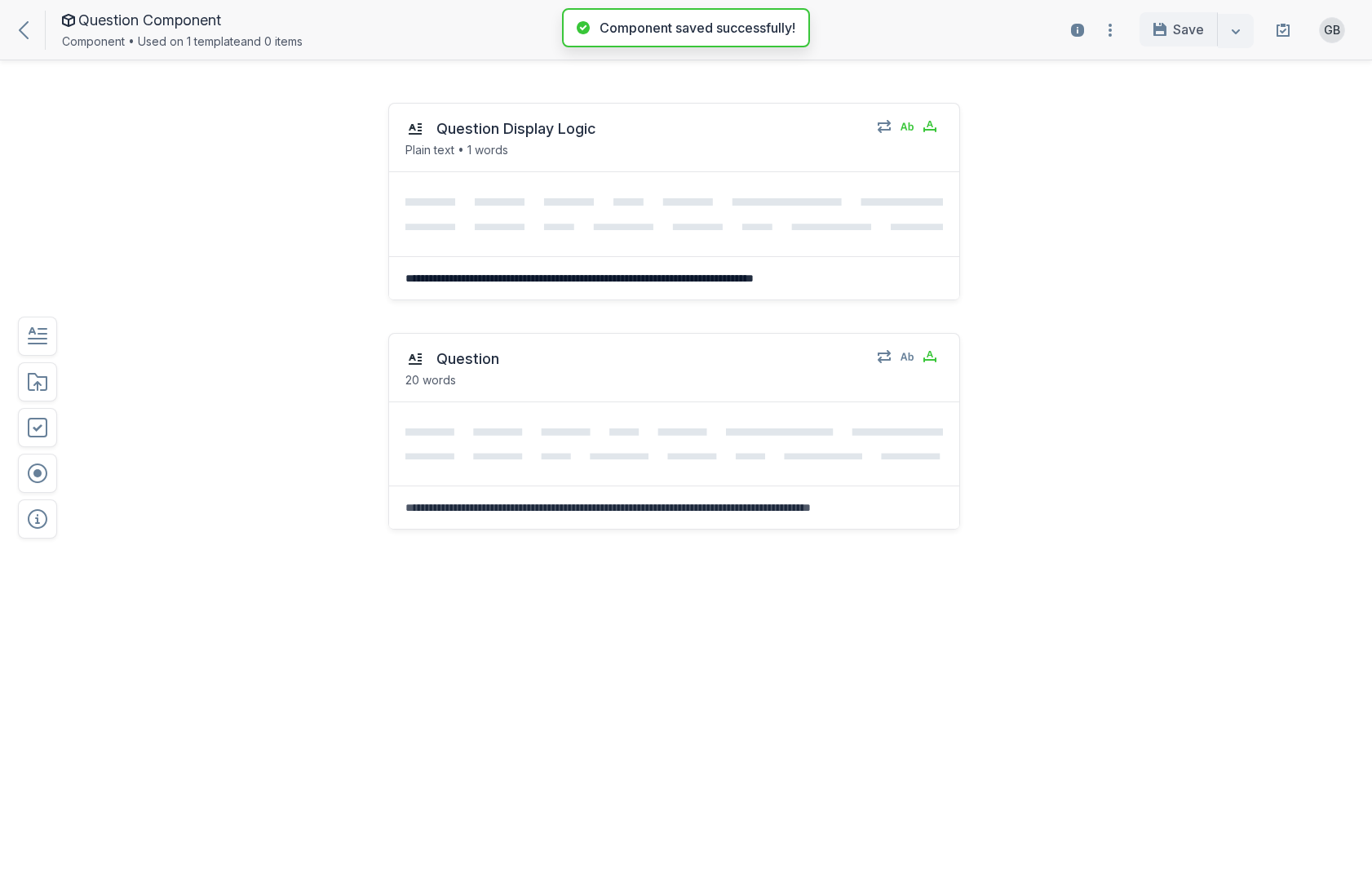
click at [28, 39] on icon at bounding box center [24, 30] width 10 height 18
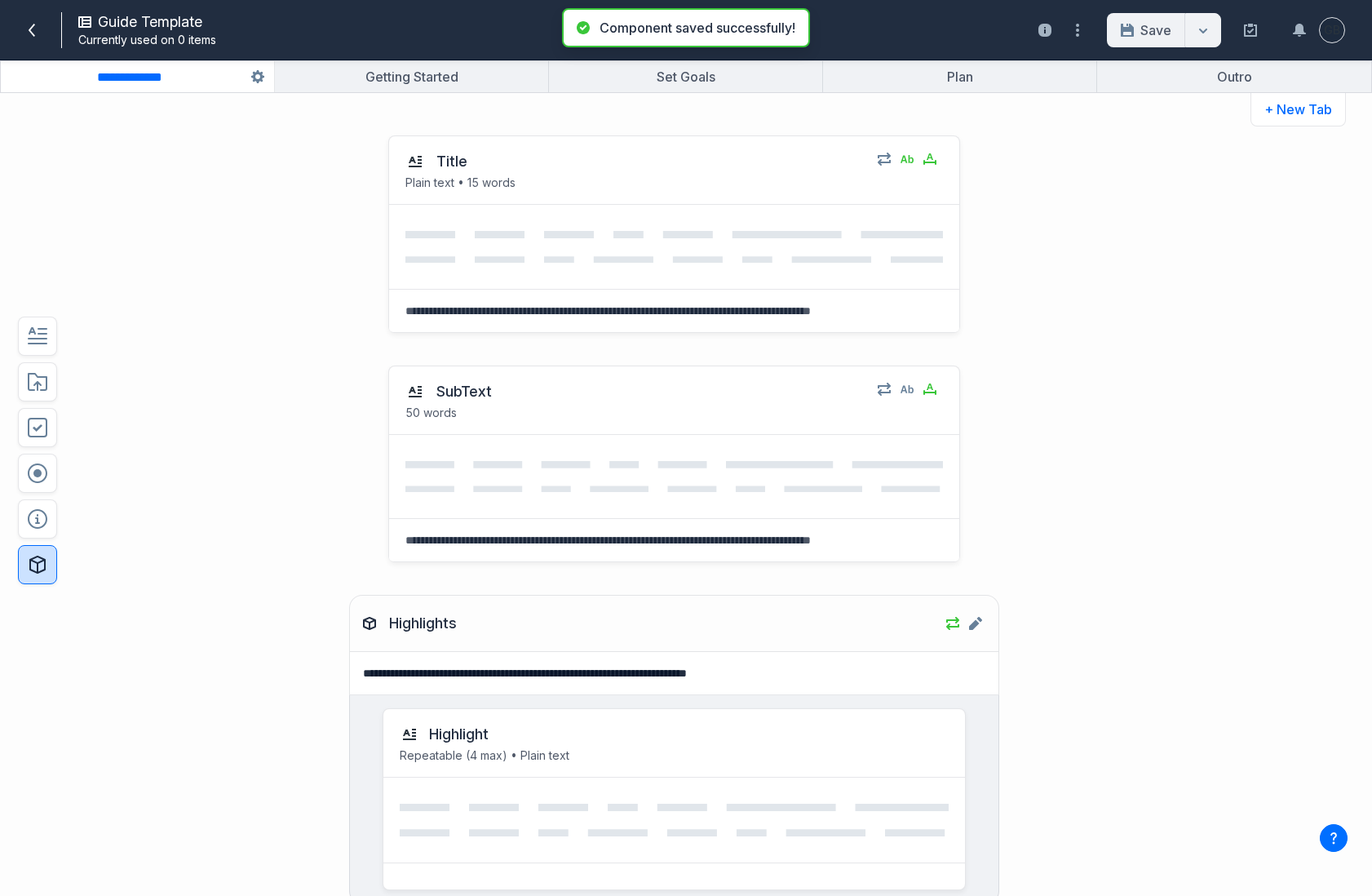
click at [39, 573] on icon "button" at bounding box center [38, 565] width 16 height 18
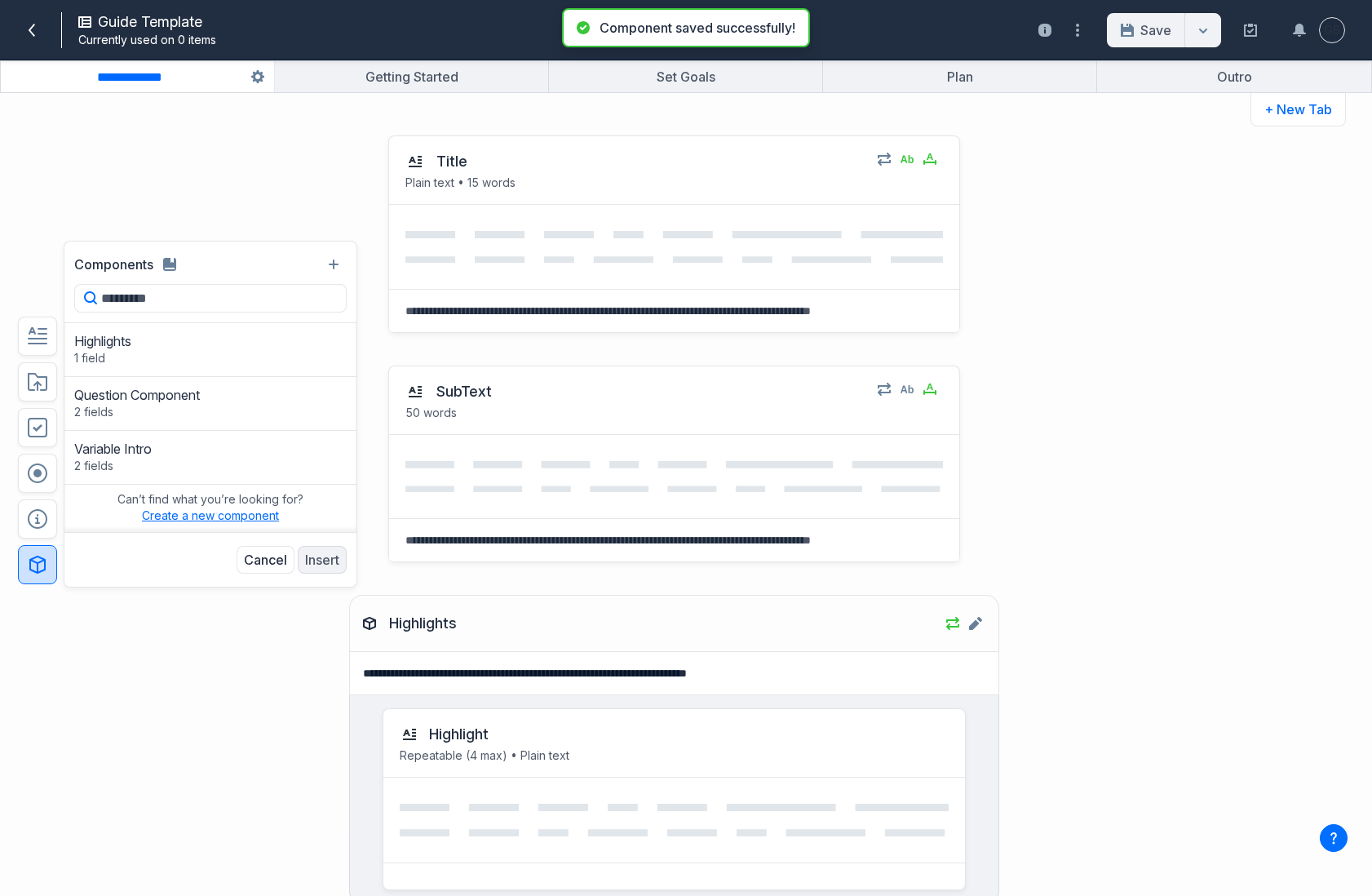
click at [236, 519] on button "Create a new component" at bounding box center [210, 515] width 137 height 16
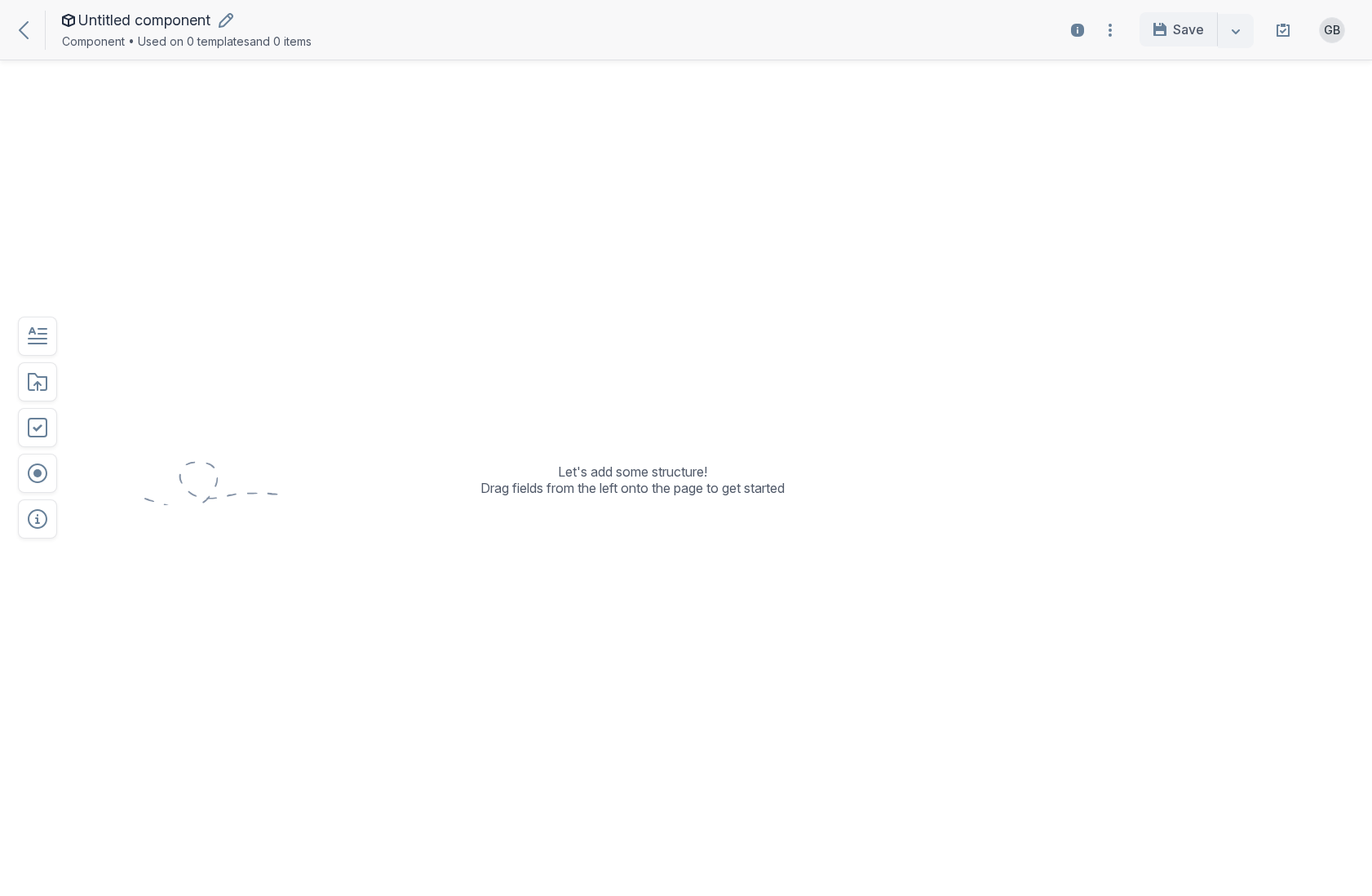
click at [153, 19] on span "Untitled component" at bounding box center [144, 21] width 132 height 16
type input "**********"
click at [202, 19] on button "button" at bounding box center [209, 21] width 20 height 20
click at [205, 20] on input "**********" at bounding box center [194, 20] width 233 height 19
type input "**********"
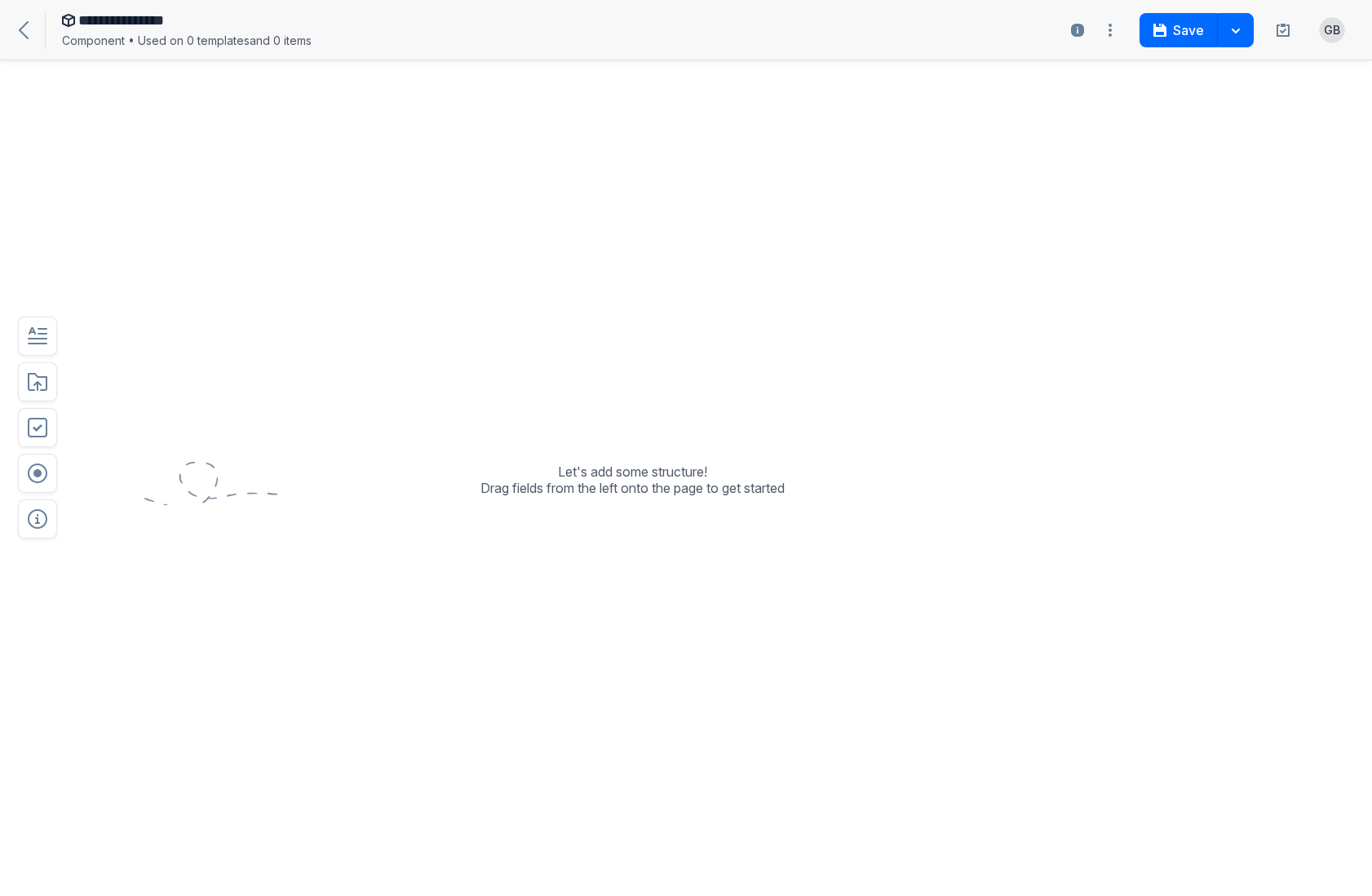
click at [249, 112] on div "Let's add some structure! Drag fields from the left onto the page to get started" at bounding box center [632, 491] width 1008 height 809
click at [52, 341] on button "button" at bounding box center [38, 336] width 39 height 39
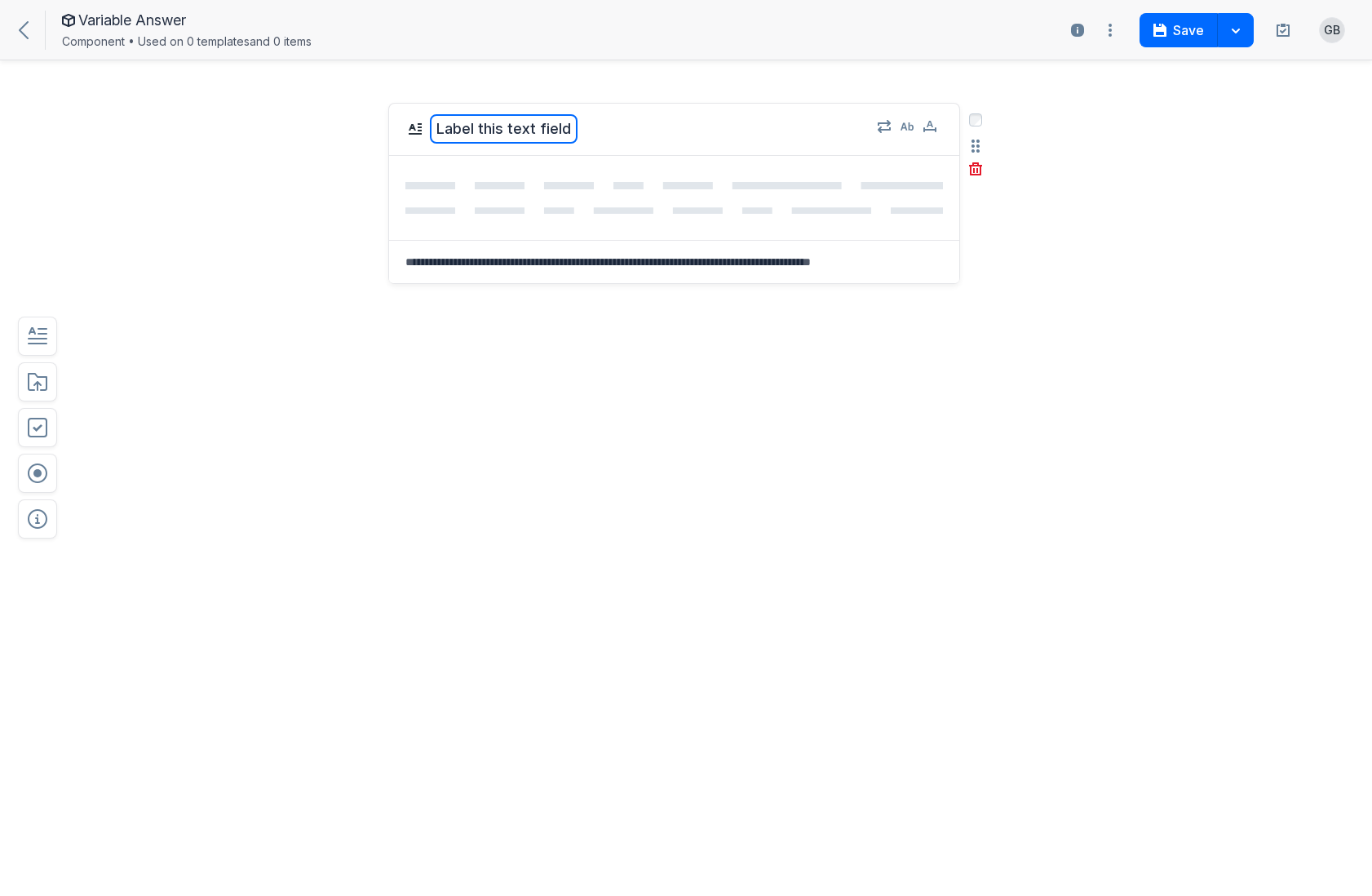
click at [565, 133] on button "Label this text field" at bounding box center [504, 129] width 148 height 30
type textarea "*"
type textarea "**********"
click at [912, 122] on icon "button" at bounding box center [908, 126] width 13 height 13
click at [928, 127] on icon "button" at bounding box center [930, 126] width 13 height 13
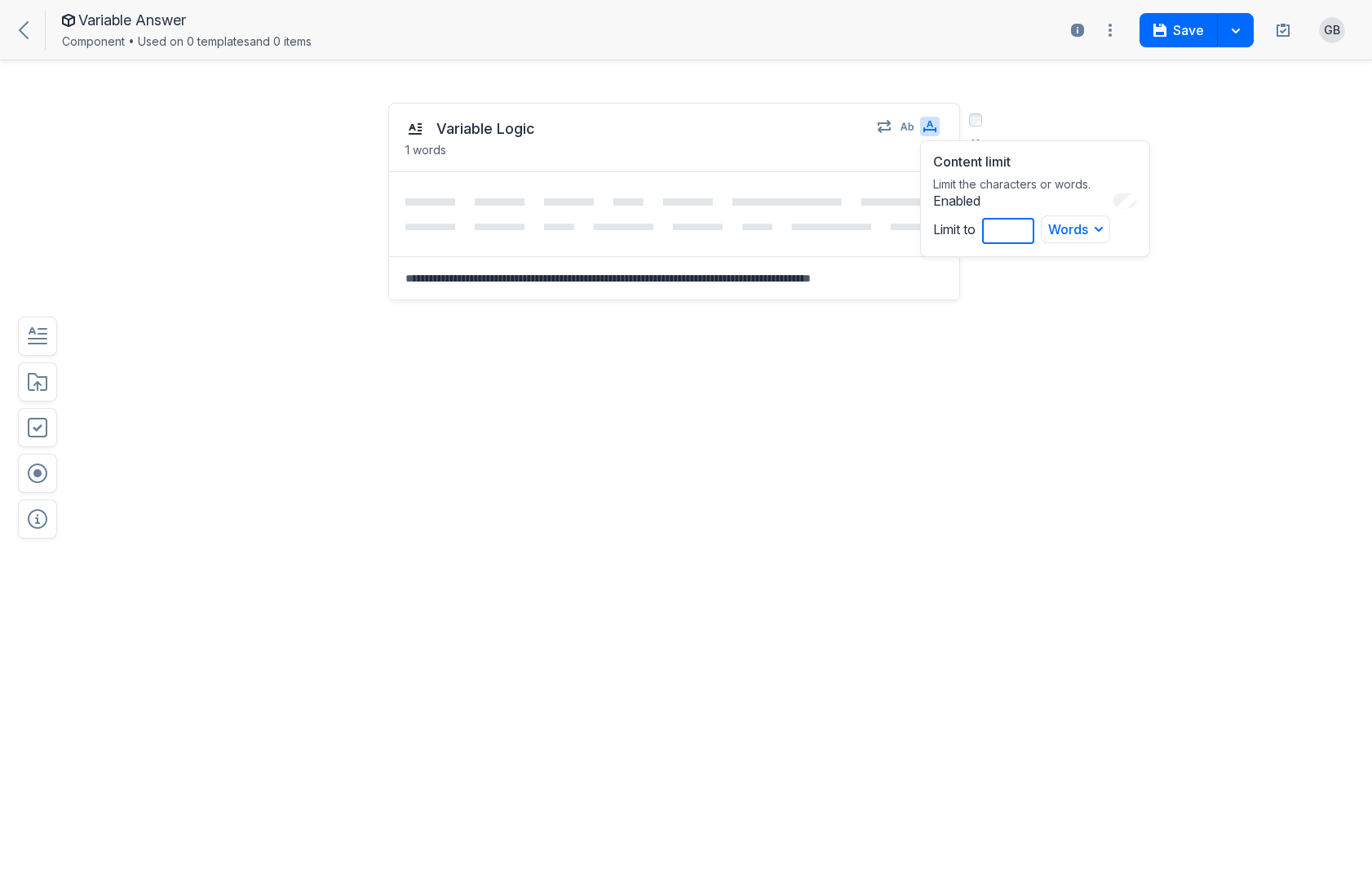
type input "*"
click at [1031, 223] on input "*" at bounding box center [1008, 231] width 53 height 26
click at [907, 133] on button "button" at bounding box center [908, 126] width 20 height 20
click at [739, 374] on div "Variable Logic Plain text • 1 words Plain text No formatting, no media, just te…" at bounding box center [674, 290] width 572 height 377
click at [41, 334] on icon "button" at bounding box center [38, 336] width 20 height 16
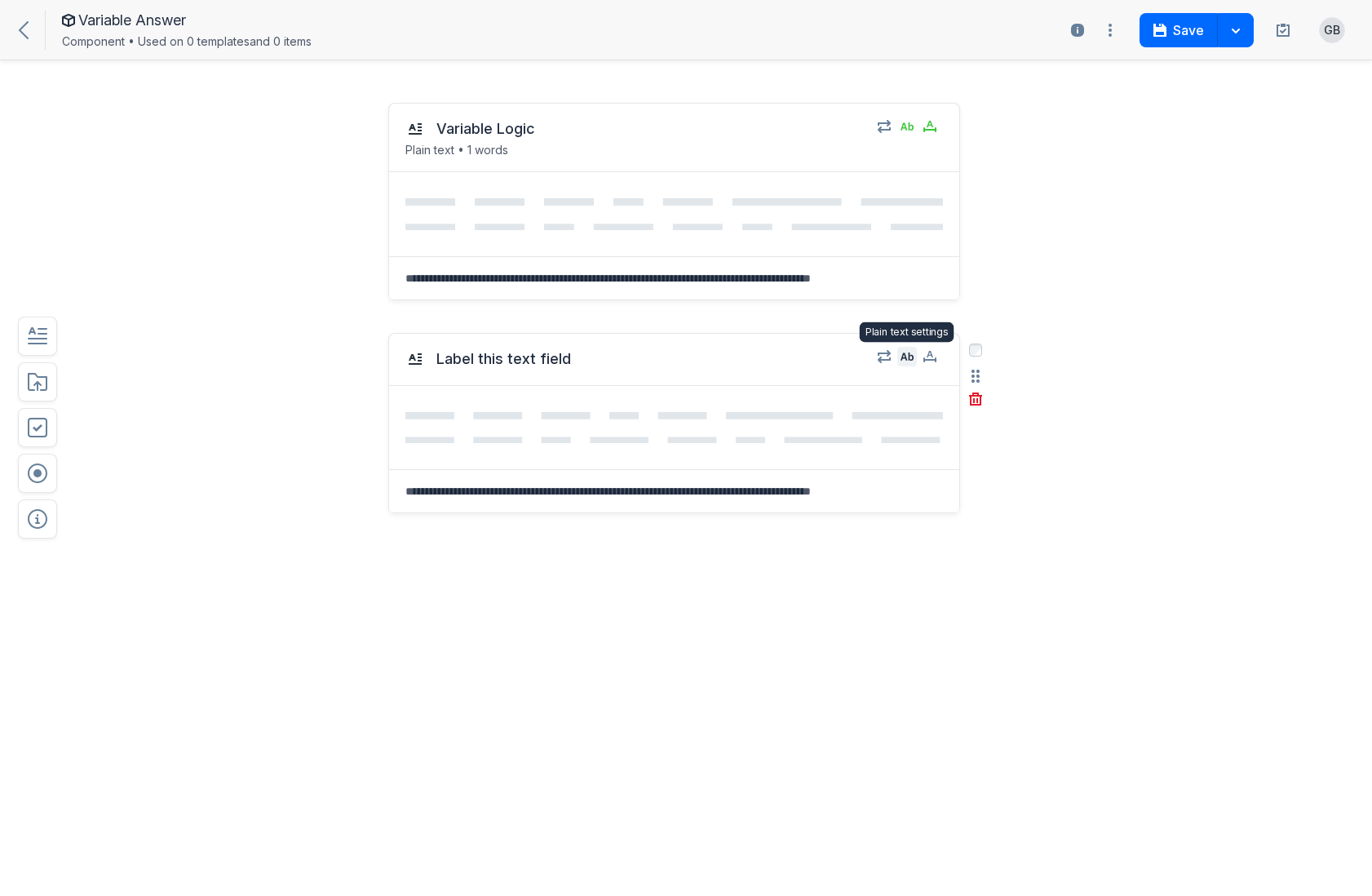
click at [911, 357] on icon "button" at bounding box center [908, 356] width 13 height 13
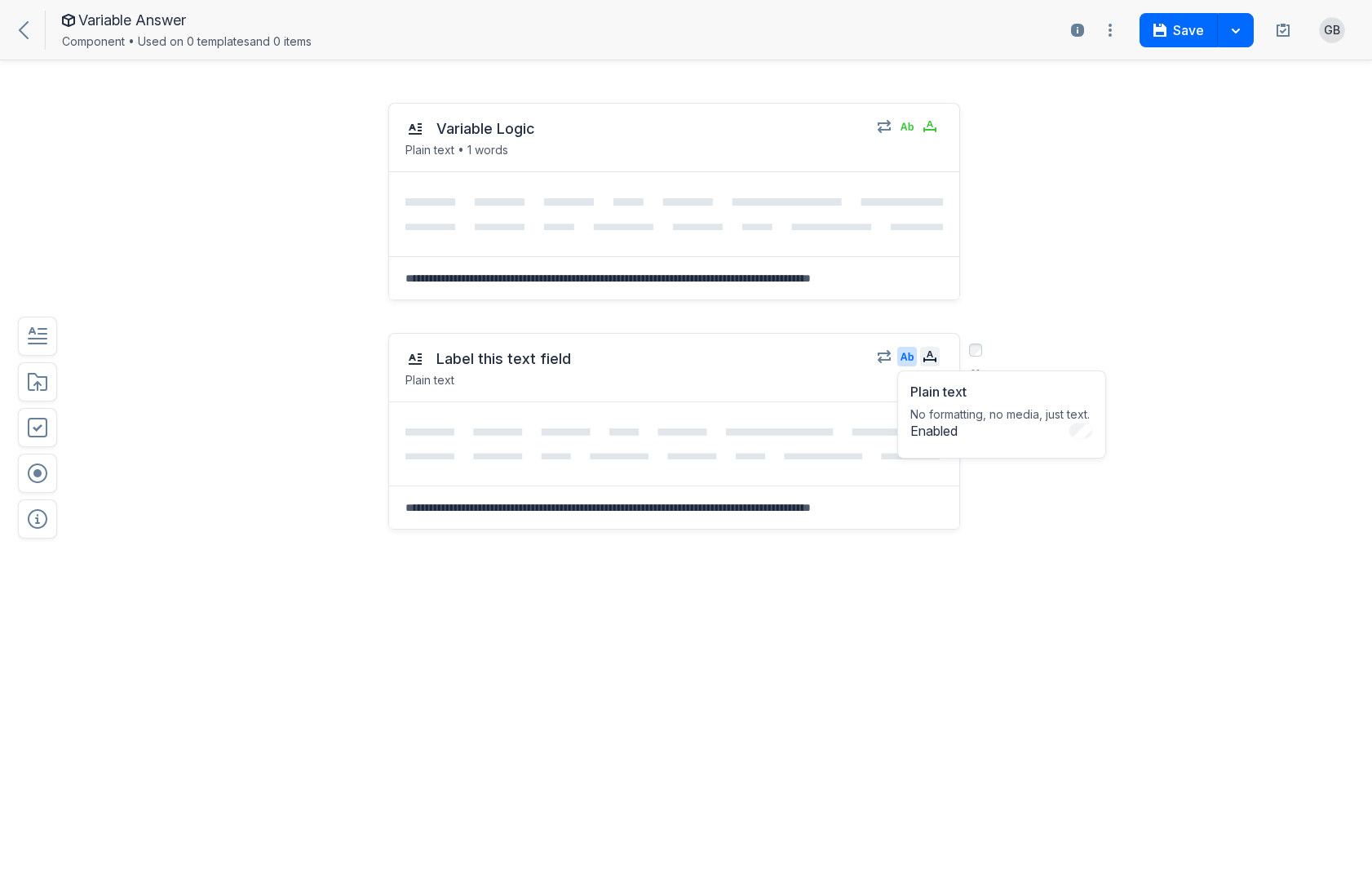
click at [928, 358] on icon "button" at bounding box center [930, 356] width 13 height 13
click at [1118, 449] on div "Enabled Limit to * Words Words Characters" at bounding box center [1035, 448] width 204 height 52
click at [1097, 455] on div "Words" at bounding box center [1076, 459] width 70 height 28
click at [986, 459] on input "*" at bounding box center [1008, 461] width 53 height 26
type input "***"
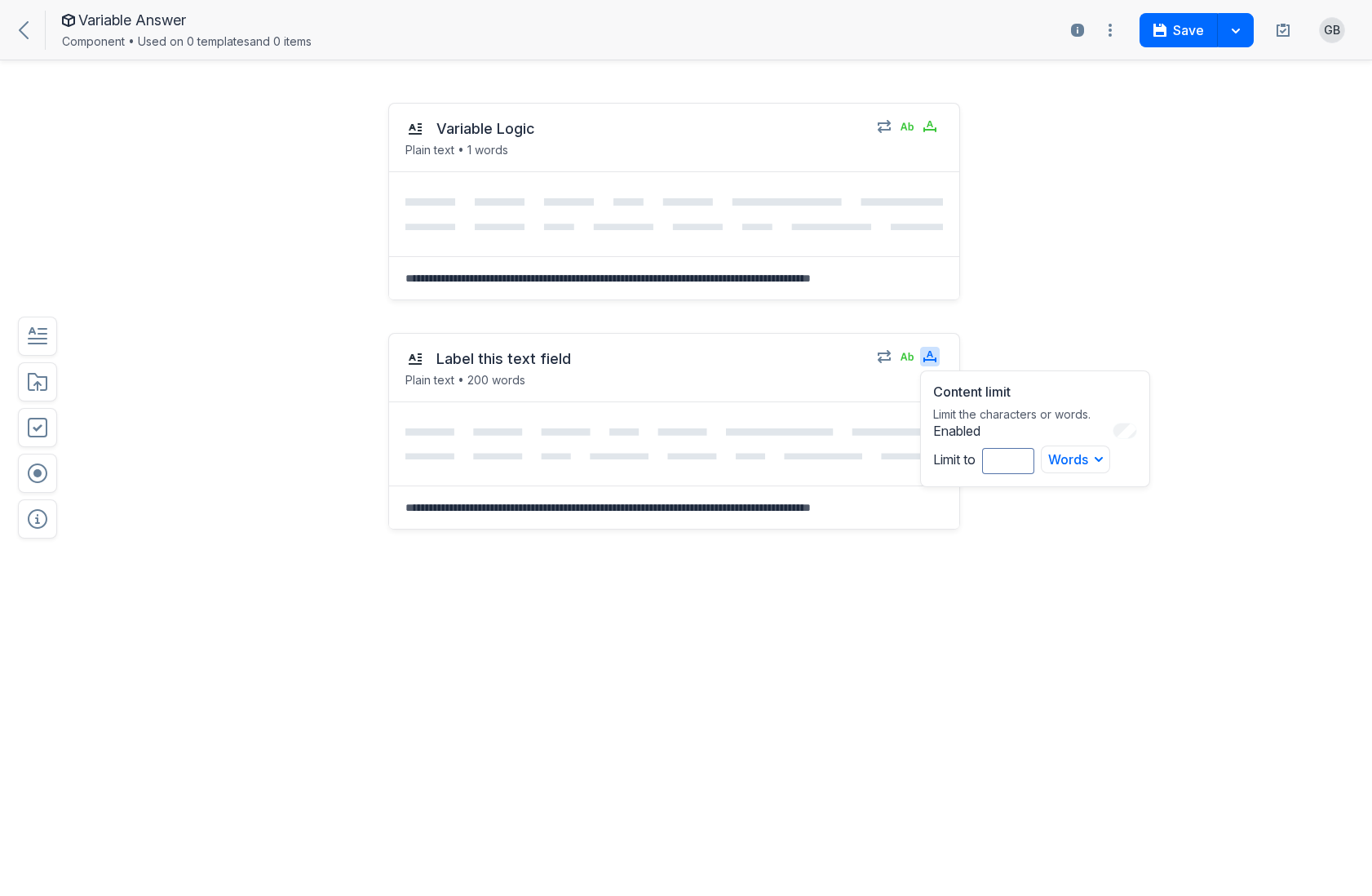
click at [1206, 562] on div "Variable Logic Plain text • 1 words Select field: Variable Logic Are you sure y…" at bounding box center [686, 491] width 1372 height 809
click at [1181, 30] on button "Save" at bounding box center [1178, 30] width 78 height 34
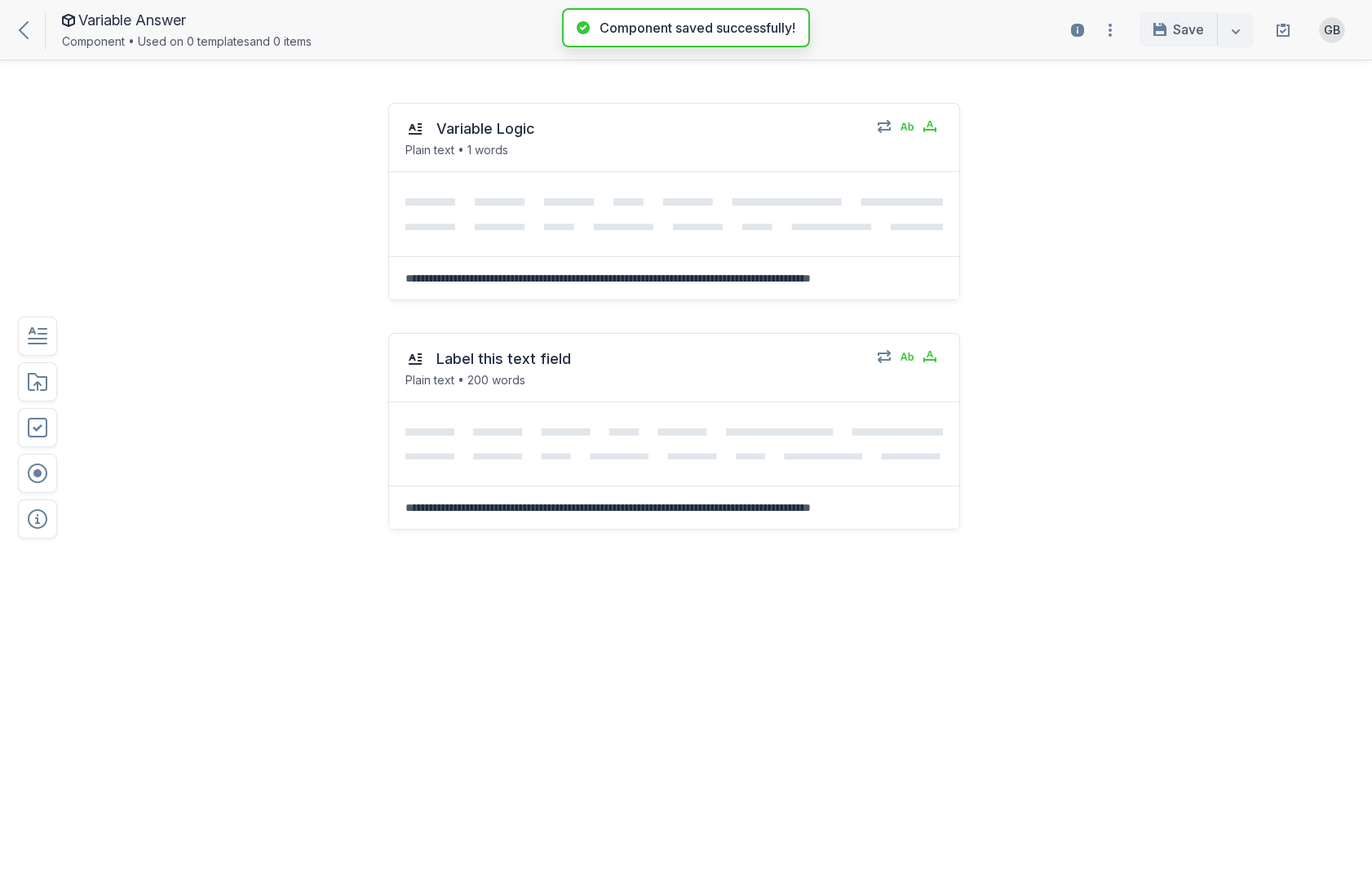
click at [27, 27] on icon at bounding box center [24, 30] width 10 height 18
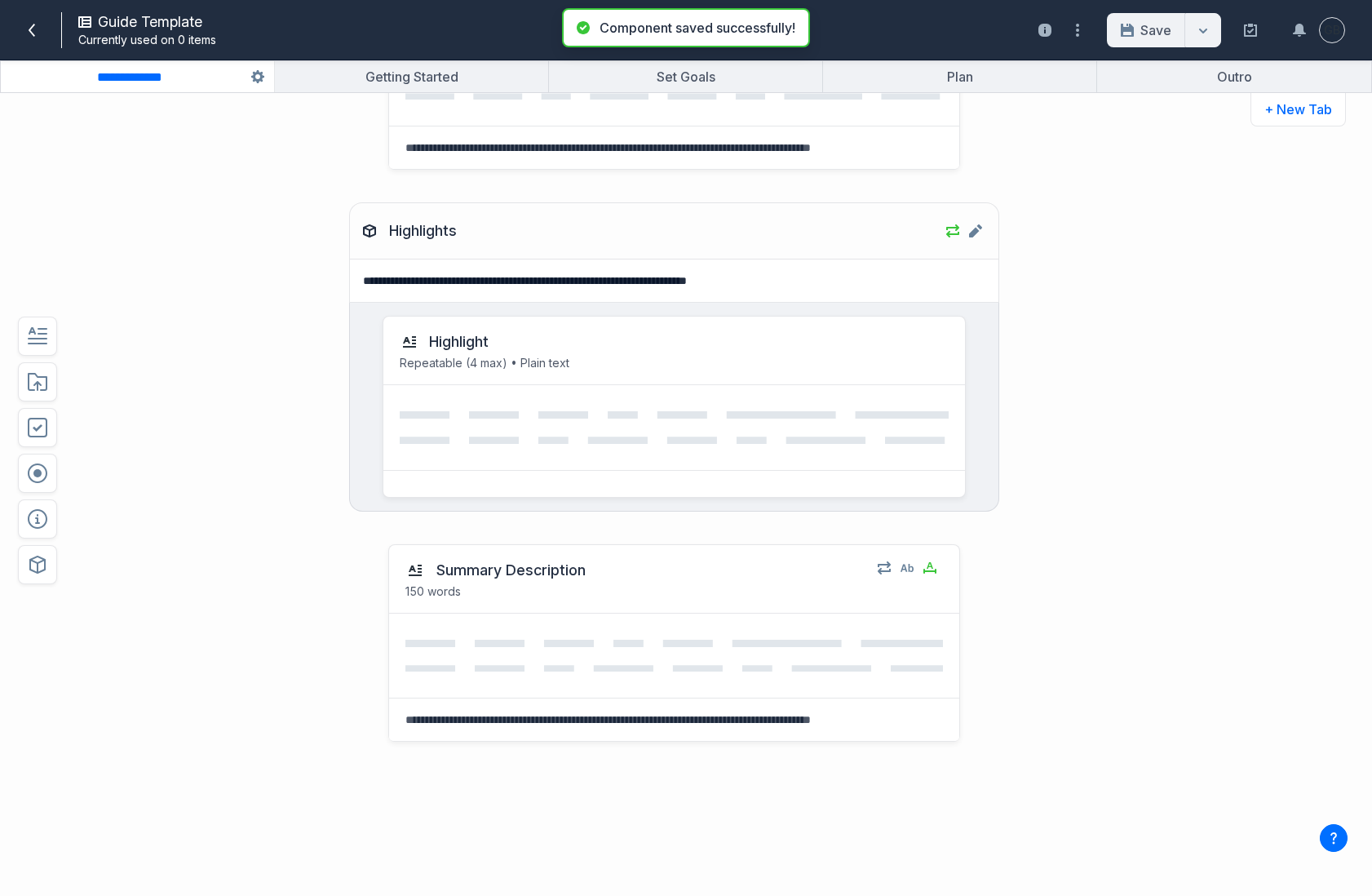
scroll to position [418, 0]
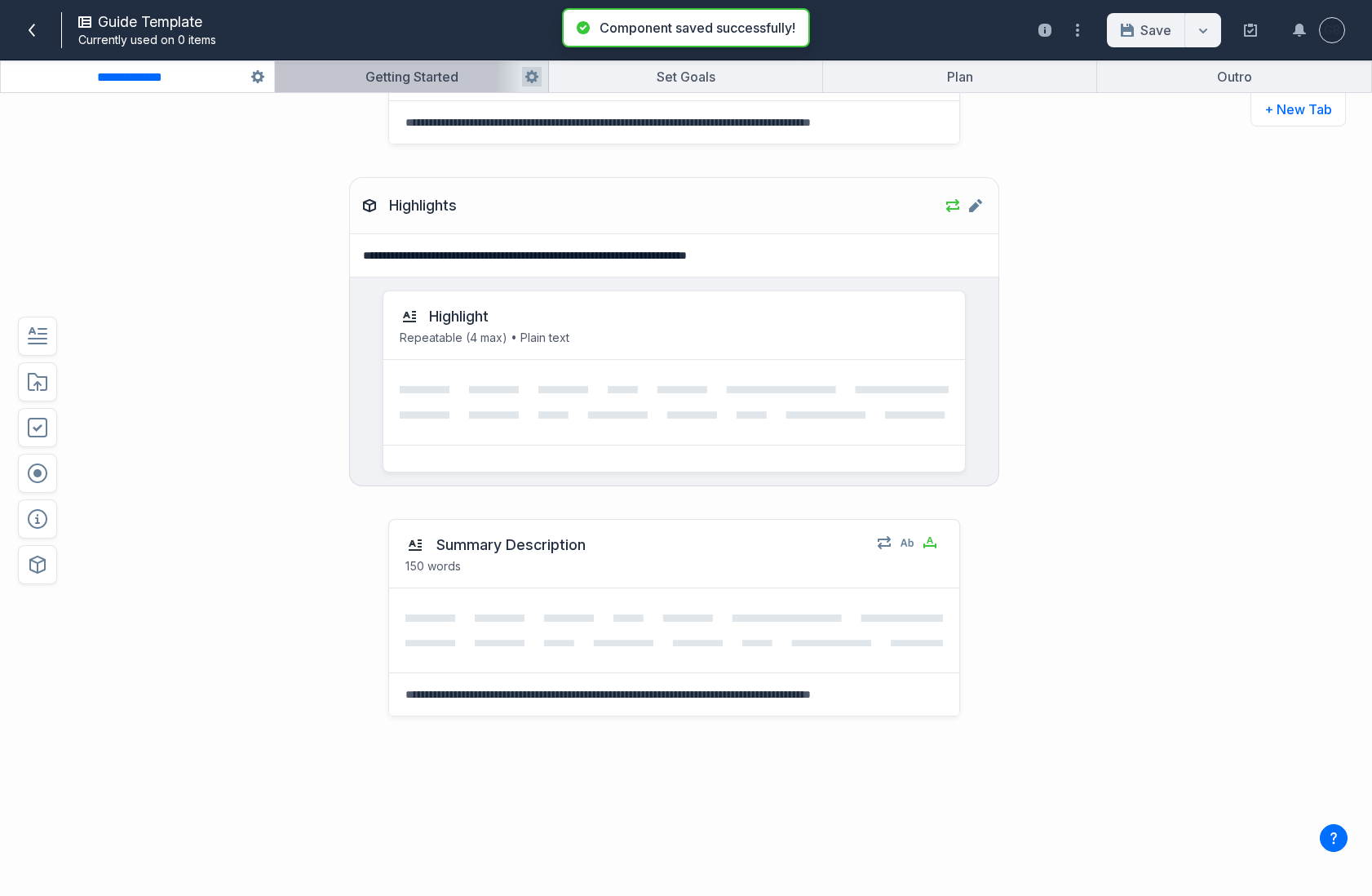
click at [458, 83] on button "button" at bounding box center [411, 77] width 273 height 31
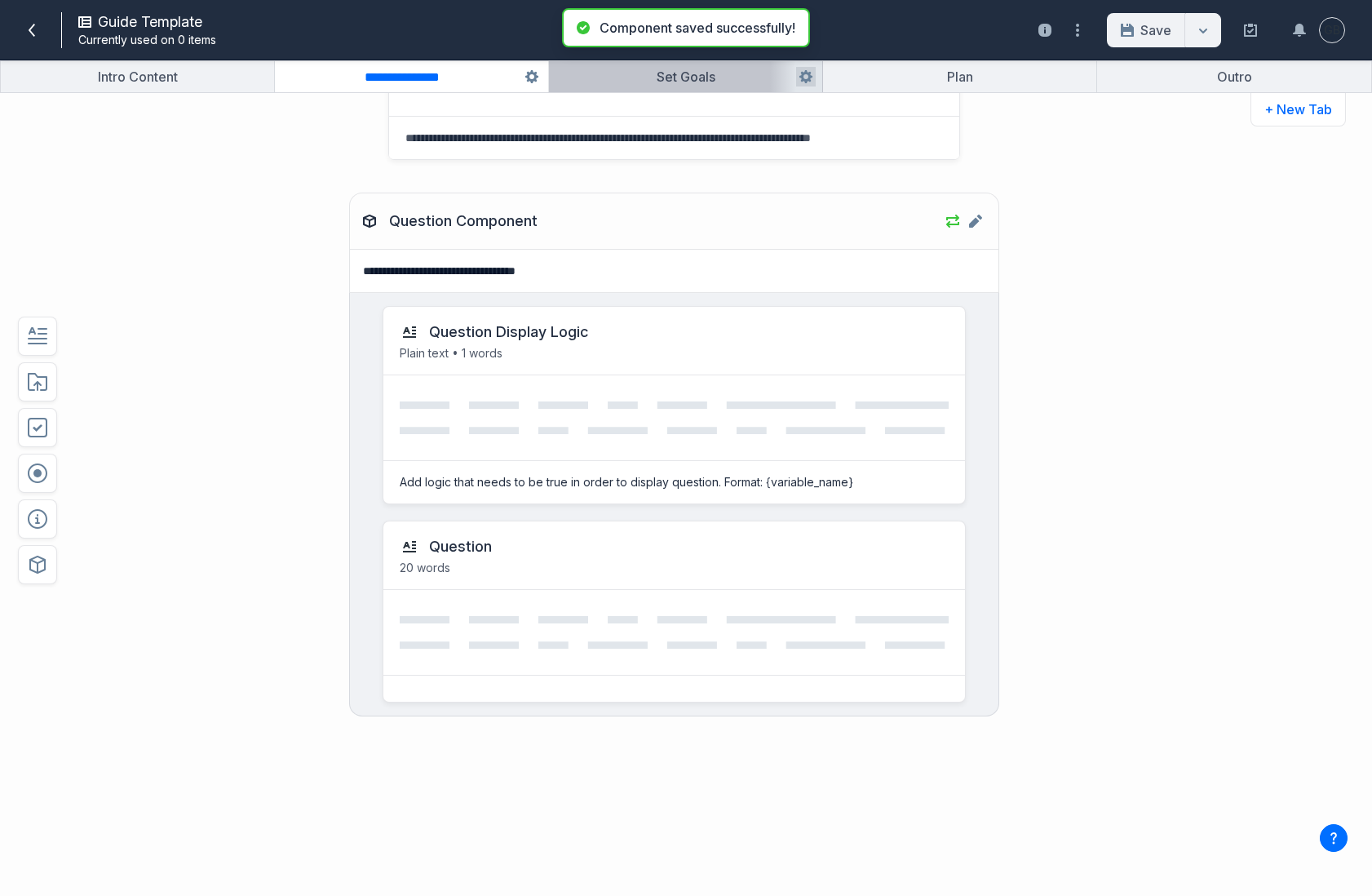
click at [654, 73] on button "button" at bounding box center [685, 77] width 273 height 31
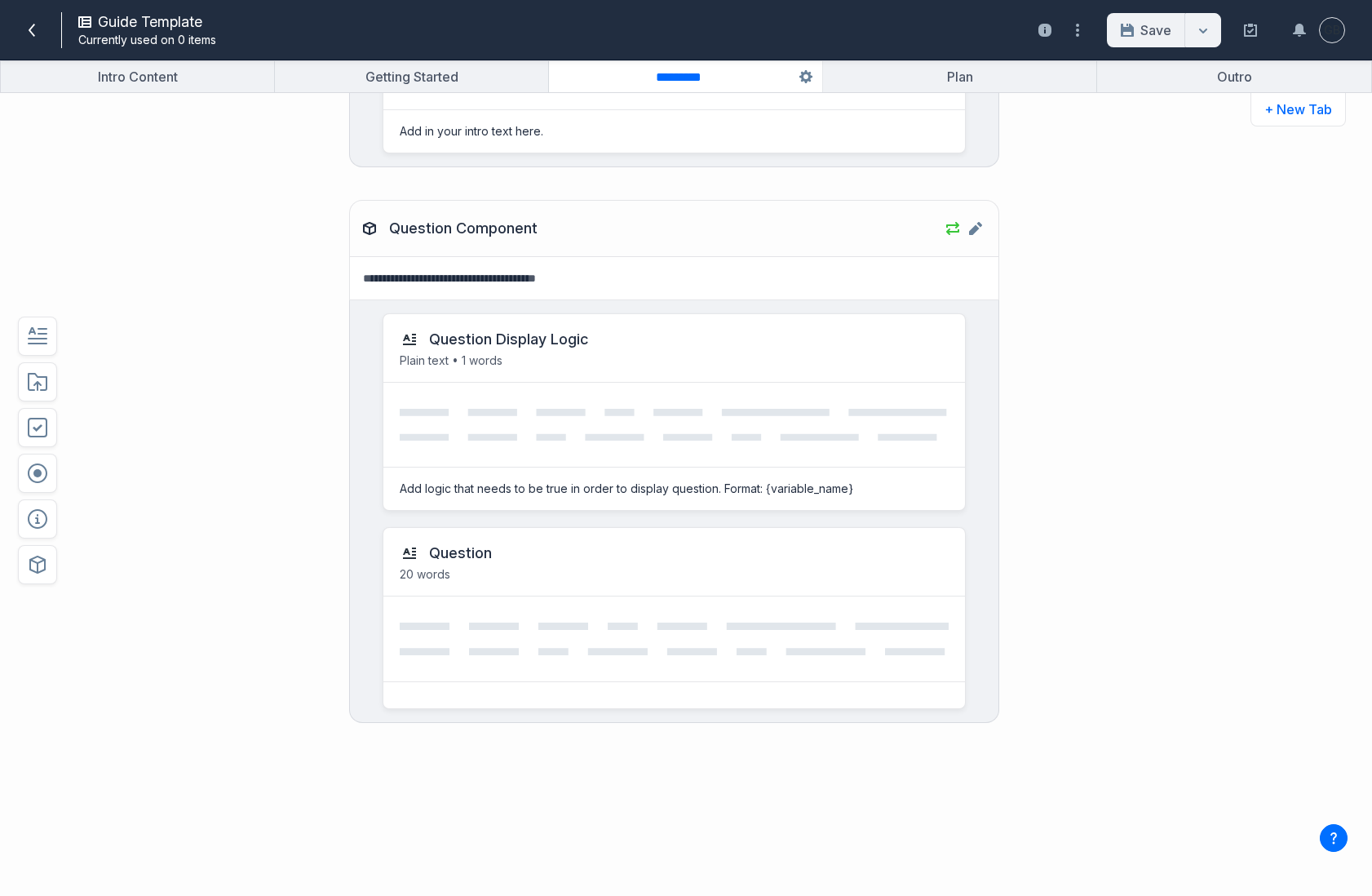
scroll to position [990, 0]
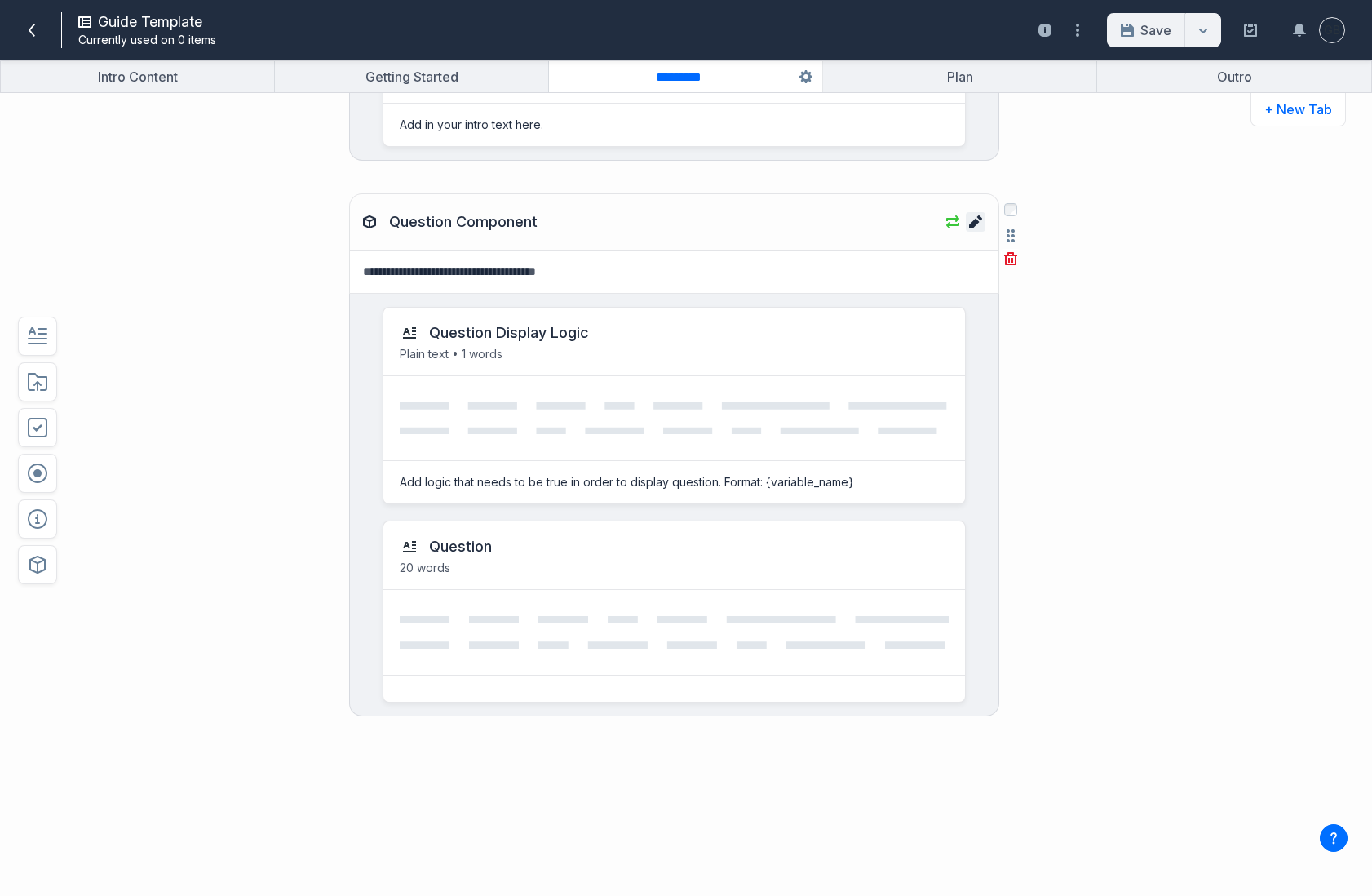
click at [976, 222] on icon at bounding box center [976, 222] width 13 height 13
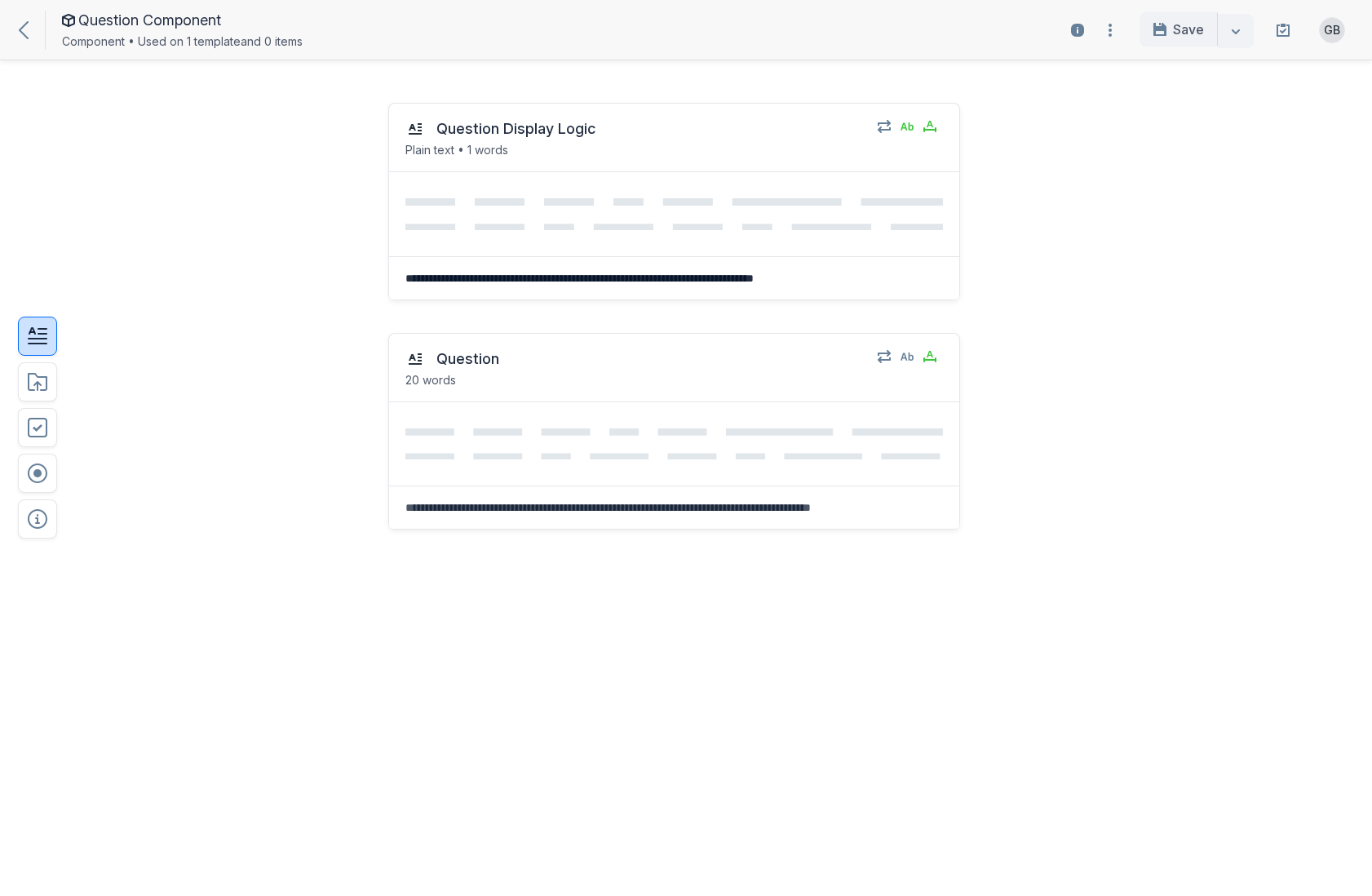
click at [51, 345] on button "button" at bounding box center [38, 336] width 39 height 39
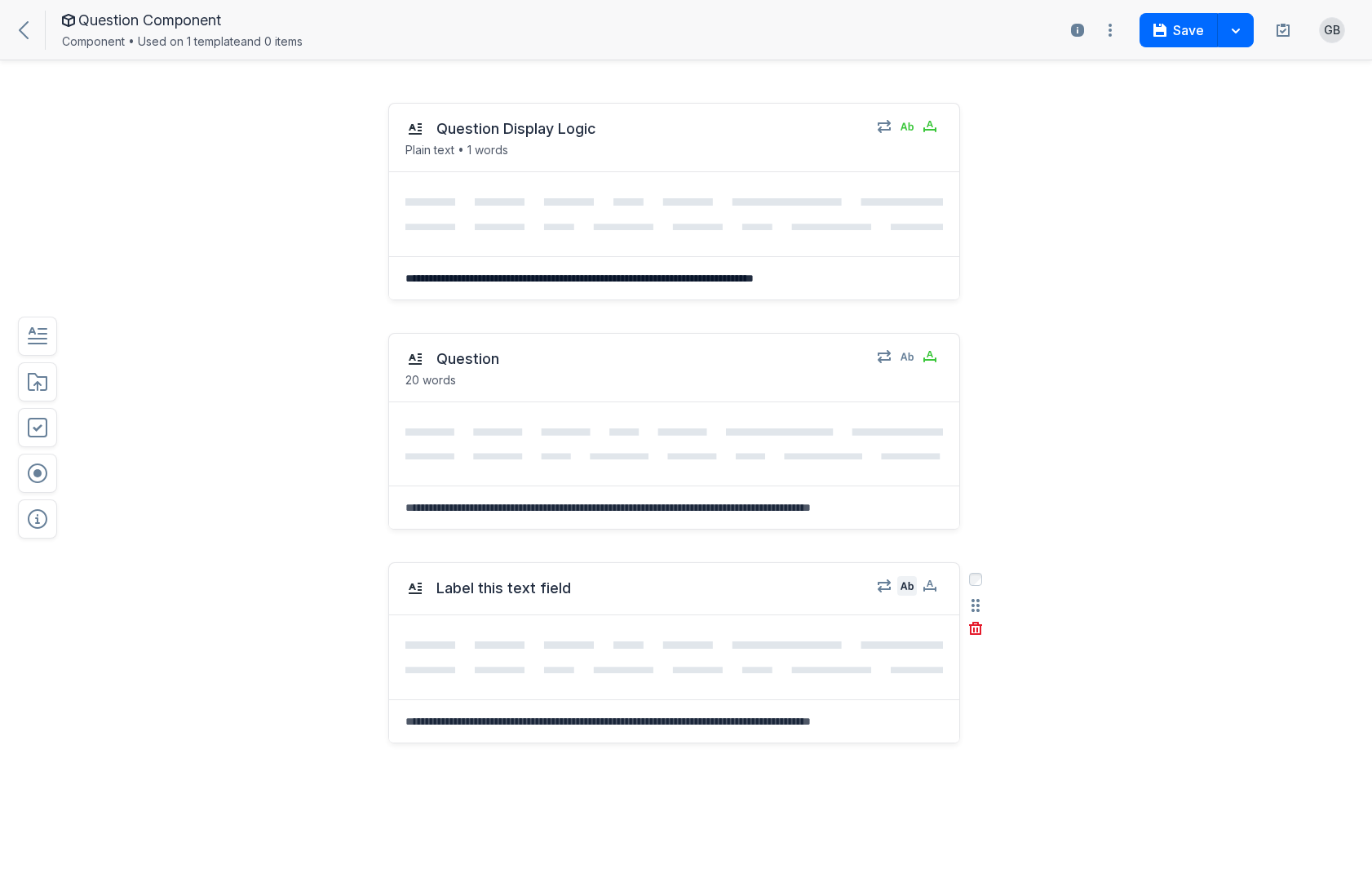
click at [905, 586] on icon "button" at bounding box center [908, 586] width 13 height 8
click at [931, 585] on icon "button" at bounding box center [930, 585] width 13 height 10
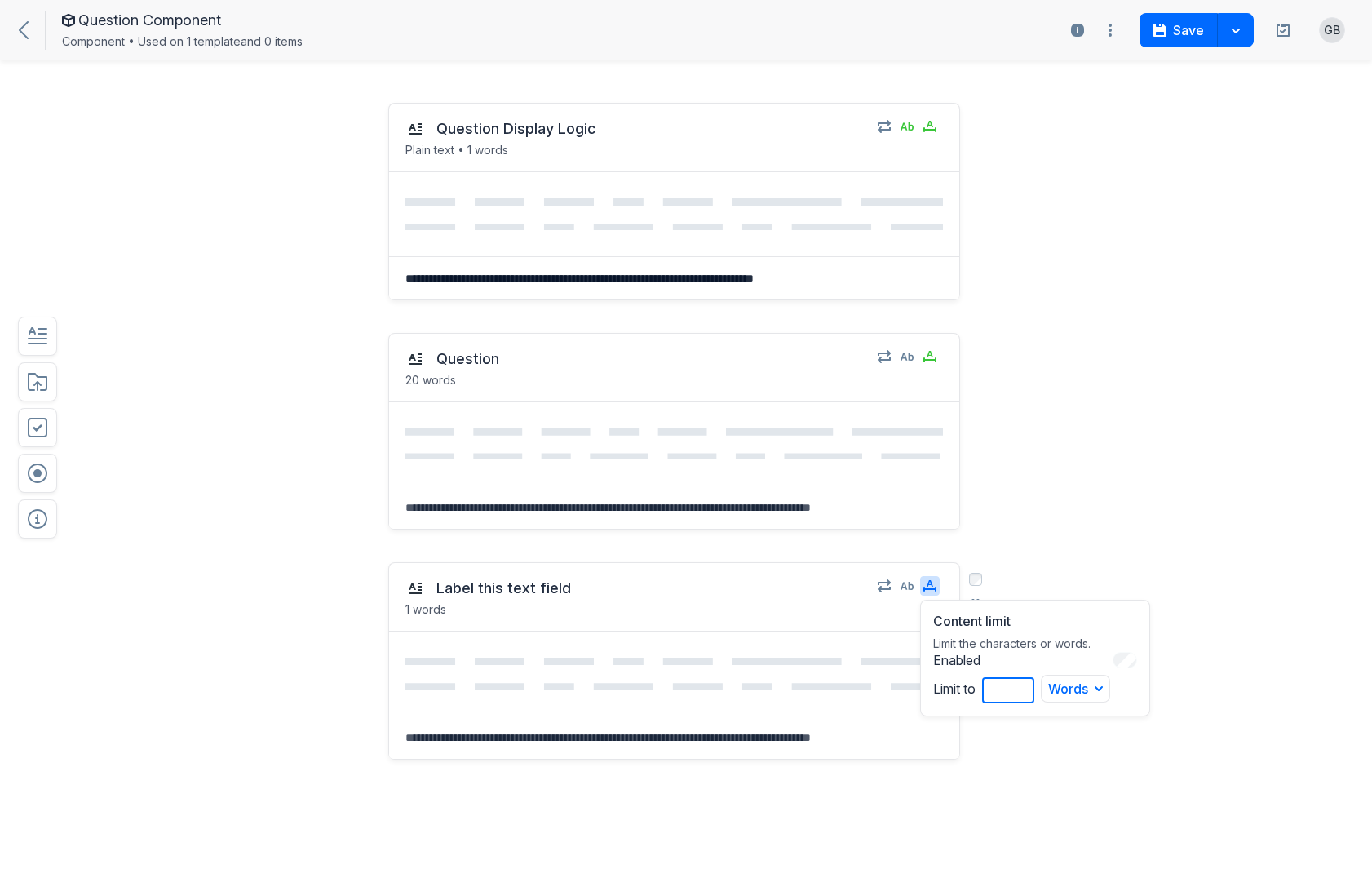
type input "*"
click at [1028, 684] on input "*" at bounding box center [1008, 690] width 53 height 26
click at [908, 587] on icon "button" at bounding box center [908, 586] width 13 height 8
click at [830, 614] on p "Plain text • 1 words" at bounding box center [635, 610] width 460 height 16
click at [543, 587] on button "Label this text field" at bounding box center [504, 588] width 148 height 30
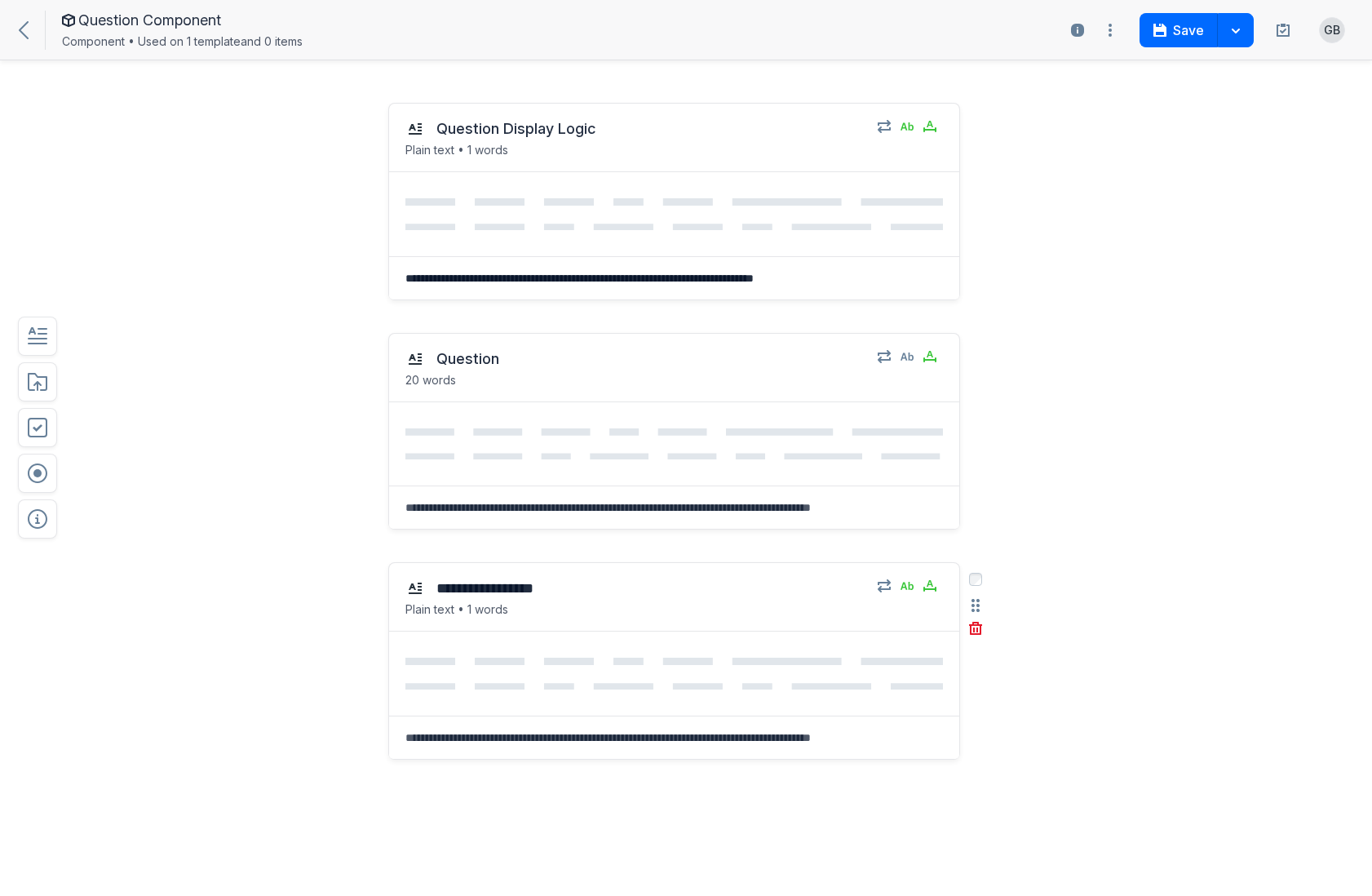
type textarea "**********"
click at [1117, 418] on div "Question 20 words Select field: Question Are you sure you want to delete this f…" at bounding box center [632, 432] width 1008 height 230
click at [537, 743] on textarea at bounding box center [674, 738] width 570 height 43
type textarea "*"
click at [924, 738] on textarea "**********" at bounding box center [674, 738] width 570 height 43
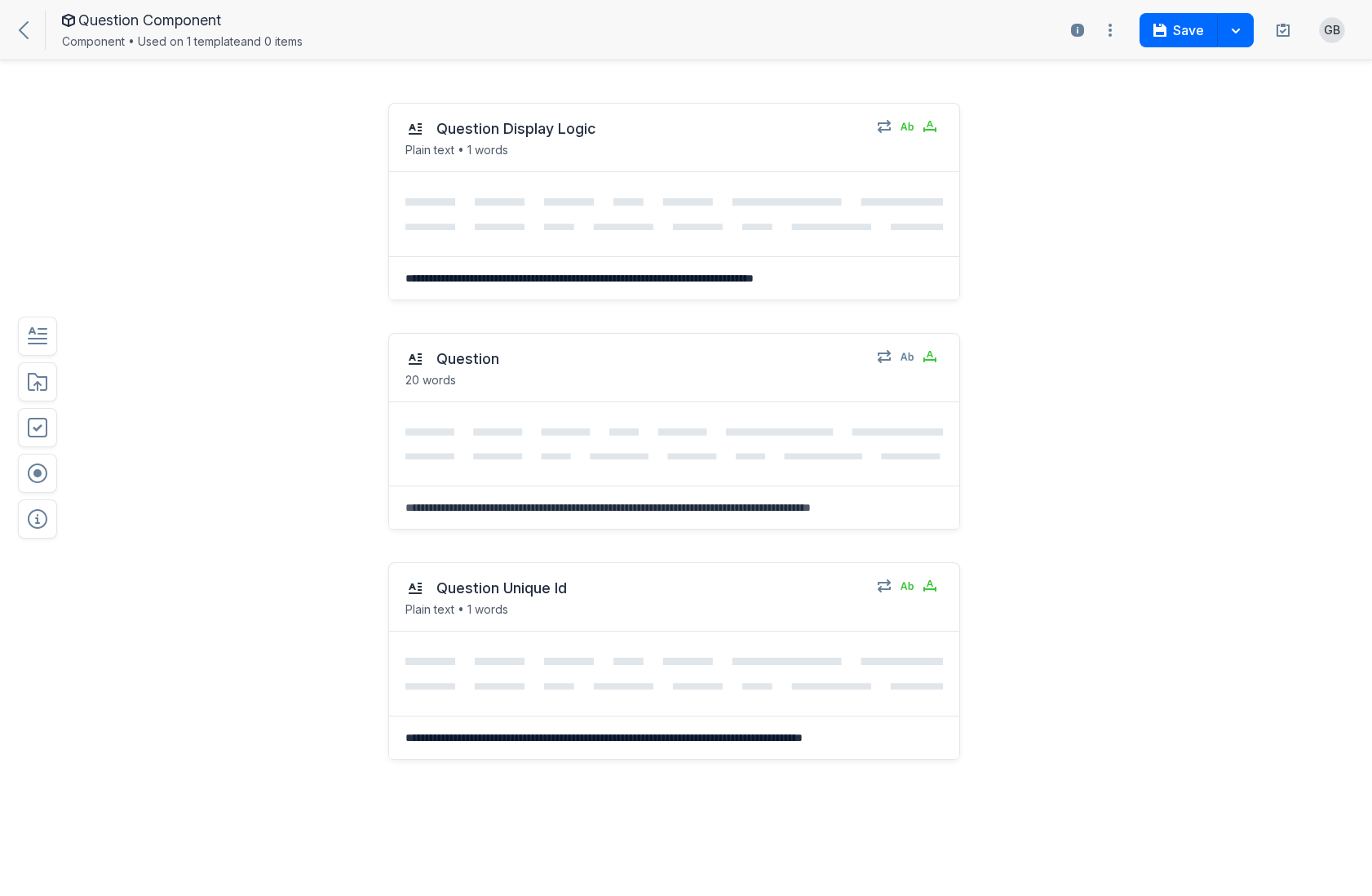
type textarea "**********"
click at [1045, 749] on div "**********" at bounding box center [632, 742] width 1008 height 393
click at [1168, 24] on button "Save" at bounding box center [1178, 30] width 78 height 34
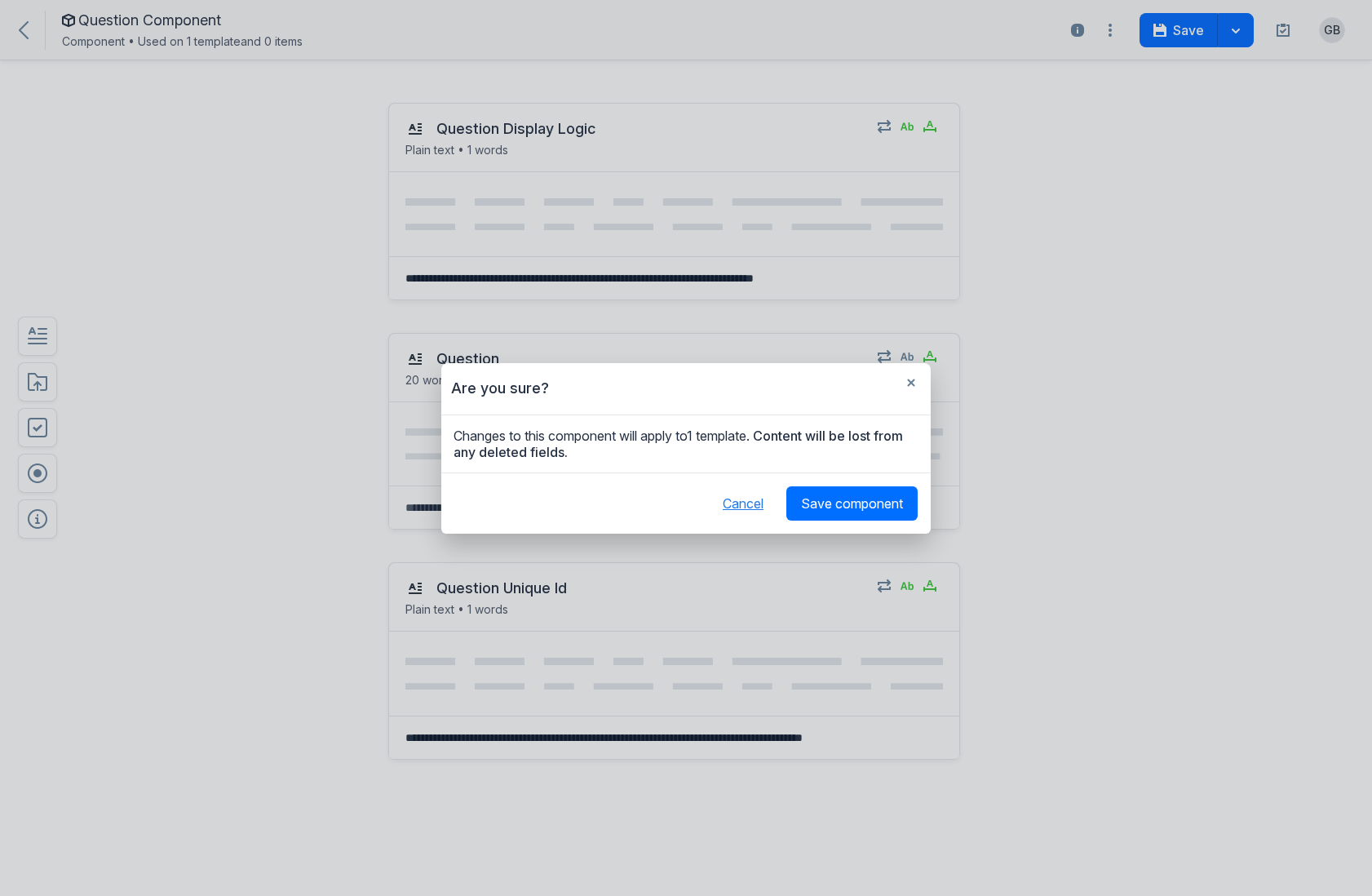
click at [757, 498] on button "Cancel" at bounding box center [743, 504] width 70 height 34
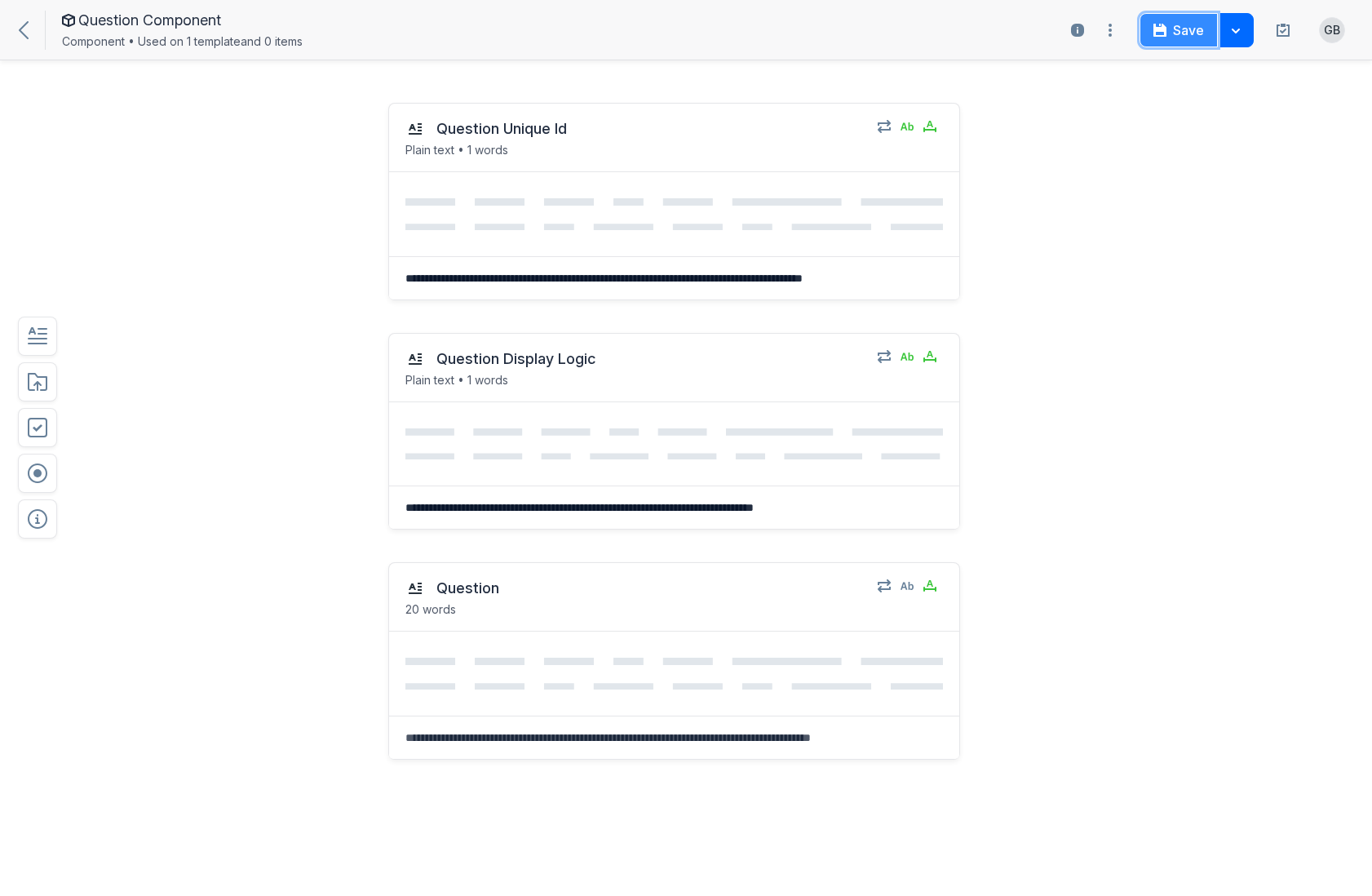
click at [1193, 31] on button "Save" at bounding box center [1178, 30] width 78 height 34
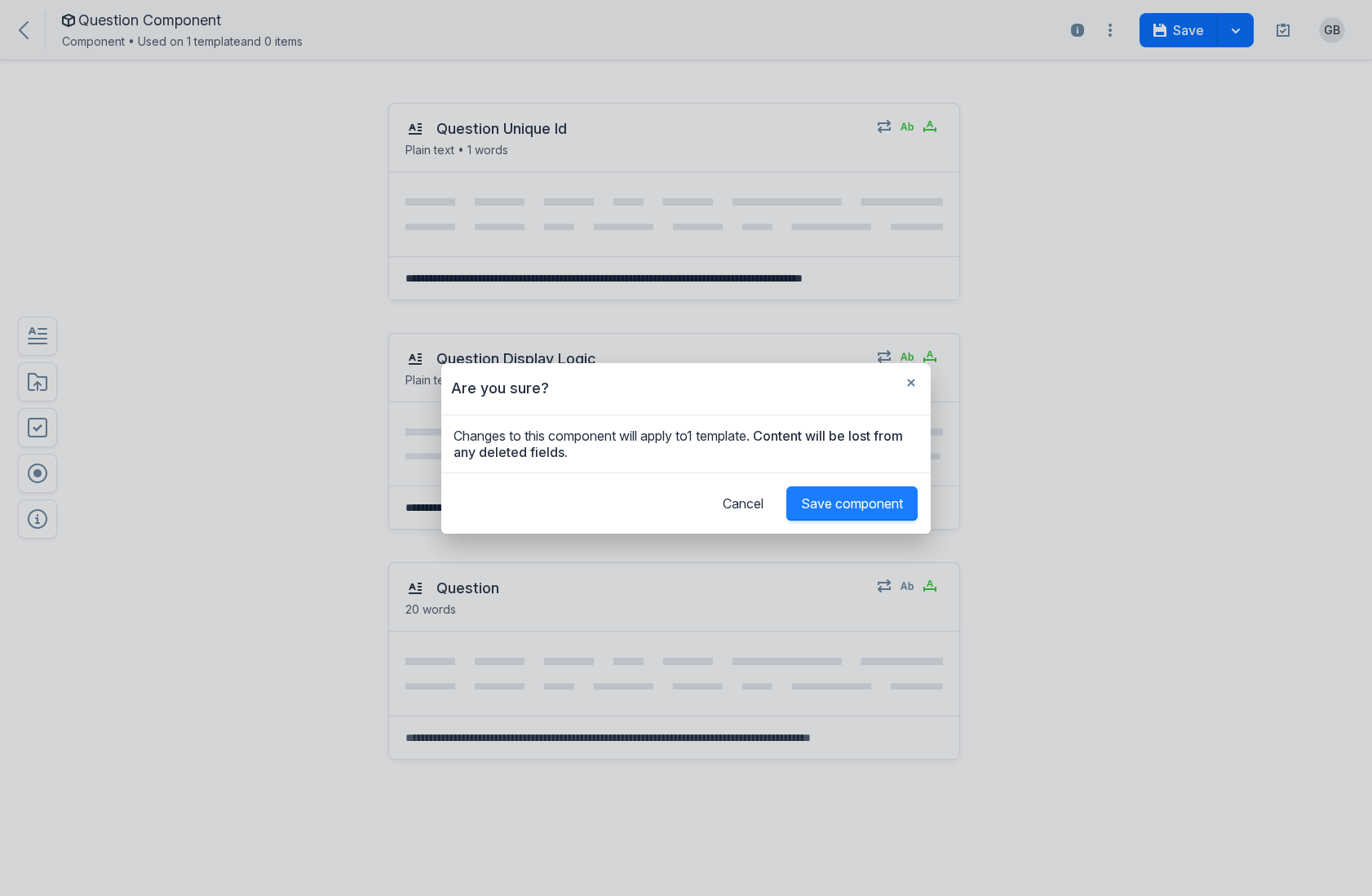
click at [857, 512] on button "Save component" at bounding box center [852, 504] width 131 height 34
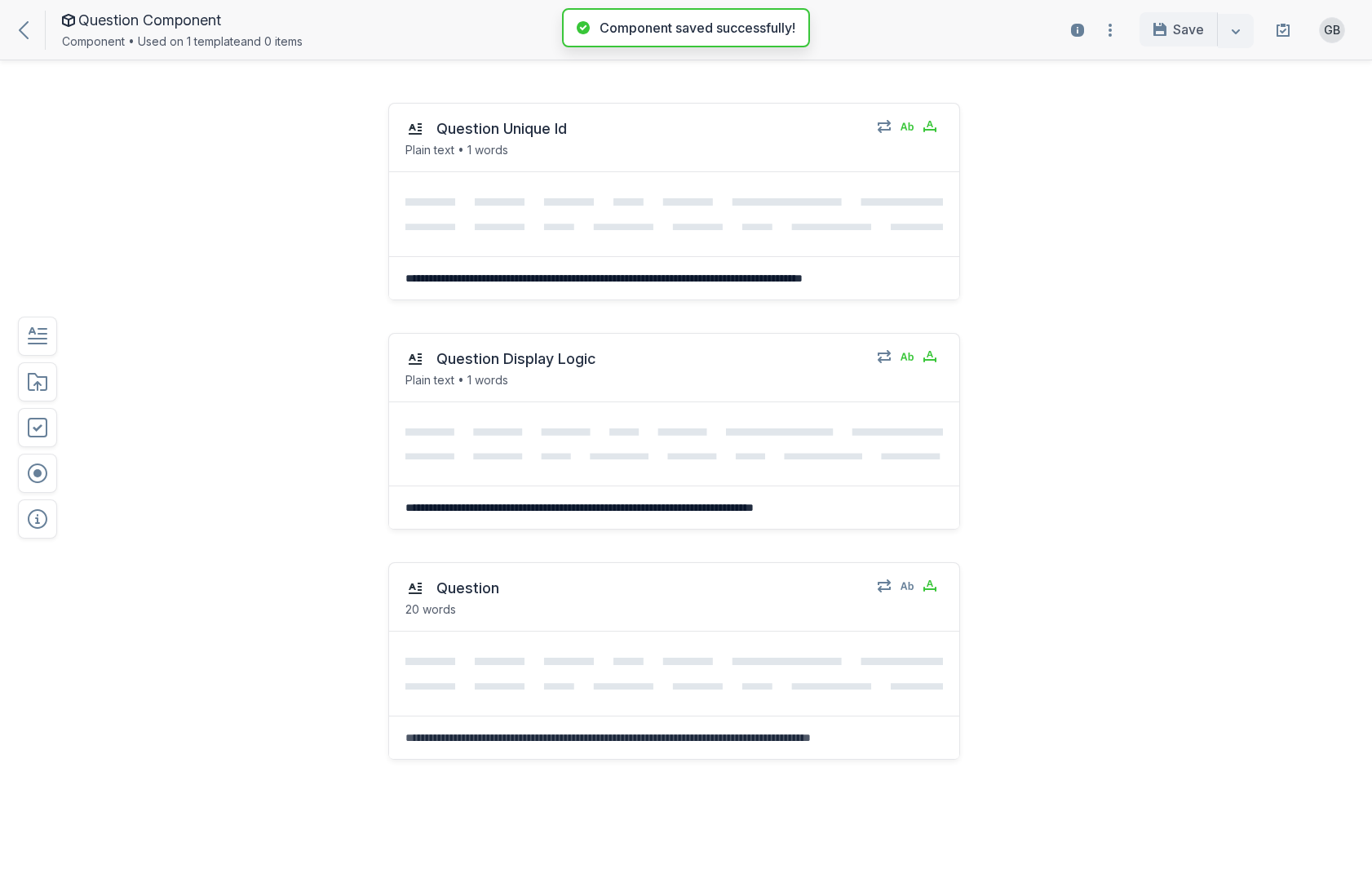
click at [30, 29] on div at bounding box center [32, 30] width 26 height 19
click at [23, 25] on icon at bounding box center [24, 30] width 10 height 18
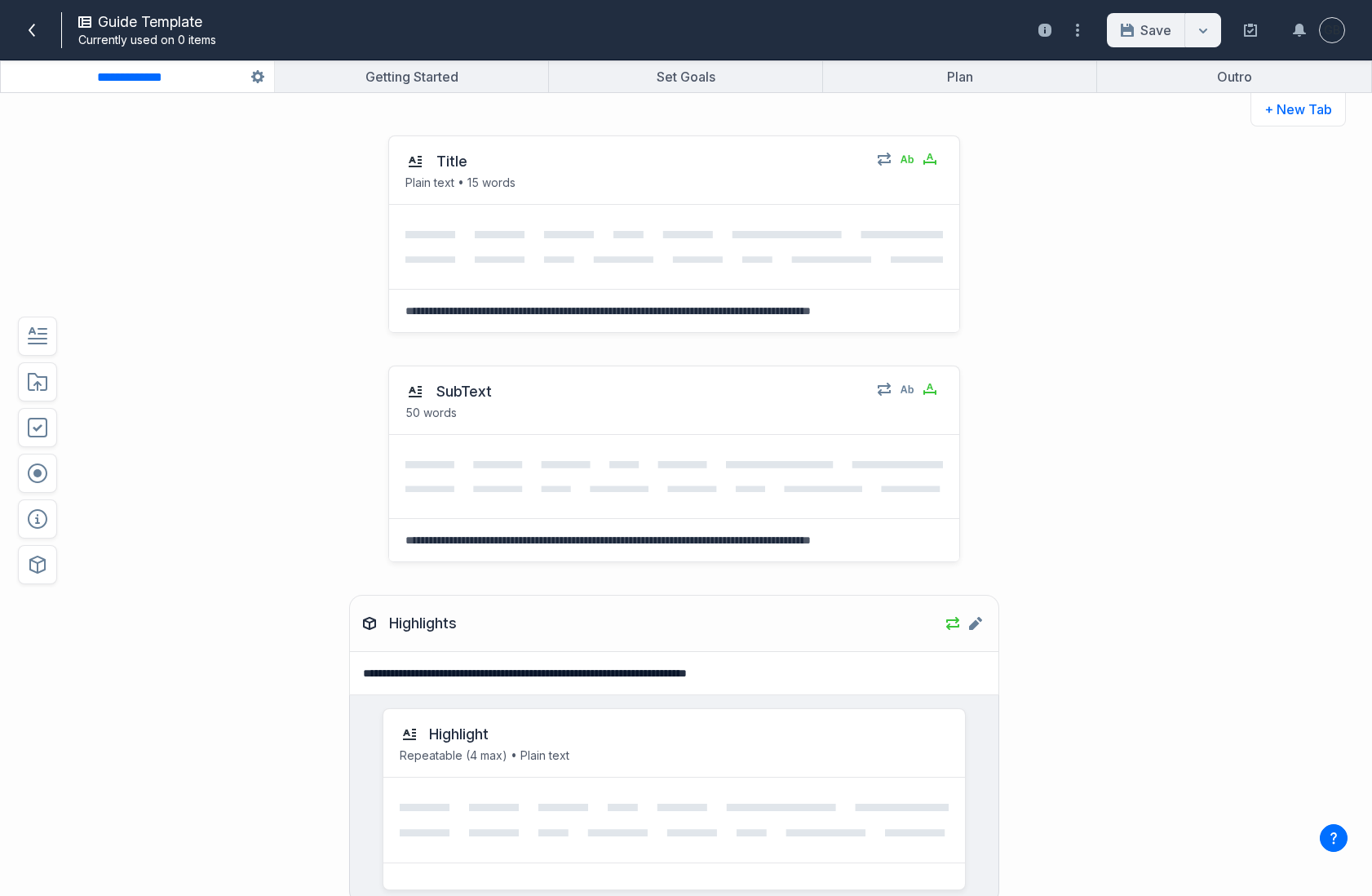
click at [704, 98] on div "**********" at bounding box center [686, 494] width 1372 height 802
click at [702, 83] on button "button" at bounding box center [685, 77] width 273 height 31
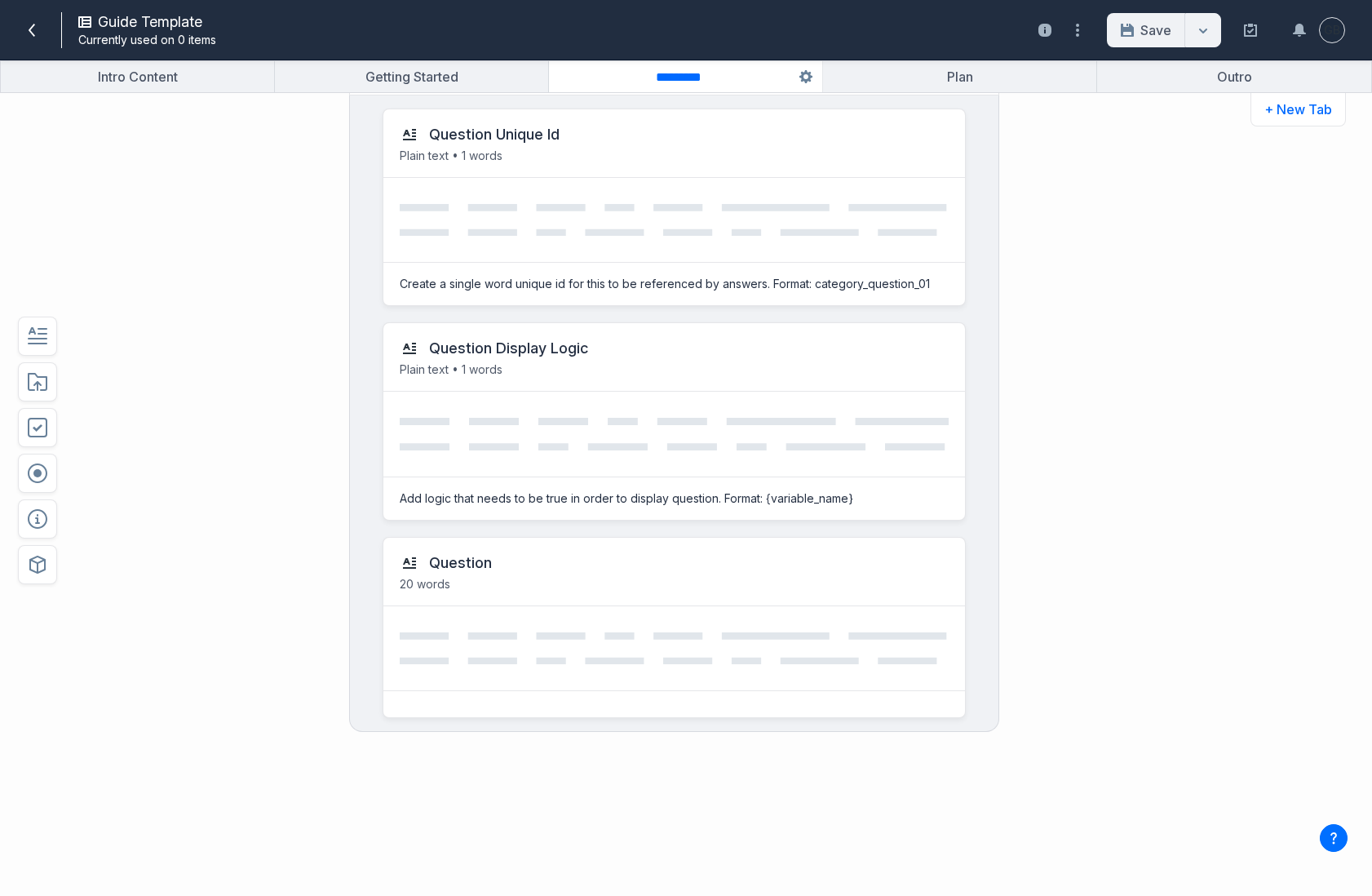
scroll to position [1204, 0]
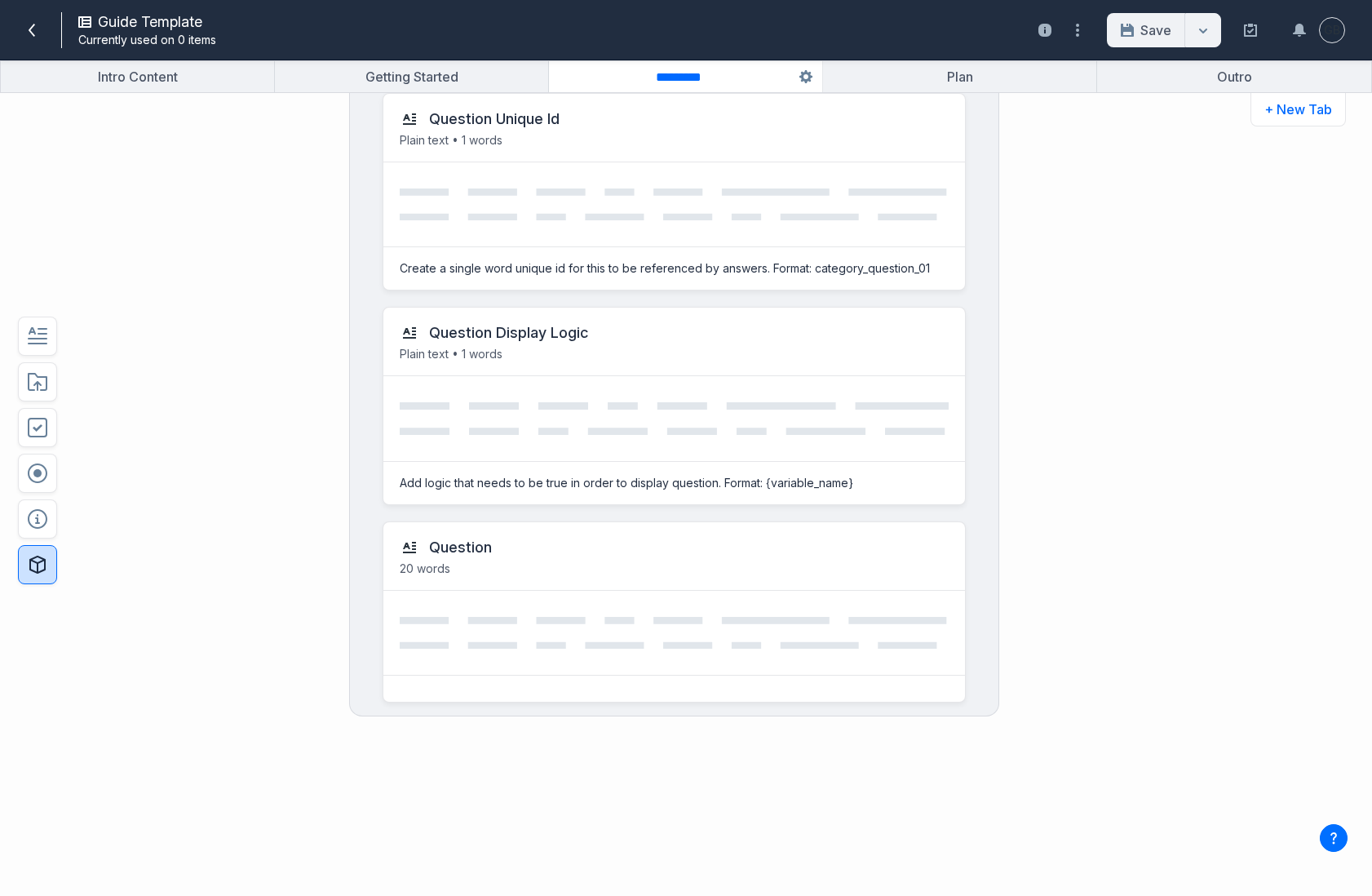
click at [38, 565] on icon "button" at bounding box center [38, 565] width 16 height 18
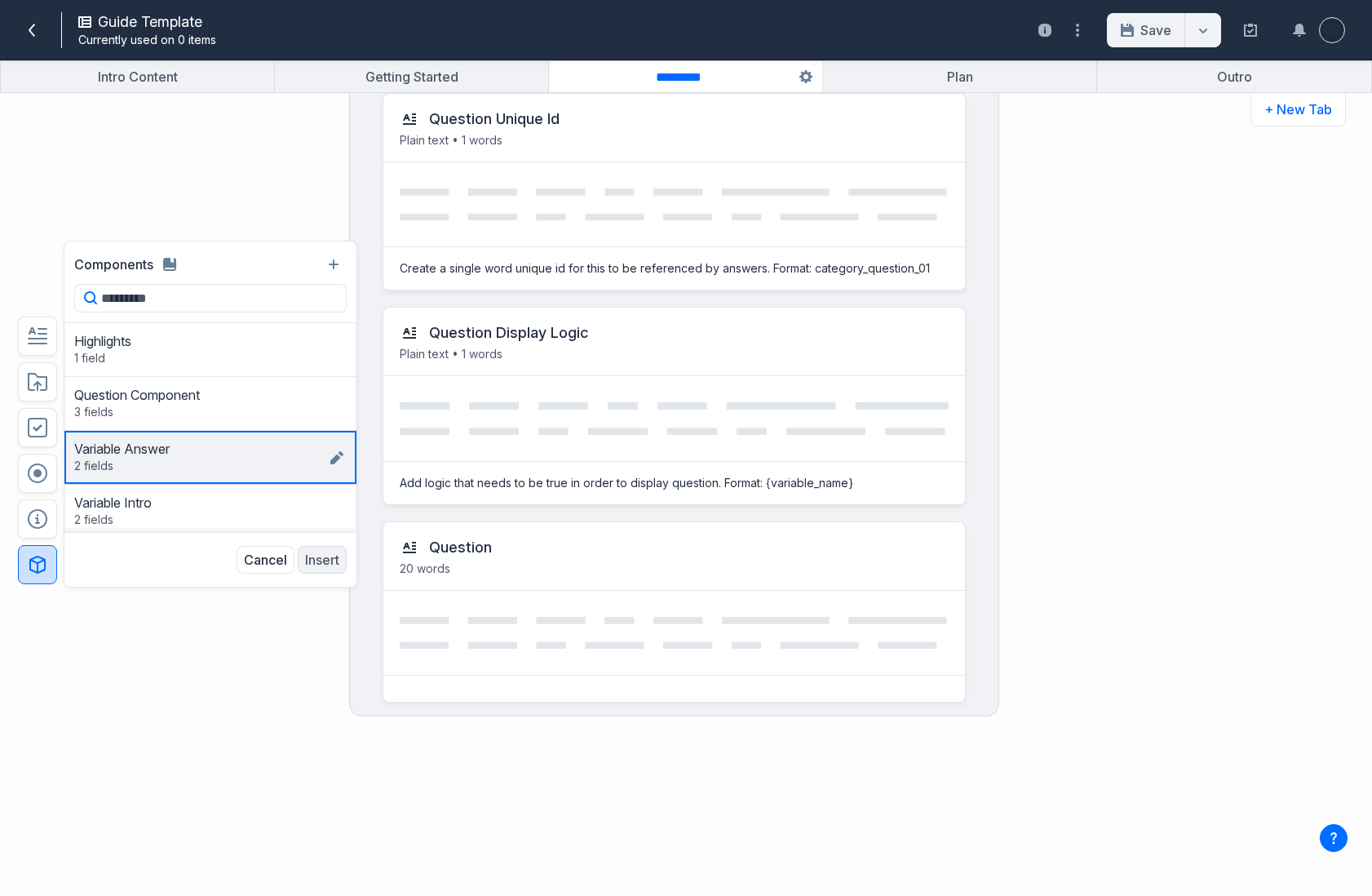
click at [211, 462] on div "Variable Answer 2 fields Variable Logic Label this text field" at bounding box center [200, 457] width 253 height 34
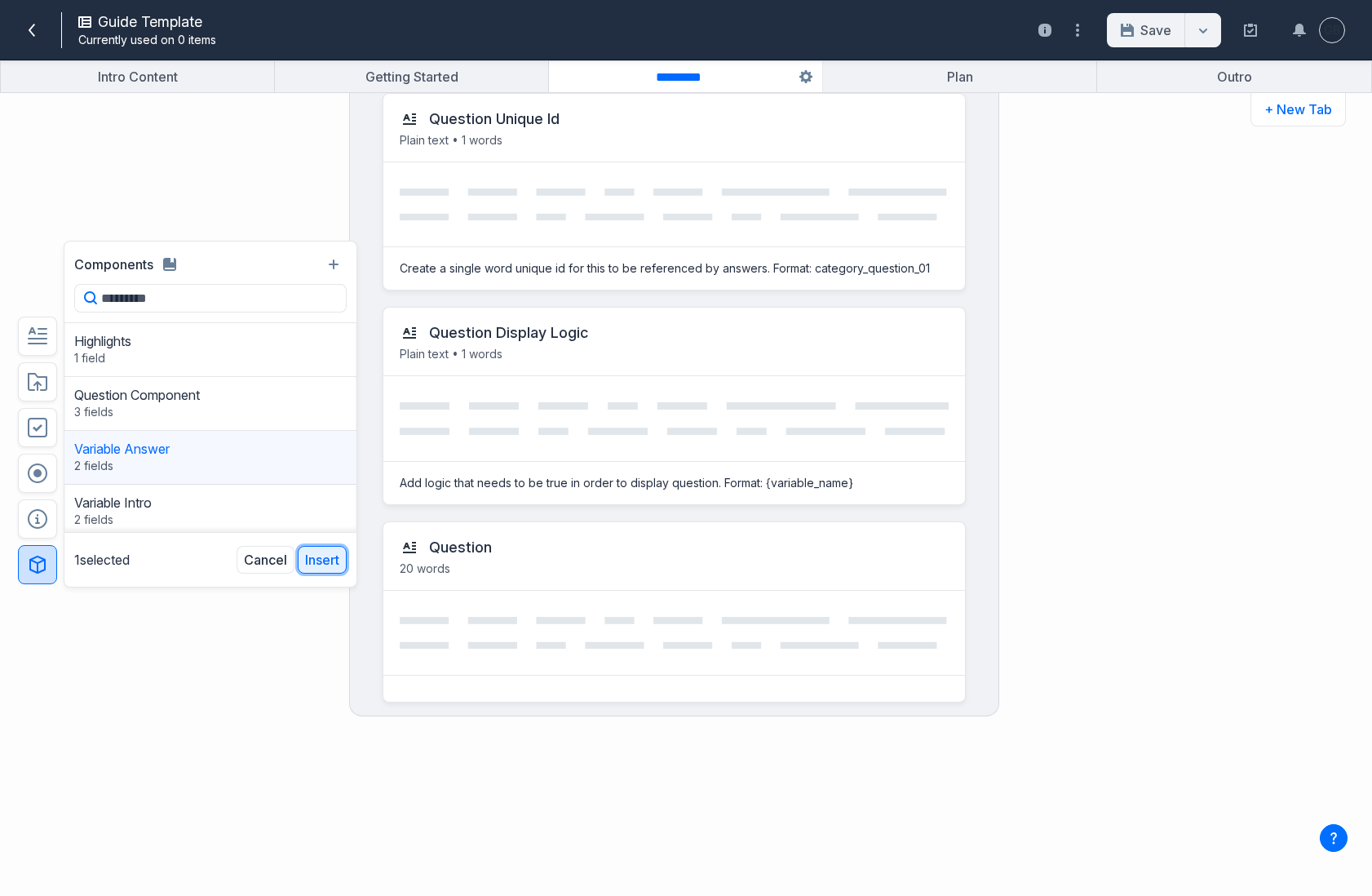
click at [323, 564] on button "Insert" at bounding box center [322, 560] width 49 height 28
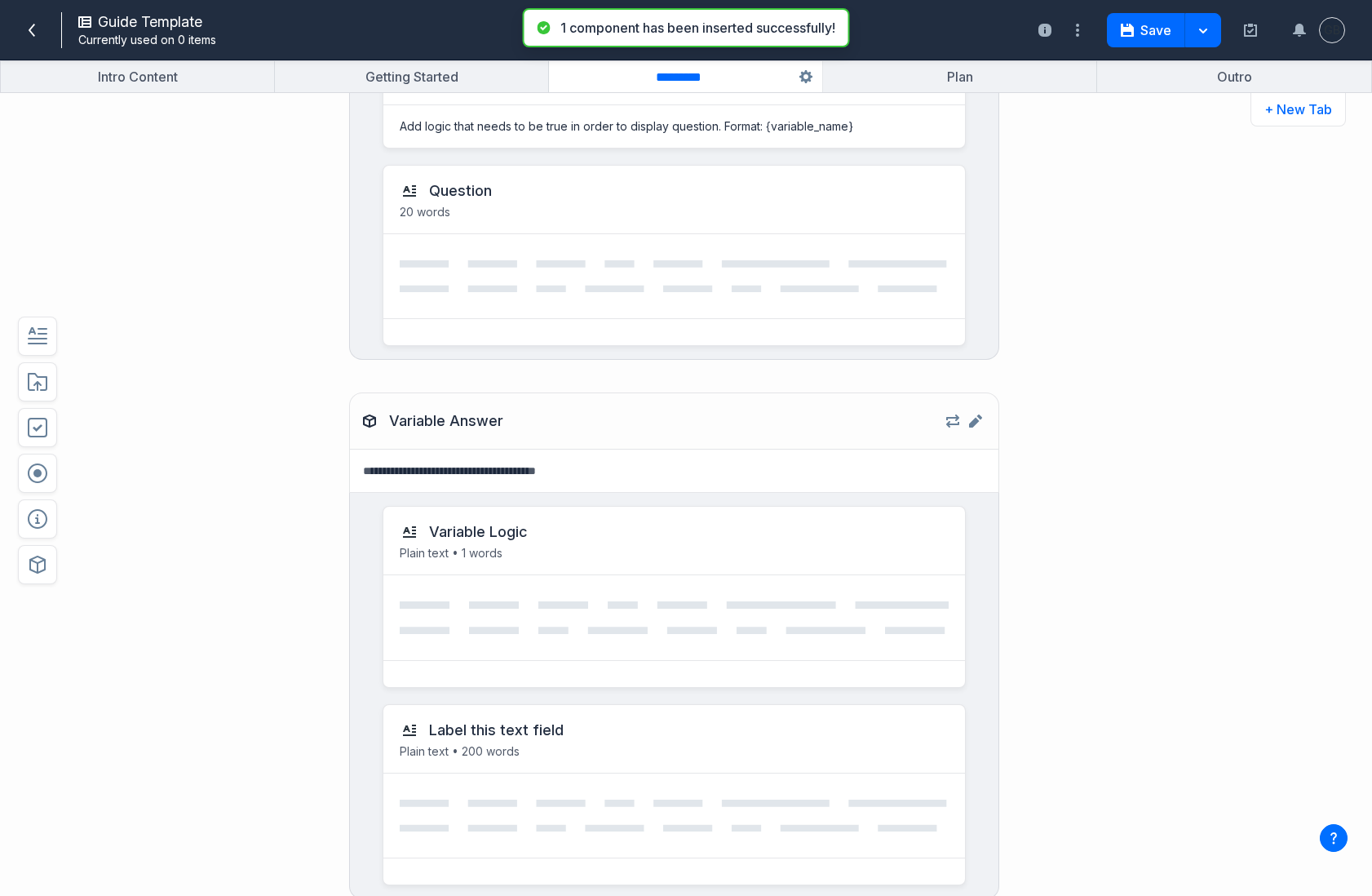
scroll to position [1626, 0]
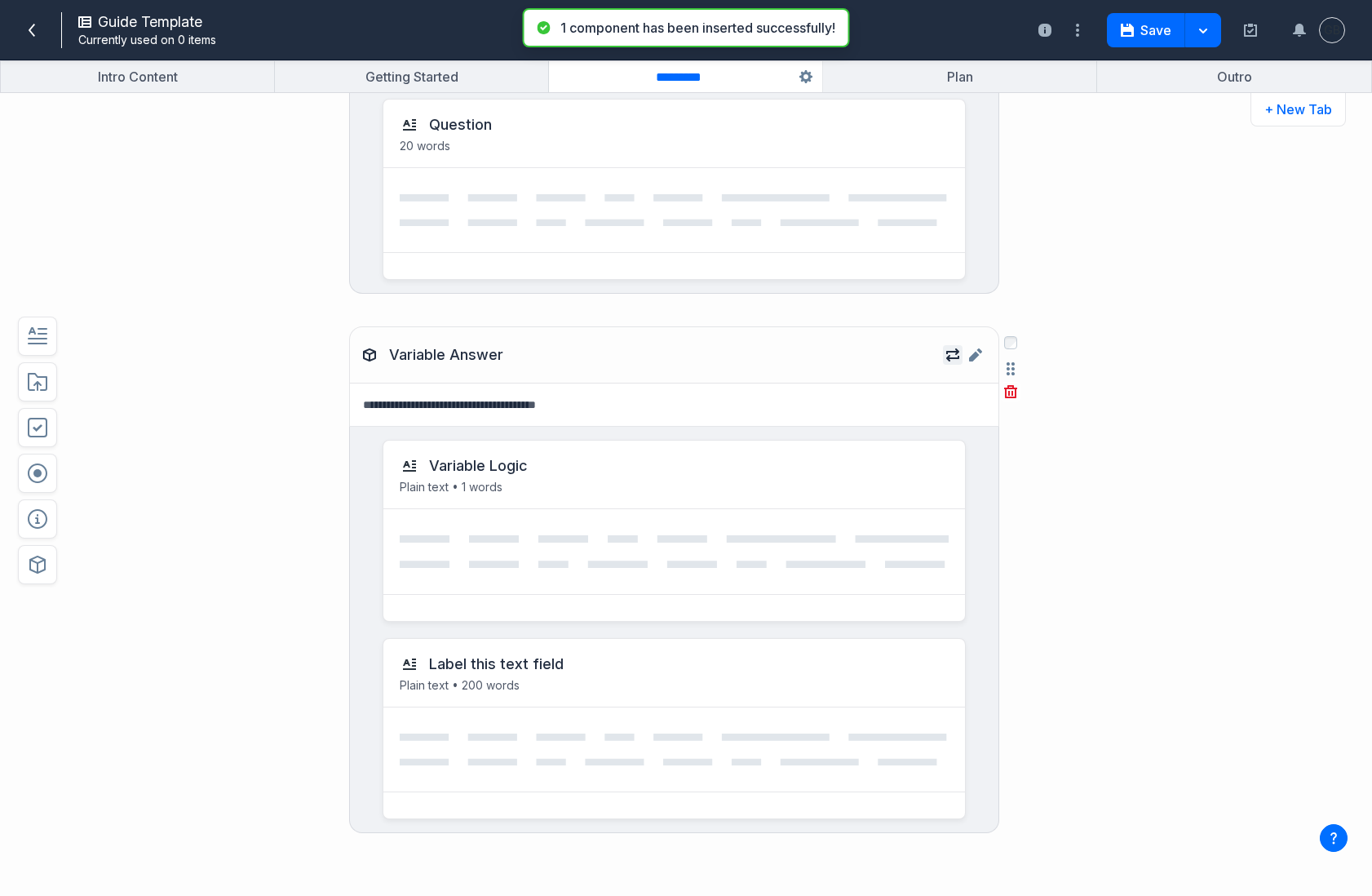
click at [953, 356] on icon "button" at bounding box center [953, 355] width 13 height 13
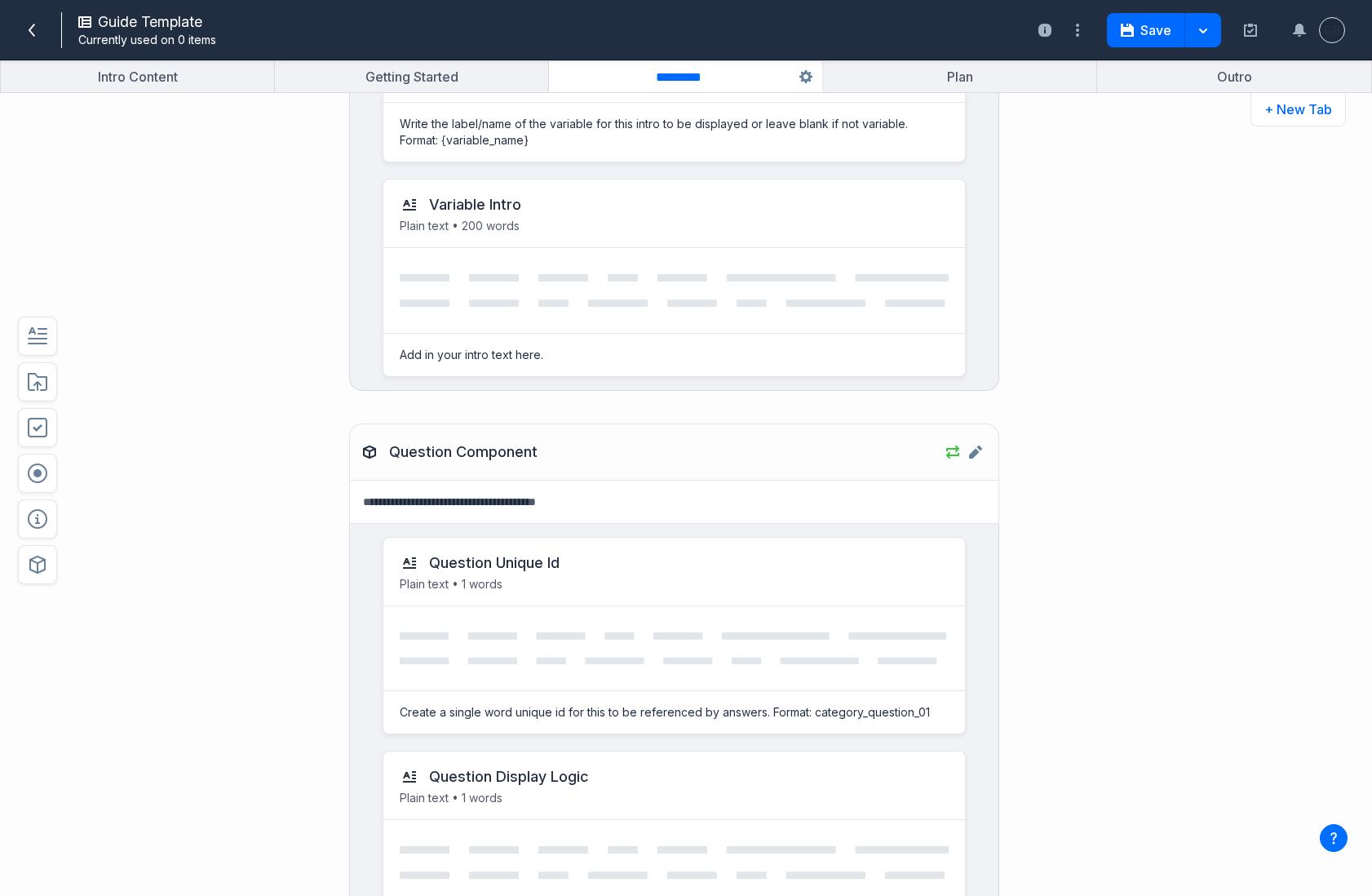
scroll to position [488, 0]
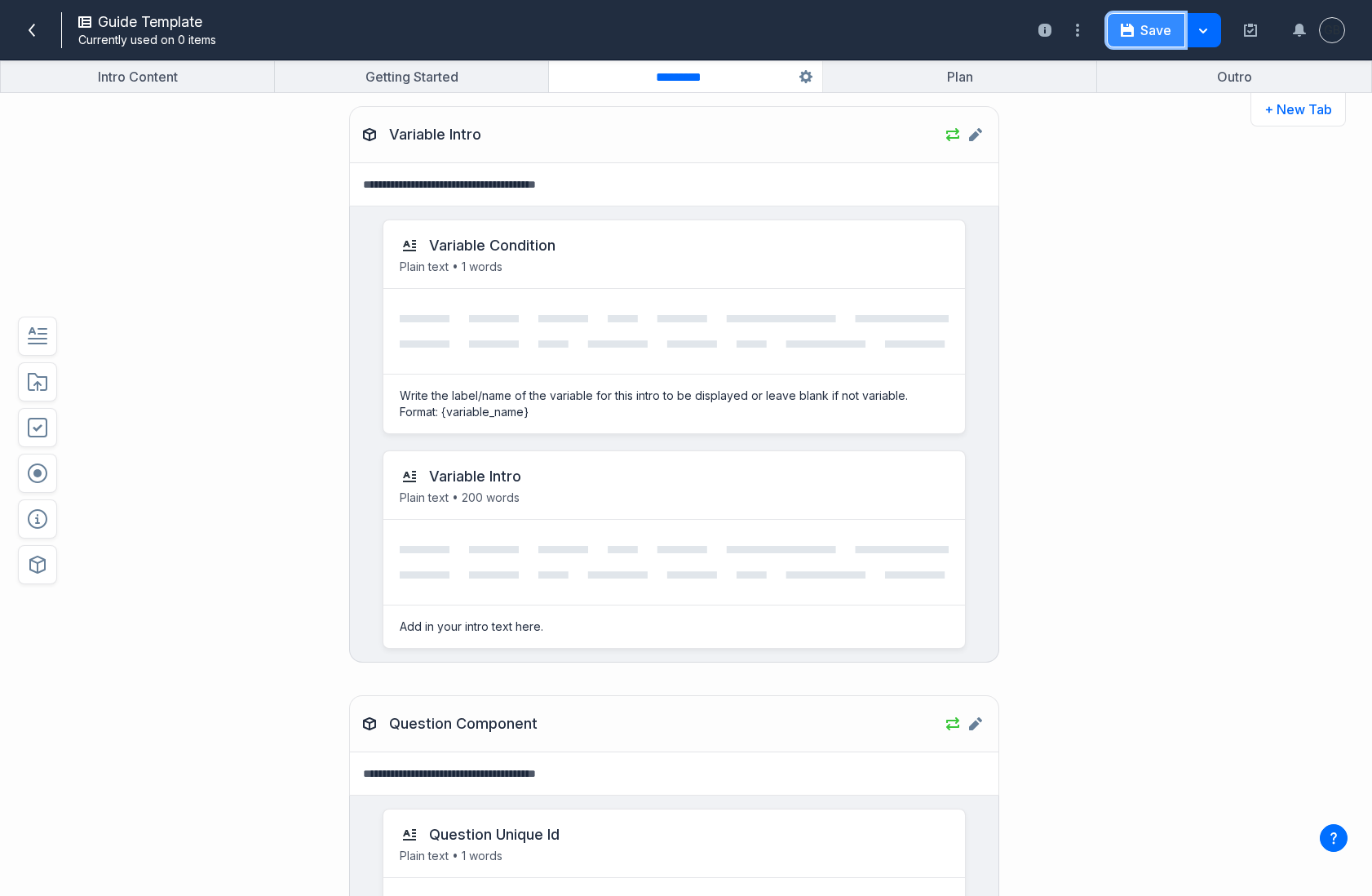
click at [1153, 36] on button "Save" at bounding box center [1146, 30] width 78 height 34
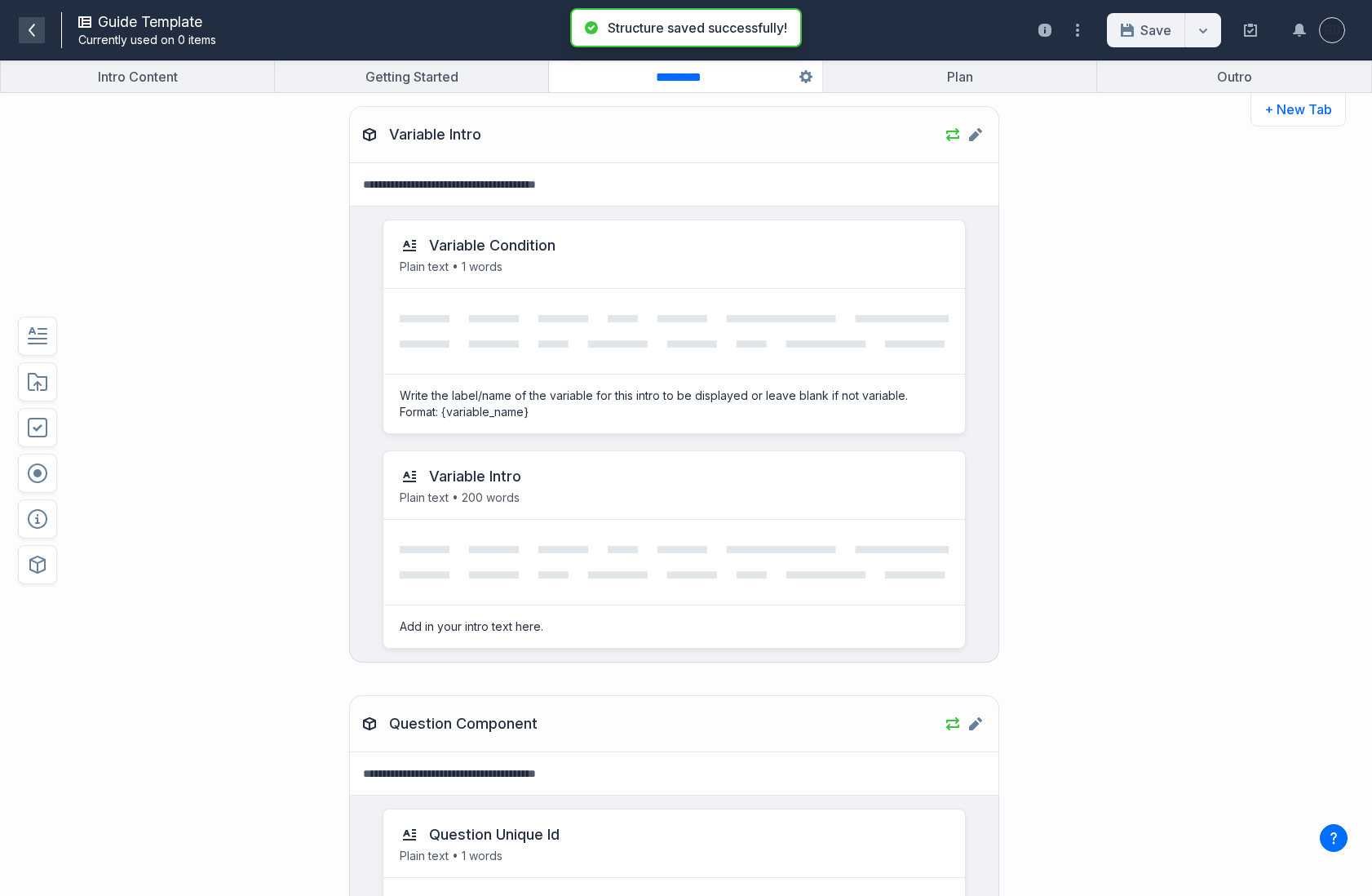
click at [37, 35] on icon at bounding box center [32, 30] width 13 height 13
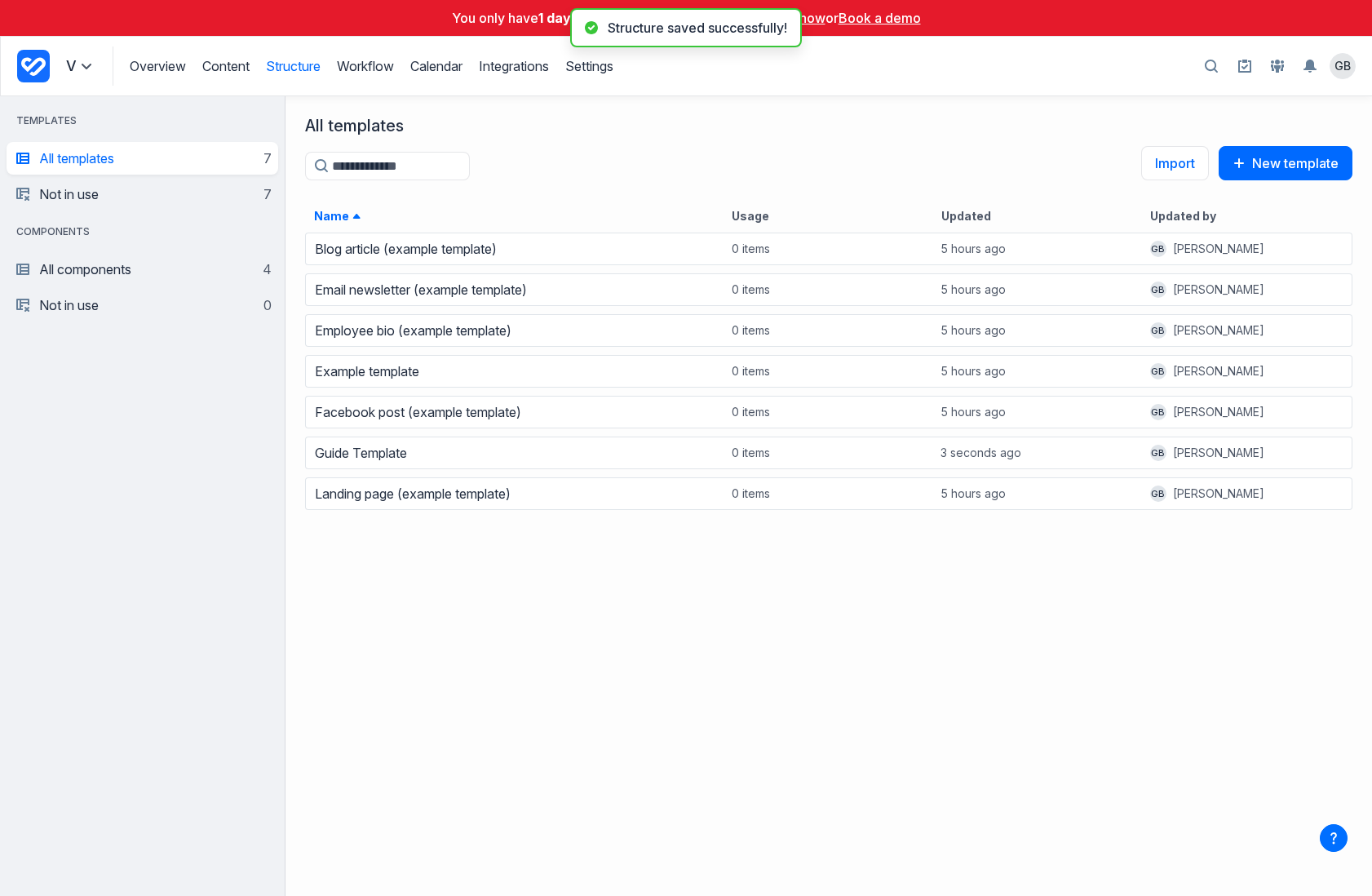
scroll to position [665, 1086]
click at [94, 413] on aside "templates All templates 7 Not in use 7 components All components 4 Not in use 0" at bounding box center [143, 496] width 286 height 799
click at [85, 72] on span at bounding box center [86, 66] width 20 height 20
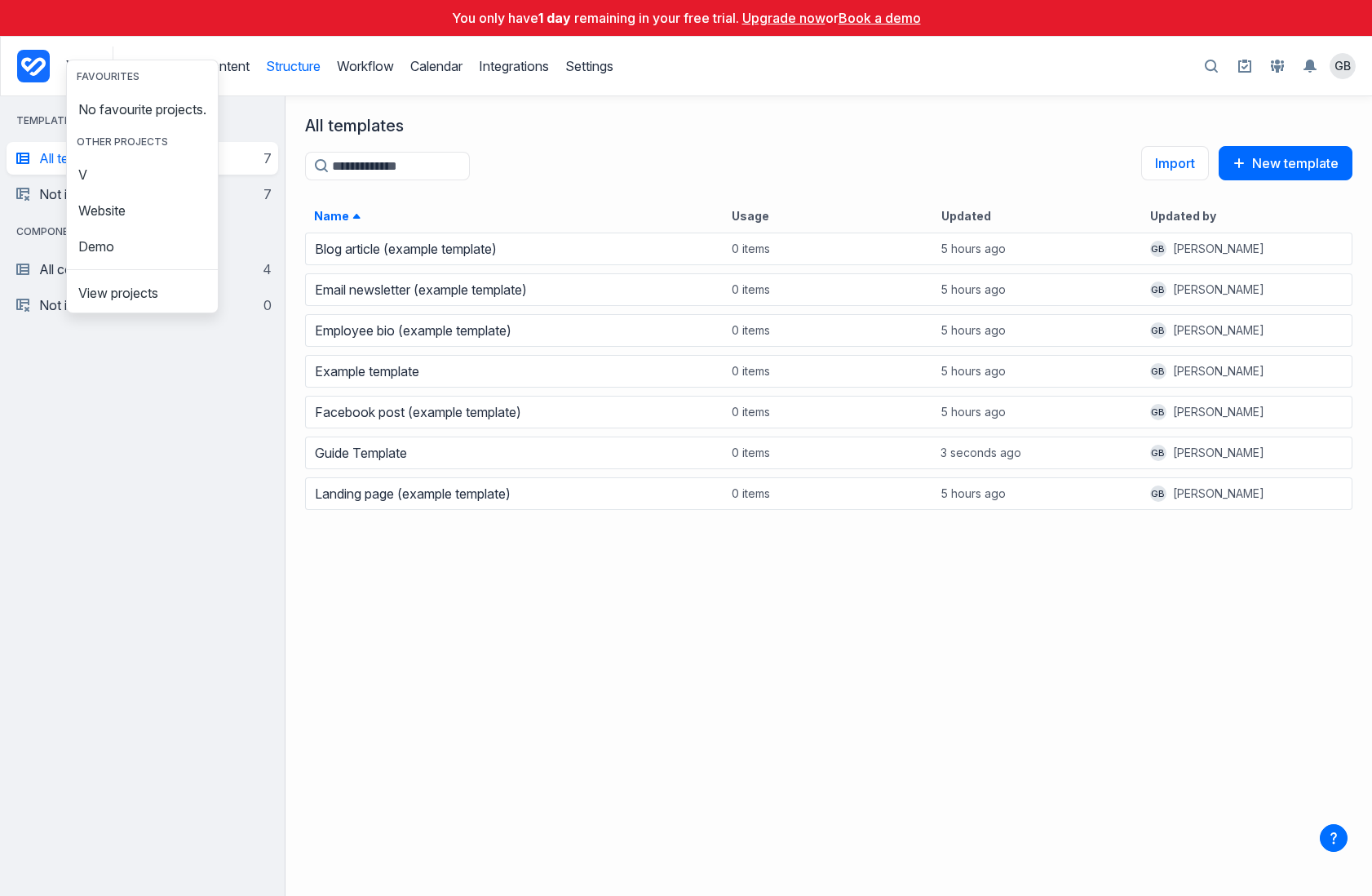
click at [48, 70] on icon "Project Dashboard" at bounding box center [34, 66] width 33 height 33
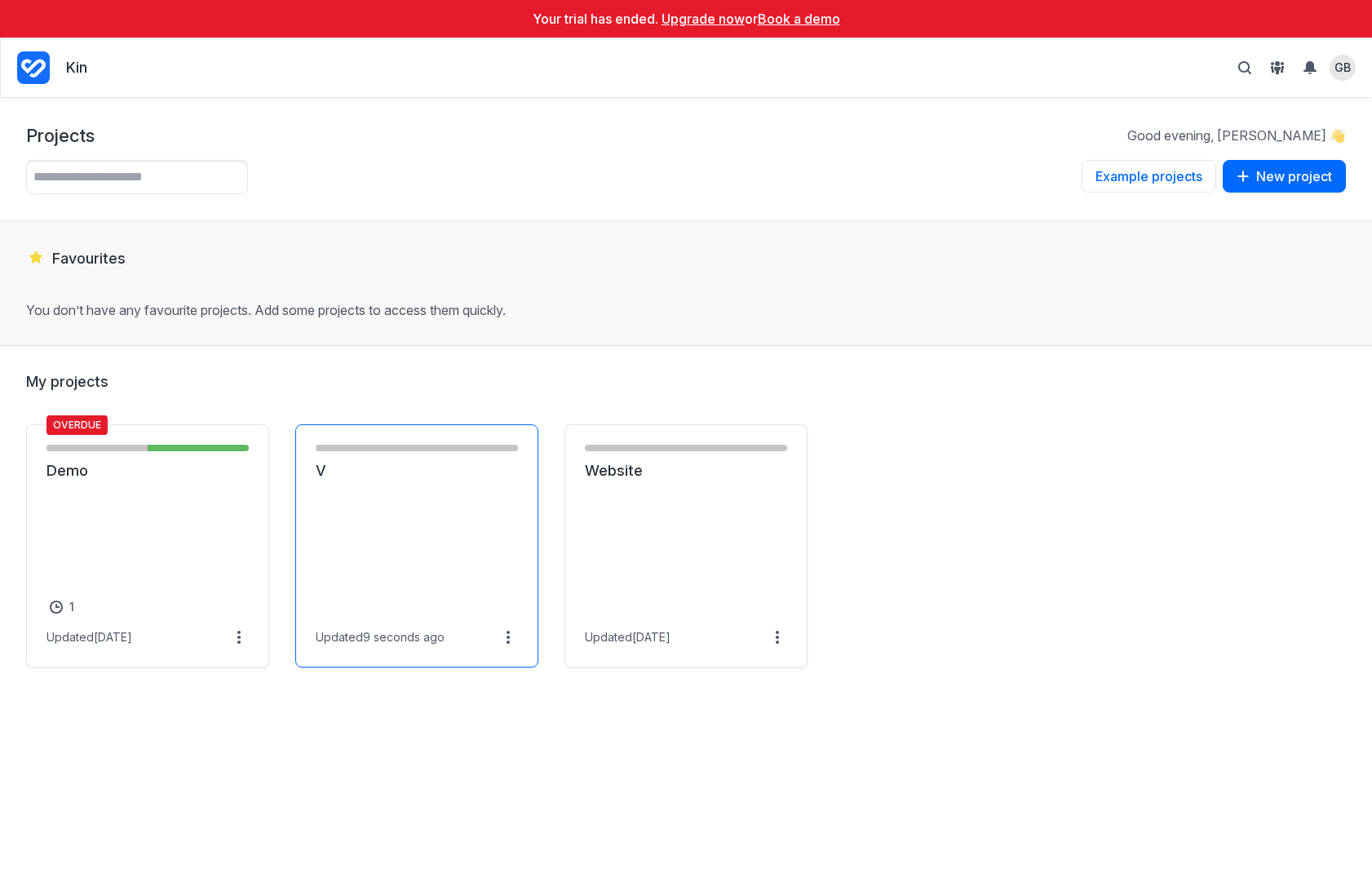
click at [371, 461] on link "V" at bounding box center [417, 471] width 203 height 20
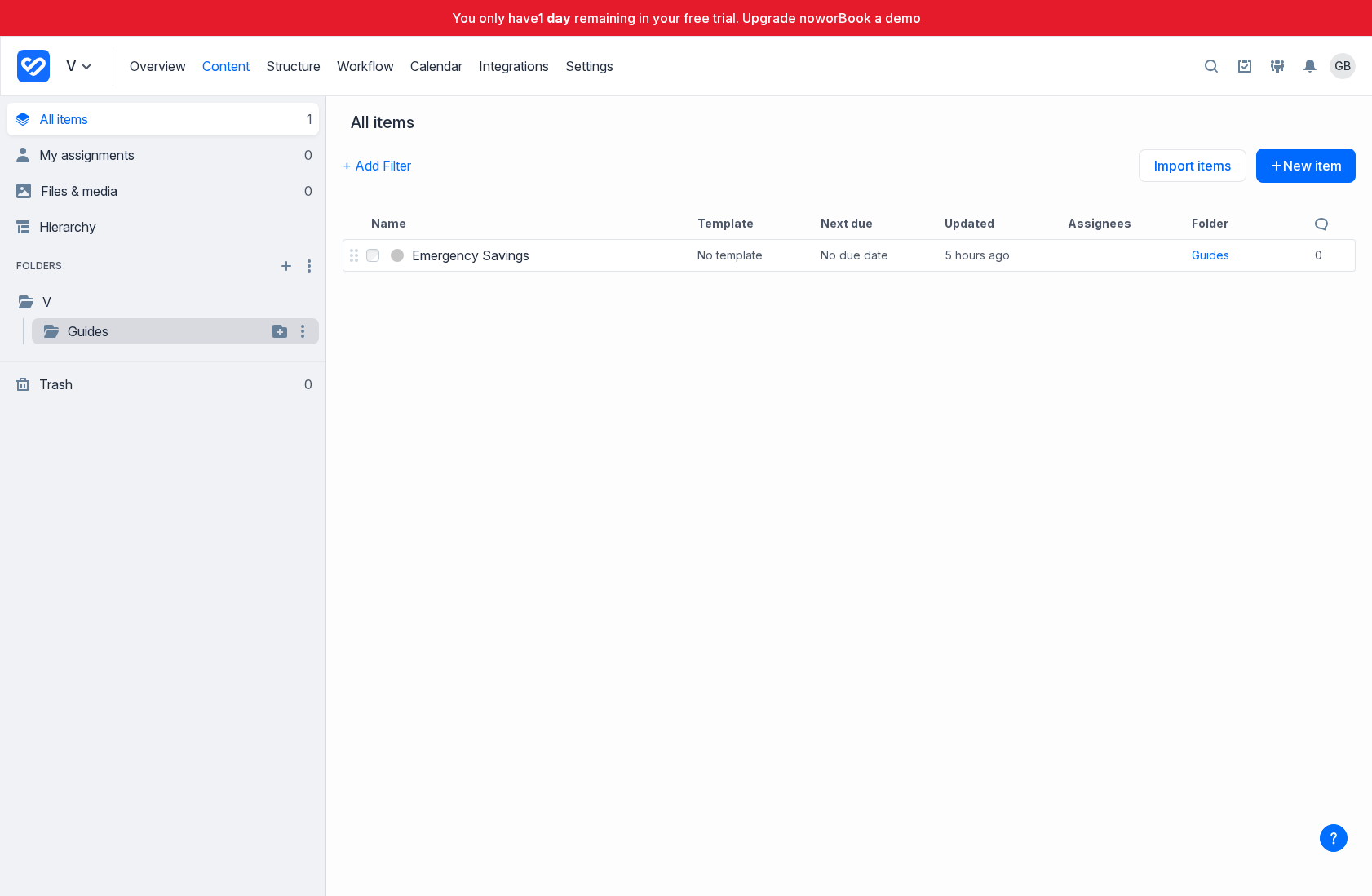
click at [85, 337] on link "Guides" at bounding box center [154, 331] width 225 height 20
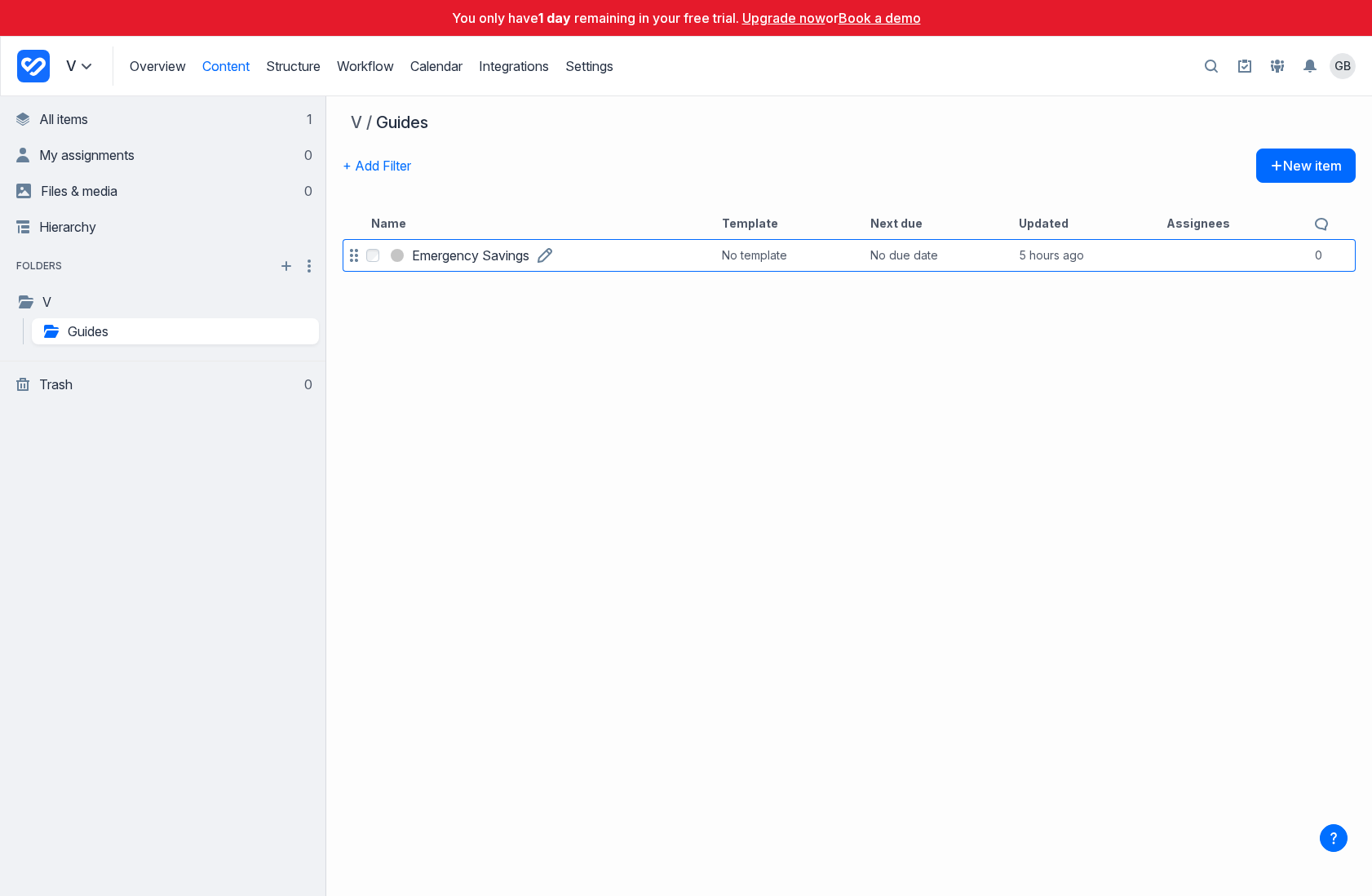
click at [471, 257] on h3 "Emergency Savings" at bounding box center [470, 255] width 117 height 20
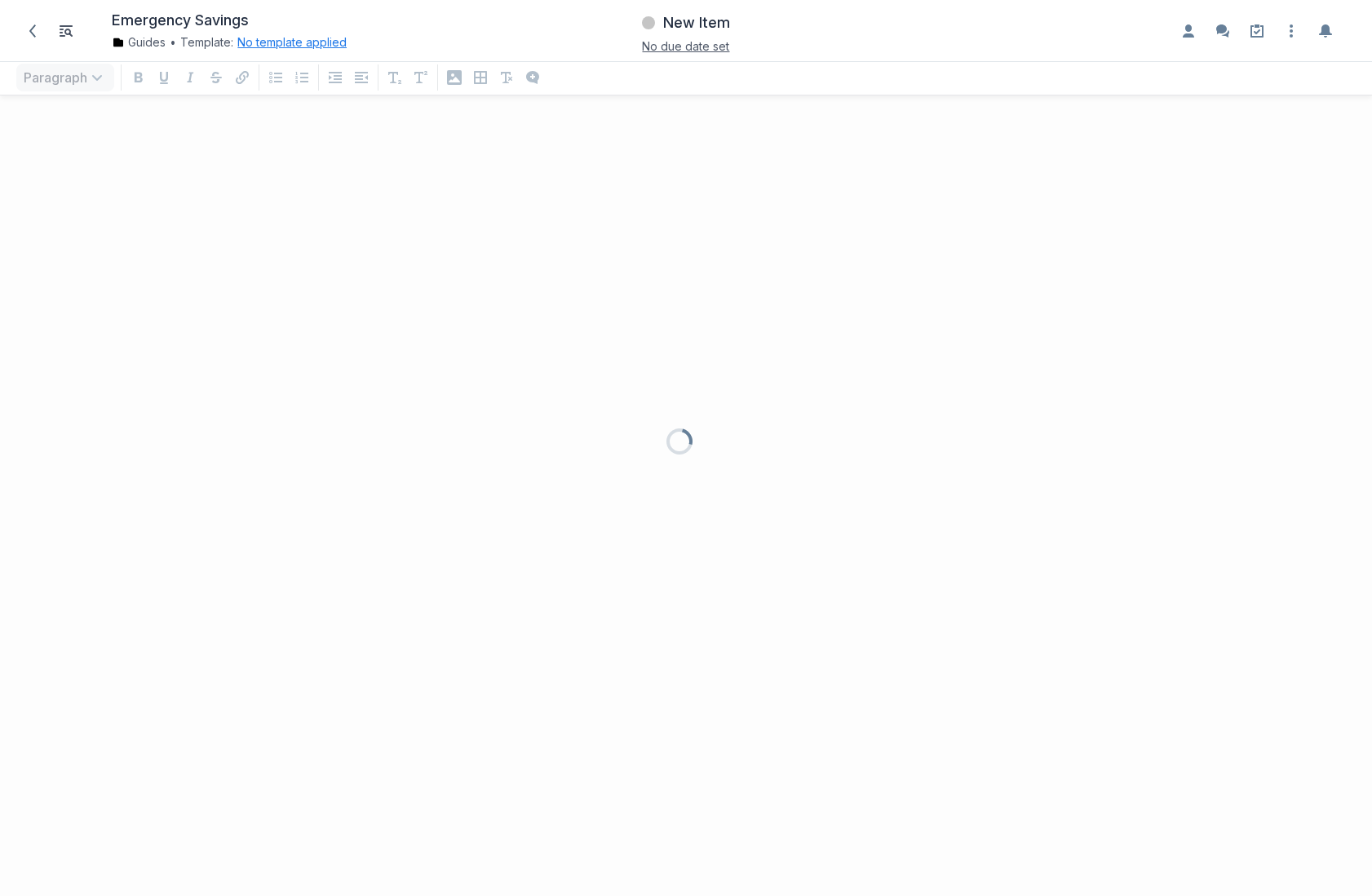
click at [327, 47] on button "No template applied" at bounding box center [291, 43] width 109 height 16
click at [345, 113] on button "Choose template Down icon" at bounding box center [355, 113] width 218 height 36
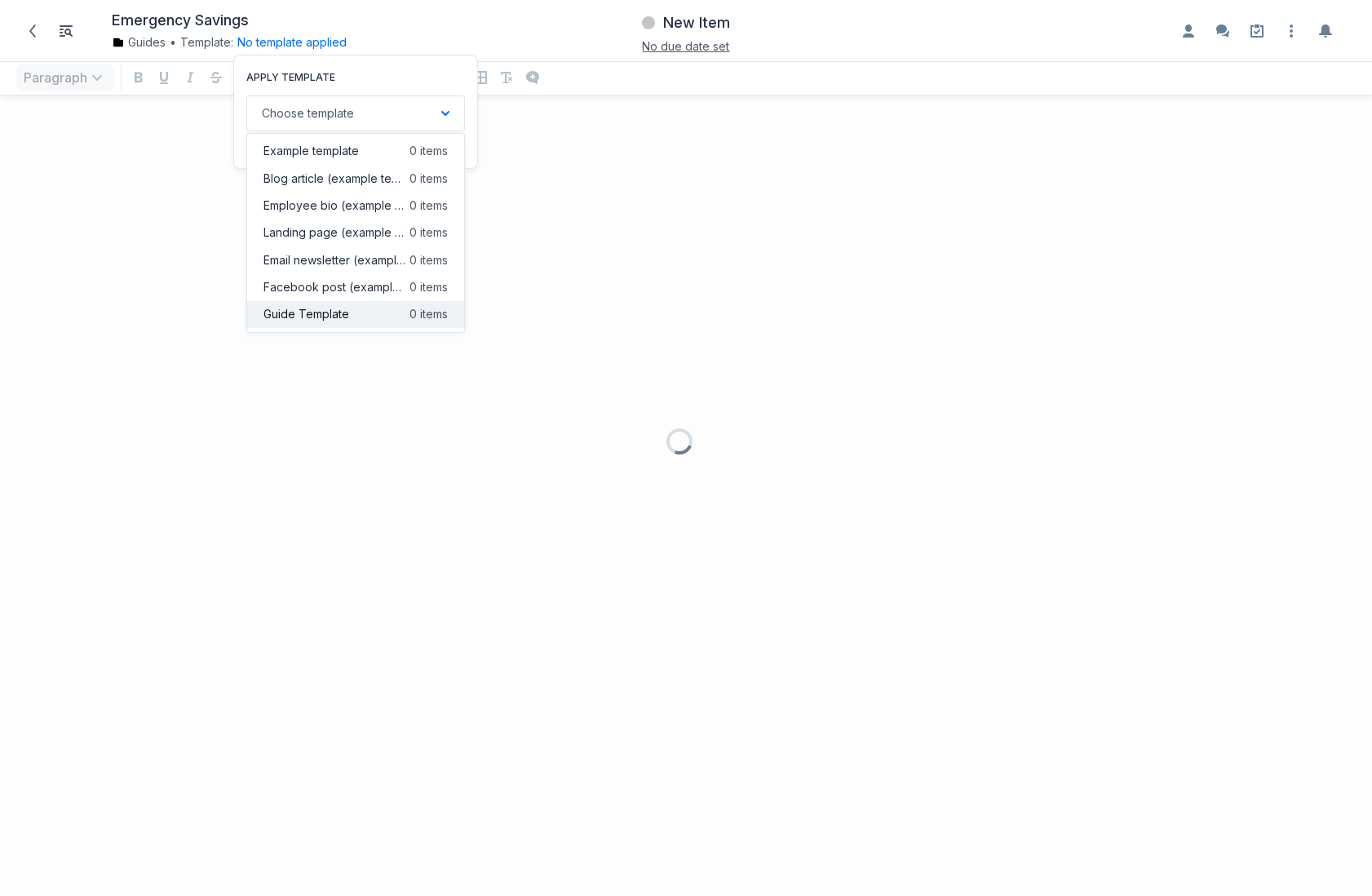
click at [330, 313] on span "Guide Template" at bounding box center [306, 314] width 85 height 16
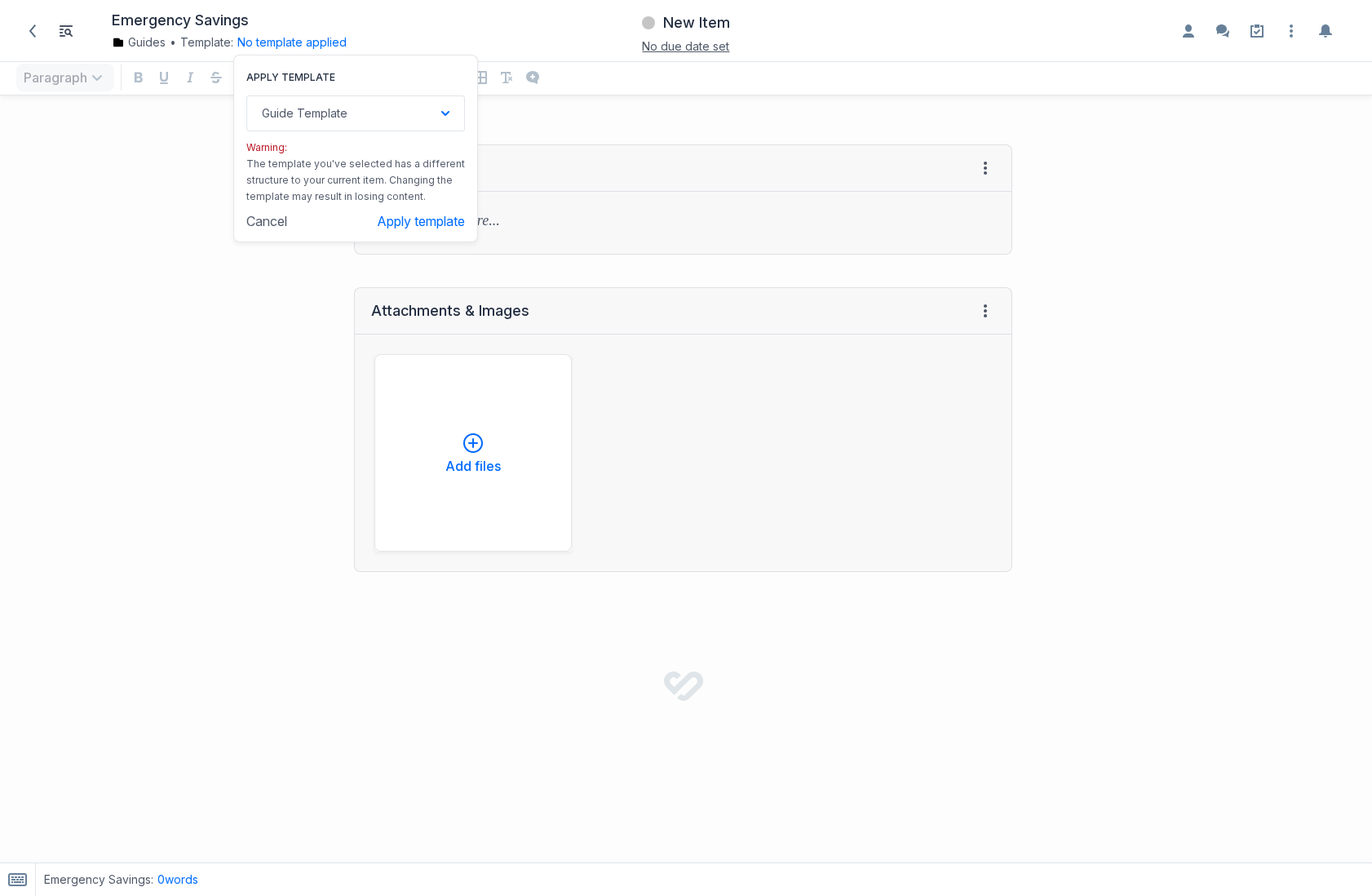
click at [422, 233] on div "Apply template Guide Template Down icon Example template 0 items Blog article (…" at bounding box center [355, 149] width 245 height 188
click at [421, 220] on button "Apply template" at bounding box center [420, 221] width 88 height 16
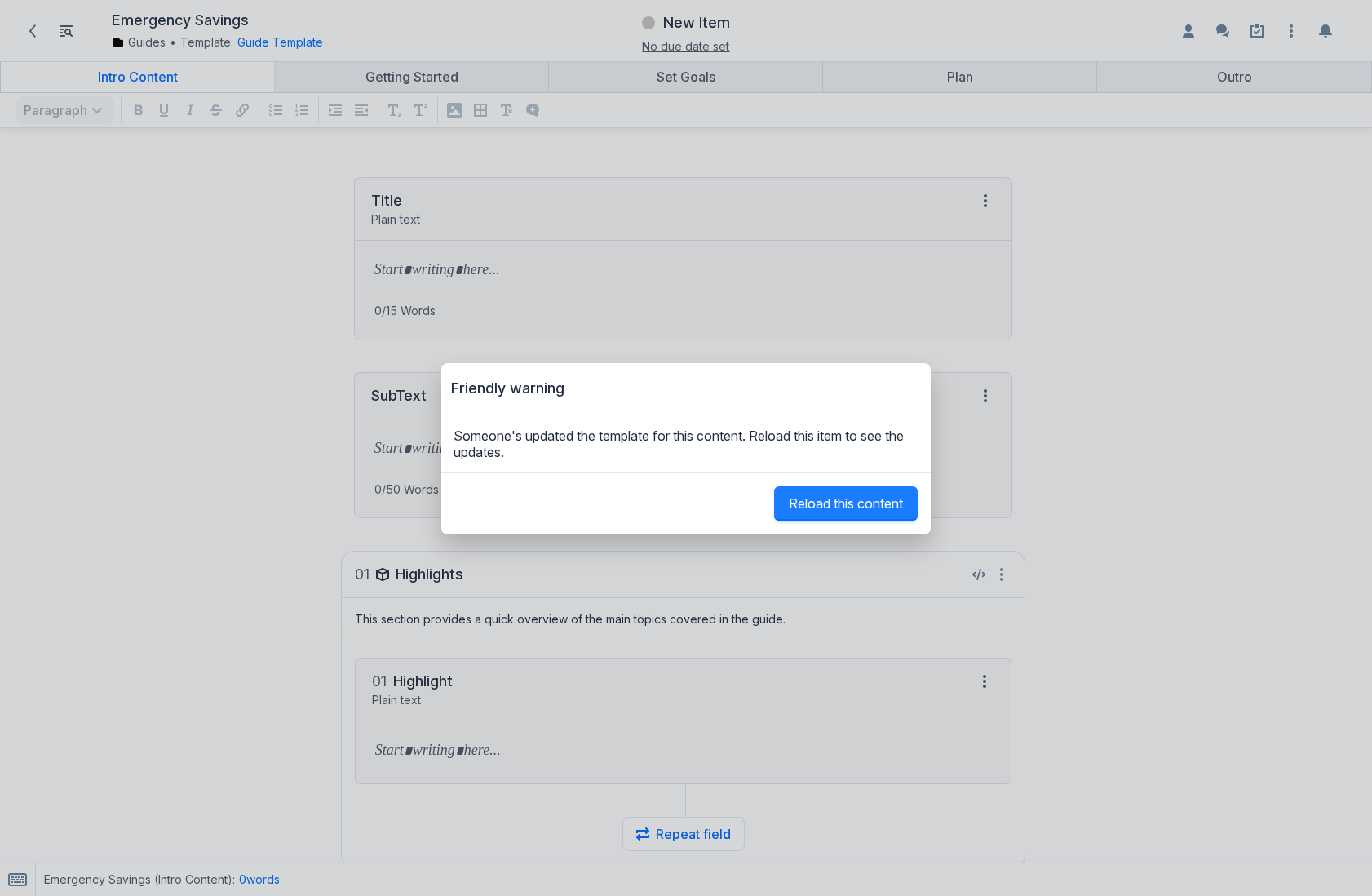
click at [873, 506] on span "Reload this content" at bounding box center [845, 503] width 114 height 16
